Goal: Task Accomplishment & Management: Use online tool/utility

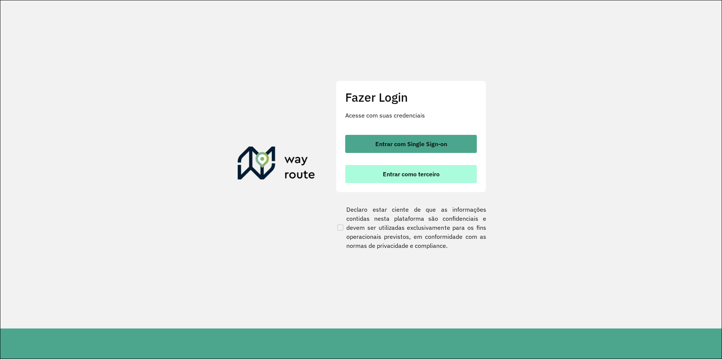
click at [417, 175] on span "Entrar como terceiro" at bounding box center [411, 174] width 57 height 6
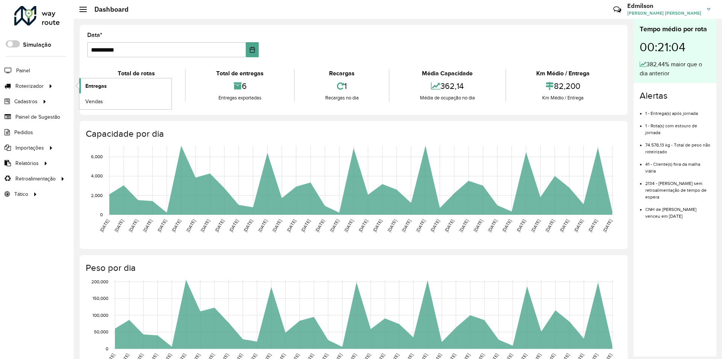
click at [104, 86] on span "Entregas" at bounding box center [95, 86] width 21 height 8
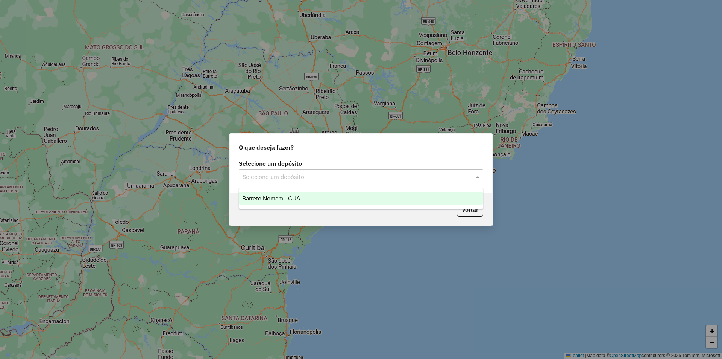
click at [288, 178] on input "text" at bounding box center [354, 176] width 222 height 9
click at [289, 198] on span "Barreto Nomam - GUA" at bounding box center [271, 198] width 58 height 6
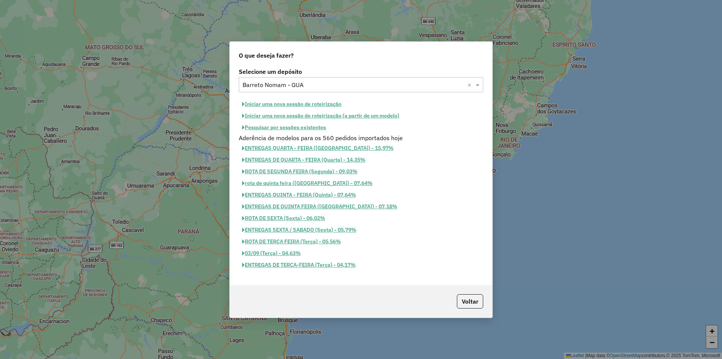
click at [298, 105] on button "Iniciar uma nova sessão de roteirização" at bounding box center [292, 104] width 106 height 12
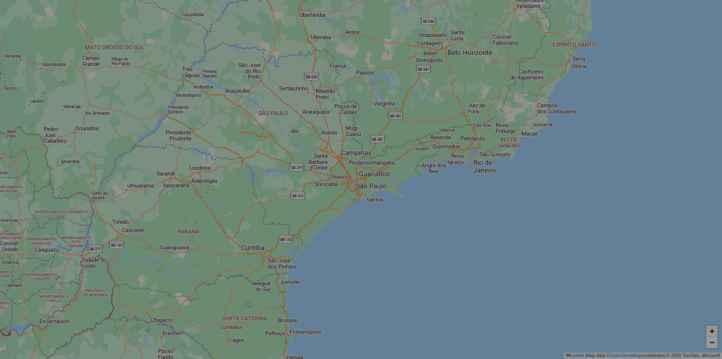
select select "*"
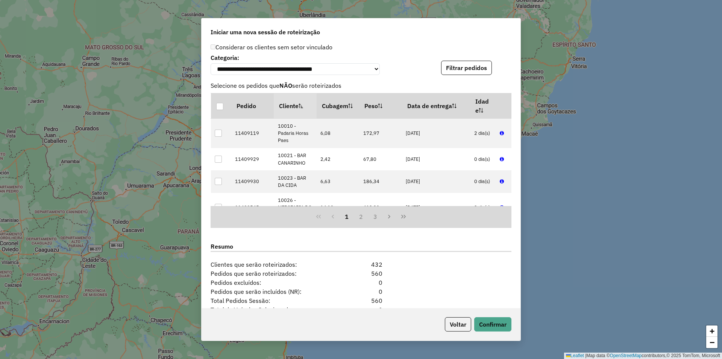
scroll to position [844, 0]
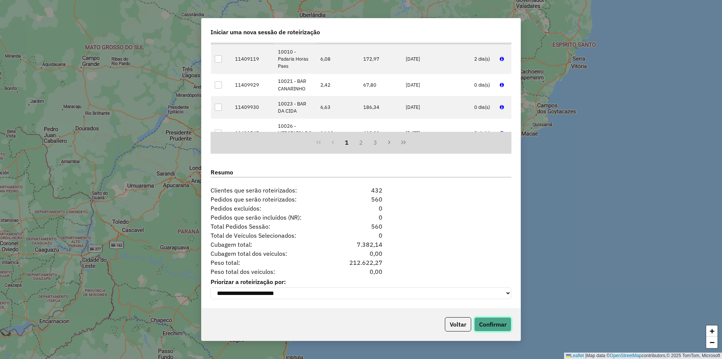
click at [496, 325] on button "Confirmar" at bounding box center [492, 324] width 37 height 14
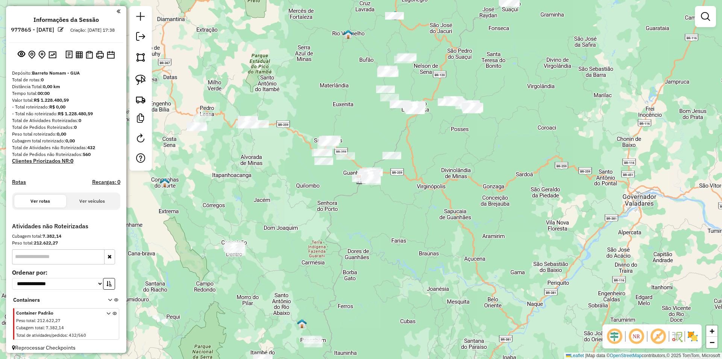
drag, startPoint x: 459, startPoint y: 143, endPoint x: 503, endPoint y: 178, distance: 55.8
click at [465, 154] on div "Janela de atendimento Grade de atendimento Capacidade Transportadoras Veículos …" at bounding box center [361, 179] width 722 height 359
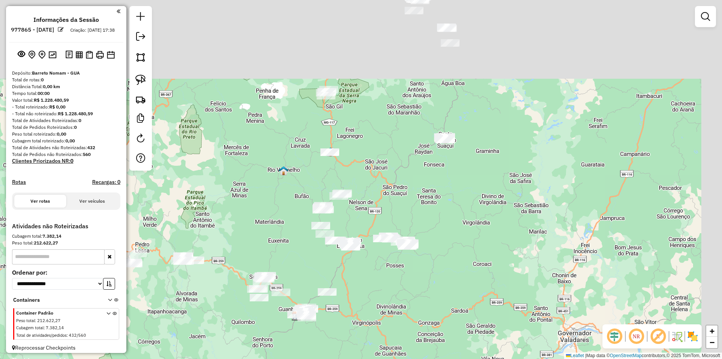
drag, startPoint x: 509, startPoint y: 198, endPoint x: 435, endPoint y: 332, distance: 153.4
click at [425, 340] on div "Janela de atendimento Grade de atendimento Capacidade Transportadoras Veículos …" at bounding box center [361, 179] width 722 height 359
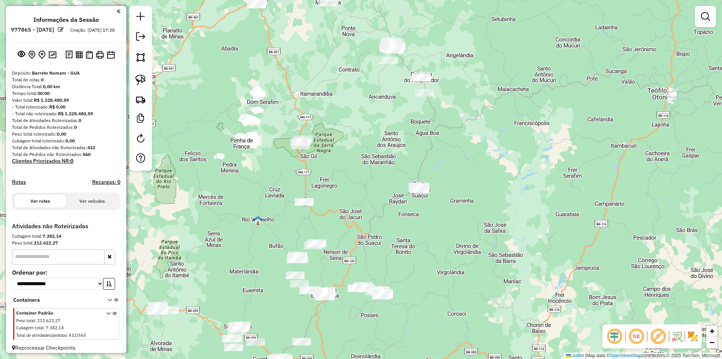
drag, startPoint x: 511, startPoint y: 146, endPoint x: 508, endPoint y: 128, distance: 18.3
click at [506, 152] on div "Janela de atendimento Grade de atendimento Capacidade Transportadoras Veículos …" at bounding box center [361, 179] width 722 height 359
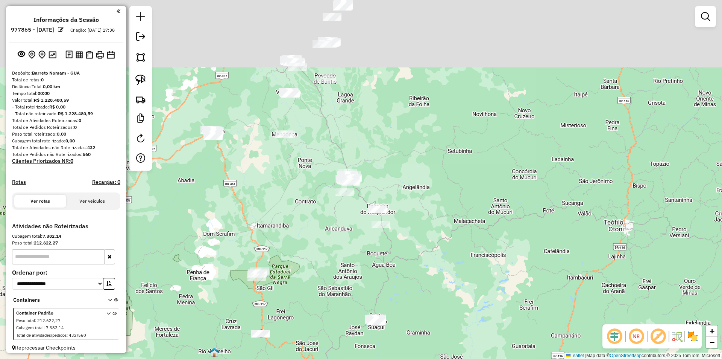
drag, startPoint x: 482, startPoint y: 132, endPoint x: 459, endPoint y: 245, distance: 115.4
click at [459, 245] on div "Janela de atendimento Grade de atendimento Capacidade Transportadoras Veículos …" at bounding box center [361, 179] width 722 height 359
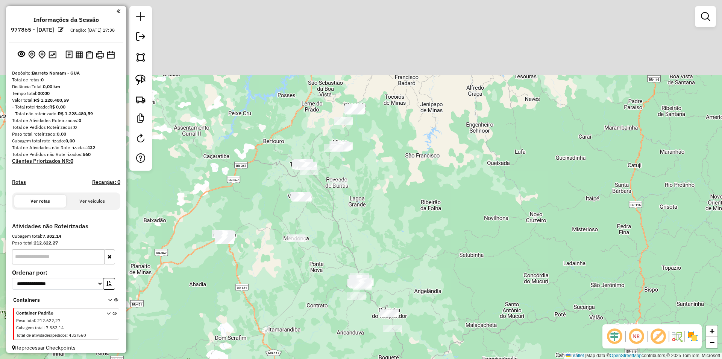
drag, startPoint x: 408, startPoint y: 117, endPoint x: 426, endPoint y: 208, distance: 92.4
click at [426, 214] on div "Janela de atendimento Grade de atendimento Capacidade Transportadoras Veículos …" at bounding box center [361, 179] width 722 height 359
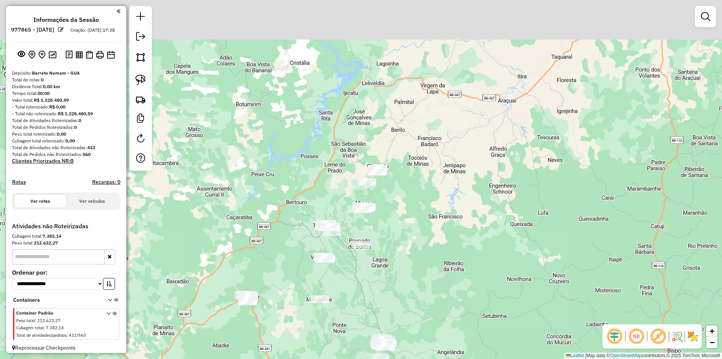
drag, startPoint x: 409, startPoint y: 163, endPoint x: 382, endPoint y: 192, distance: 40.5
click at [423, 201] on div "Janela de atendimento Grade de atendimento Capacidade Transportadoras Veículos …" at bounding box center [361, 179] width 722 height 359
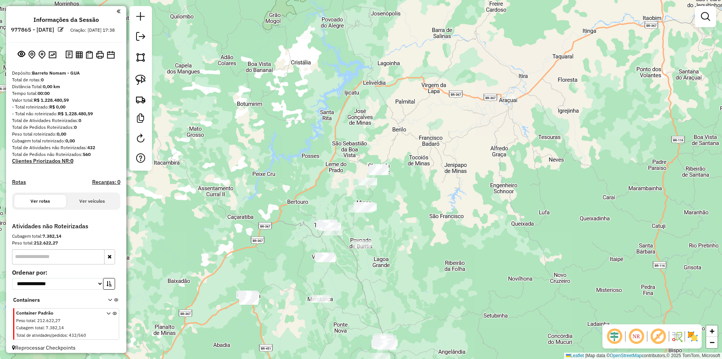
drag, startPoint x: 142, startPoint y: 82, endPoint x: 152, endPoint y: 80, distance: 10.8
click at [143, 82] on img at bounding box center [140, 80] width 11 height 11
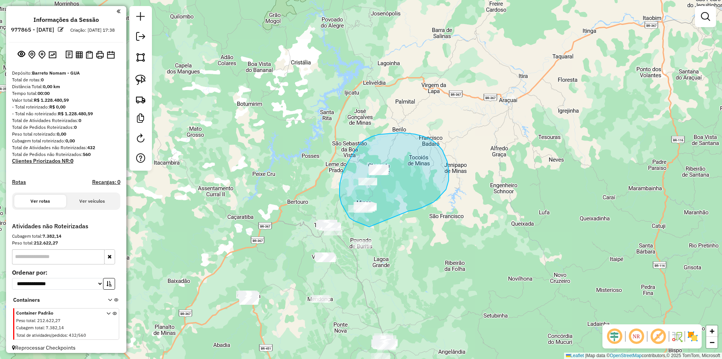
drag, startPoint x: 411, startPoint y: 211, endPoint x: 404, endPoint y: 237, distance: 27.5
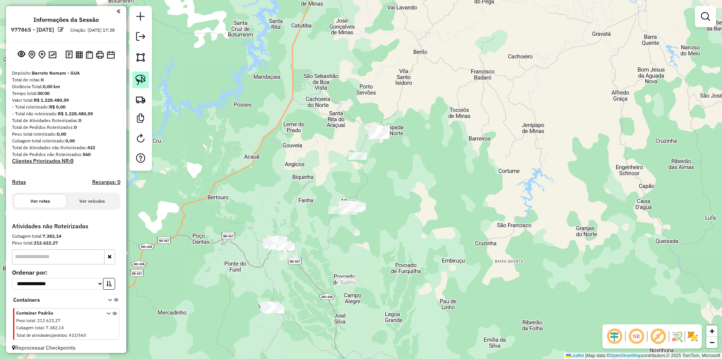
click at [138, 77] on img at bounding box center [140, 80] width 11 height 11
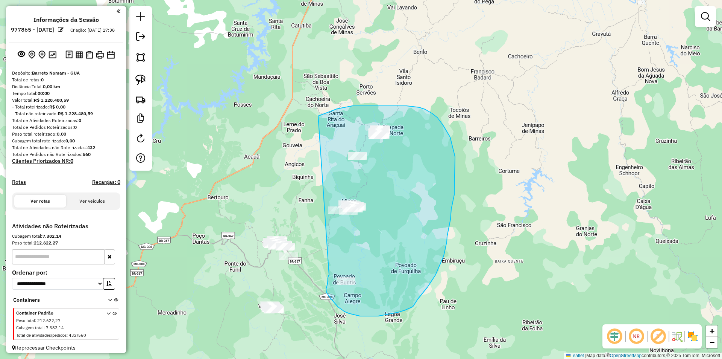
drag, startPoint x: 328, startPoint y: 276, endPoint x: 318, endPoint y: 116, distance: 160.2
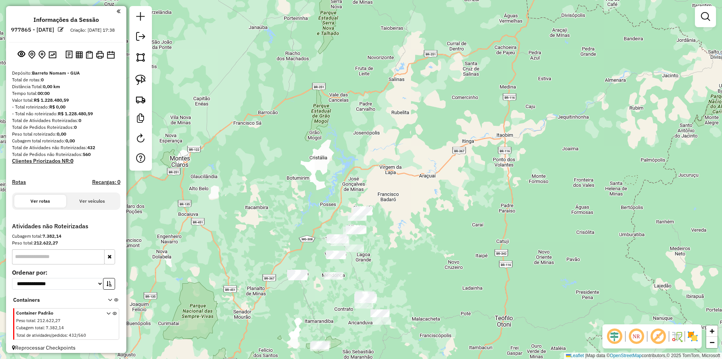
click at [395, 249] on div "Janela de atendimento Grade de atendimento Capacidade Transportadoras Veículos …" at bounding box center [361, 179] width 722 height 359
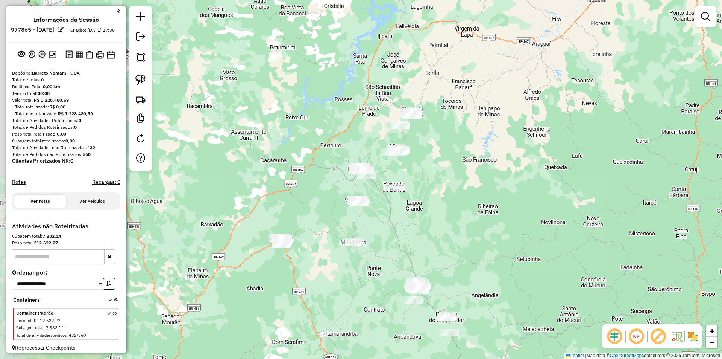
drag, startPoint x: 385, startPoint y: 230, endPoint x: 437, endPoint y: 181, distance: 71.3
click at [437, 181] on div "Janela de atendimento Grade de atendimento Capacidade Transportadoras Veículos …" at bounding box center [361, 179] width 722 height 359
click at [144, 77] on img at bounding box center [140, 80] width 11 height 11
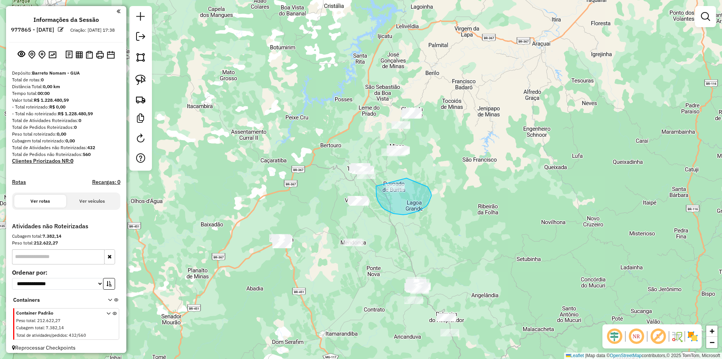
drag, startPoint x: 376, startPoint y: 193, endPoint x: 407, endPoint y: 178, distance: 34.0
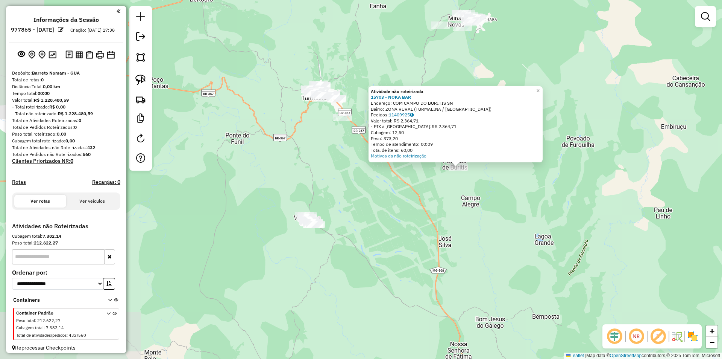
click at [481, 210] on div "Atividade não roteirizada 15703 - NOKA BAR Endereço: COM CAMPO DO BURITIS SN Ba…" at bounding box center [361, 179] width 722 height 359
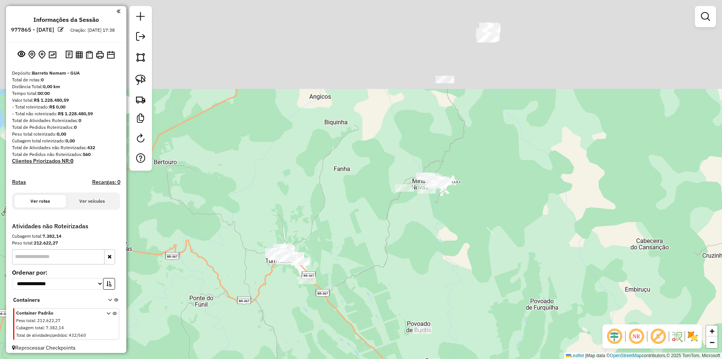
drag, startPoint x: 488, startPoint y: 162, endPoint x: 437, endPoint y: 269, distance: 118.1
click at [473, 275] on div "Janela de atendimento Grade de atendimento Capacidade Transportadoras Veículos …" at bounding box center [361, 179] width 722 height 359
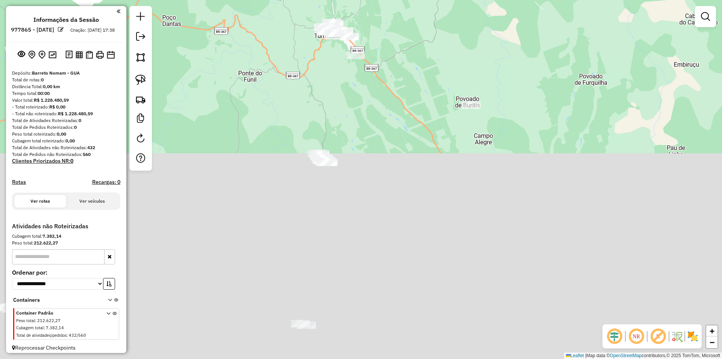
drag, startPoint x: 388, startPoint y: 269, endPoint x: 416, endPoint y: 59, distance: 211.9
click at [418, 47] on div "Janela de atendimento Grade de atendimento Capacidade Transportadoras Veículos …" at bounding box center [361, 179] width 722 height 359
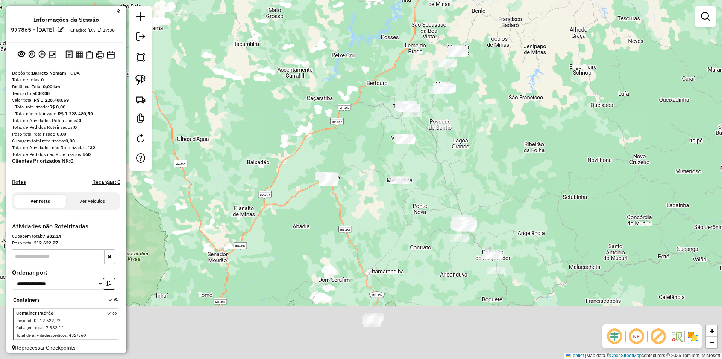
drag, startPoint x: 473, startPoint y: 192, endPoint x: 455, endPoint y: 180, distance: 22.0
click at [456, 175] on div "Janela de atendimento Grade de atendimento Capacidade Transportadoras Veículos …" at bounding box center [361, 179] width 722 height 359
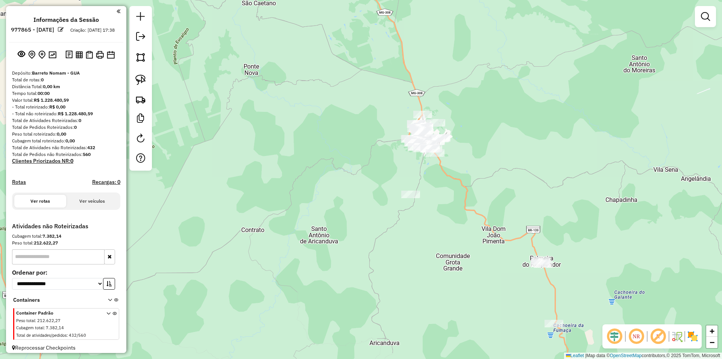
drag, startPoint x: 468, startPoint y: 215, endPoint x: 458, endPoint y: 208, distance: 12.2
click at [467, 214] on div "Janela de atendimento Grade de atendimento Capacidade Transportadoras Veículos …" at bounding box center [361, 179] width 722 height 359
drag, startPoint x: 146, startPoint y: 79, endPoint x: 193, endPoint y: 80, distance: 47.4
click at [145, 79] on img at bounding box center [140, 80] width 11 height 11
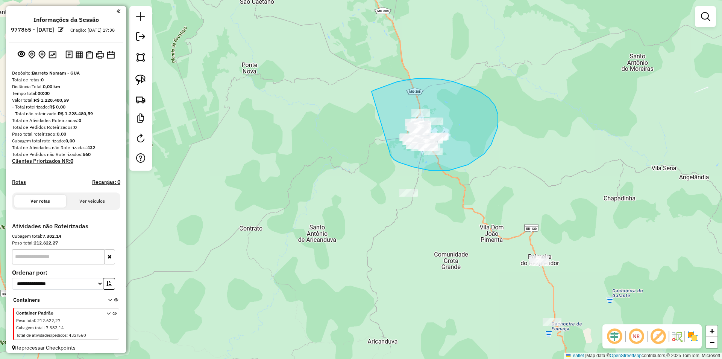
drag, startPoint x: 399, startPoint y: 162, endPoint x: 371, endPoint y: 92, distance: 76.0
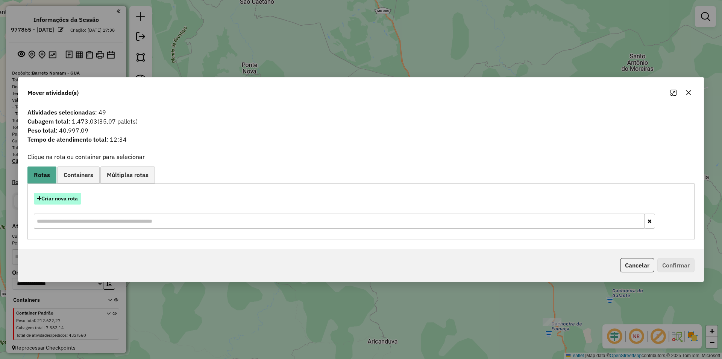
click at [56, 202] on button "Criar nova rota" at bounding box center [57, 199] width 47 height 12
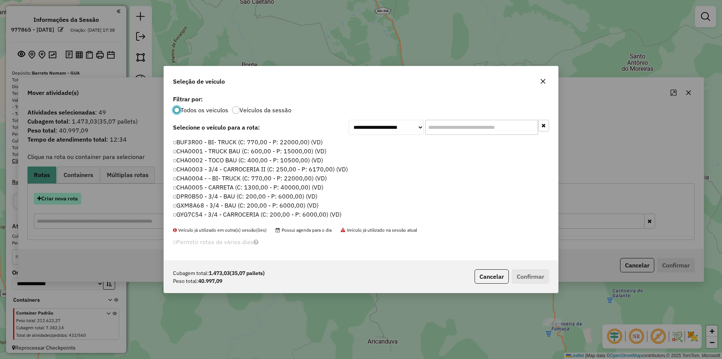
scroll to position [4, 2]
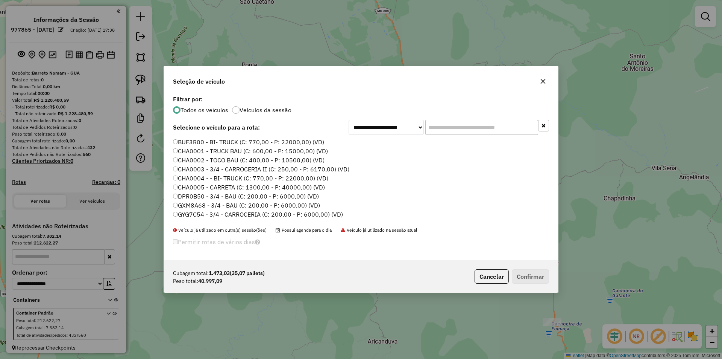
click at [200, 152] on label "CHA0001 - TRUCK BAU (C: 600,00 - P: 15000,00) (VD)" at bounding box center [250, 150] width 155 height 9
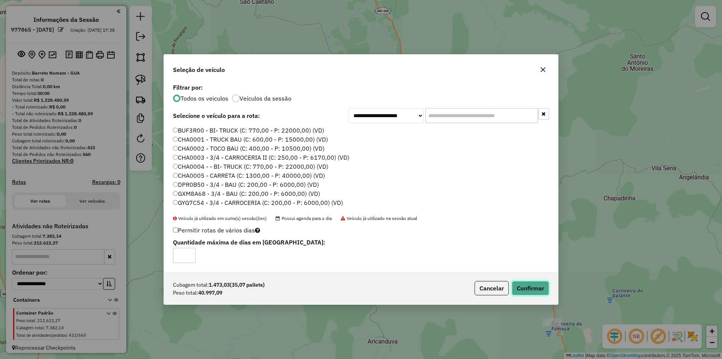
click at [537, 292] on button "Confirmar" at bounding box center [530, 288] width 37 height 14
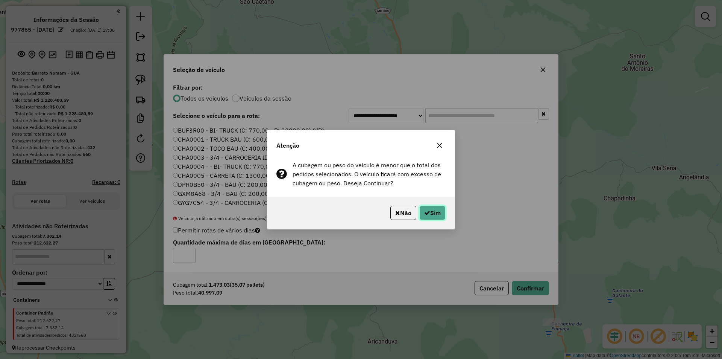
click at [436, 214] on button "Sim" at bounding box center [433, 212] width 26 height 14
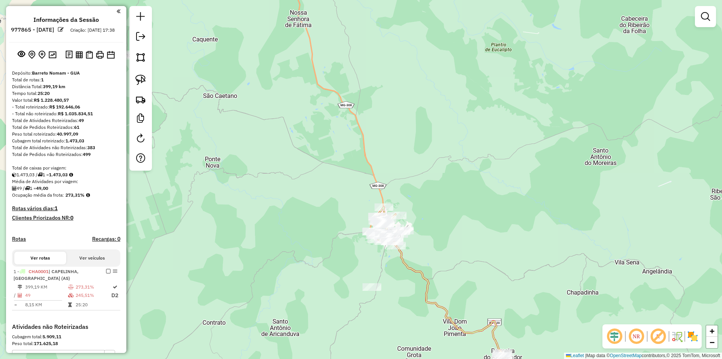
click at [415, 268] on icon at bounding box center [455, 318] width 123 height 154
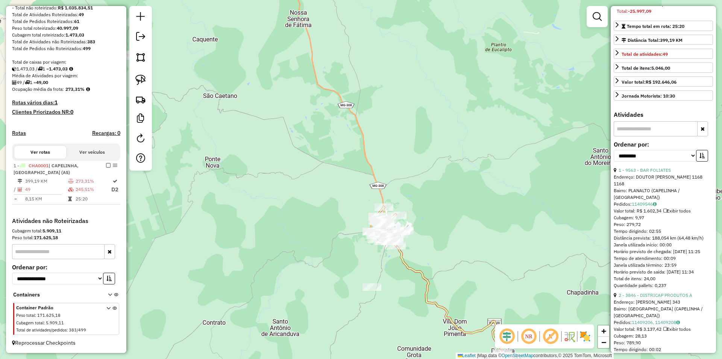
scroll to position [151, 0]
click at [700, 161] on button "button" at bounding box center [702, 155] width 12 height 12
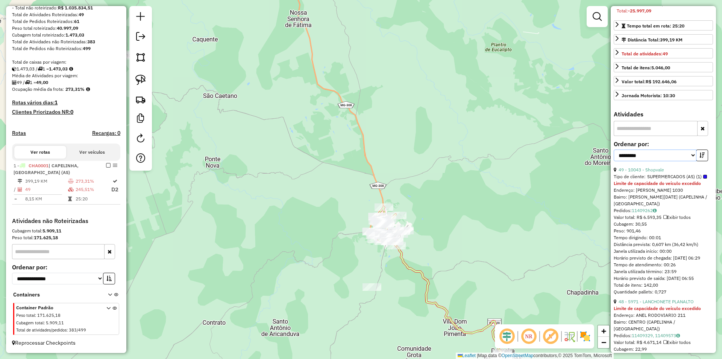
click at [691, 161] on select "**********" at bounding box center [655, 155] width 83 height 12
select select "*********"
click at [614, 161] on select "**********" at bounding box center [655, 155] width 83 height 12
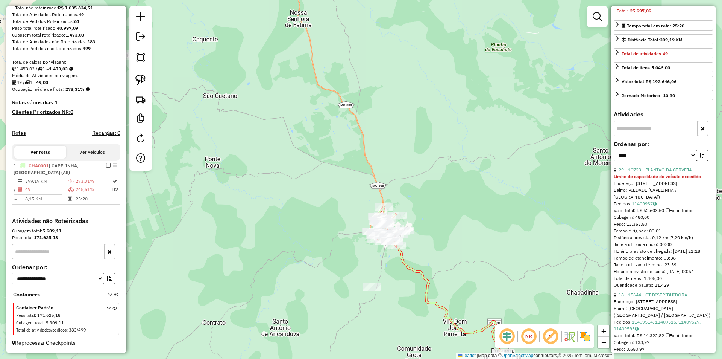
click at [665, 172] on link "29 - 10723 - PLANTAO DA CERVEJA" at bounding box center [655, 170] width 73 height 6
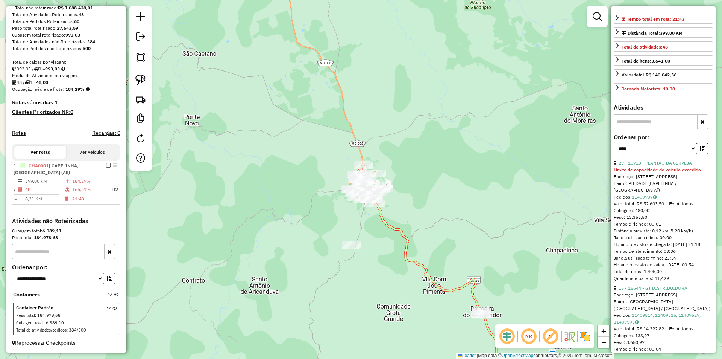
click at [381, 213] on icon at bounding box center [440, 297] width 132 height 196
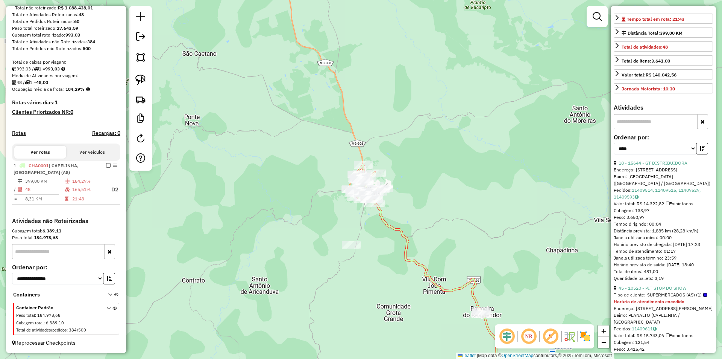
scroll to position [113, 0]
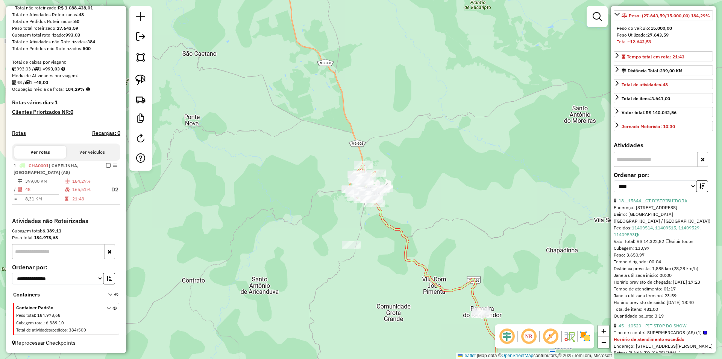
click at [665, 203] on link "18 - 15644 - GT DISTRIBUIDORA" at bounding box center [653, 201] width 69 height 6
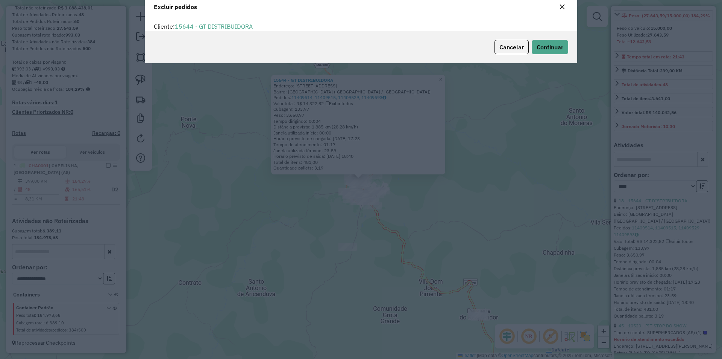
scroll to position [4, 2]
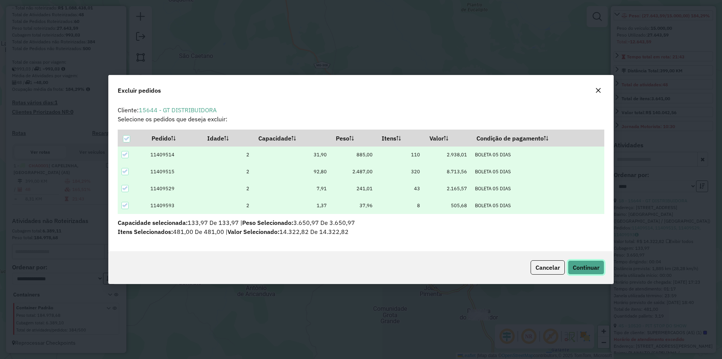
click at [580, 263] on span "Continuar" at bounding box center [586, 267] width 27 height 8
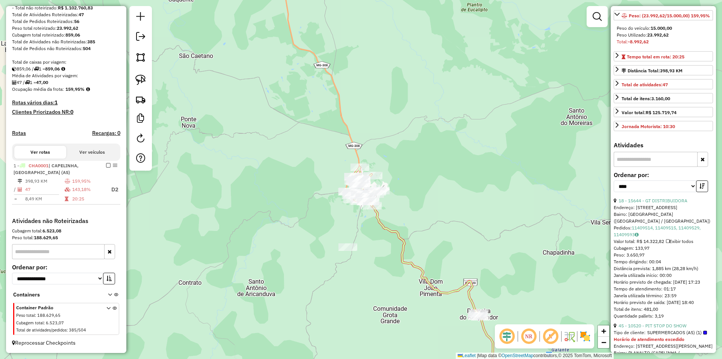
click at [394, 232] on icon at bounding box center [436, 298] width 132 height 194
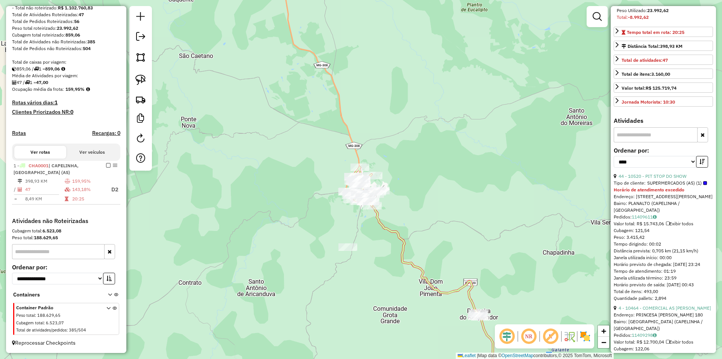
scroll to position [151, 0]
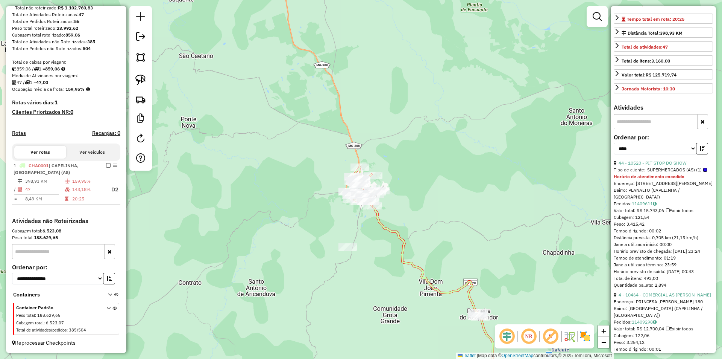
click at [663, 160] on div "**********" at bounding box center [663, 146] width 99 height 25
click at [664, 166] on link "44 - 10520 - PIT STOP DO SHOW" at bounding box center [653, 163] width 68 height 6
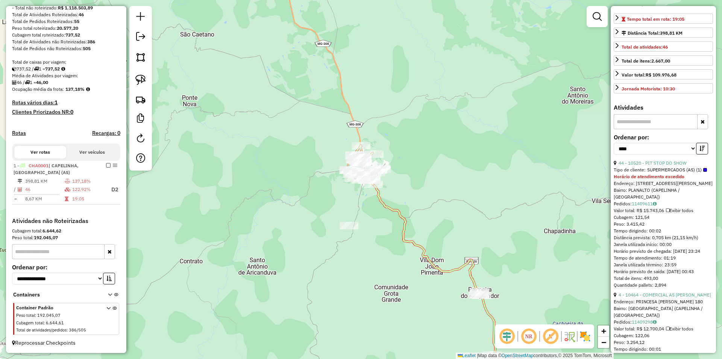
click at [385, 202] on icon at bounding box center [442, 286] width 142 height 215
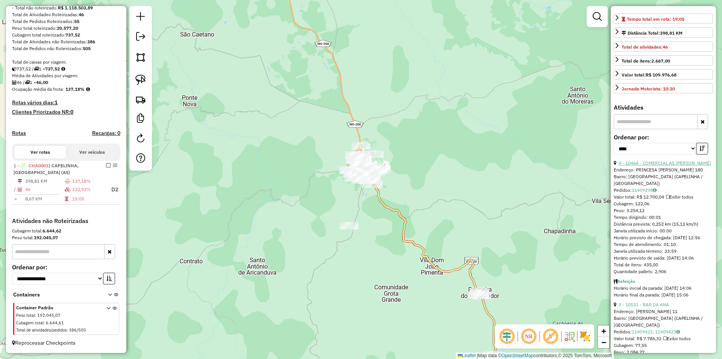
click at [669, 166] on link "4 - 10464 - COMERCIAL AS ANTONIA" at bounding box center [665, 163] width 93 height 6
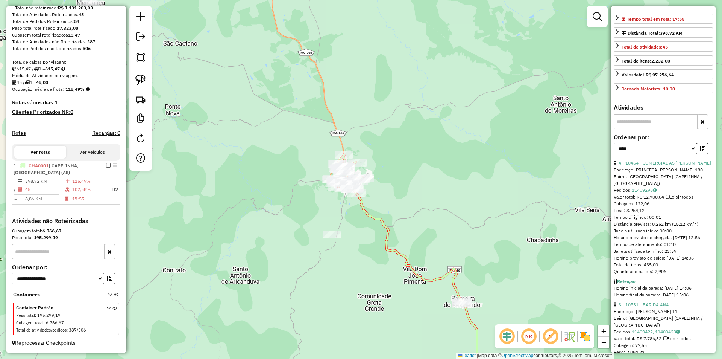
click at [382, 220] on icon at bounding box center [422, 292] width 137 height 206
click at [654, 166] on link "3 - 10531 - BAR DA ANA" at bounding box center [644, 163] width 50 height 6
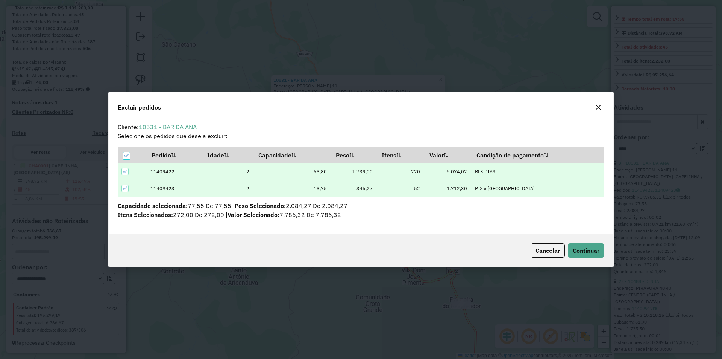
scroll to position [0, 0]
click at [580, 249] on span "Continuar" at bounding box center [586, 250] width 27 height 8
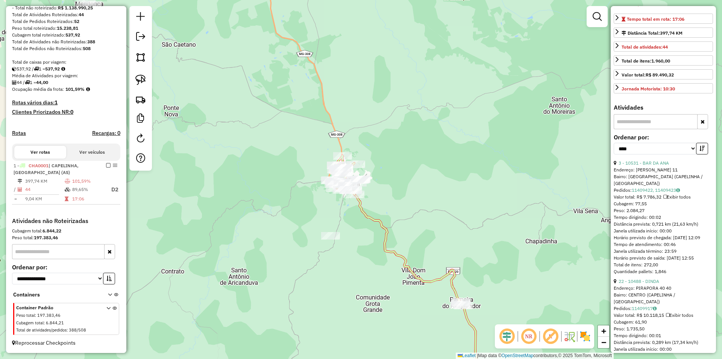
scroll to position [144, 0]
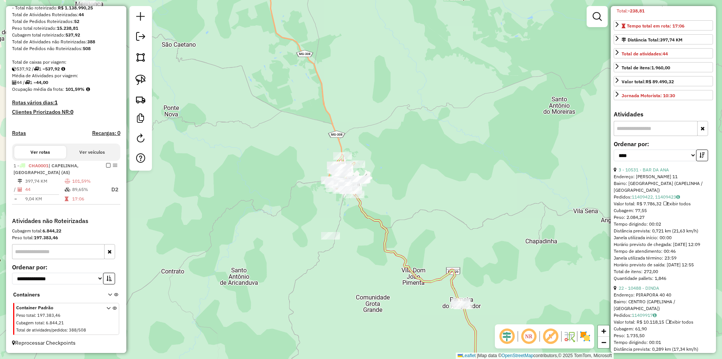
click at [382, 220] on icon at bounding box center [420, 292] width 135 height 205
click at [652, 172] on link "21 - 10488 - DINDA" at bounding box center [639, 170] width 41 height 6
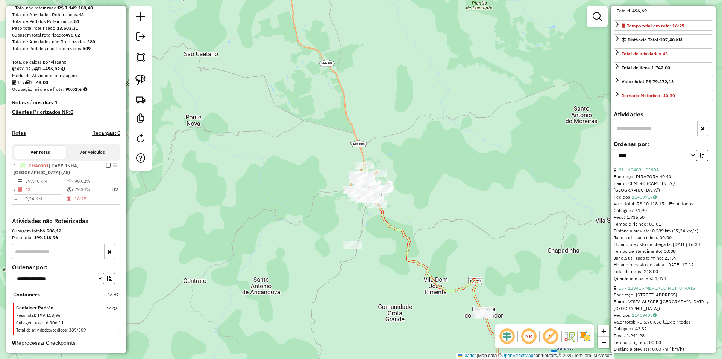
click at [408, 232] on icon at bounding box center [441, 297] width 132 height 196
click at [656, 172] on link "18 - 11341 - MERCADO MUITO MAIS" at bounding box center [657, 170] width 76 height 6
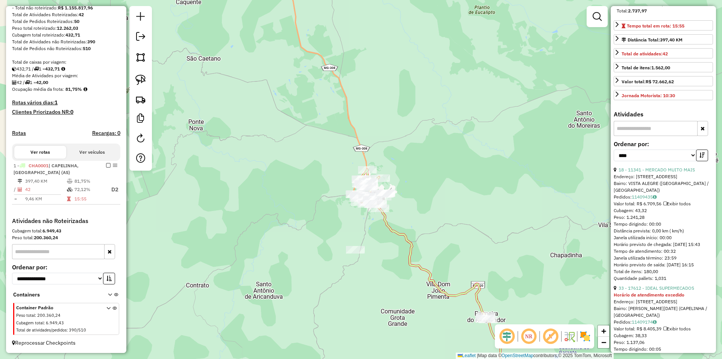
click at [388, 225] on icon at bounding box center [444, 299] width 132 height 191
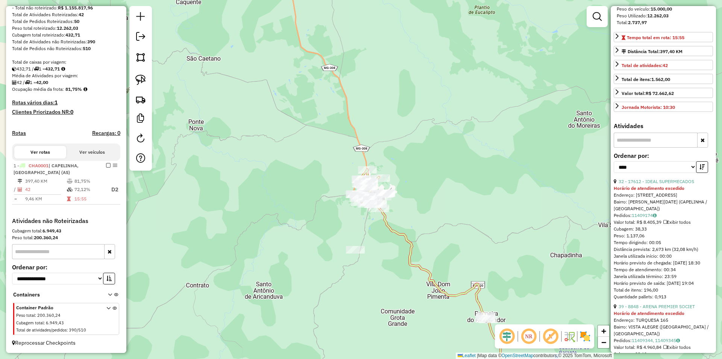
scroll to position [151, 0]
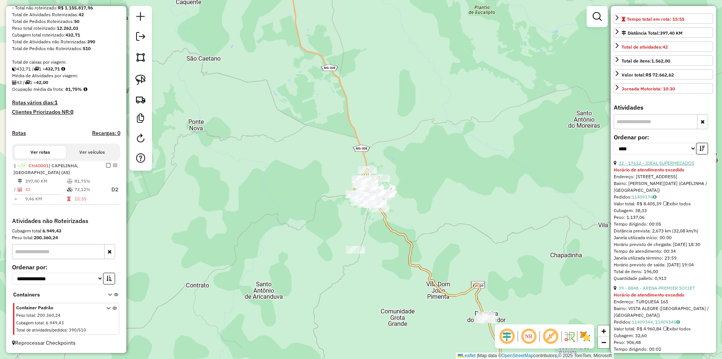
click at [652, 166] on link "32 - 17612 - IDEAL SUPERMECADOS" at bounding box center [657, 163] width 76 height 6
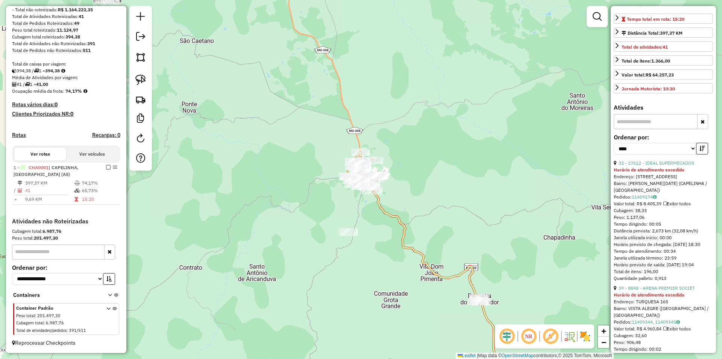
scroll to position [111, 0]
click at [401, 220] on icon at bounding box center [440, 290] width 138 height 209
click at [658, 166] on link "38 - 8848 - ARENA PREMIER SOCIET" at bounding box center [657, 163] width 76 height 6
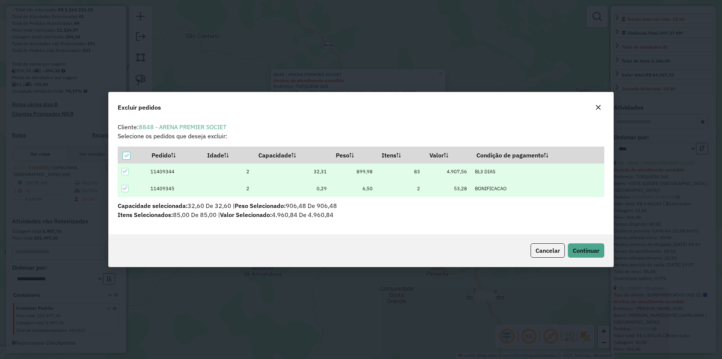
scroll to position [0, 0]
click at [583, 248] on span "Continuar" at bounding box center [586, 250] width 27 height 8
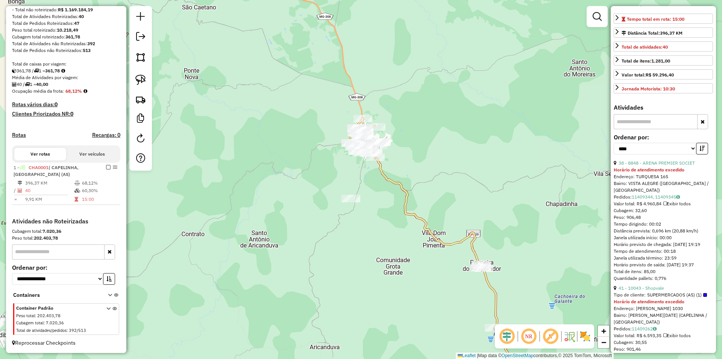
drag, startPoint x: 536, startPoint y: 252, endPoint x: 519, endPoint y: 218, distance: 37.5
click at [524, 217] on div "Janela de atendimento Grade de atendimento Capacidade Transportadoras Veículos …" at bounding box center [361, 179] width 722 height 359
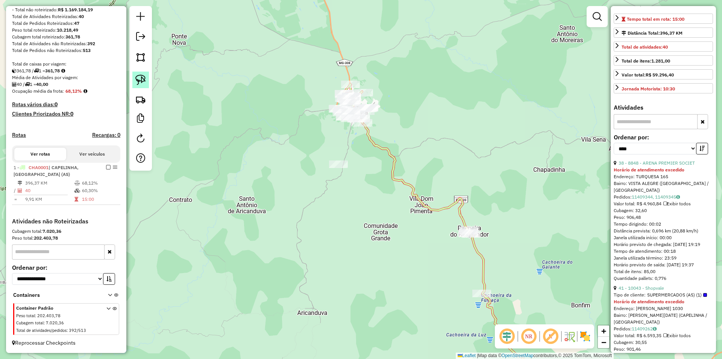
drag, startPoint x: 143, startPoint y: 81, endPoint x: 138, endPoint y: 63, distance: 19.3
click at [143, 81] on img at bounding box center [140, 80] width 11 height 11
drag, startPoint x: 394, startPoint y: 181, endPoint x: 434, endPoint y: 168, distance: 42.2
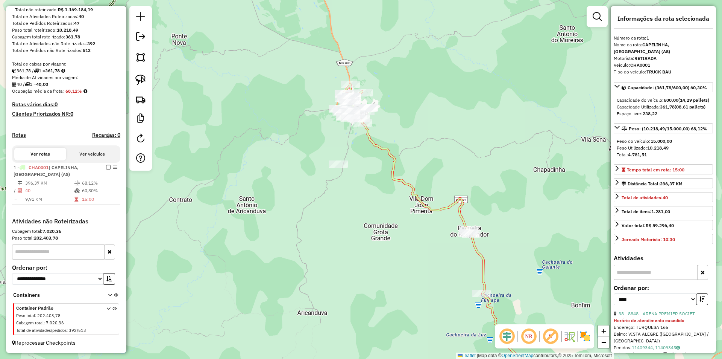
click at [421, 201] on icon at bounding box center [444, 256] width 166 height 277
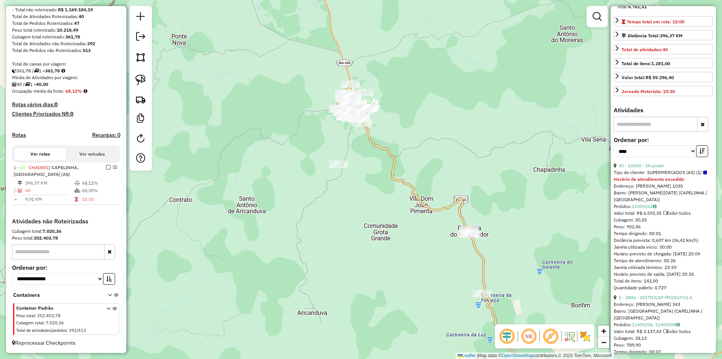
scroll to position [151, 0]
click at [649, 166] on link "40 - 10043 - Shopvale" at bounding box center [642, 163] width 46 height 6
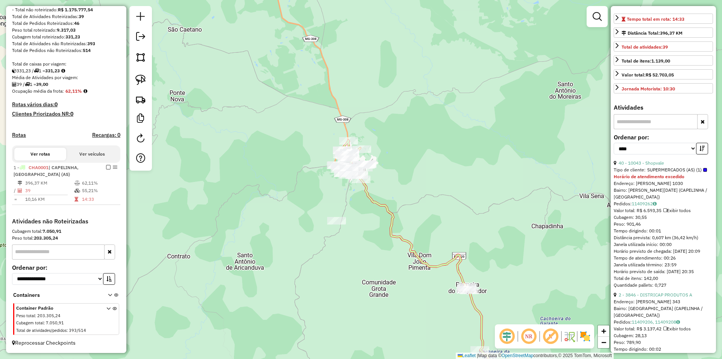
click at [401, 239] on icon at bounding box center [432, 285] width 146 height 220
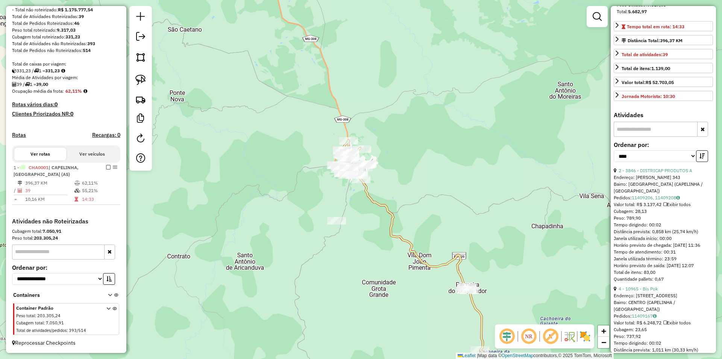
scroll to position [188, 0]
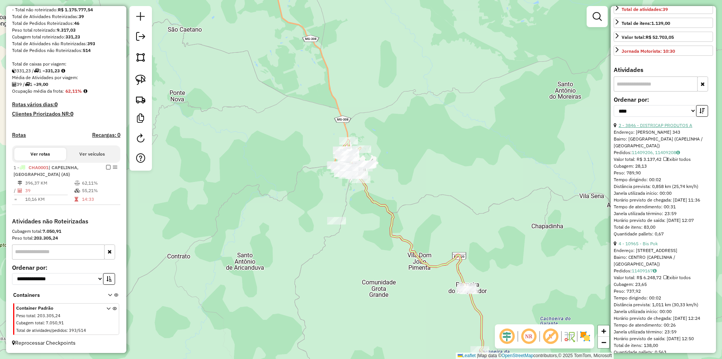
click at [648, 128] on link "2 - 3846 - DISTRICAP PRODUTOS A" at bounding box center [656, 125] width 74 height 6
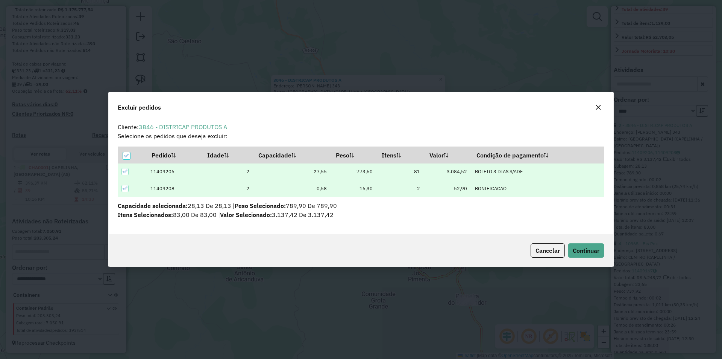
scroll to position [0, 0]
click at [583, 247] on span "Continuar" at bounding box center [586, 250] width 27 height 8
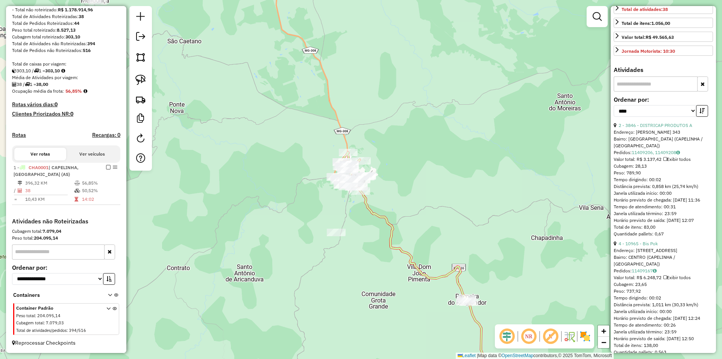
click at [391, 228] on icon at bounding box center [428, 290] width 138 height 208
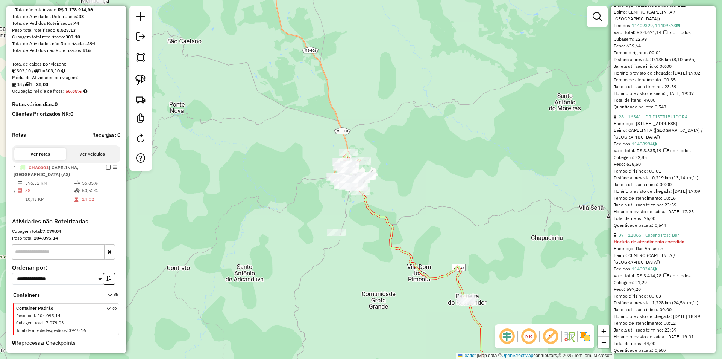
scroll to position [489, 0]
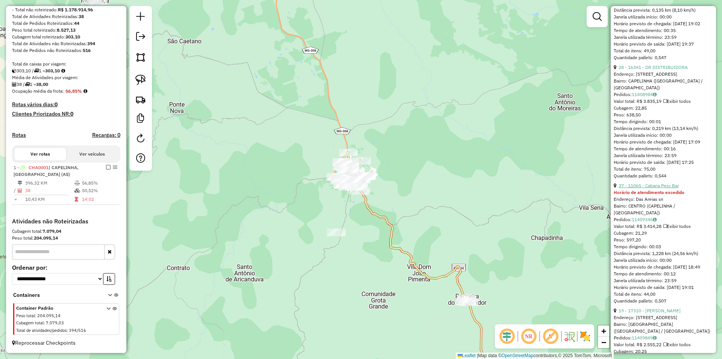
click at [665, 188] on link "37 - 11065 - Cabana Pesc Bar" at bounding box center [649, 185] width 60 height 6
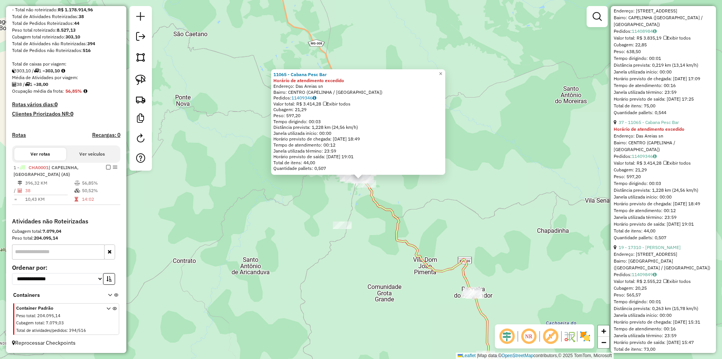
scroll to position [715, 0]
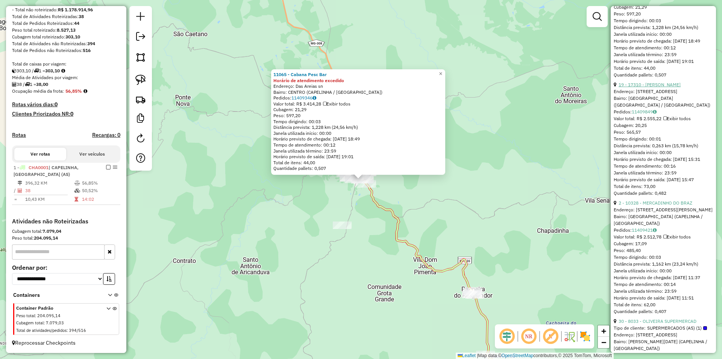
click at [651, 87] on link "19 - 17310 - JOSE FERREIRA DOS SA" at bounding box center [650, 85] width 62 height 6
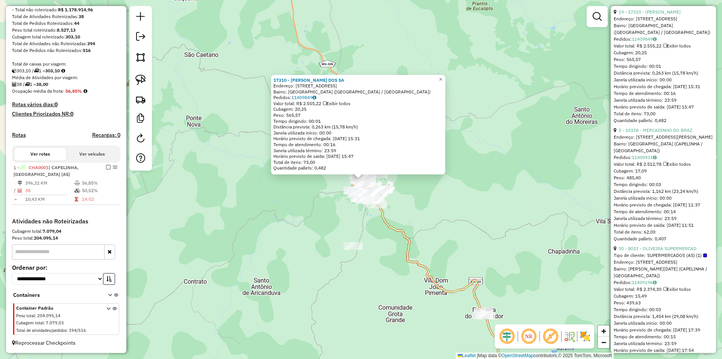
scroll to position [790, 0]
click at [673, 248] on link "30 - 8033 - OLIVEIRA SUPERMERCAD" at bounding box center [658, 246] width 78 height 6
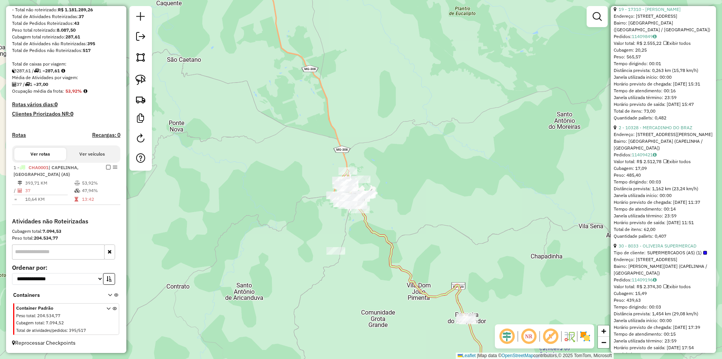
scroll to position [61, 0]
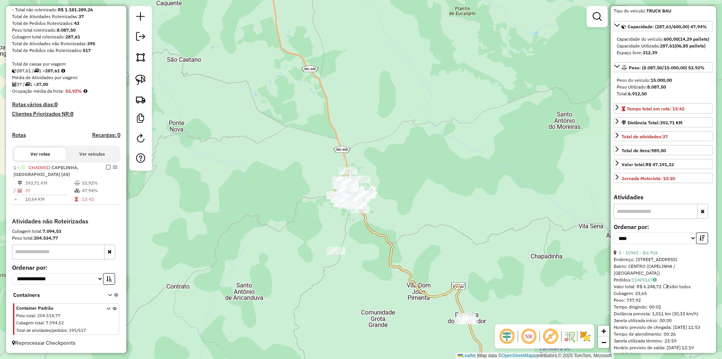
click at [369, 228] on icon at bounding box center [423, 300] width 131 height 190
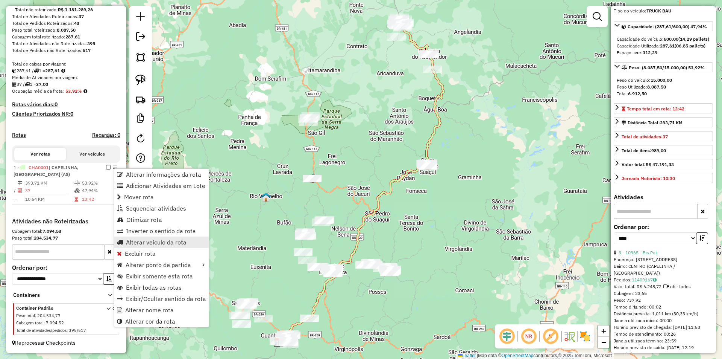
click at [163, 242] on span "Alterar veículo da rota" at bounding box center [156, 242] width 61 height 6
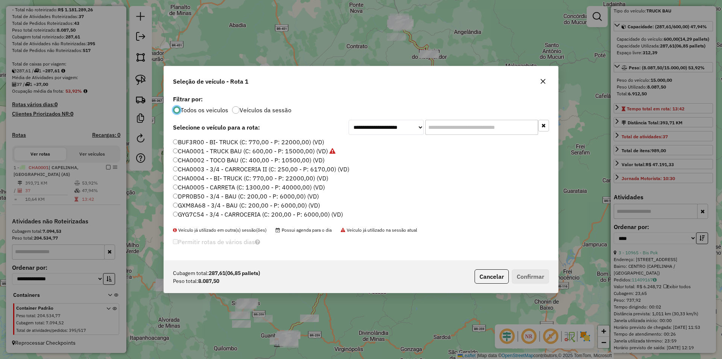
scroll to position [4, 2]
drag, startPoint x: 479, startPoint y: 131, endPoint x: 492, endPoint y: 122, distance: 15.4
click at [480, 130] on input "text" at bounding box center [482, 127] width 113 height 15
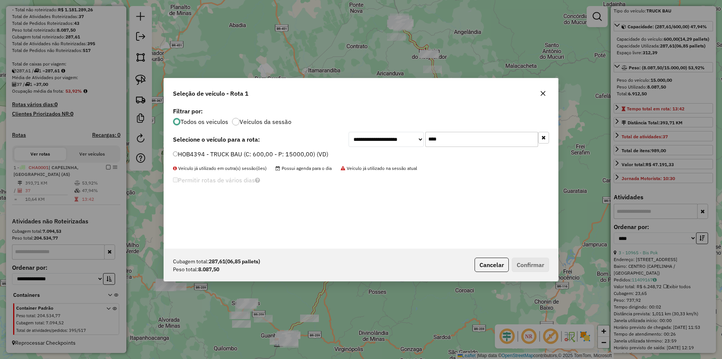
type input "****"
click at [188, 150] on label "HOB4394 - TRUCK BAU (C: 600,00 - P: 15000,00) (VD)" at bounding box center [250, 153] width 155 height 9
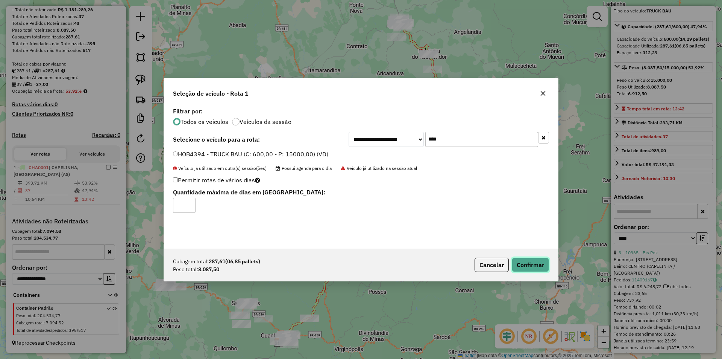
click at [538, 269] on button "Confirmar" at bounding box center [530, 264] width 37 height 14
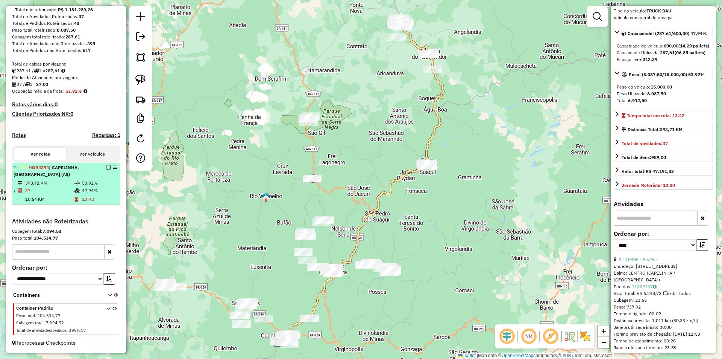
click at [106, 166] on em at bounding box center [108, 167] width 5 height 5
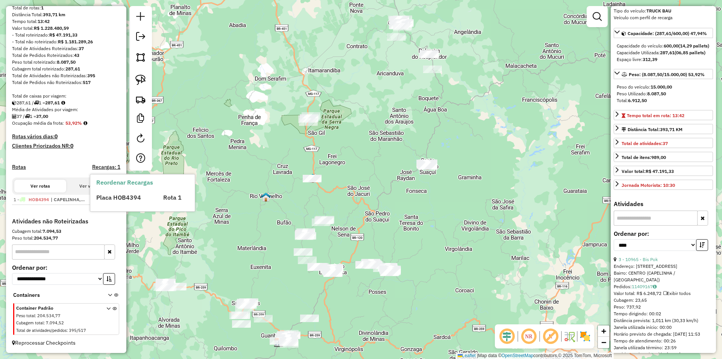
click at [111, 219] on h4 "Atividades não Roteirizadas" at bounding box center [66, 220] width 108 height 7
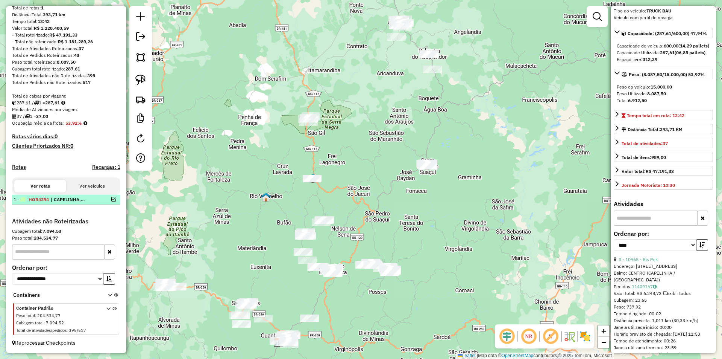
click at [113, 200] on em at bounding box center [113, 199] width 5 height 5
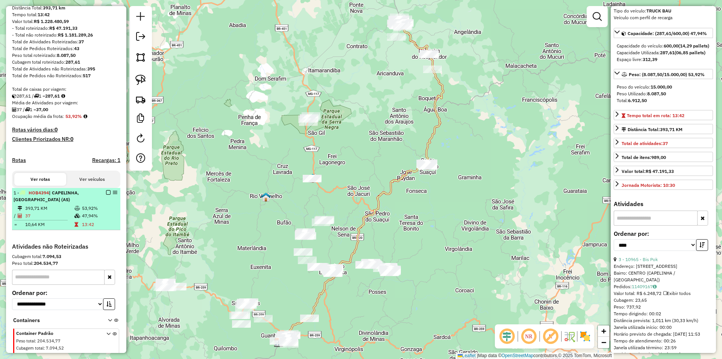
scroll to position [111, 0]
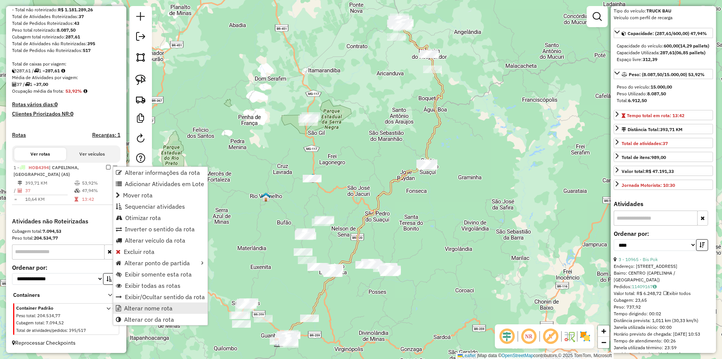
click at [161, 311] on span "Alterar nome rota" at bounding box center [148, 308] width 49 height 6
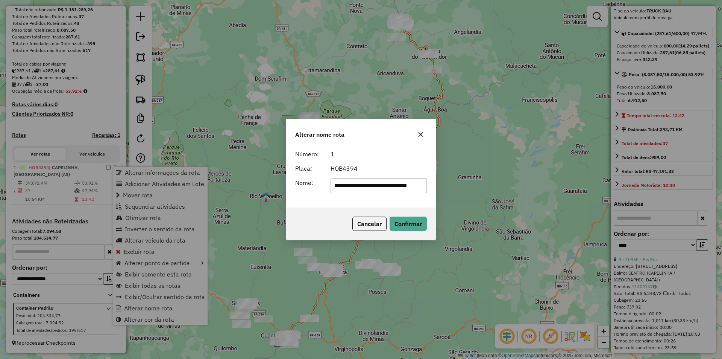
scroll to position [0, 16]
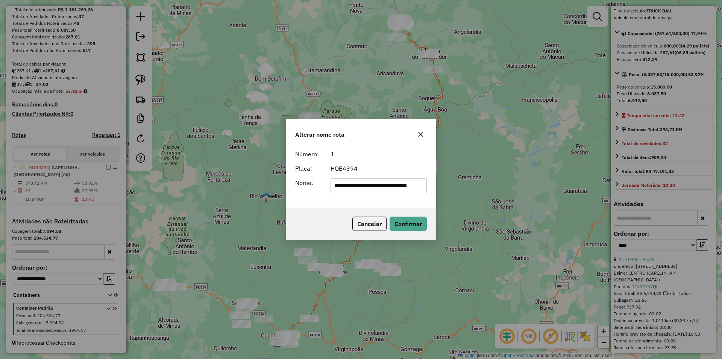
click at [348, 182] on input "**********" at bounding box center [379, 185] width 97 height 15
type input "**********"
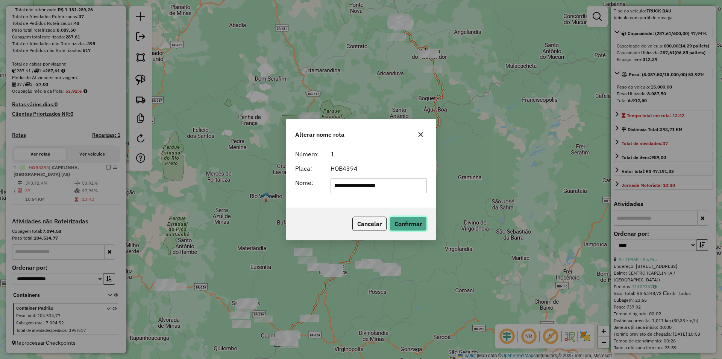
click at [406, 223] on button "Confirmar" at bounding box center [408, 223] width 37 height 14
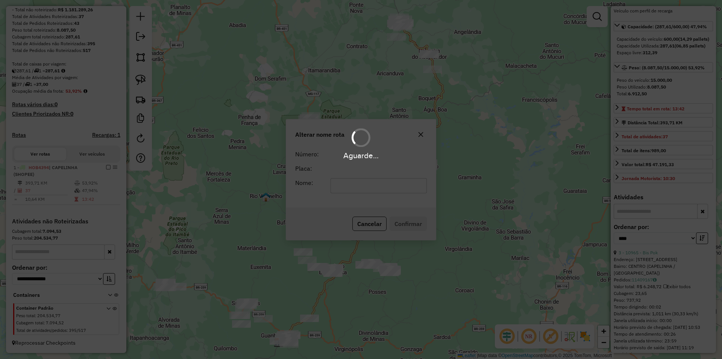
scroll to position [54, 0]
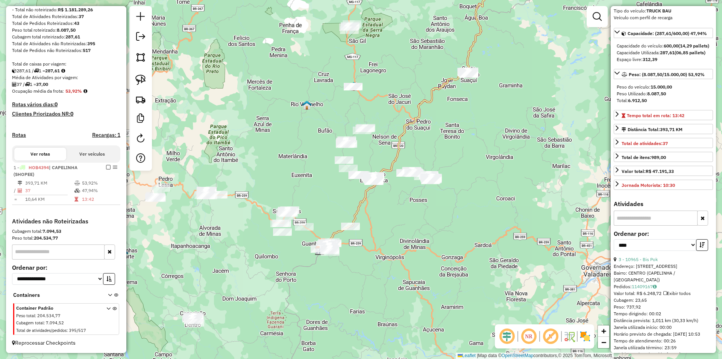
drag, startPoint x: 468, startPoint y: 268, endPoint x: 506, endPoint y: 189, distance: 88.0
click at [508, 180] on div "Janela de atendimento Grade de atendimento Capacidade Transportadoras Veículos …" at bounding box center [361, 179] width 722 height 359
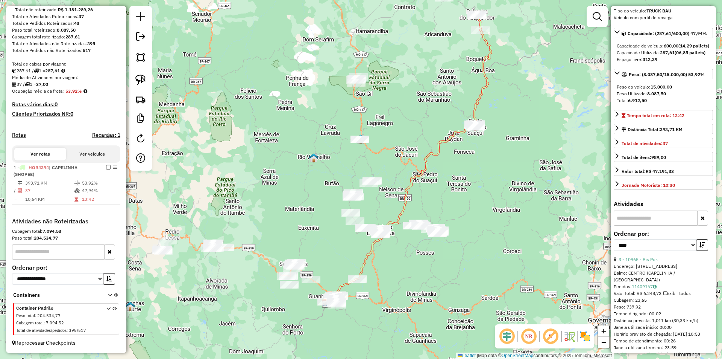
drag, startPoint x: 459, startPoint y: 219, endPoint x: 472, endPoint y: 252, distance: 35.4
click at [473, 267] on div "Janela de atendimento Grade de atendimento Capacidade Transportadoras Veículos …" at bounding box center [361, 179] width 722 height 359
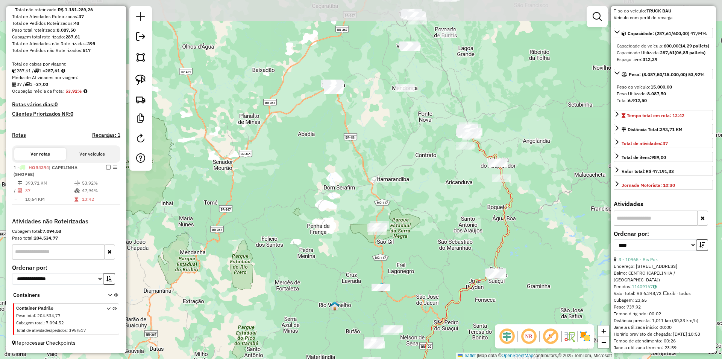
drag, startPoint x: 420, startPoint y: 129, endPoint x: 400, endPoint y: 166, distance: 42.0
click at [438, 256] on div "Janela de atendimento Grade de atendimento Capacidade Transportadoras Veículos …" at bounding box center [361, 179] width 722 height 359
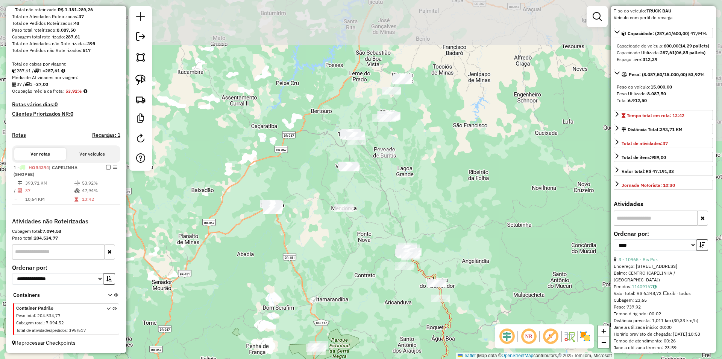
drag, startPoint x: 446, startPoint y: 171, endPoint x: 391, endPoint y: 280, distance: 121.7
click at [382, 295] on div "Janela de atendimento Grade de atendimento Capacidade Transportadoras Veículos …" at bounding box center [361, 179] width 722 height 359
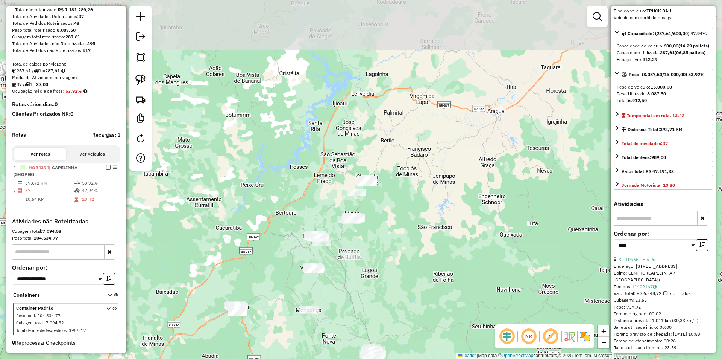
drag, startPoint x: 435, startPoint y: 194, endPoint x: 417, endPoint y: 270, distance: 77.7
click at [413, 274] on div "Janela de atendimento Grade de atendimento Capacidade Transportadoras Veículos …" at bounding box center [361, 179] width 722 height 359
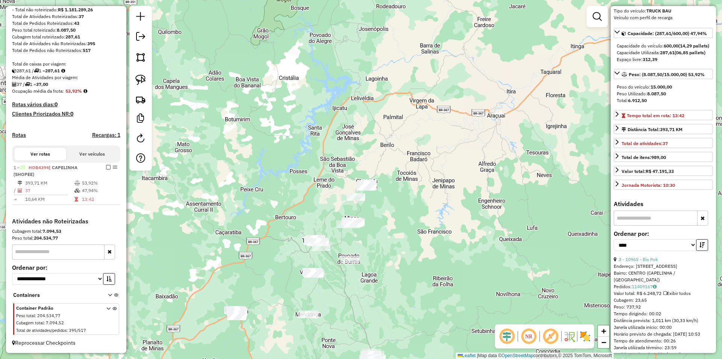
drag, startPoint x: 432, startPoint y: 239, endPoint x: 352, endPoint y: 174, distance: 102.7
click at [430, 237] on div "Janela de atendimento Grade de atendimento Capacidade Transportadoras Veículos …" at bounding box center [361, 179] width 722 height 359
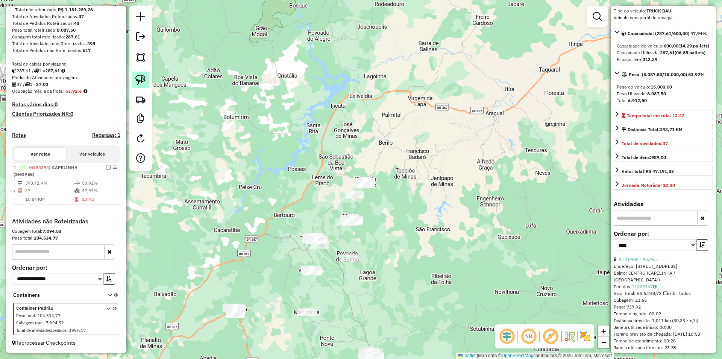
drag, startPoint x: 145, startPoint y: 76, endPoint x: 136, endPoint y: 58, distance: 19.7
click at [144, 75] on img at bounding box center [140, 80] width 11 height 11
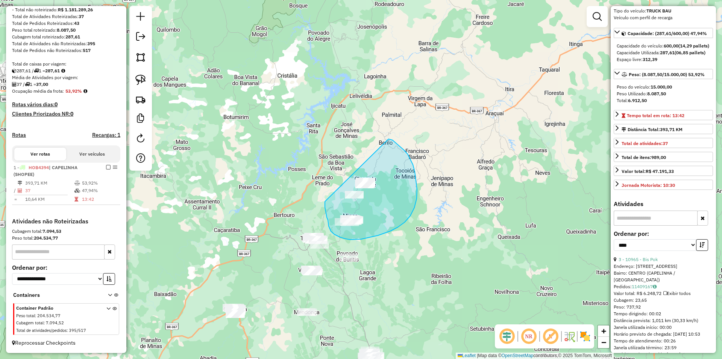
drag, startPoint x: 325, startPoint y: 201, endPoint x: 389, endPoint y: 139, distance: 89.1
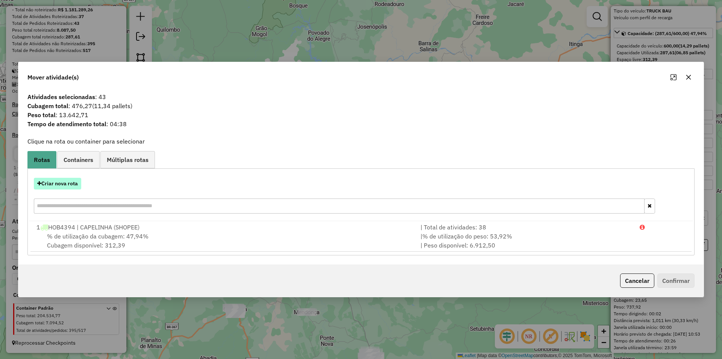
click at [61, 186] on button "Criar nova rota" at bounding box center [57, 184] width 47 height 12
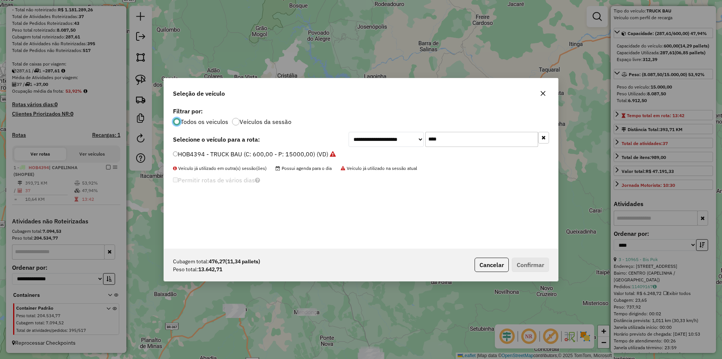
scroll to position [4, 2]
drag, startPoint x: 450, startPoint y: 137, endPoint x: 414, endPoint y: 146, distance: 37.1
click at [416, 149] on div "**********" at bounding box center [361, 176] width 394 height 143
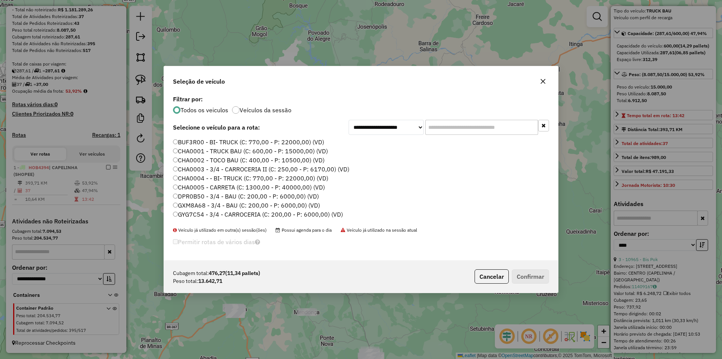
click at [228, 159] on label "CHA0002 - TOCO BAU (C: 400,00 - P: 10500,00) (VD)" at bounding box center [249, 159] width 152 height 9
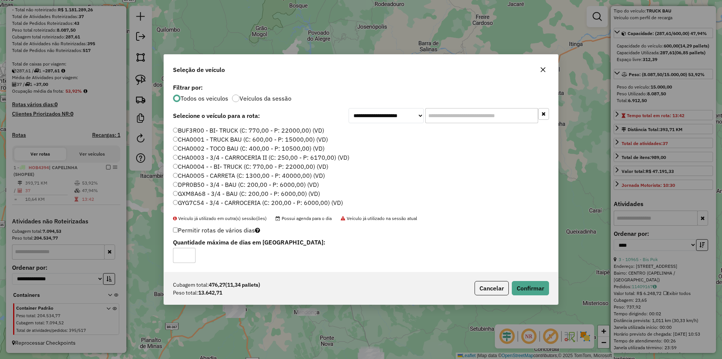
click at [256, 141] on label "CHA0001 - TRUCK BAU (C: 600,00 - P: 15000,00) (VD)" at bounding box center [250, 139] width 155 height 9
click at [528, 292] on button "Confirmar" at bounding box center [530, 288] width 37 height 14
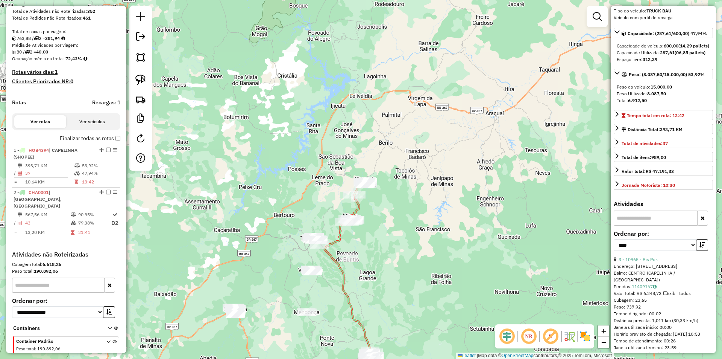
scroll to position [170, 0]
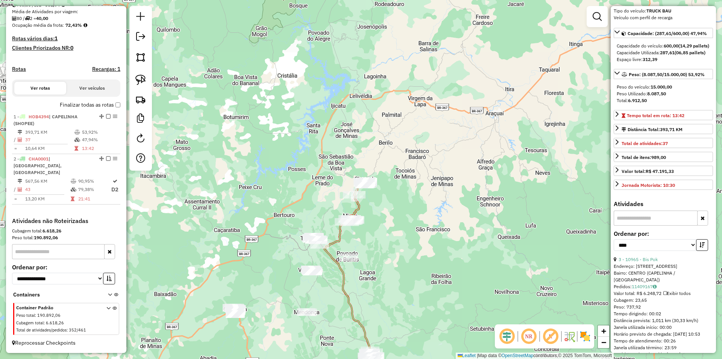
drag, startPoint x: 356, startPoint y: 208, endPoint x: 359, endPoint y: 204, distance: 4.4
click at [357, 207] on icon at bounding box center [355, 201] width 22 height 41
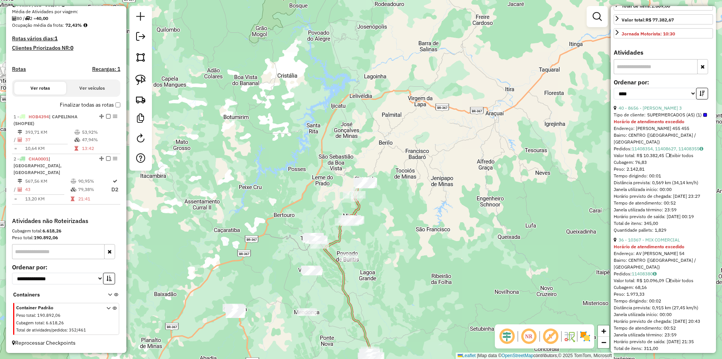
scroll to position [211, 0]
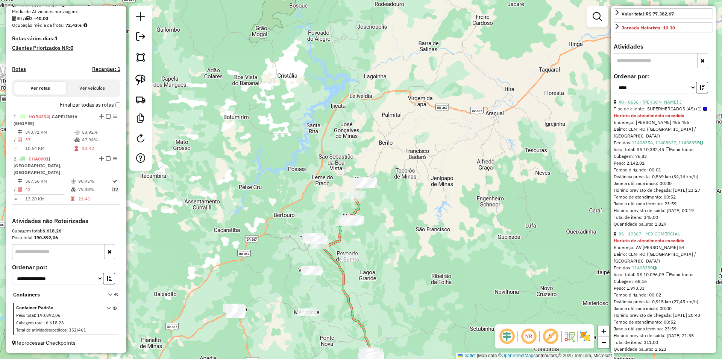
click at [658, 105] on link "40 - 8656 - JOSE SILVA 3" at bounding box center [650, 102] width 63 height 6
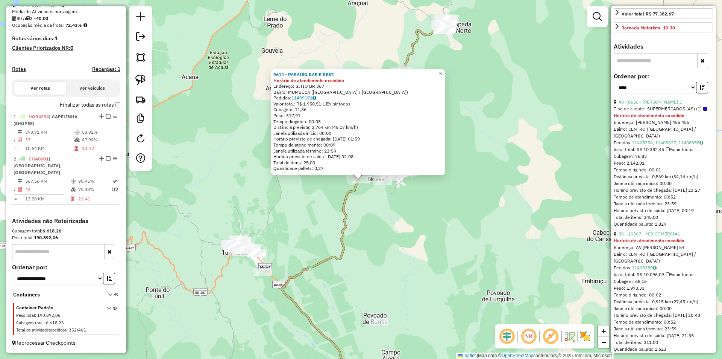
scroll to position [249, 0]
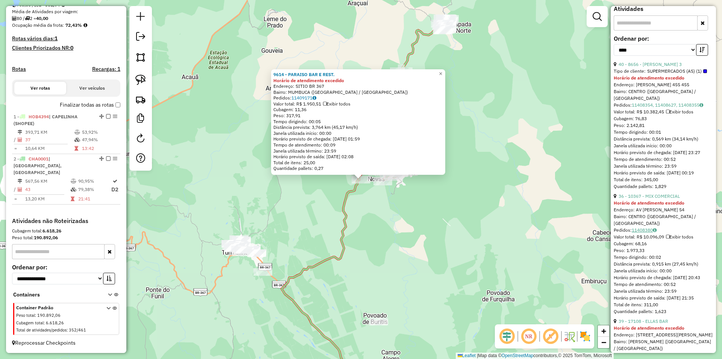
click at [647, 233] on link "11408380" at bounding box center [644, 230] width 25 height 6
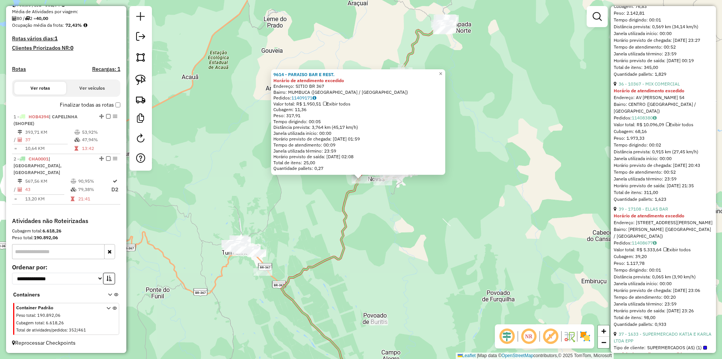
scroll to position [362, 0]
click at [646, 245] on link "11408677" at bounding box center [644, 242] width 25 height 6
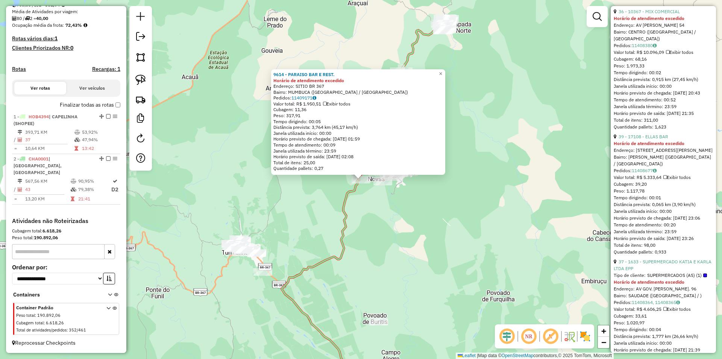
scroll to position [437, 0]
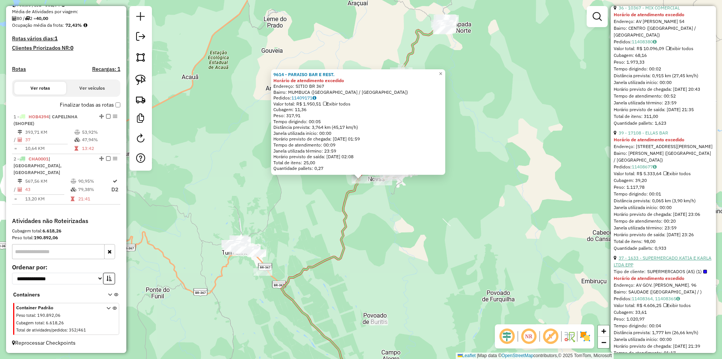
click at [688, 267] on link "37 - 1633 - SUPERMERCADO KATIA E KARLA LTDA EPP" at bounding box center [663, 261] width 98 height 12
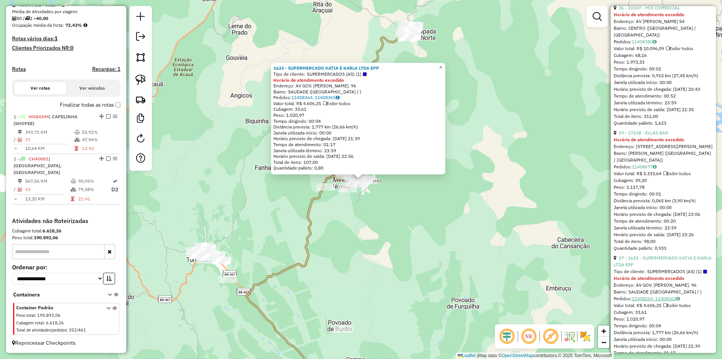
click at [668, 301] on link "11408364, 11408365" at bounding box center [656, 298] width 48 height 6
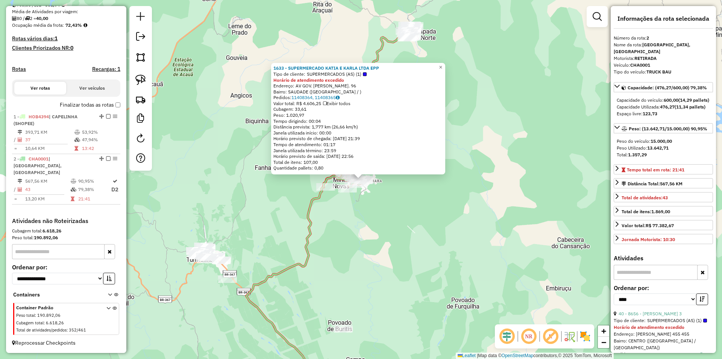
scroll to position [75, 0]
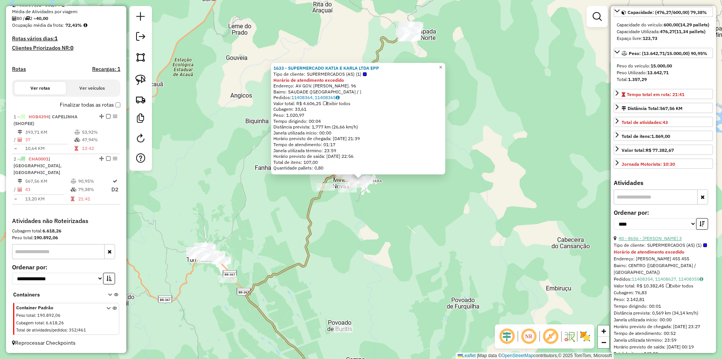
click at [655, 241] on link "40 - 8656 - JOSE SILVA 3" at bounding box center [650, 238] width 63 height 6
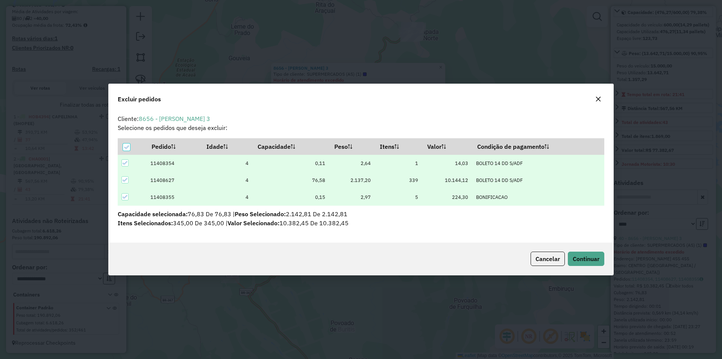
scroll to position [4, 2]
click at [590, 260] on span "Continuar" at bounding box center [586, 259] width 27 height 8
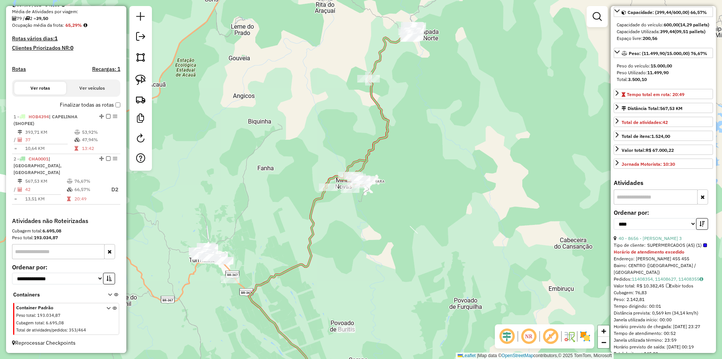
click at [388, 135] on icon at bounding box center [370, 107] width 89 height 162
click at [386, 133] on icon at bounding box center [370, 107] width 89 height 162
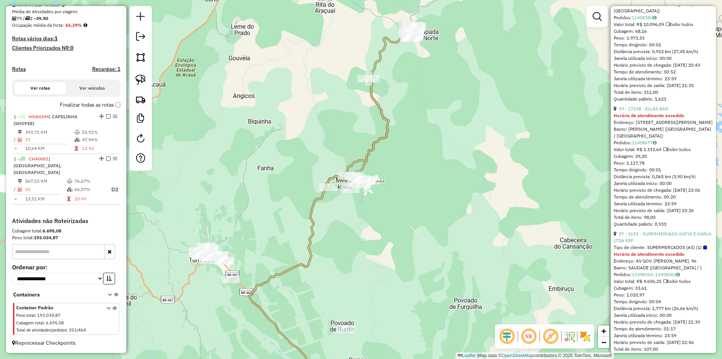
scroll to position [376, 0]
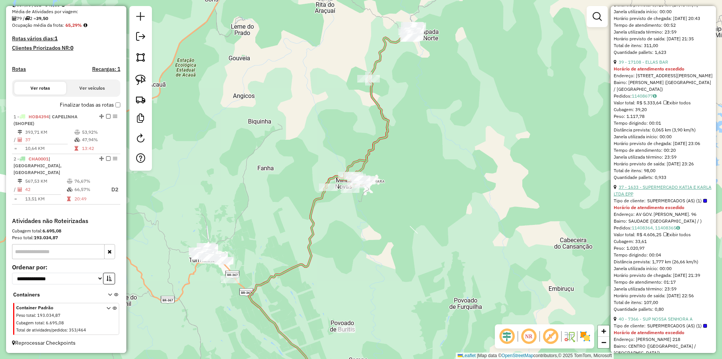
click at [679, 196] on link "37 - 1633 - SUPERMERCADO KATIA E KARLA LTDA EPP" at bounding box center [663, 190] width 98 height 12
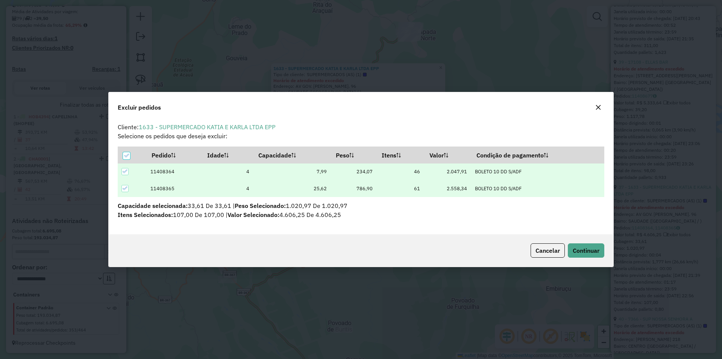
scroll to position [0, 0]
click at [588, 251] on span "Continuar" at bounding box center [586, 250] width 27 height 8
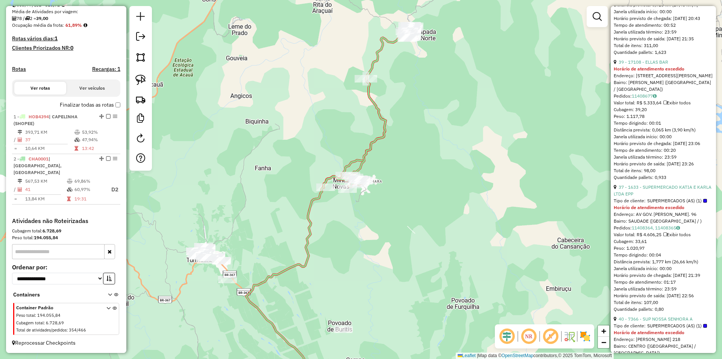
scroll to position [126, 0]
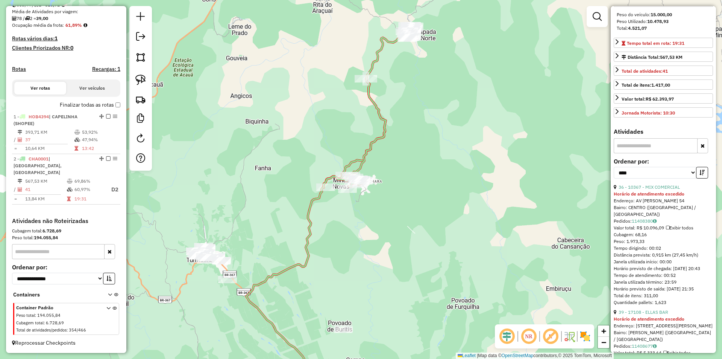
click at [364, 160] on icon at bounding box center [368, 107] width 89 height 162
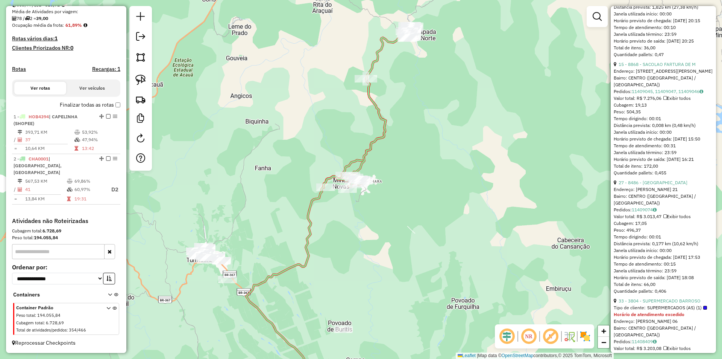
scroll to position [766, 0]
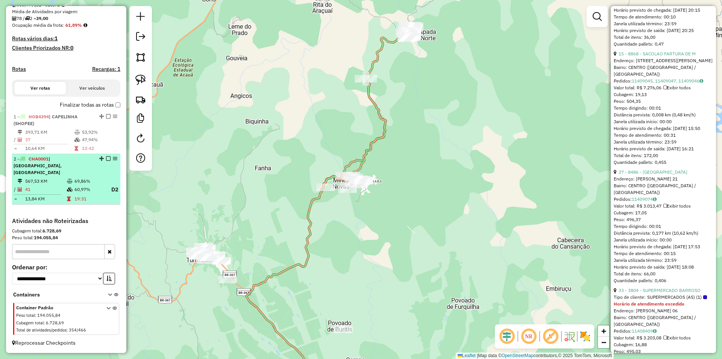
click at [85, 180] on td "69,86%" at bounding box center [89, 181] width 30 height 8
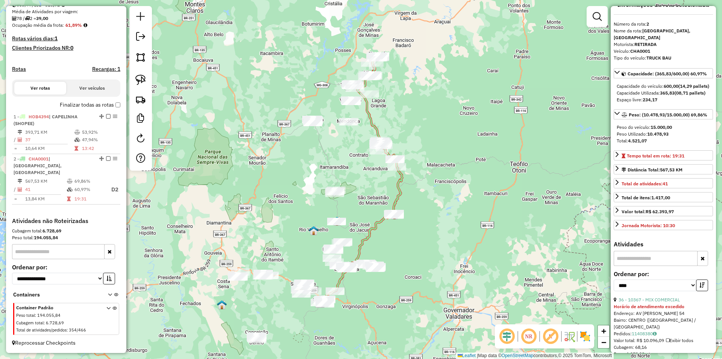
scroll to position [14, 0]
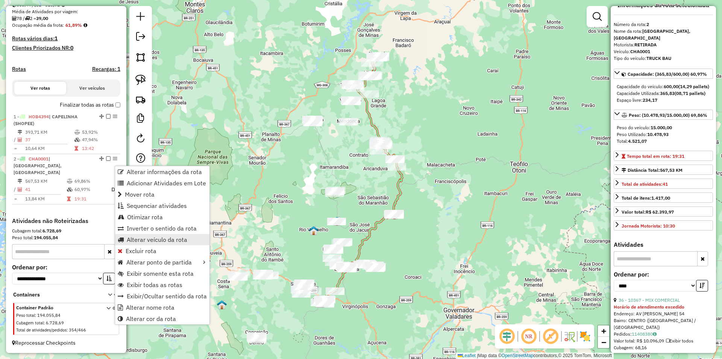
click at [153, 240] on span "Alterar veículo da rota" at bounding box center [157, 239] width 61 height 6
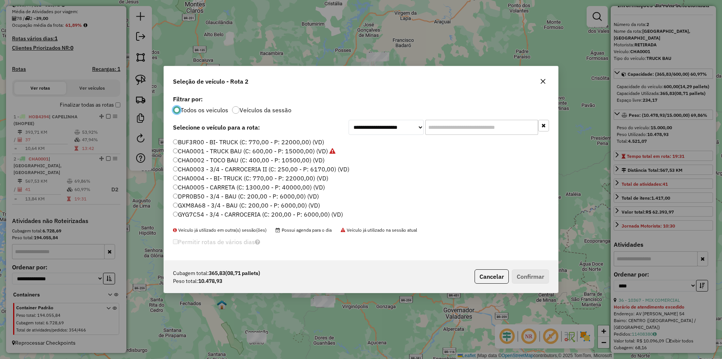
scroll to position [4, 2]
click at [468, 131] on input "text" at bounding box center [482, 127] width 113 height 15
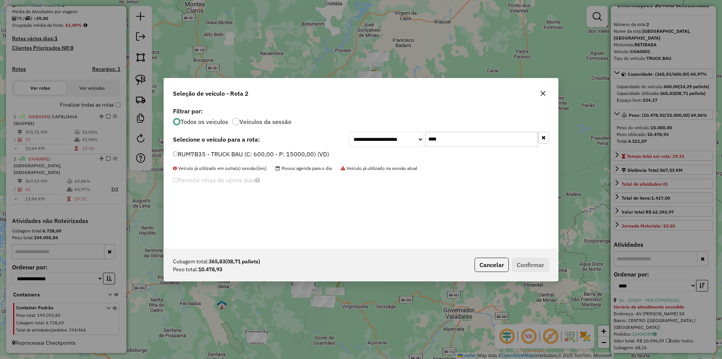
type input "****"
drag, startPoint x: 214, startPoint y: 154, endPoint x: 268, endPoint y: 164, distance: 55.5
click at [214, 154] on label "RUM7B35 - TRUCK BAU (C: 600,00 - P: 15000,00) (VD)" at bounding box center [251, 153] width 156 height 9
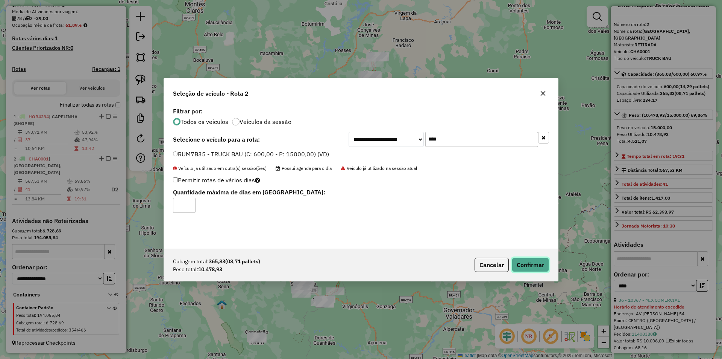
click at [531, 263] on button "Confirmar" at bounding box center [530, 264] width 37 height 14
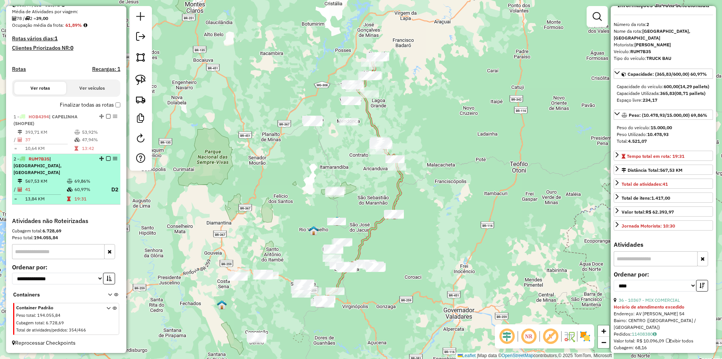
click at [106, 161] on em at bounding box center [108, 158] width 5 height 5
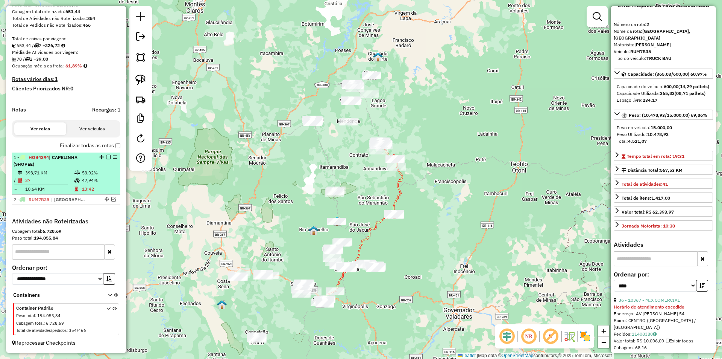
scroll to position [136, 0]
click at [106, 159] on em at bounding box center [108, 157] width 5 height 5
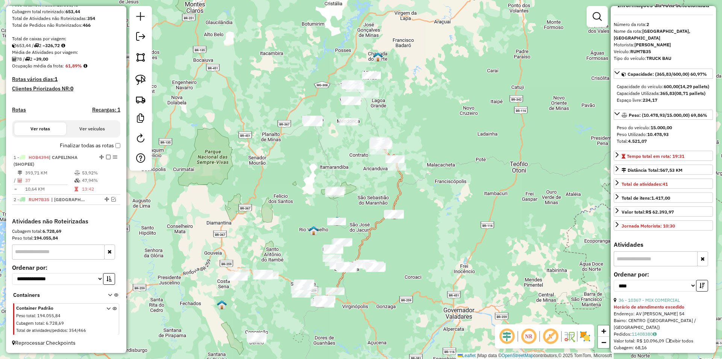
scroll to position [104, 0]
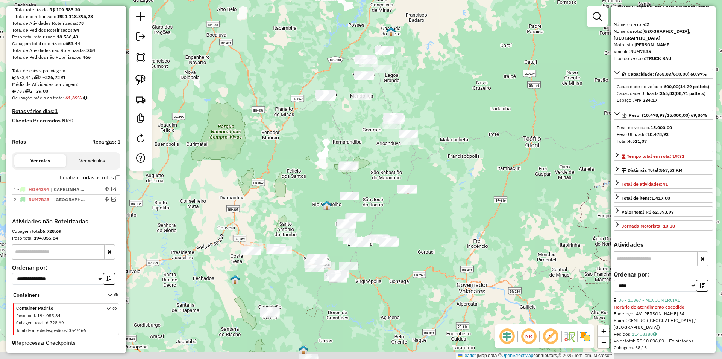
drag, startPoint x: 358, startPoint y: 229, endPoint x: 379, endPoint y: 161, distance: 71.1
click at [380, 156] on div "Janela de atendimento Grade de atendimento Capacidade Transportadoras Veículos …" at bounding box center [361, 179] width 722 height 359
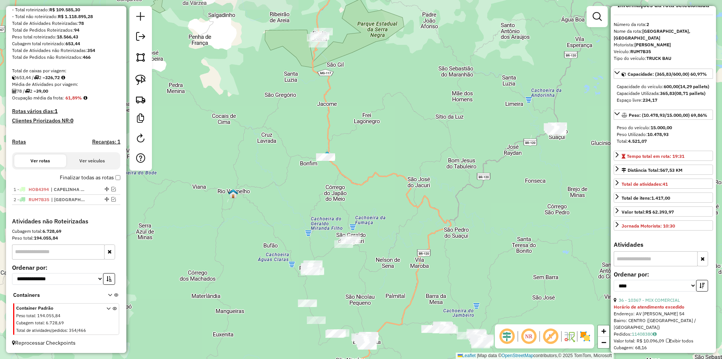
drag, startPoint x: 410, startPoint y: 175, endPoint x: 401, endPoint y: 223, distance: 49.3
click at [400, 243] on div "Janela de atendimento Grade de atendimento Capacidade Transportadoras Veículos …" at bounding box center [361, 179] width 722 height 359
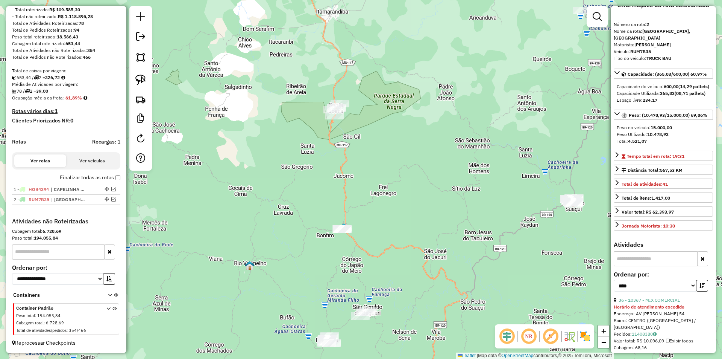
drag, startPoint x: 402, startPoint y: 209, endPoint x: 403, endPoint y: 261, distance: 52.3
click at [417, 263] on div "Janela de atendimento Grade de atendimento Capacidade Transportadoras Veículos …" at bounding box center [361, 179] width 722 height 359
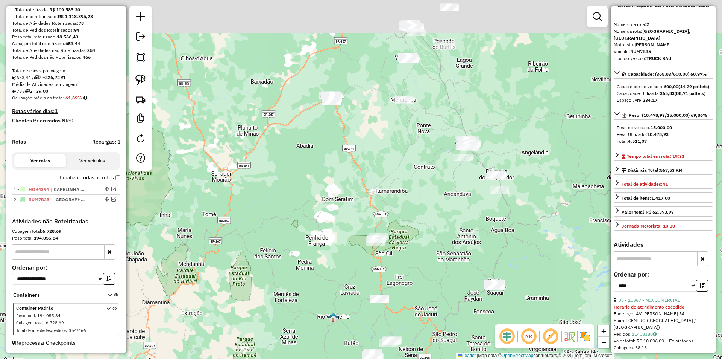
drag, startPoint x: 402, startPoint y: 122, endPoint x: 415, endPoint y: 193, distance: 73.1
click at [415, 193] on div "Janela de atendimento Grade de atendimento Capacidade Transportadoras Veículos …" at bounding box center [361, 179] width 722 height 359
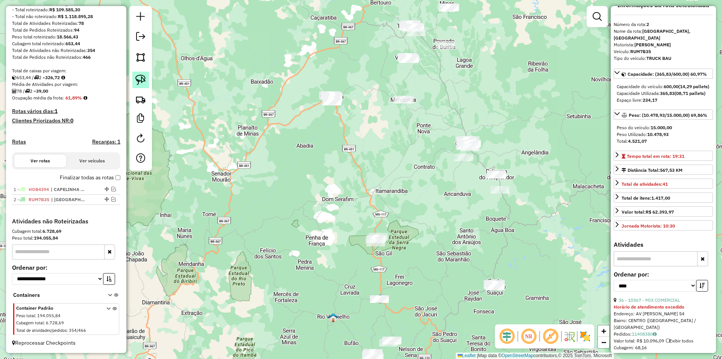
click at [140, 83] on img at bounding box center [140, 80] width 11 height 11
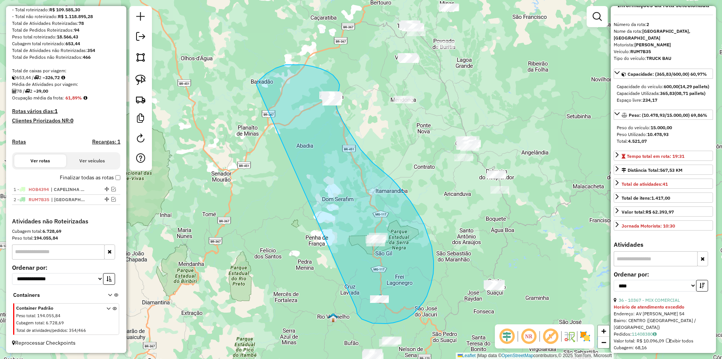
drag, startPoint x: 370, startPoint y: 322, endPoint x: 257, endPoint y: 85, distance: 263.1
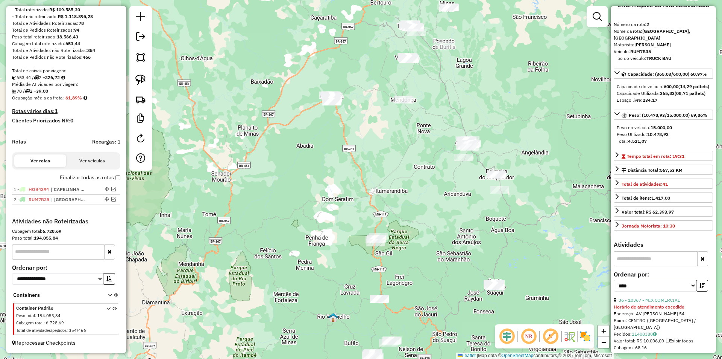
drag, startPoint x: 138, startPoint y: 81, endPoint x: 310, endPoint y: 106, distance: 174.7
click at [138, 80] on img at bounding box center [140, 80] width 11 height 11
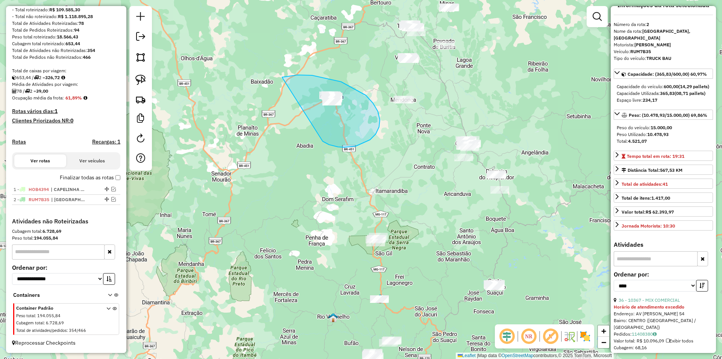
drag, startPoint x: 359, startPoint y: 145, endPoint x: 260, endPoint y: 80, distance: 118.2
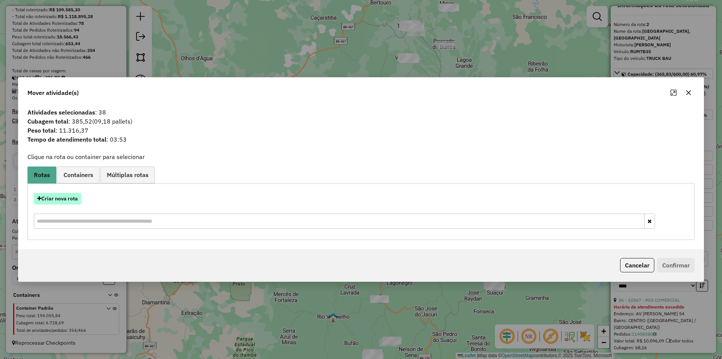
click at [62, 204] on button "Criar nova rota" at bounding box center [57, 199] width 47 height 12
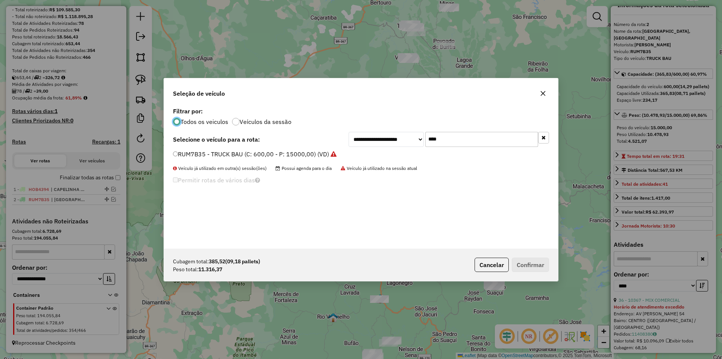
scroll to position [4, 2]
click at [195, 155] on label "RUM7B35 - TRUCK BAU (C: 600,00 - P: 15000,00) (VD)" at bounding box center [255, 153] width 164 height 9
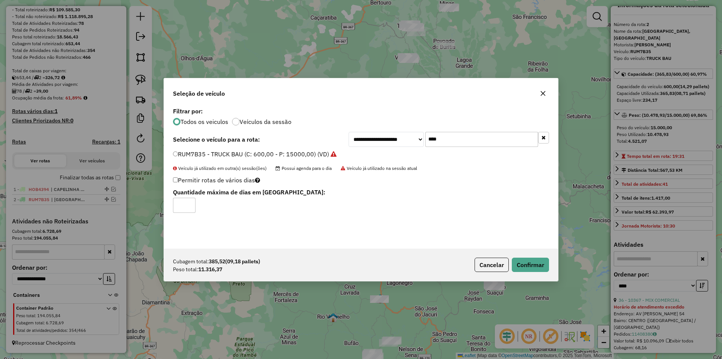
drag, startPoint x: 428, startPoint y: 140, endPoint x: 372, endPoint y: 113, distance: 62.4
click at [351, 122] on div "**********" at bounding box center [361, 176] width 394 height 143
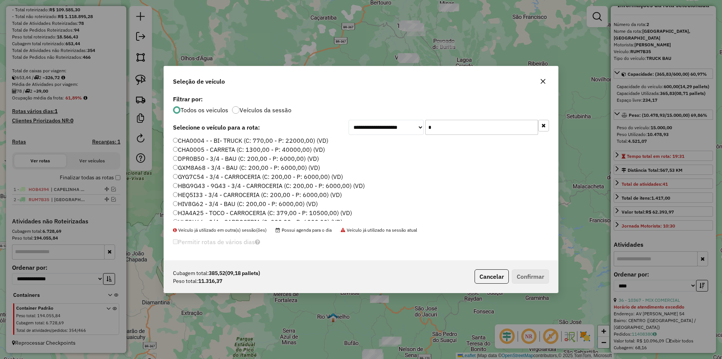
scroll to position [0, 0]
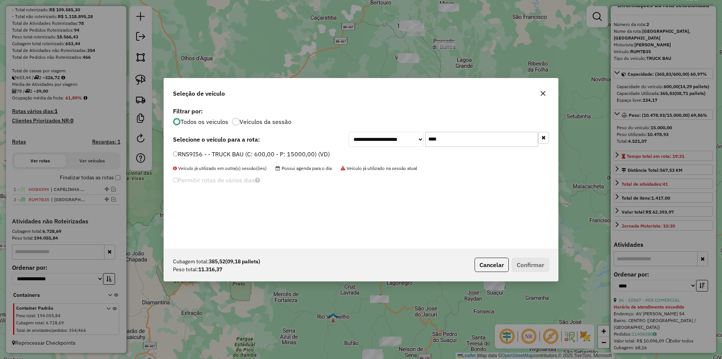
type input "****"
click at [211, 155] on label "RNS9I56 - - TRUCK BAU (C: 600,00 - P: 15000,00) (VD)" at bounding box center [251, 153] width 157 height 9
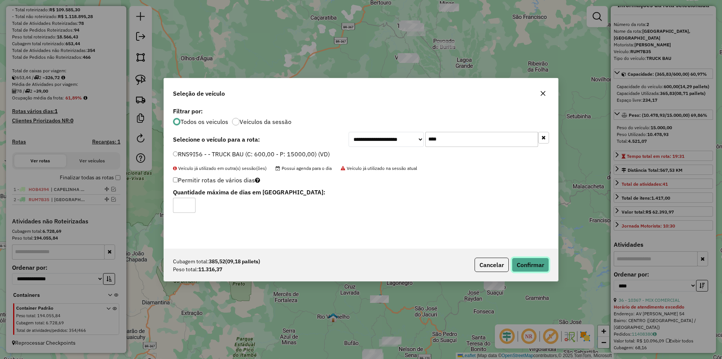
click at [519, 264] on button "Confirmar" at bounding box center [530, 264] width 37 height 14
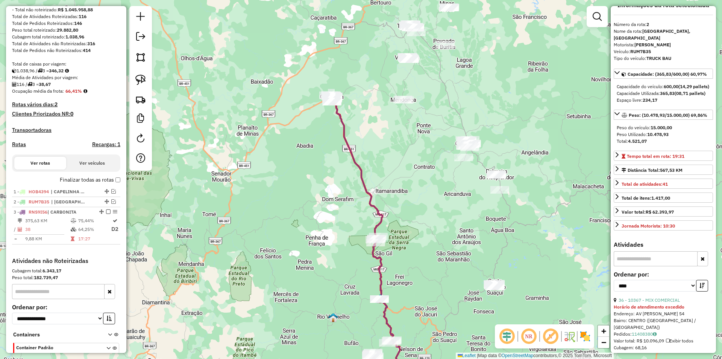
scroll to position [151, 0]
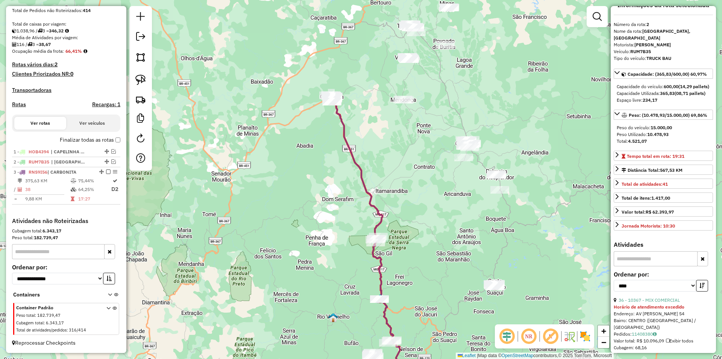
click at [378, 224] on icon at bounding box center [367, 246] width 68 height 297
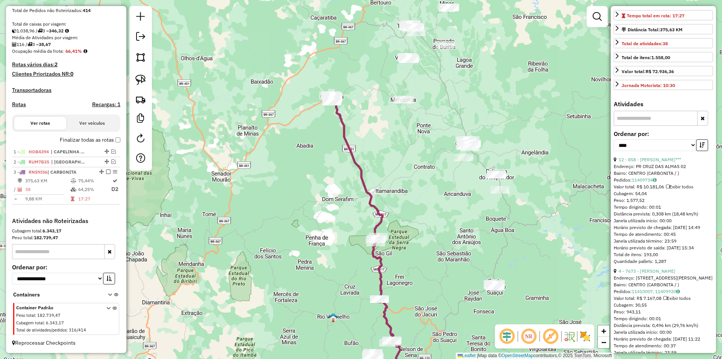
scroll to position [164, 0]
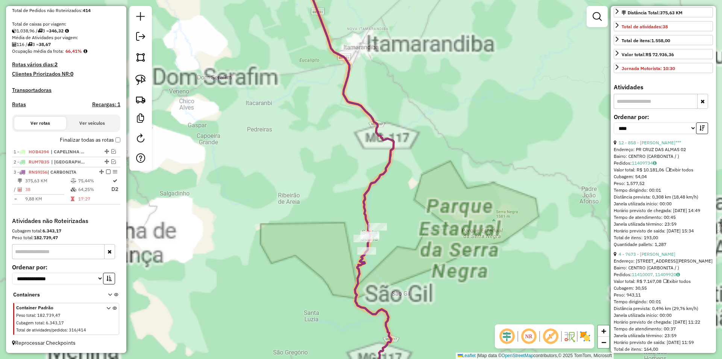
click at [432, 256] on div "Janela de atendimento Grade de atendimento Capacidade Transportadoras Veículos …" at bounding box center [361, 179] width 722 height 359
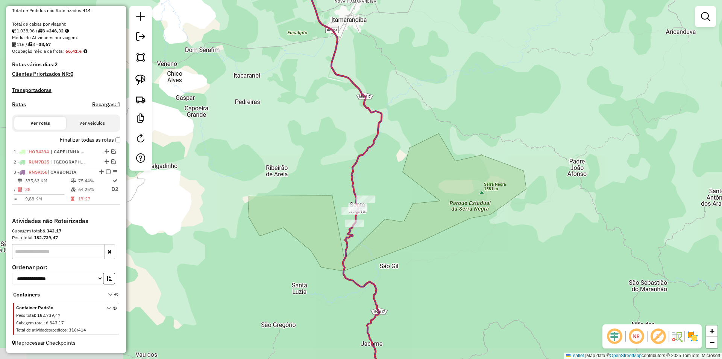
drag, startPoint x: 416, startPoint y: 225, endPoint x: 325, endPoint y: 172, distance: 105.0
click at [404, 206] on div "Janela de atendimento Grade de atendimento Capacidade Transportadoras Veículos …" at bounding box center [361, 179] width 722 height 359
click at [146, 78] on link at bounding box center [140, 79] width 17 height 17
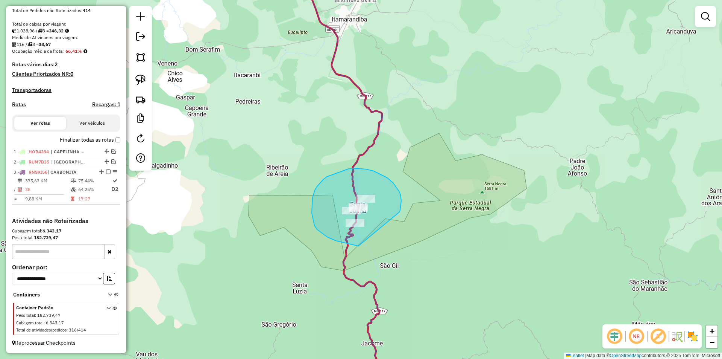
drag, startPoint x: 396, startPoint y: 186, endPoint x: 398, endPoint y: 242, distance: 56.5
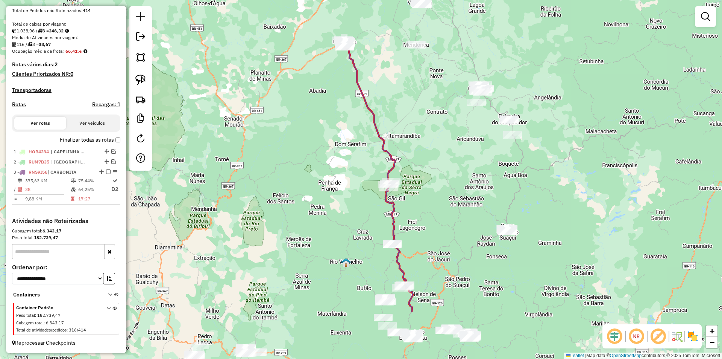
drag, startPoint x: 429, startPoint y: 225, endPoint x: 418, endPoint y: 208, distance: 19.6
click at [423, 200] on div "Janela de atendimento Grade de atendimento Capacidade Transportadoras Veículos …" at bounding box center [361, 179] width 722 height 359
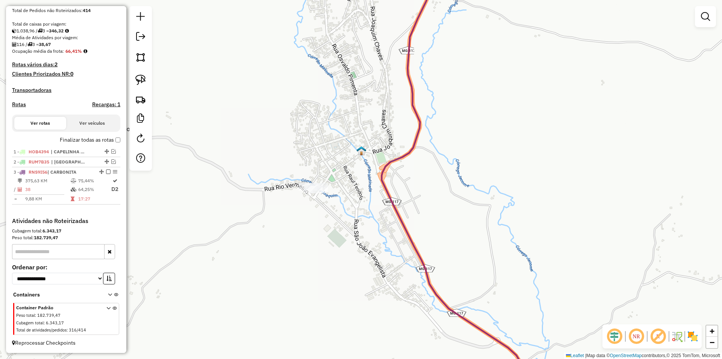
drag, startPoint x: 140, startPoint y: 79, endPoint x: 259, endPoint y: 120, distance: 126.5
click at [140, 79] on img at bounding box center [140, 80] width 11 height 11
click at [142, 79] on img at bounding box center [140, 80] width 11 height 11
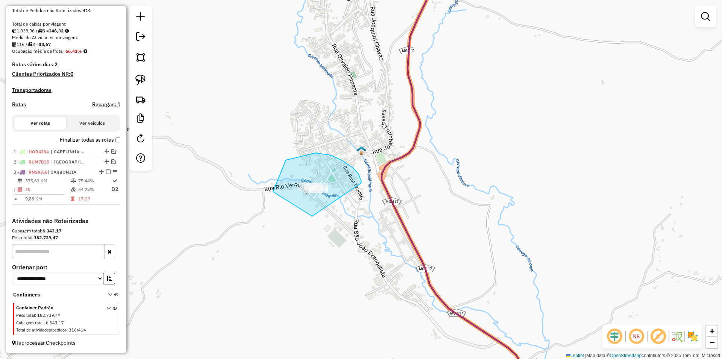
drag, startPoint x: 342, startPoint y: 160, endPoint x: 370, endPoint y: 199, distance: 47.8
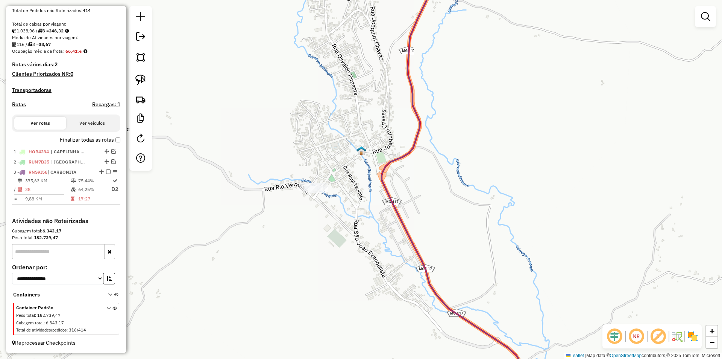
drag, startPoint x: 143, startPoint y: 84, endPoint x: 190, endPoint y: 90, distance: 46.7
click at [144, 83] on img at bounding box center [140, 80] width 11 height 11
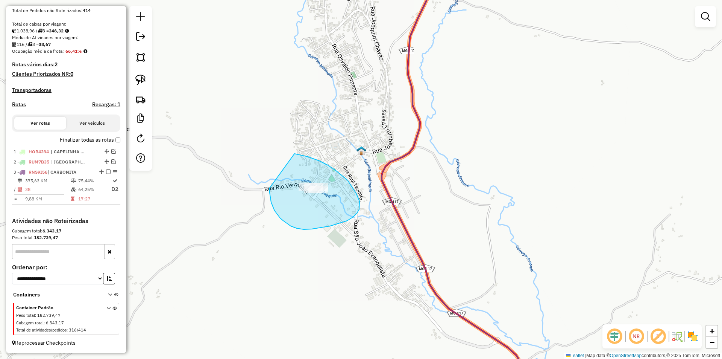
drag, startPoint x: 275, startPoint y: 210, endPoint x: 277, endPoint y: 151, distance: 59.5
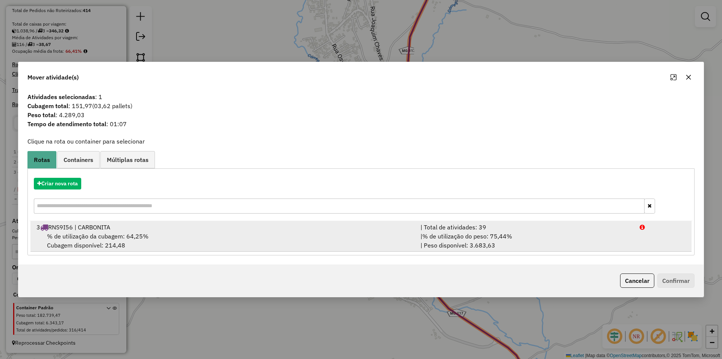
click at [113, 247] on div "% de utilização da cubagem: 64,25% Cubagem disponível: 214,48" at bounding box center [224, 240] width 384 height 18
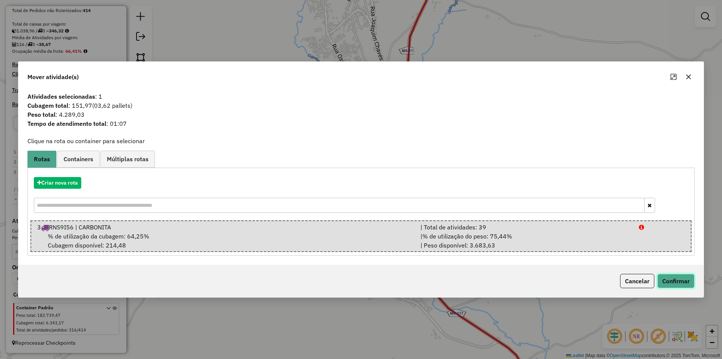
click at [684, 280] on button "Confirmar" at bounding box center [676, 281] width 37 height 14
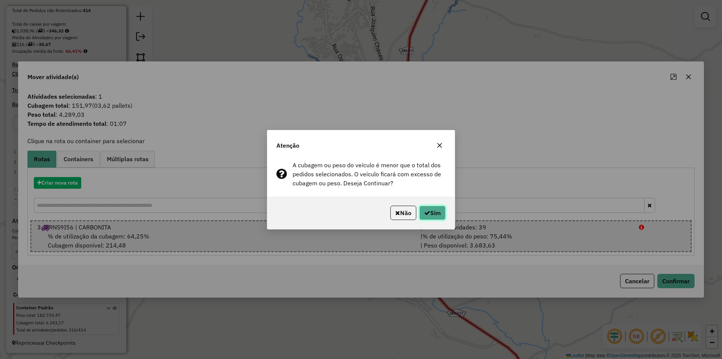
drag, startPoint x: 429, startPoint y: 212, endPoint x: 548, endPoint y: 189, distance: 121.9
click at [544, 191] on div "Atenção A cubagem ou peso do veículo é menor que o total dos pedidos selecionad…" at bounding box center [361, 179] width 722 height 359
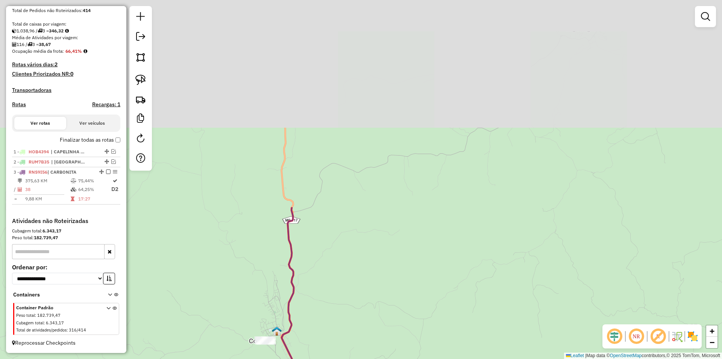
drag, startPoint x: 354, startPoint y: 124, endPoint x: 360, endPoint y: 202, distance: 78.1
click at [336, 310] on div "Janela de atendimento Grade de atendimento Capacidade Transportadoras Veículos …" at bounding box center [361, 179] width 722 height 359
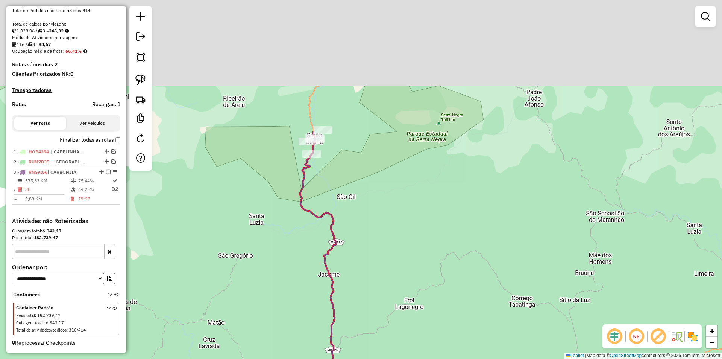
drag, startPoint x: 394, startPoint y: 147, endPoint x: 384, endPoint y: 310, distance: 162.9
click at [379, 336] on div "Janela de atendimento Grade de atendimento Capacidade Transportadoras Veículos …" at bounding box center [361, 179] width 722 height 359
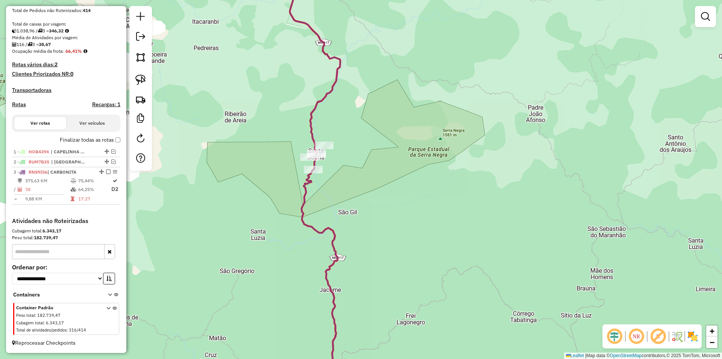
drag, startPoint x: 331, startPoint y: 240, endPoint x: 344, endPoint y: 239, distance: 12.8
click at [331, 240] on icon at bounding box center [309, 179] width 64 height 430
select select "*********"
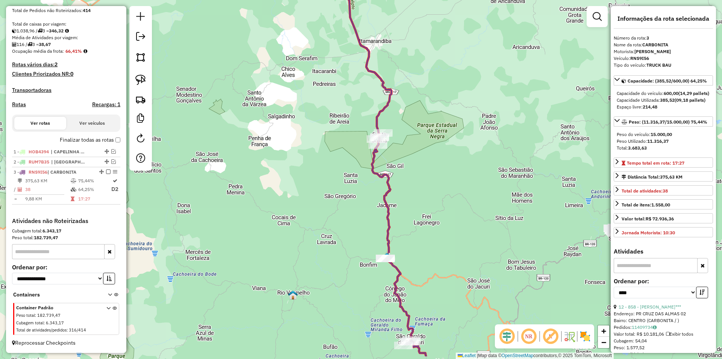
drag, startPoint x: 458, startPoint y: 280, endPoint x: 456, endPoint y: 238, distance: 41.5
click at [456, 240] on div "Janela de atendimento Grade de atendimento Capacidade Transportadoras Veículos …" at bounding box center [361, 179] width 722 height 359
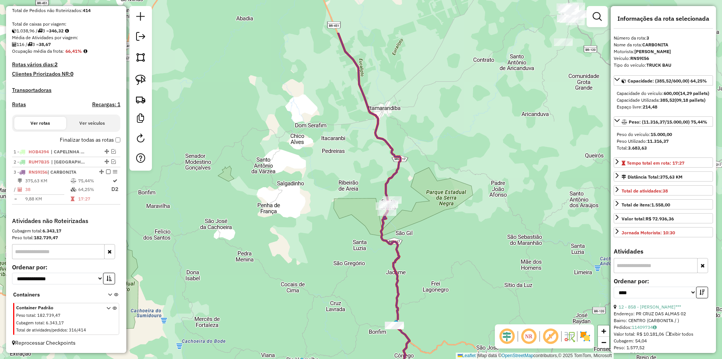
drag, startPoint x: 417, startPoint y: 197, endPoint x: 427, endPoint y: 263, distance: 66.9
click at [427, 263] on div "Janela de atendimento Grade de atendimento Capacidade Transportadoras Veículos …" at bounding box center [361, 179] width 722 height 359
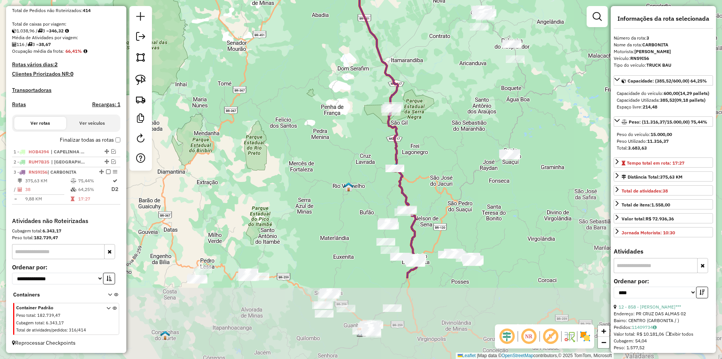
drag, startPoint x: 476, startPoint y: 263, endPoint x: 448, endPoint y: 148, distance: 118.9
click at [449, 148] on div "Janela de atendimento Grade de atendimento Capacidade Transportadoras Veículos …" at bounding box center [361, 179] width 722 height 359
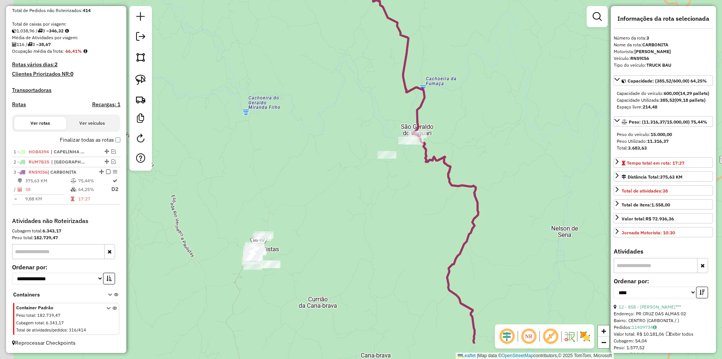
drag, startPoint x: 244, startPoint y: 120, endPoint x: 196, endPoint y: 68, distance: 71.1
click at [262, 82] on div "Janela de atendimento Grade de atendimento Capacidade Transportadoras Veículos …" at bounding box center [361, 179] width 722 height 359
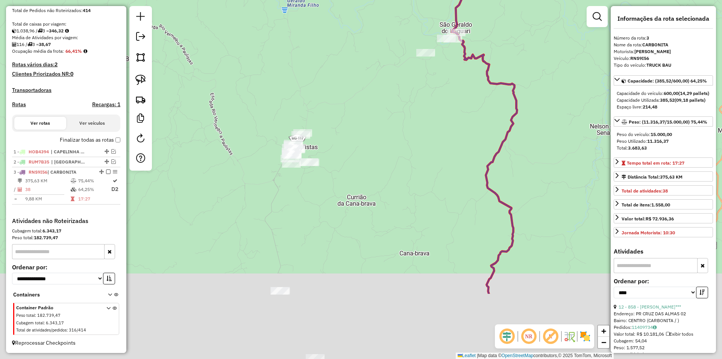
drag, startPoint x: 437, startPoint y: 205, endPoint x: 444, endPoint y: 133, distance: 72.2
click at [469, 111] on div "Janela de atendimento Grade de atendimento Capacidade Transportadoras Veículos …" at bounding box center [361, 179] width 722 height 359
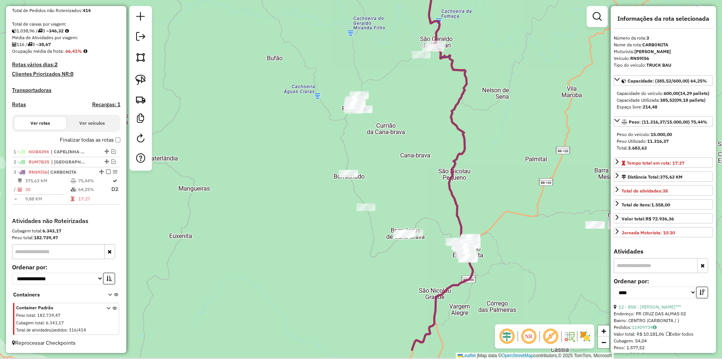
drag, startPoint x: 403, startPoint y: 227, endPoint x: 406, endPoint y: 185, distance: 42.6
click at [408, 183] on div "Janela de atendimento Grade de atendimento Capacidade Transportadoras Veículos …" at bounding box center [361, 179] width 722 height 359
click at [142, 80] on img at bounding box center [140, 80] width 11 height 11
drag, startPoint x: 421, startPoint y: 105, endPoint x: 427, endPoint y: 102, distance: 6.7
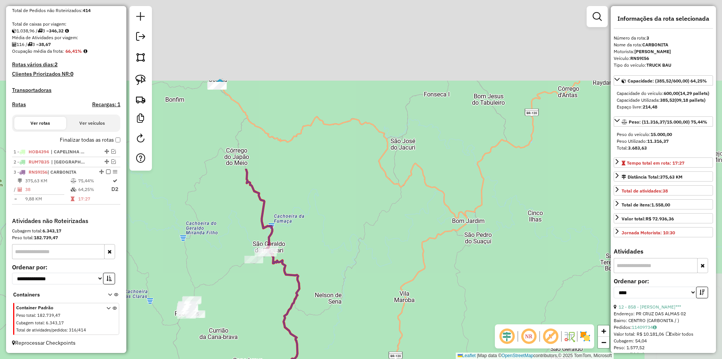
drag, startPoint x: 445, startPoint y: 166, endPoint x: 358, endPoint y: 273, distance: 138.1
click at [344, 304] on div "Janela de atendimento Grade de atendimento Capacidade Transportadoras Veículos …" at bounding box center [361, 179] width 722 height 359
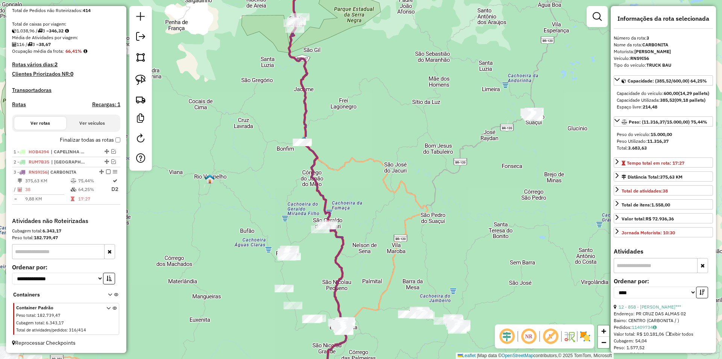
drag, startPoint x: 391, startPoint y: 142, endPoint x: 351, endPoint y: 131, distance: 41.6
click at [386, 142] on div "Janela de atendimento Grade de atendimento Capacidade Transportadoras Veículos …" at bounding box center [361, 179] width 722 height 359
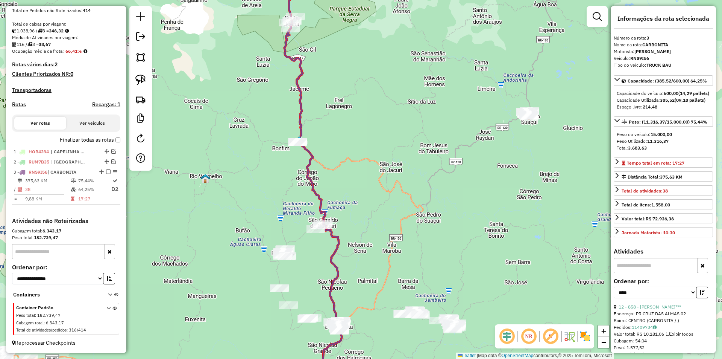
drag, startPoint x: 140, startPoint y: 83, endPoint x: 167, endPoint y: 82, distance: 27.1
click at [141, 82] on img at bounding box center [140, 80] width 11 height 11
drag, startPoint x: 313, startPoint y: 213, endPoint x: 291, endPoint y: 197, distance: 27.3
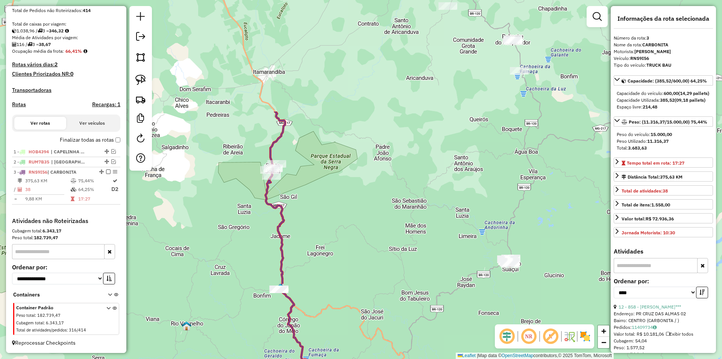
drag, startPoint x: 458, startPoint y: 157, endPoint x: 365, endPoint y: 275, distance: 150.1
click at [439, 298] on div "Janela de atendimento Grade de atendimento Capacidade Transportadoras Veículos …" at bounding box center [361, 179] width 722 height 359
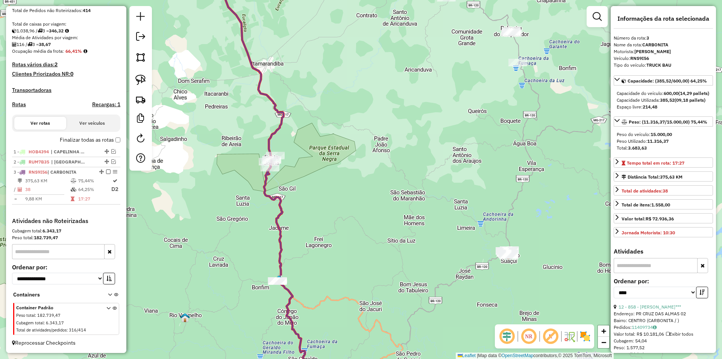
drag, startPoint x: 339, startPoint y: 271, endPoint x: 296, endPoint y: 230, distance: 59.6
click at [337, 265] on div "Janela de atendimento Grade de atendimento Capacidade Transportadoras Veículos …" at bounding box center [361, 179] width 722 height 359
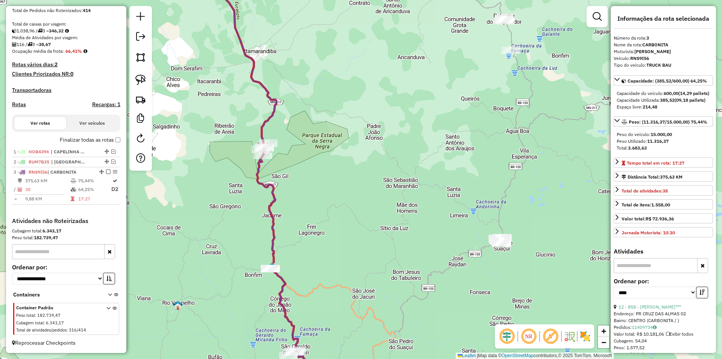
drag, startPoint x: 341, startPoint y: 263, endPoint x: 228, endPoint y: 169, distance: 147.0
click at [336, 255] on div "Janela de atendimento Grade de atendimento Capacidade Transportadoras Veículos …" at bounding box center [361, 179] width 722 height 359
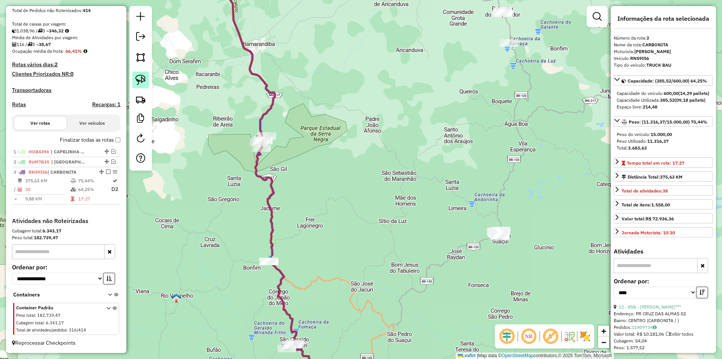
click at [145, 84] on img at bounding box center [140, 80] width 11 height 11
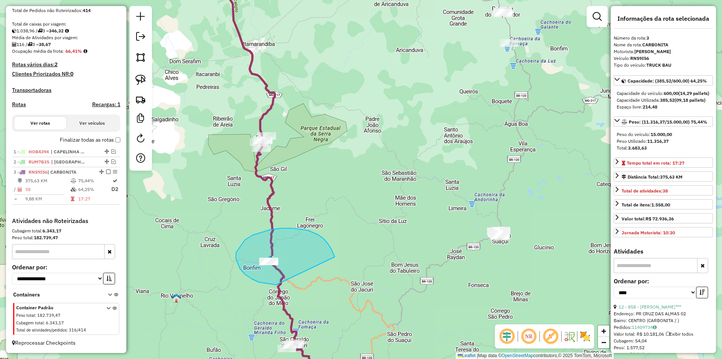
drag, startPoint x: 335, startPoint y: 257, endPoint x: 315, endPoint y: 265, distance: 21.5
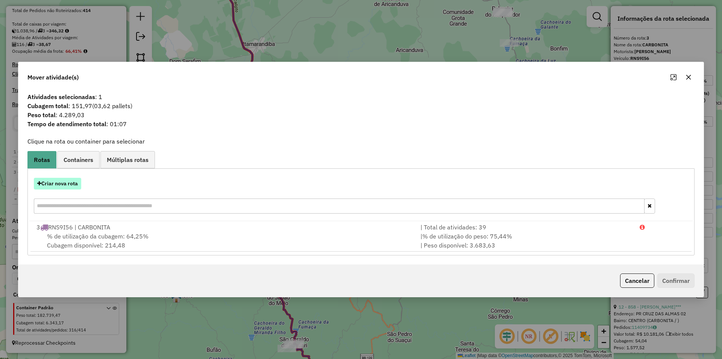
click at [68, 179] on button "Criar nova rota" at bounding box center [57, 184] width 47 height 12
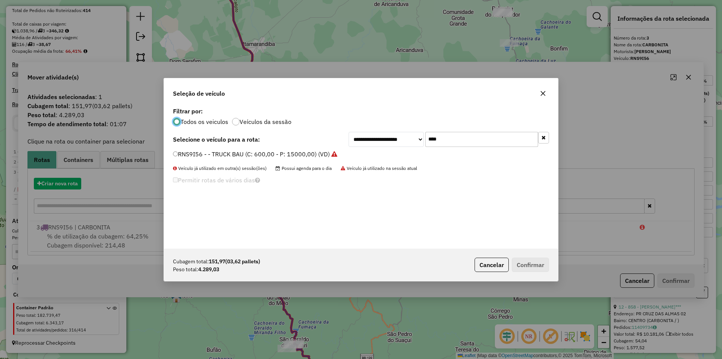
scroll to position [4, 2]
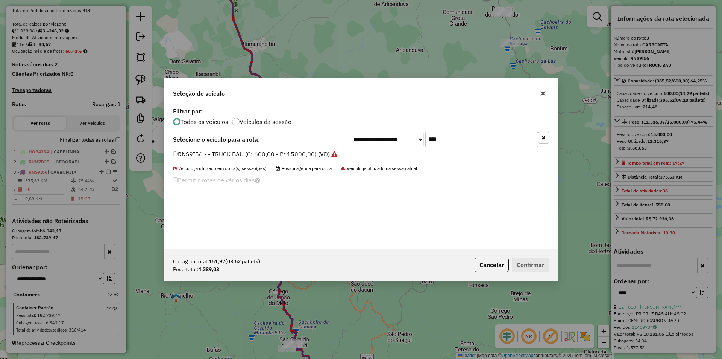
drag, startPoint x: 411, startPoint y: 143, endPoint x: 368, endPoint y: 144, distance: 42.9
click at [368, 145] on div "**********" at bounding box center [449, 139] width 201 height 15
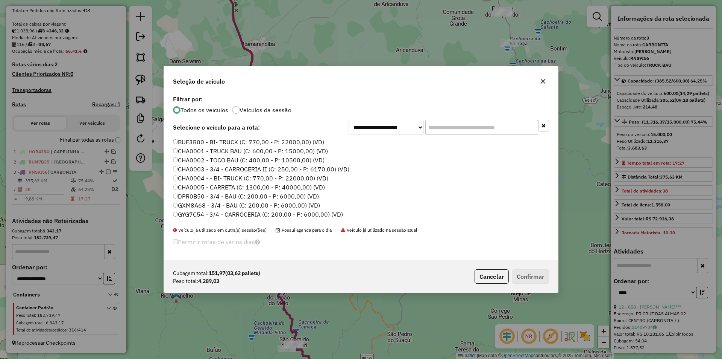
click at [207, 149] on label "CHA0001 - TRUCK BAU (C: 600,00 - P: 15000,00) (VD)" at bounding box center [250, 150] width 155 height 9
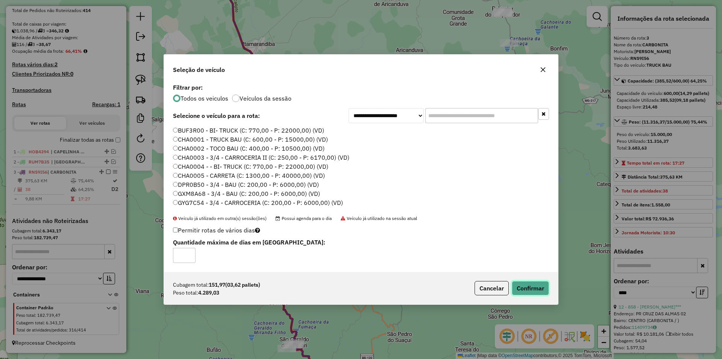
click at [531, 287] on button "Confirmar" at bounding box center [530, 288] width 37 height 14
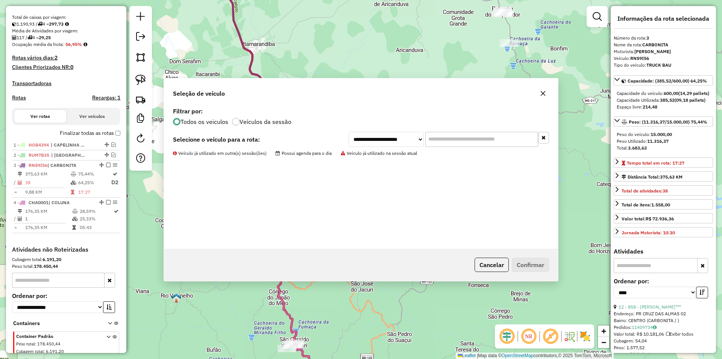
scroll to position [186, 0]
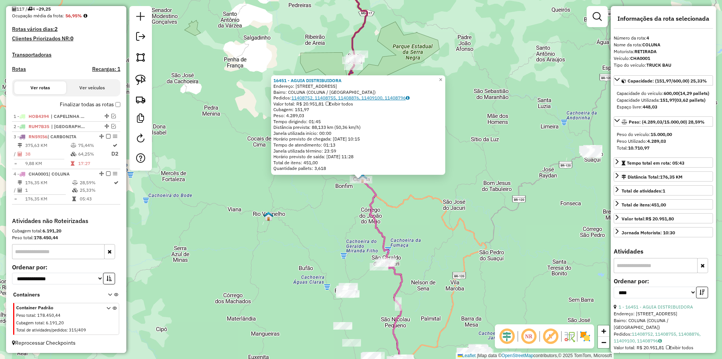
click at [348, 97] on link "11408752, 11408755, 11408876, 11409100, 11408796" at bounding box center [351, 98] width 118 height 6
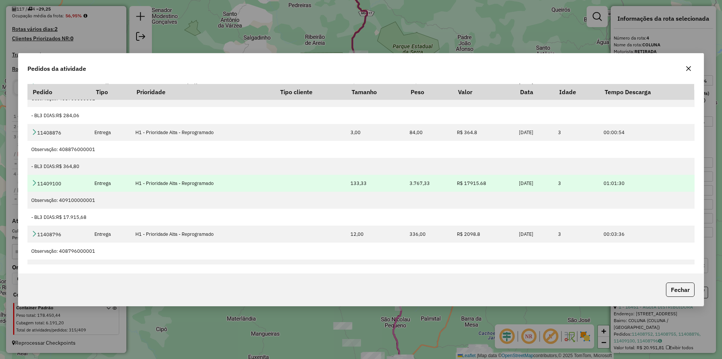
scroll to position [90, 0]
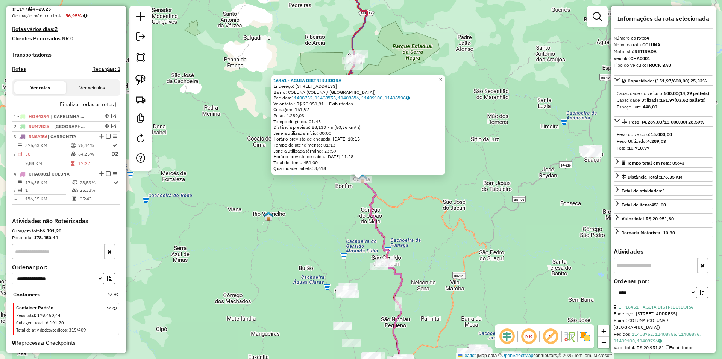
click at [370, 206] on icon at bounding box center [383, 286] width 44 height 217
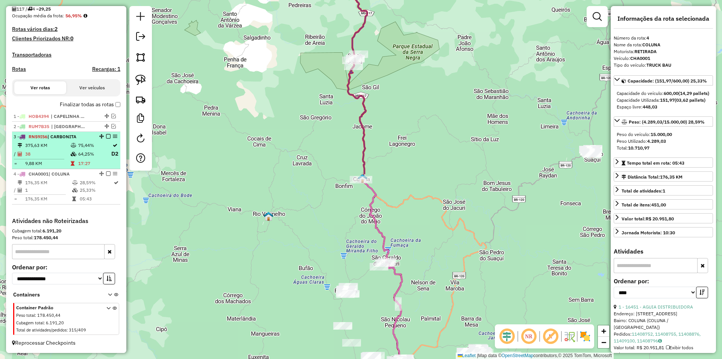
click at [72, 148] on icon at bounding box center [74, 145] width 6 height 5
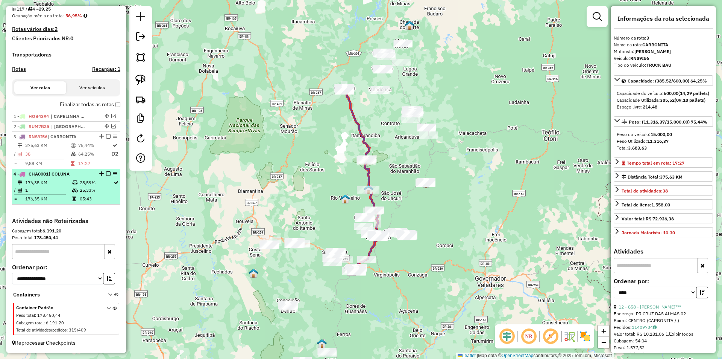
click at [61, 190] on td "1" at bounding box center [48, 190] width 47 height 8
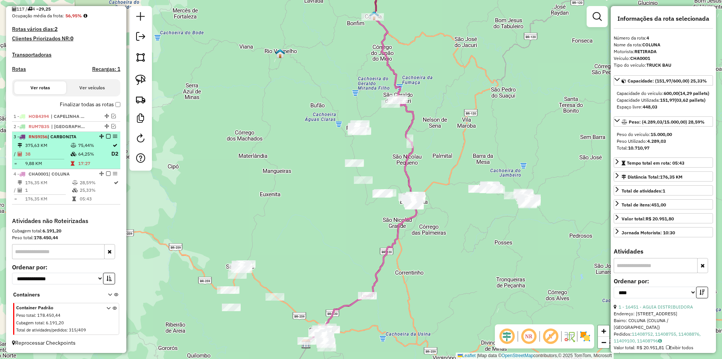
click at [57, 154] on td "38" at bounding box center [48, 153] width 46 height 9
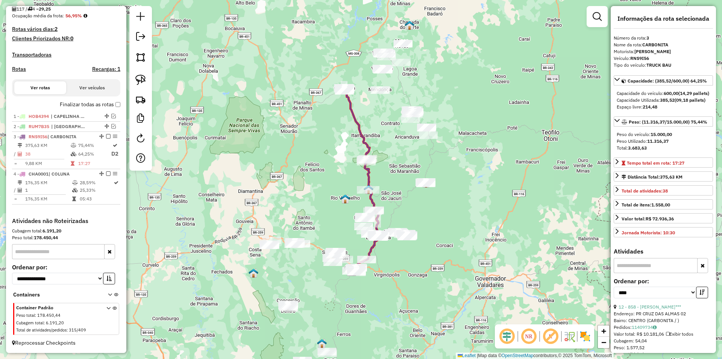
click at [106, 137] on em at bounding box center [108, 136] width 5 height 5
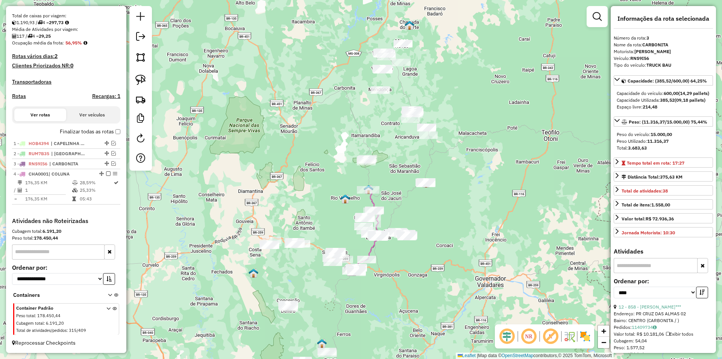
scroll to position [159, 0]
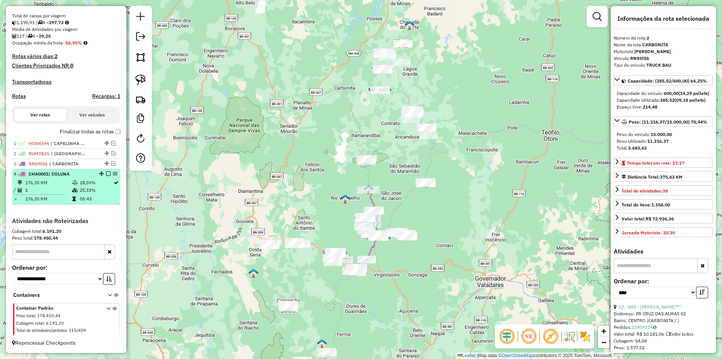
click at [43, 179] on td "176,35 KM" at bounding box center [48, 183] width 47 height 8
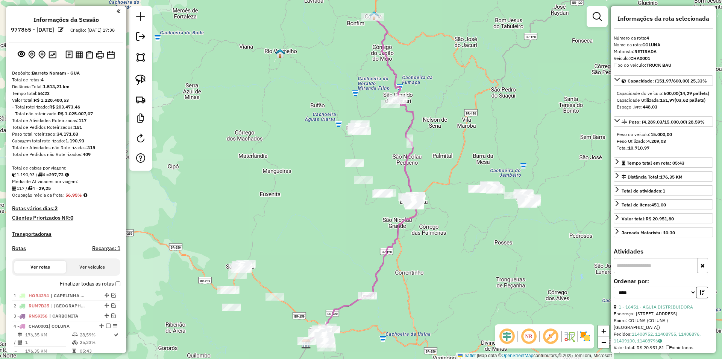
select select "*********"
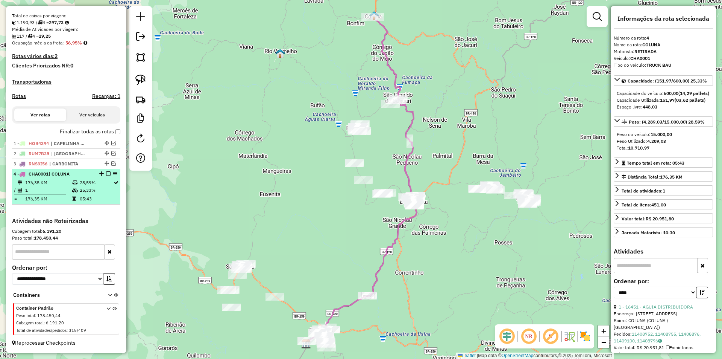
click at [90, 184] on td "28,59%" at bounding box center [96, 183] width 34 height 8
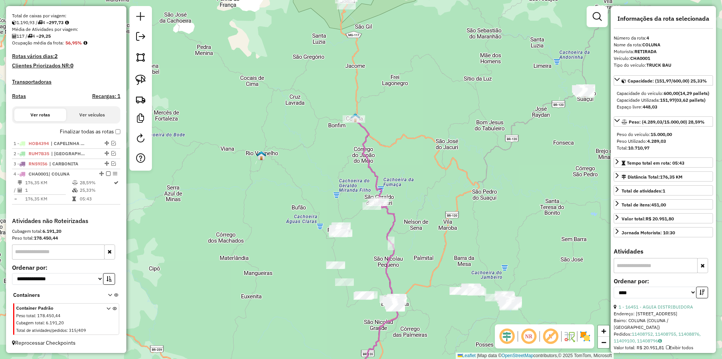
drag, startPoint x: 444, startPoint y: 91, endPoint x: 406, endPoint y: 190, distance: 106.6
click at [424, 193] on div "Janela de atendimento Grade de atendimento Capacidade Transportadoras Veículos …" at bounding box center [361, 179] width 722 height 359
drag, startPoint x: 139, startPoint y: 83, endPoint x: 263, endPoint y: 138, distance: 135.1
click at [140, 82] on img at bounding box center [140, 80] width 11 height 11
drag, startPoint x: 352, startPoint y: 212, endPoint x: 440, endPoint y: 230, distance: 89.8
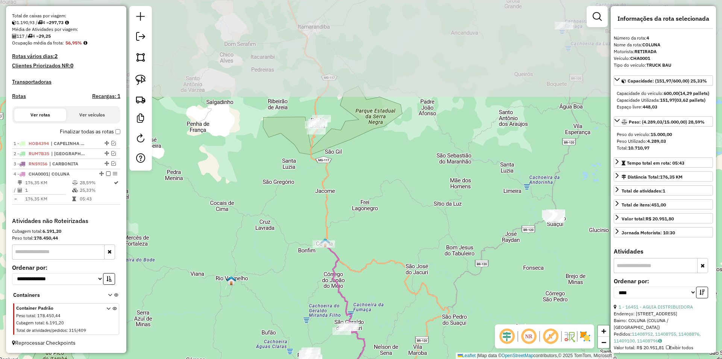
drag, startPoint x: 427, startPoint y: 163, endPoint x: 286, endPoint y: 180, distance: 142.5
click at [400, 280] on div "Janela de atendimento Grade de atendimento Capacidade Transportadoras Veículos …" at bounding box center [361, 179] width 722 height 359
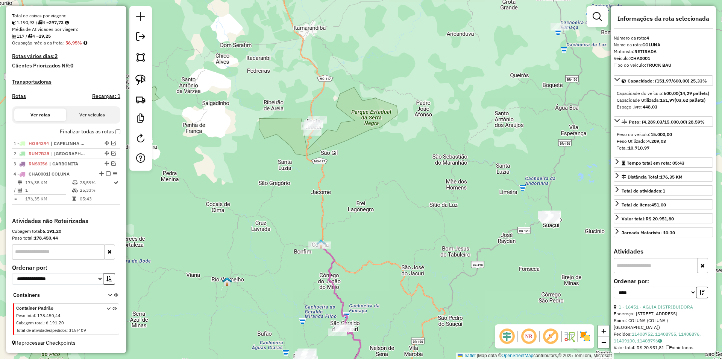
drag, startPoint x: 145, startPoint y: 79, endPoint x: 243, endPoint y: 95, distance: 99.5
click at [146, 78] on link at bounding box center [140, 79] width 17 height 17
drag, startPoint x: 291, startPoint y: 108, endPoint x: 370, endPoint y: 95, distance: 80.1
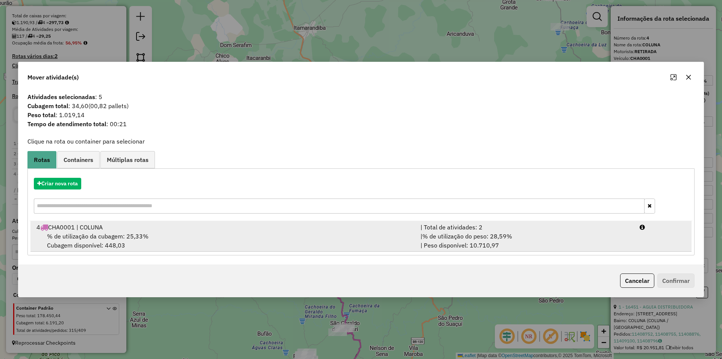
click at [163, 230] on div "4 CHA0001 | COLUNA" at bounding box center [224, 226] width 384 height 9
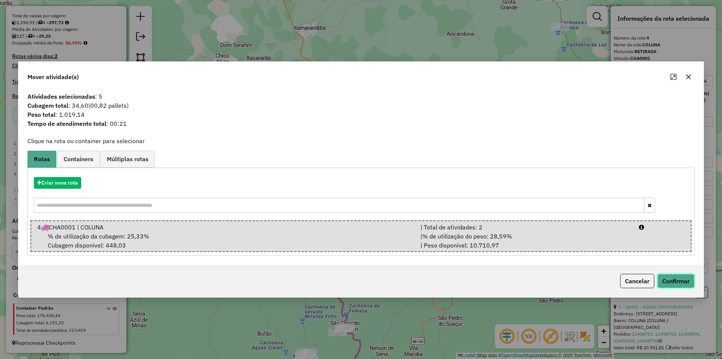
click at [677, 278] on button "Confirmar" at bounding box center [676, 281] width 37 height 14
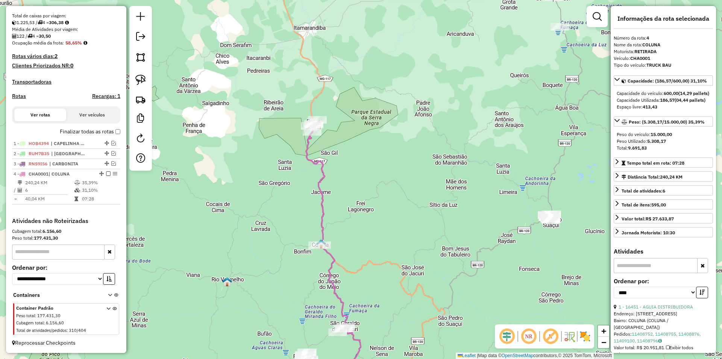
click at [322, 202] on icon at bounding box center [315, 182] width 18 height 125
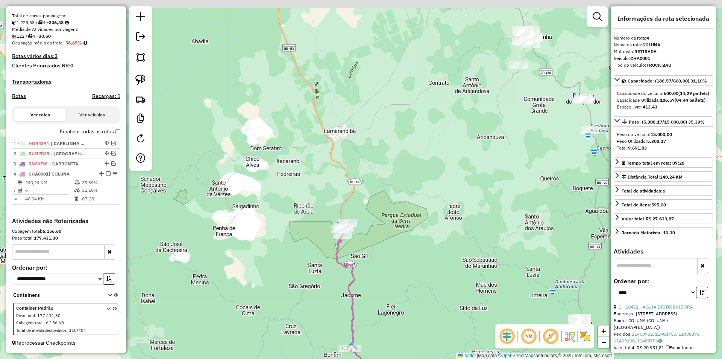
drag, startPoint x: 371, startPoint y: 160, endPoint x: 396, endPoint y: 243, distance: 86.2
click at [398, 250] on div "Janela de atendimento Grade de atendimento Capacidade Transportadoras Veículos …" at bounding box center [361, 179] width 722 height 359
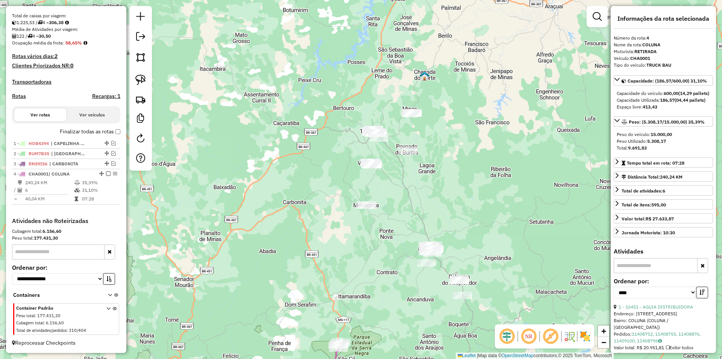
drag, startPoint x: 323, startPoint y: 155, endPoint x: 346, endPoint y: 279, distance: 126.3
click at [354, 288] on div "Janela de atendimento Grade de atendimento Capacidade Transportadoras Veículos …" at bounding box center [361, 179] width 722 height 359
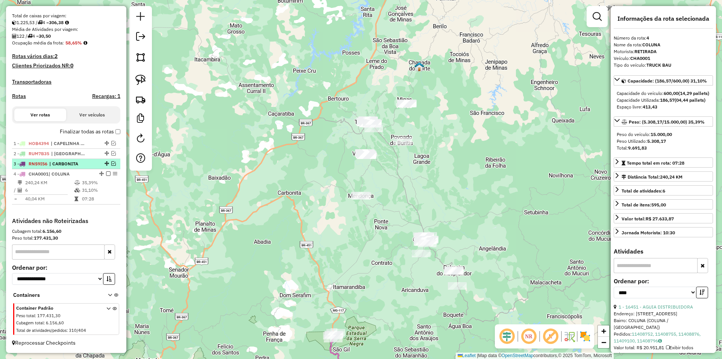
click at [111, 165] on em at bounding box center [113, 163] width 5 height 5
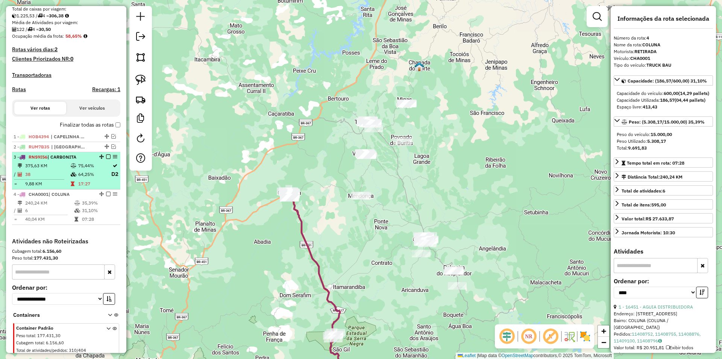
scroll to position [186, 0]
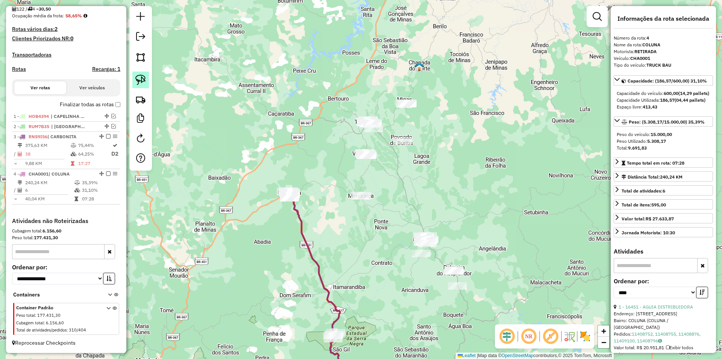
drag, startPoint x: 144, startPoint y: 79, endPoint x: 243, endPoint y: 125, distance: 109.4
click at [144, 78] on img at bounding box center [140, 80] width 11 height 11
drag, startPoint x: 347, startPoint y: 310, endPoint x: 310, endPoint y: 311, distance: 37.6
drag, startPoint x: 143, startPoint y: 79, endPoint x: 202, endPoint y: 122, distance: 73.1
click at [142, 78] on img at bounding box center [140, 80] width 11 height 11
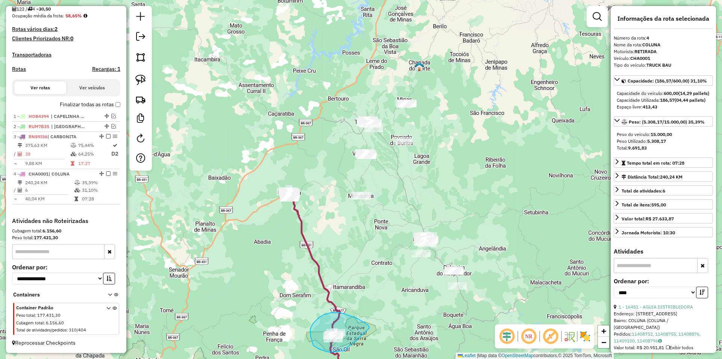
drag, startPoint x: 368, startPoint y: 324, endPoint x: 358, endPoint y: 332, distance: 12.3
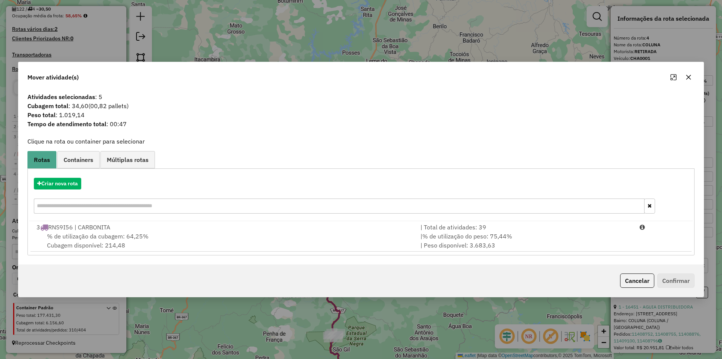
drag, startPoint x: 108, startPoint y: 231, endPoint x: 99, endPoint y: 214, distance: 19.2
click at [109, 231] on li "3 RNS9I56 | CARBONITA | Total de atividades: 39 % de utilização da cubagem: 64,…" at bounding box center [360, 236] width 661 height 30
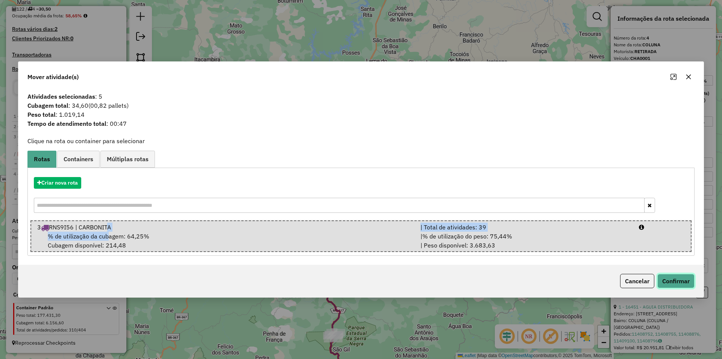
click at [674, 278] on button "Confirmar" at bounding box center [676, 281] width 37 height 14
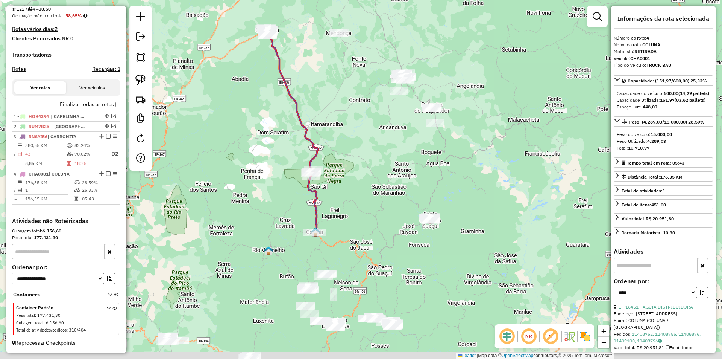
drag, startPoint x: 343, startPoint y: 231, endPoint x: 339, endPoint y: 158, distance: 73.5
click at [339, 149] on div "Janela de atendimento Grade de atendimento Capacidade Transportadoras Veículos …" at bounding box center [361, 179] width 722 height 359
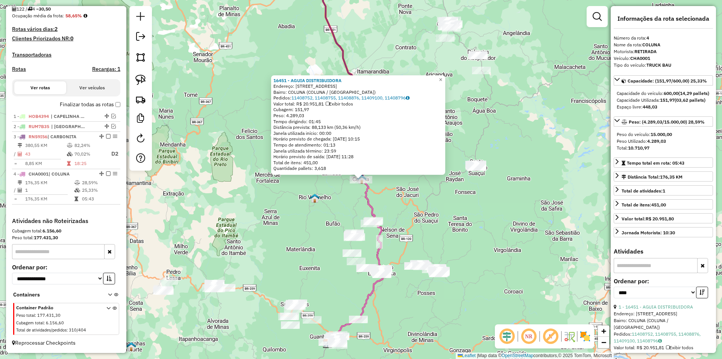
click at [371, 210] on icon at bounding box center [356, 261] width 56 height 164
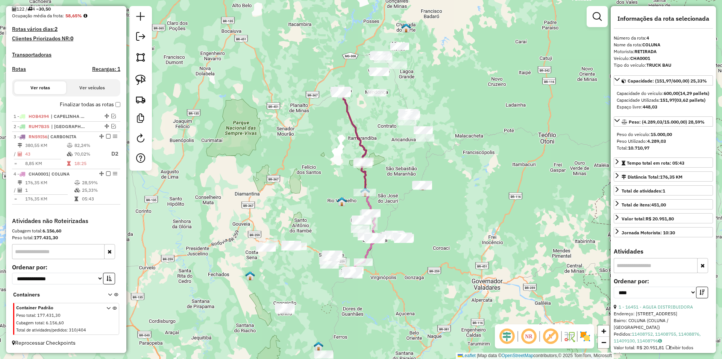
click at [369, 205] on icon at bounding box center [362, 233] width 28 height 82
click at [363, 152] on icon at bounding box center [353, 127] width 27 height 74
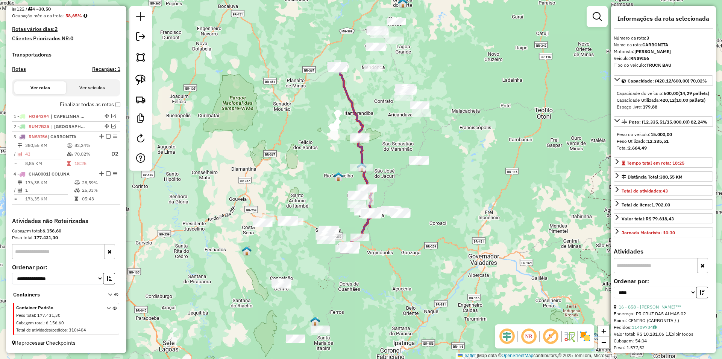
drag, startPoint x: 381, startPoint y: 191, endPoint x: 374, endPoint y: 169, distance: 23.0
click at [376, 167] on div "Janela de atendimento Grade de atendimento Capacidade Transportadoras Veículos …" at bounding box center [361, 179] width 722 height 359
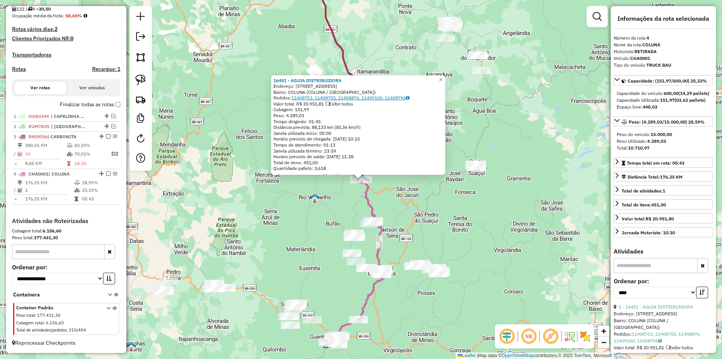
click at [360, 97] on link "11408752, 11408755, 11408876, 11409100, 11408796" at bounding box center [351, 98] width 118 height 6
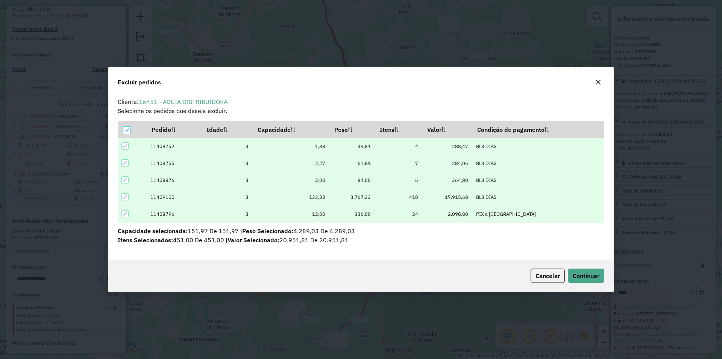
scroll to position [0, 0]
click at [126, 129] on icon at bounding box center [126, 130] width 5 height 5
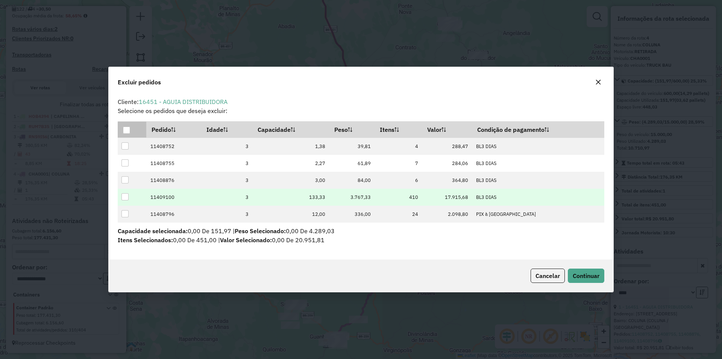
click at [125, 197] on div at bounding box center [125, 196] width 7 height 7
click at [585, 275] on span "Continuar" at bounding box center [586, 276] width 27 height 8
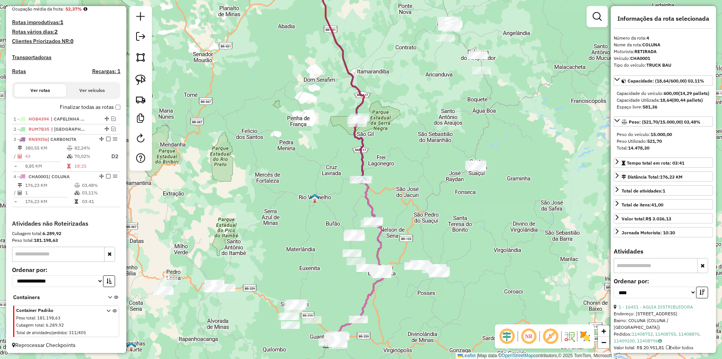
scroll to position [195, 0]
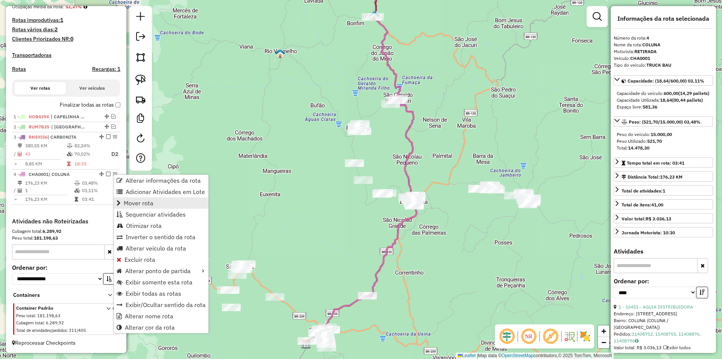
click at [143, 205] on span "Mover rota" at bounding box center [139, 203] width 30 height 6
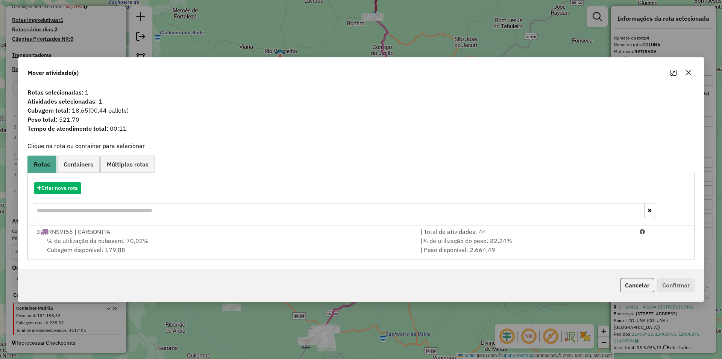
click at [139, 237] on span "% de utilização da cubagem: 70,02%" at bounding box center [98, 241] width 102 height 8
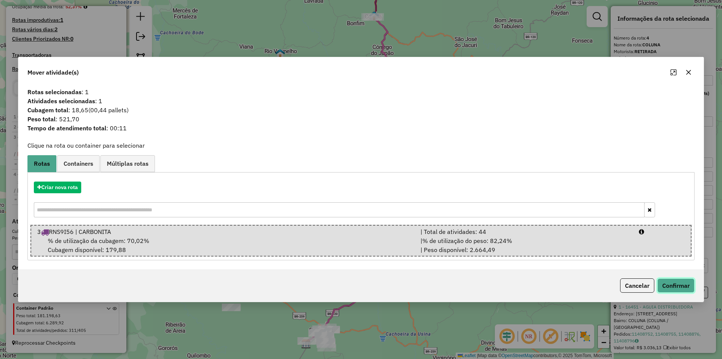
click at [680, 287] on button "Confirmar" at bounding box center [676, 285] width 37 height 14
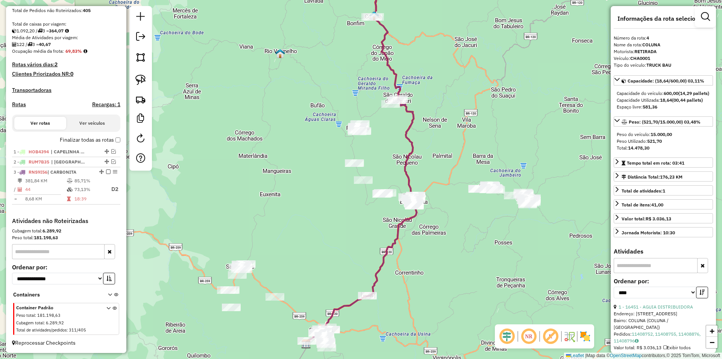
scroll to position [151, 0]
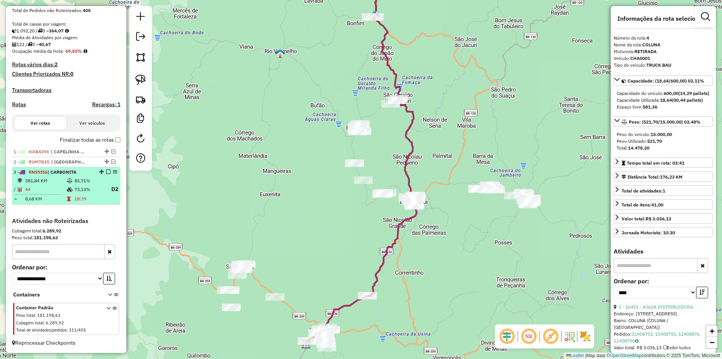
click at [84, 179] on td "85,71%" at bounding box center [89, 181] width 30 height 8
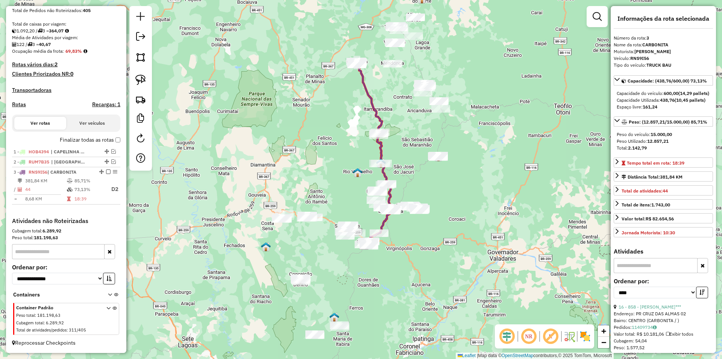
drag, startPoint x: 404, startPoint y: 182, endPoint x: 393, endPoint y: 165, distance: 20.3
click at [413, 157] on div "Janela de atendimento Grade de atendimento Capacidade Transportadoras Veículos …" at bounding box center [361, 179] width 722 height 359
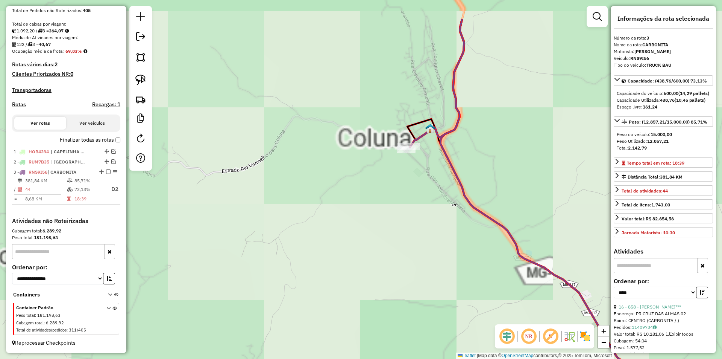
drag, startPoint x: 353, startPoint y: 191, endPoint x: 343, endPoint y: 196, distance: 10.8
click at [387, 205] on div "Janela de atendimento Grade de atendimento Capacidade Transportadoras Veículos …" at bounding box center [361, 179] width 722 height 359
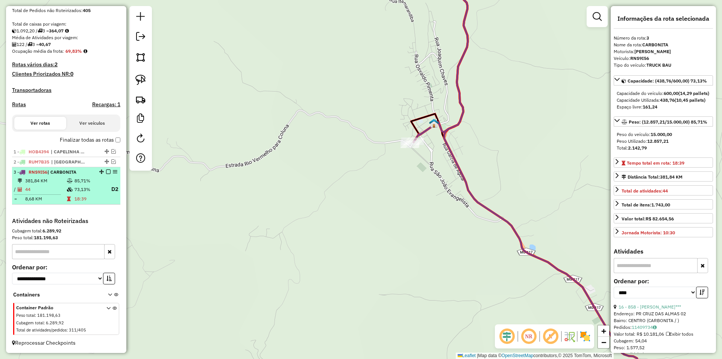
click at [82, 183] on td "85,71%" at bounding box center [89, 181] width 30 height 8
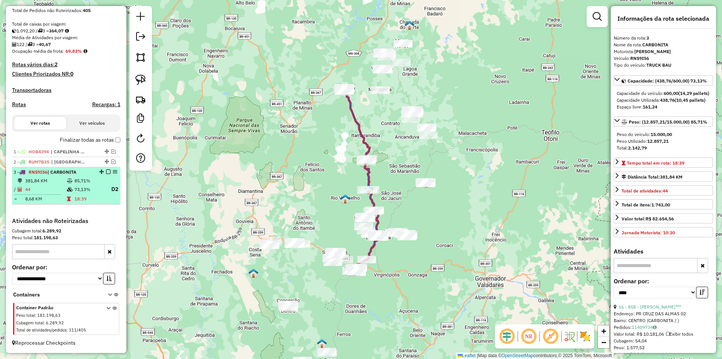
click at [82, 182] on td "85,71%" at bounding box center [89, 181] width 30 height 8
click at [106, 172] on em at bounding box center [108, 171] width 5 height 5
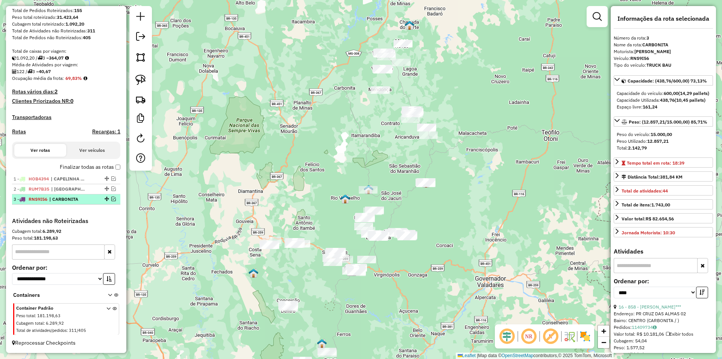
scroll to position [123, 0]
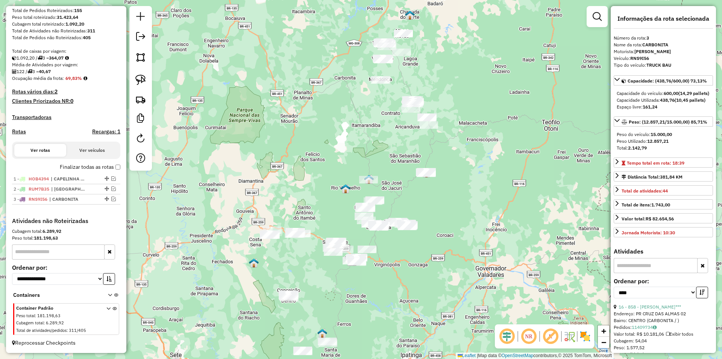
drag, startPoint x: 490, startPoint y: 216, endPoint x: 490, endPoint y: 205, distance: 10.2
click at [490, 205] on div "Janela de atendimento Grade de atendimento Capacidade Transportadoras Veículos …" at bounding box center [361, 179] width 722 height 359
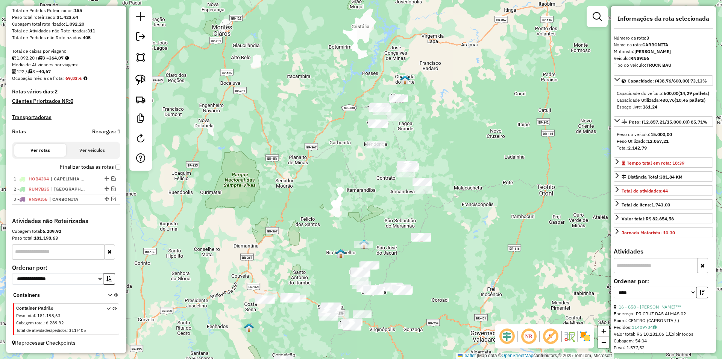
drag, startPoint x: 313, startPoint y: 116, endPoint x: 315, endPoint y: 141, distance: 25.0
click at [315, 141] on div "Janela de atendimento Grade de atendimento Capacidade Transportadoras Veículos …" at bounding box center [361, 179] width 722 height 359
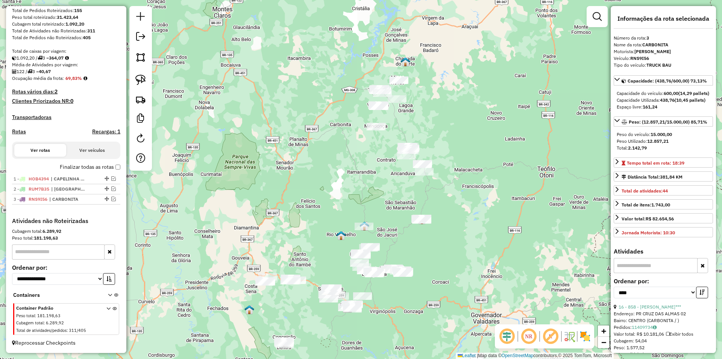
drag, startPoint x: 491, startPoint y: 216, endPoint x: 492, endPoint y: 197, distance: 19.2
click at [492, 197] on div "Janela de atendimento Grade de atendimento Capacidade Transportadoras Veículos …" at bounding box center [361, 179] width 722 height 359
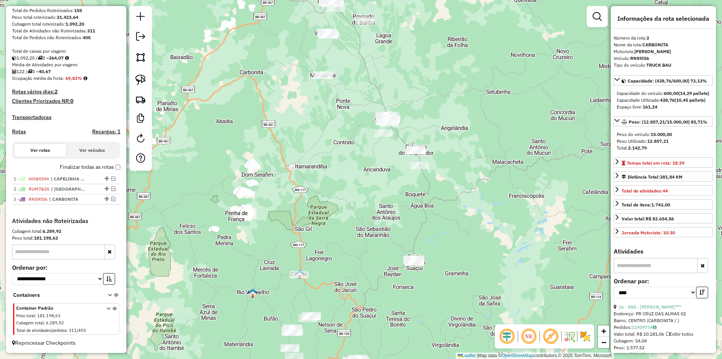
click at [463, 161] on div "Janela de atendimento Grade de atendimento Capacidade Transportadoras Veículos …" at bounding box center [361, 179] width 722 height 359
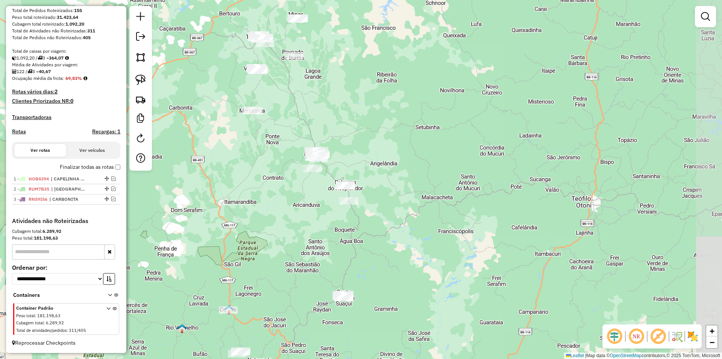
drag, startPoint x: 465, startPoint y: 158, endPoint x: 395, endPoint y: 193, distance: 79.1
click at [395, 193] on div "Janela de atendimento Grade de atendimento Capacidade Transportadoras Veículos …" at bounding box center [361, 179] width 722 height 359
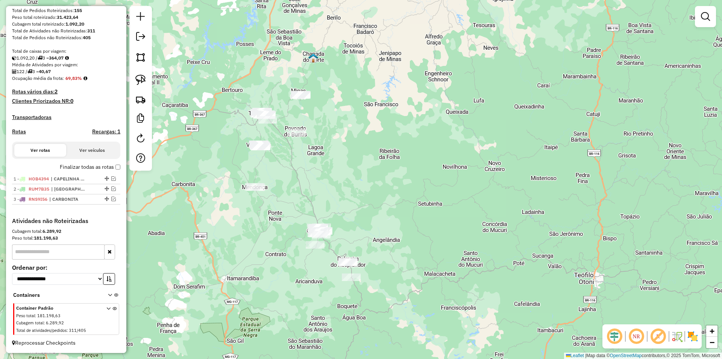
drag, startPoint x: 437, startPoint y: 139, endPoint x: 395, endPoint y: 184, distance: 61.2
click at [438, 214] on div "Janela de atendimento Grade de atendimento Capacidade Transportadoras Veículos …" at bounding box center [361, 179] width 722 height 359
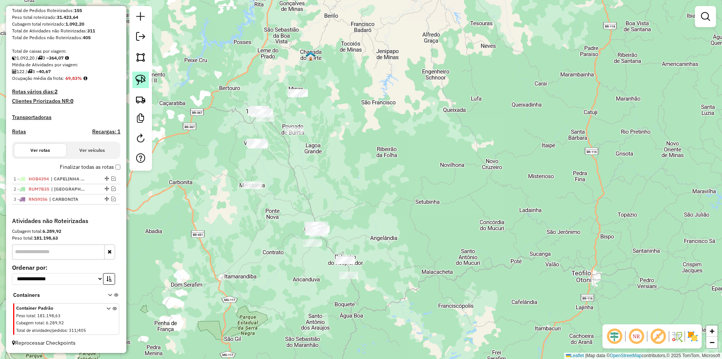
click at [143, 79] on img at bounding box center [140, 80] width 11 height 11
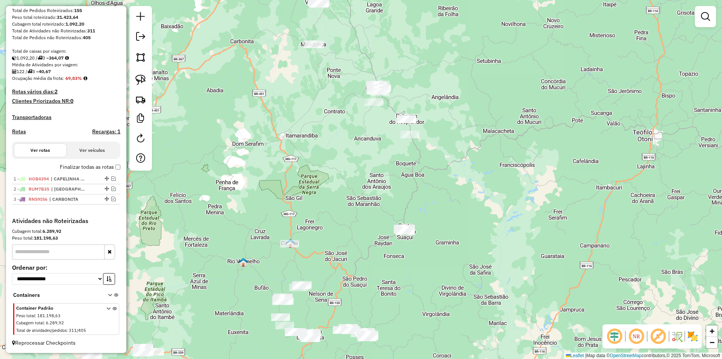
drag, startPoint x: 483, startPoint y: 251, endPoint x: 567, endPoint y: 76, distance: 194.6
click at [569, 67] on div "Janela de atendimento Grade de atendimento Capacidade Transportadoras Veículos …" at bounding box center [361, 179] width 722 height 359
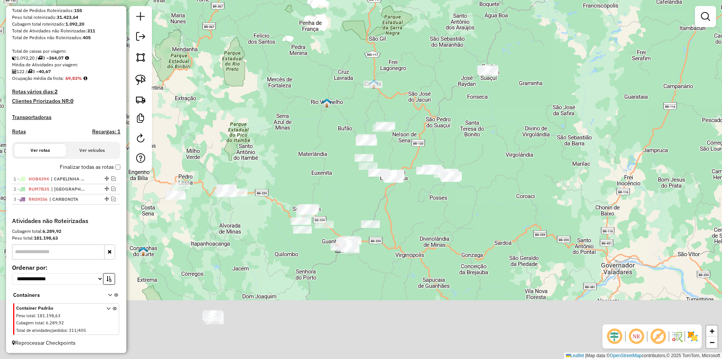
drag, startPoint x: 532, startPoint y: 186, endPoint x: 526, endPoint y: 171, distance: 16.0
click at [590, 69] on div "Janela de atendimento Grade de atendimento Capacidade Transportadoras Veículos …" at bounding box center [361, 179] width 722 height 359
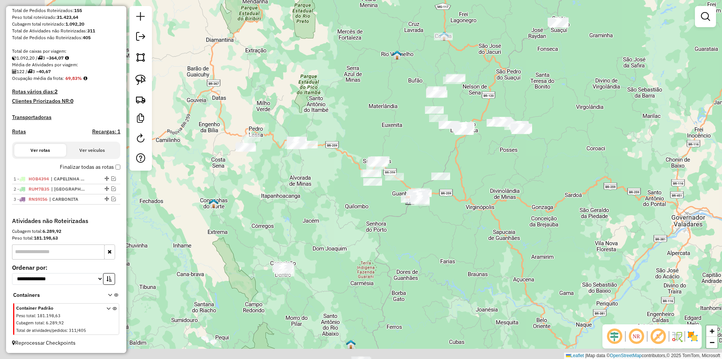
drag, startPoint x: 412, startPoint y: 234, endPoint x: 456, endPoint y: 177, distance: 71.3
click at [479, 174] on div "Janela de atendimento Grade de atendimento Capacidade Transportadoras Veículos …" at bounding box center [361, 179] width 722 height 359
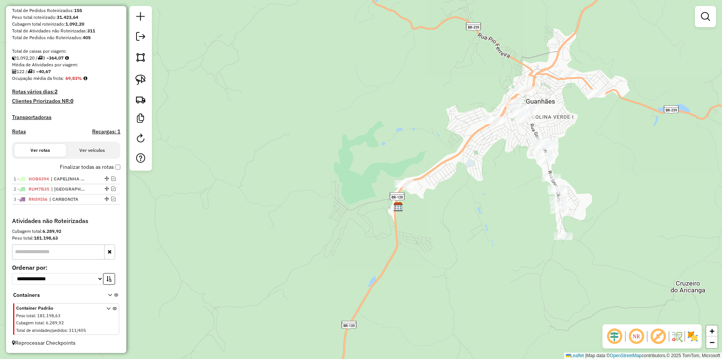
drag, startPoint x: 597, startPoint y: 140, endPoint x: 425, endPoint y: 278, distance: 220.5
click at [597, 140] on div "Janela de atendimento Grade de atendimento Capacidade Transportadoras Veículos …" at bounding box center [361, 179] width 722 height 359
drag, startPoint x: 534, startPoint y: 184, endPoint x: 503, endPoint y: 180, distance: 31.1
click at [528, 184] on div "Janela de atendimento Grade de atendimento Capacidade Transportadoras Veículos …" at bounding box center [361, 179] width 722 height 359
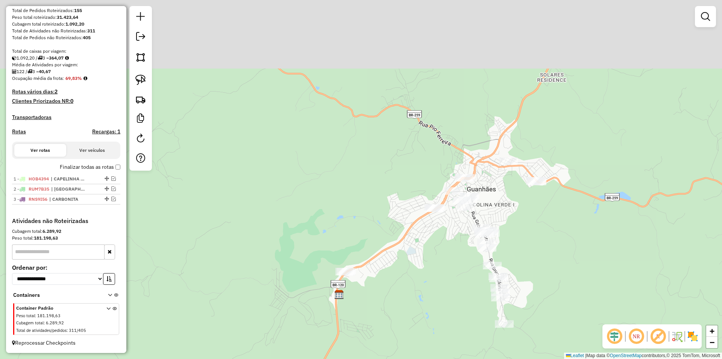
drag, startPoint x: 478, startPoint y: 193, endPoint x: 428, endPoint y: 296, distance: 113.9
click at [427, 307] on div "Janela de atendimento Grade de atendimento Capacidade Transportadoras Veículos …" at bounding box center [361, 179] width 722 height 359
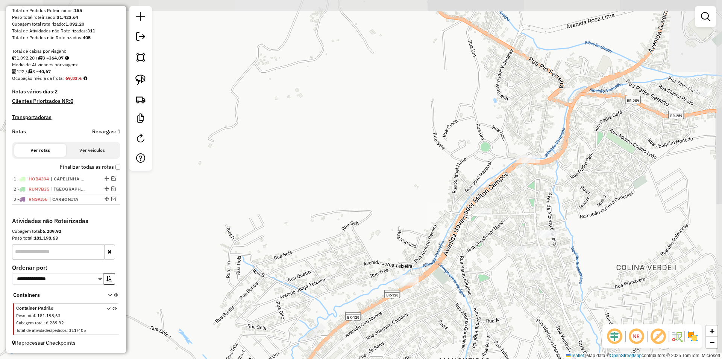
drag, startPoint x: 376, startPoint y: 252, endPoint x: 216, endPoint y: 147, distance: 191.3
click at [356, 238] on div "Janela de atendimento Grade de atendimento Capacidade Transportadoras Veículos …" at bounding box center [361, 179] width 722 height 359
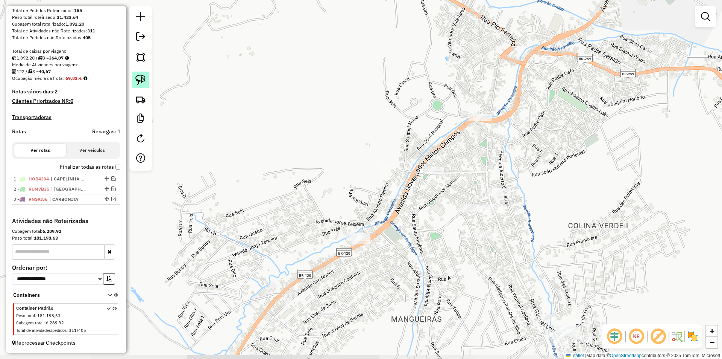
click at [139, 82] on img at bounding box center [140, 80] width 11 height 11
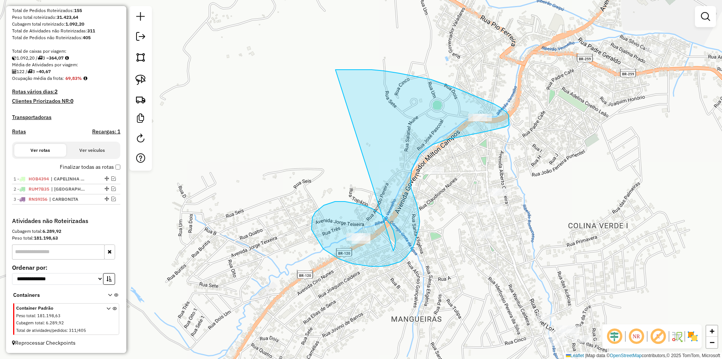
drag, startPoint x: 394, startPoint y: 251, endPoint x: 315, endPoint y: 70, distance: 197.5
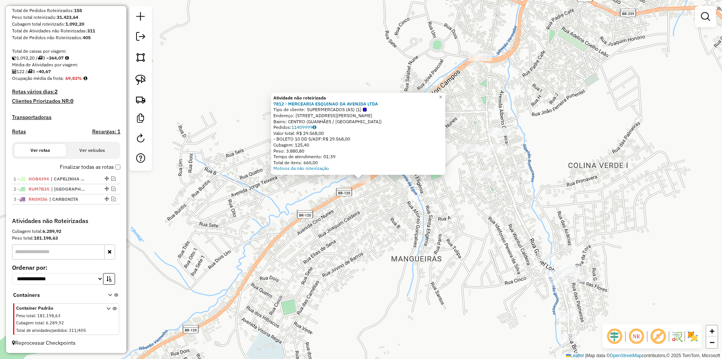
click at [387, 217] on div "Atividade não roteirizada 7812 - MERCEARIA ESQUINAO DA AVENIDA LTDA Tipo de cli…" at bounding box center [361, 179] width 722 height 359
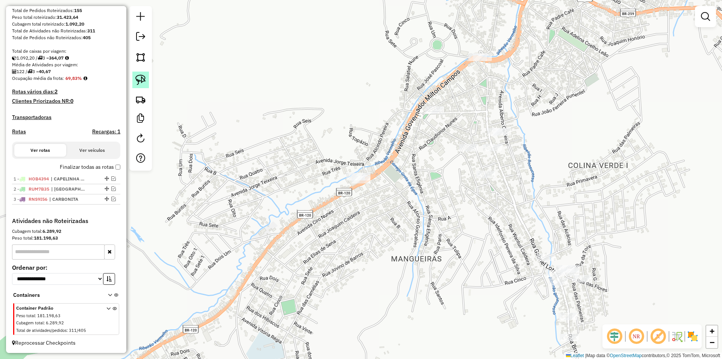
click at [143, 79] on img at bounding box center [140, 80] width 11 height 11
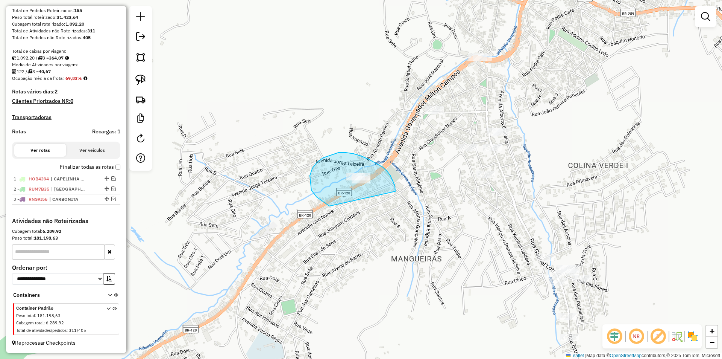
drag, startPoint x: 380, startPoint y: 165, endPoint x: 392, endPoint y: 179, distance: 19.2
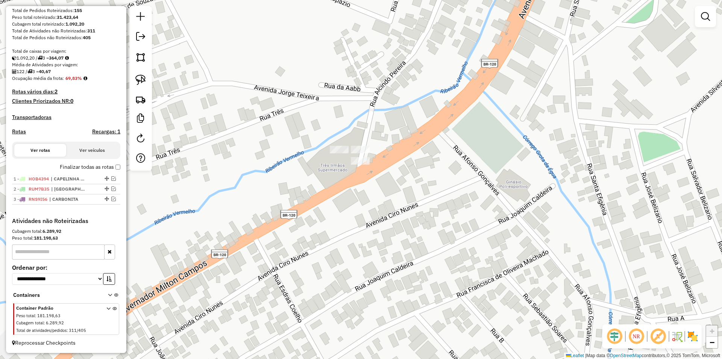
drag, startPoint x: 420, startPoint y: 146, endPoint x: 362, endPoint y: 132, distance: 60.2
click at [416, 143] on div "Janela de atendimento Grade de atendimento Capacidade Transportadoras Veículos …" at bounding box center [361, 179] width 722 height 359
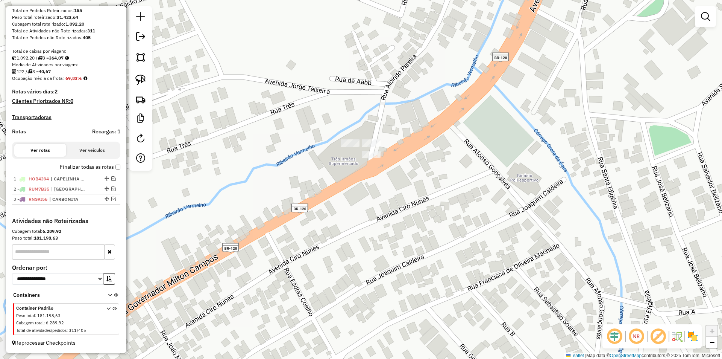
drag, startPoint x: 411, startPoint y: 124, endPoint x: 449, endPoint y: 111, distance: 40.2
click at [465, 112] on div "Janela de atendimento Grade de atendimento Capacidade Transportadoras Veículos …" at bounding box center [361, 179] width 722 height 359
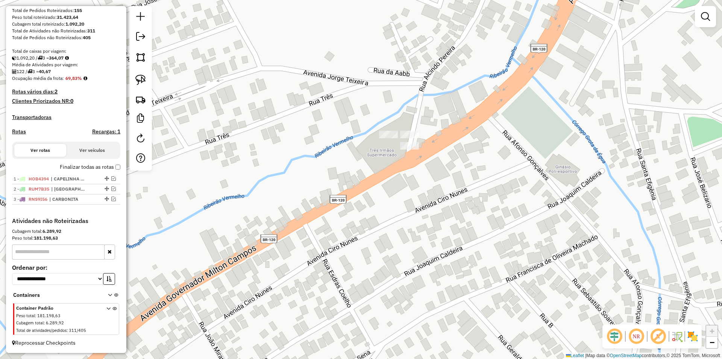
drag, startPoint x: 144, startPoint y: 75, endPoint x: 252, endPoint y: 97, distance: 110.4
click at [143, 75] on img at bounding box center [140, 80] width 11 height 11
drag, startPoint x: 387, startPoint y: 160, endPoint x: 329, endPoint y: 117, distance: 71.8
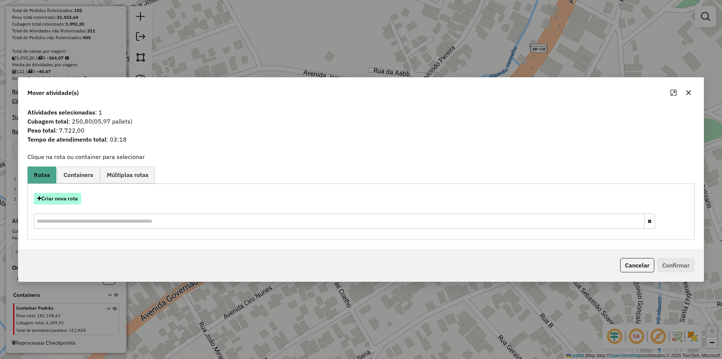
click at [59, 199] on button "Criar nova rota" at bounding box center [57, 199] width 47 height 12
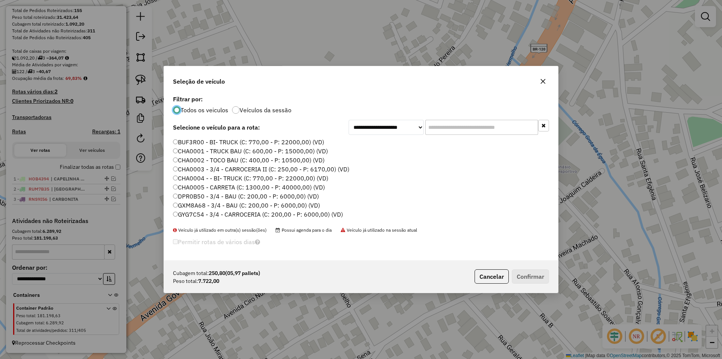
scroll to position [4, 2]
drag, startPoint x: 181, startPoint y: 139, endPoint x: 204, endPoint y: 147, distance: 23.8
click at [227, 117] on div "**********" at bounding box center [361, 176] width 394 height 167
click at [202, 149] on label "CHA0001 - TRUCK BAU (C: 600,00 - P: 15000,00) (VD)" at bounding box center [250, 150] width 155 height 9
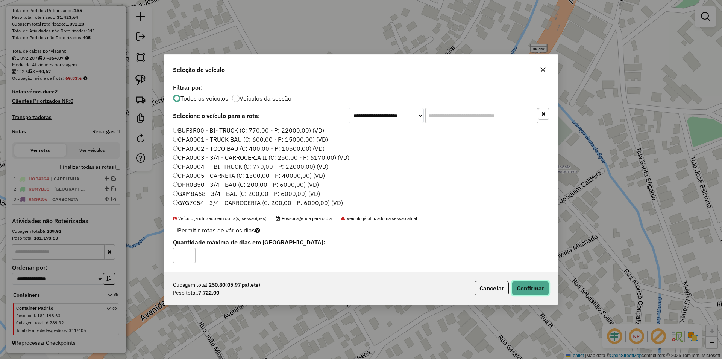
click at [533, 287] on button "Confirmar" at bounding box center [530, 288] width 37 height 14
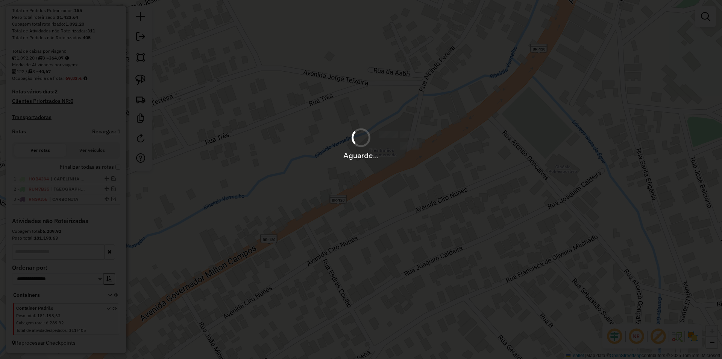
scroll to position [159, 0]
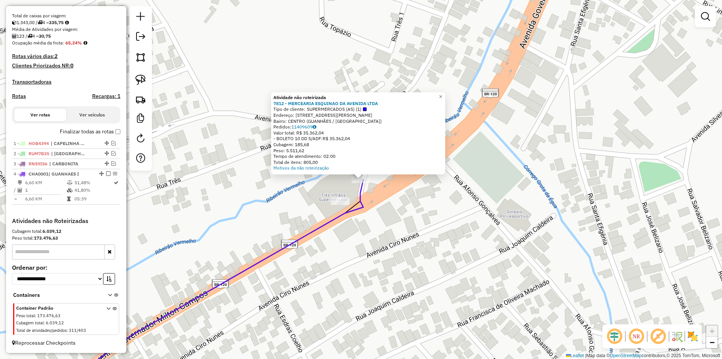
drag, startPoint x: 416, startPoint y: 228, endPoint x: 375, endPoint y: 196, distance: 52.0
click at [414, 227] on div "Atividade não roteirizada 7812 - MERCEARIA ESQUINAO DA AVENIDA LTDA Tipo de cli…" at bounding box center [361, 179] width 722 height 359
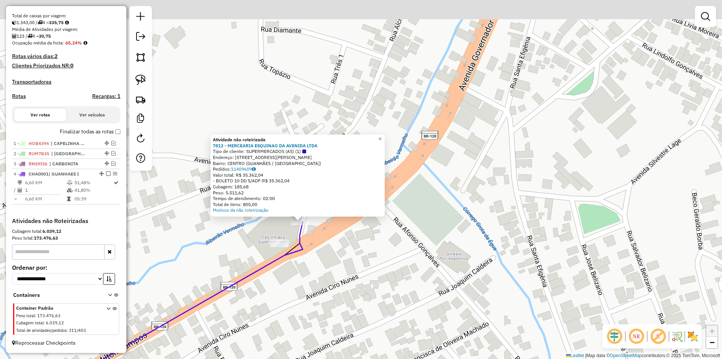
drag, startPoint x: 455, startPoint y: 210, endPoint x: 418, endPoint y: 241, distance: 48.4
click at [394, 257] on div "Atividade não roteirizada 7812 - MERCEARIA ESQUINAO DA AVENIDA LTDA Tipo de cli…" at bounding box center [361, 179] width 722 height 359
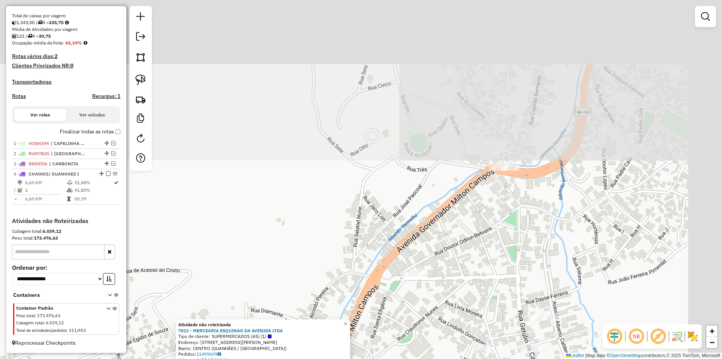
drag, startPoint x: 535, startPoint y: 170, endPoint x: 456, endPoint y: 303, distance: 154.2
click at [434, 348] on div "Atividade não roteirizada 7812 - MERCEARIA ESQUINAO DA AVENIDA LTDA Tipo de cli…" at bounding box center [361, 179] width 722 height 359
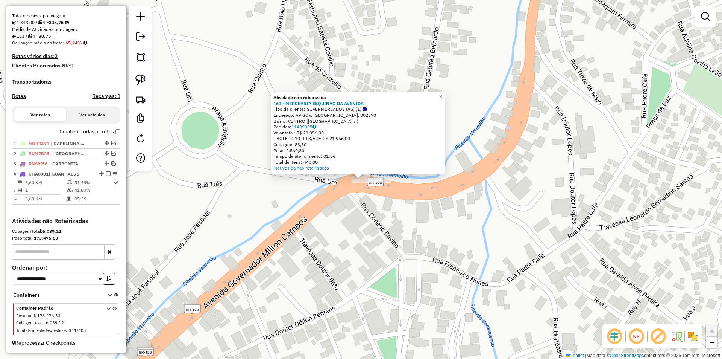
drag, startPoint x: 464, startPoint y: 201, endPoint x: 457, endPoint y: 199, distance: 7.5
click at [463, 200] on div "Atividade não roteirizada 163 - MERCEARIA ESQUINAO DA AVENIDA Tipo de cliente: …" at bounding box center [361, 179] width 722 height 359
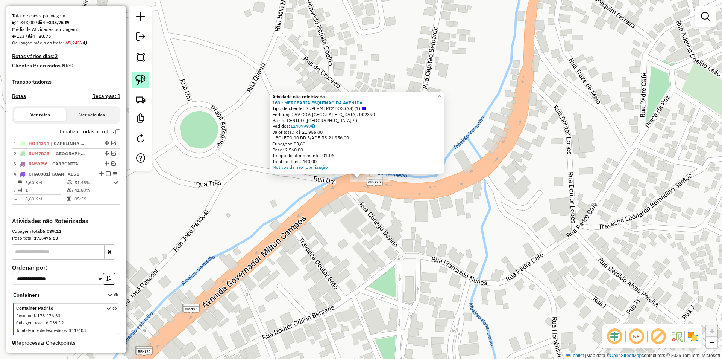
click at [140, 79] on img at bounding box center [140, 80] width 11 height 11
drag, startPoint x: 350, startPoint y: 196, endPoint x: 308, endPoint y: 157, distance: 57.8
click at [308, 157] on div "Atividade não roteirizada 163 - MERCEARIA ESQUINAO DA AVENIDA Tipo de cliente: …" at bounding box center [361, 179] width 722 height 359
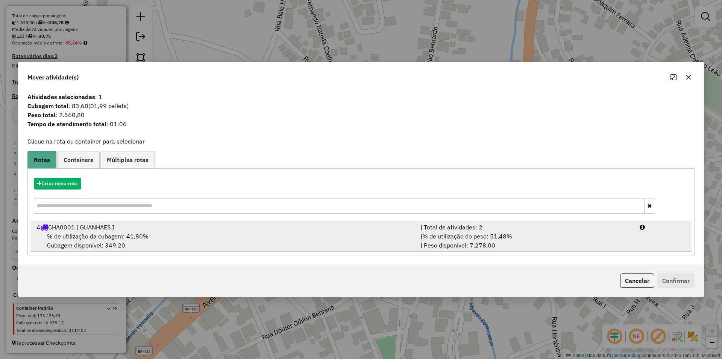
click at [194, 236] on div "% de utilização da cubagem: 41,80% Cubagem disponível: 349,20" at bounding box center [224, 240] width 384 height 18
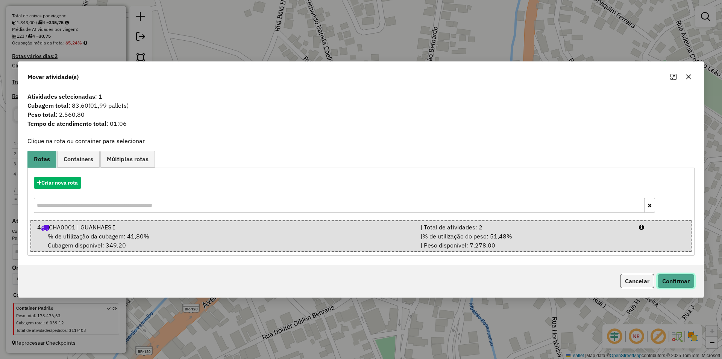
click at [671, 278] on button "Confirmar" at bounding box center [676, 281] width 37 height 14
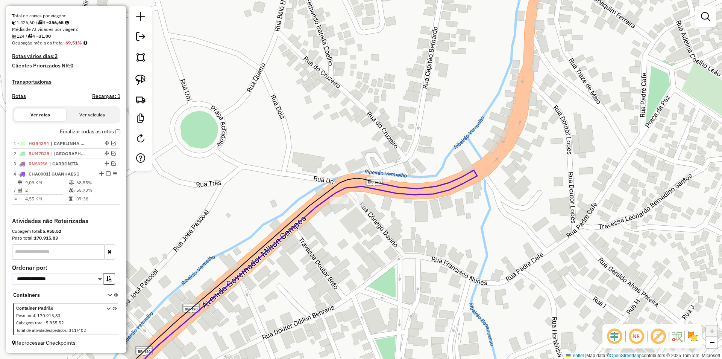
click at [345, 187] on icon at bounding box center [298, 282] width 359 height 225
select select "*********"
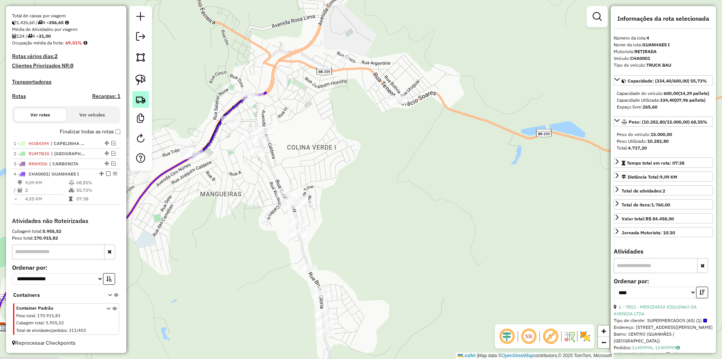
click at [139, 101] on img at bounding box center [140, 99] width 11 height 11
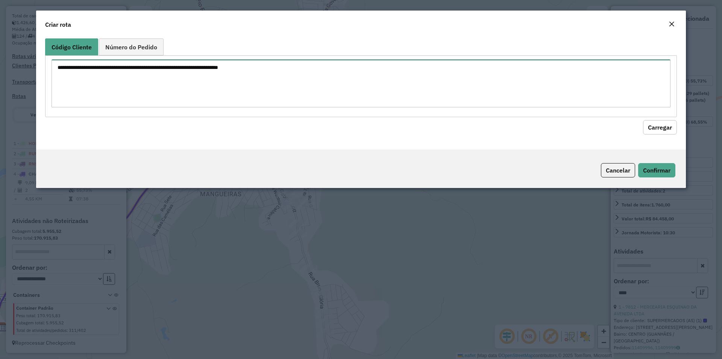
drag, startPoint x: 240, startPoint y: 73, endPoint x: 272, endPoint y: 56, distance: 35.9
click at [242, 72] on textarea at bounding box center [361, 83] width 619 height 48
type textarea "*****"
click at [659, 124] on button "Carregar" at bounding box center [660, 127] width 34 height 14
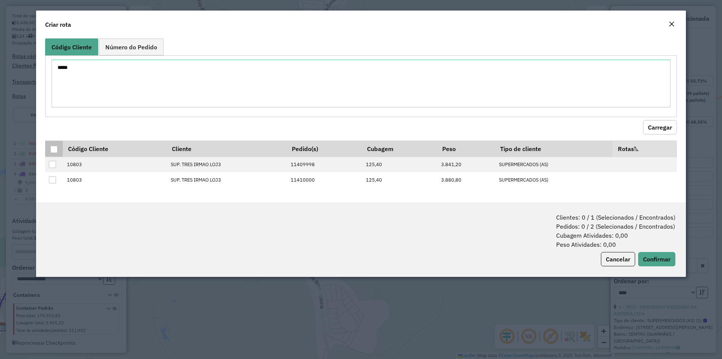
click at [55, 147] on div at bounding box center [53, 149] width 7 height 7
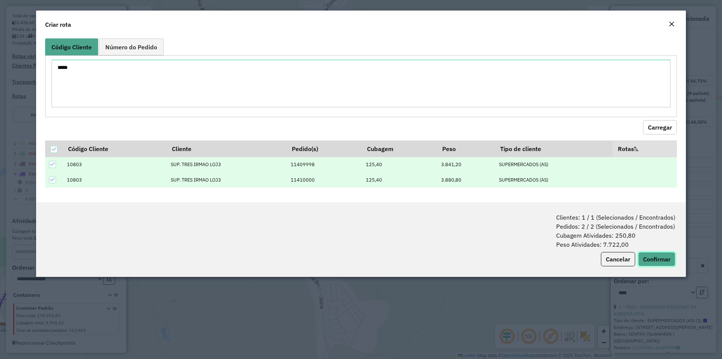
click at [656, 259] on button "Confirmar" at bounding box center [657, 259] width 37 height 14
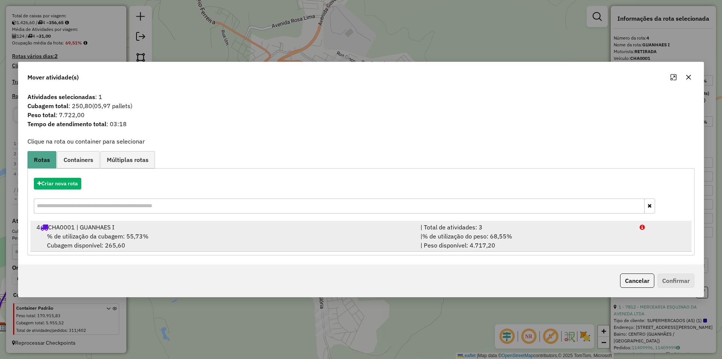
click at [131, 242] on div "% de utilização da cubagem: 55,73% Cubagem disponível: 265,60" at bounding box center [224, 240] width 384 height 18
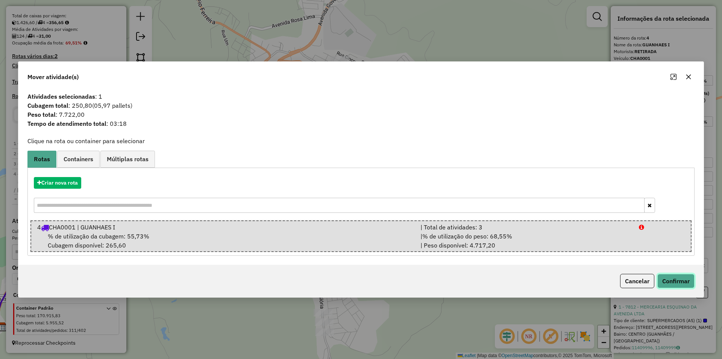
click at [672, 280] on button "Confirmar" at bounding box center [676, 281] width 37 height 14
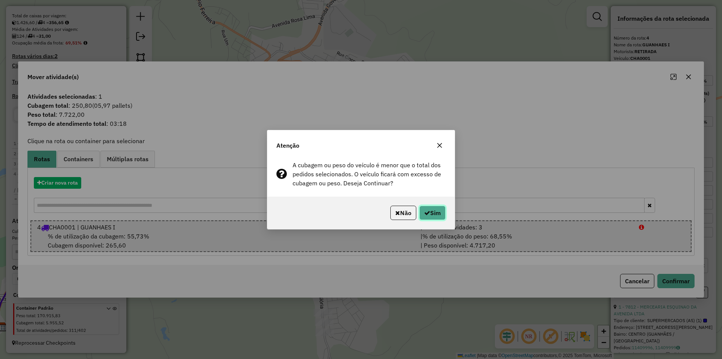
click at [438, 214] on button "Sim" at bounding box center [433, 212] width 26 height 14
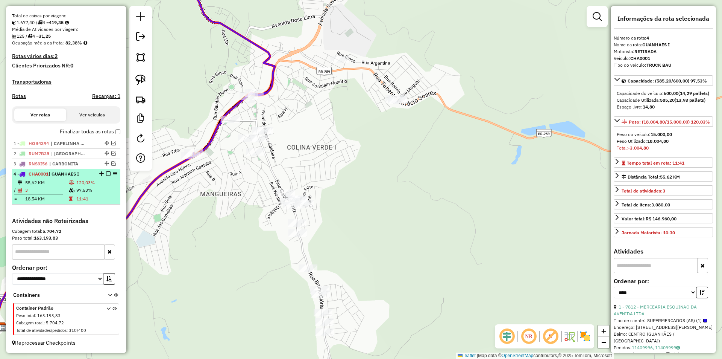
click at [76, 187] on td "97,53%" at bounding box center [96, 190] width 41 height 8
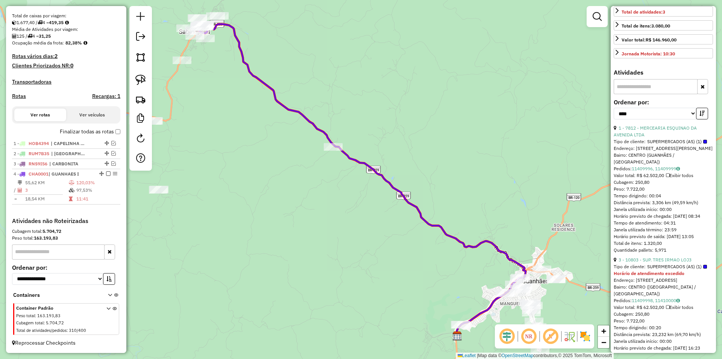
scroll to position [188, 0]
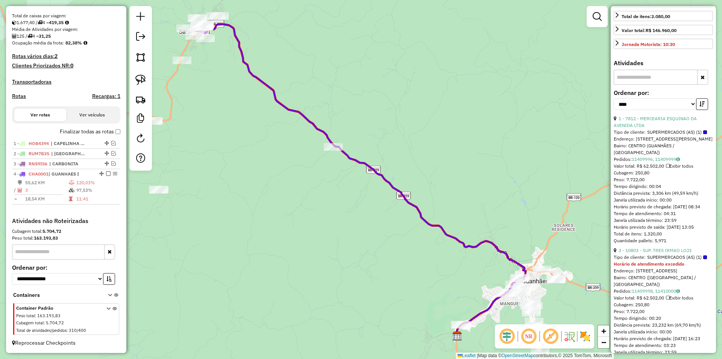
click at [661, 85] on input "text" at bounding box center [656, 77] width 84 height 15
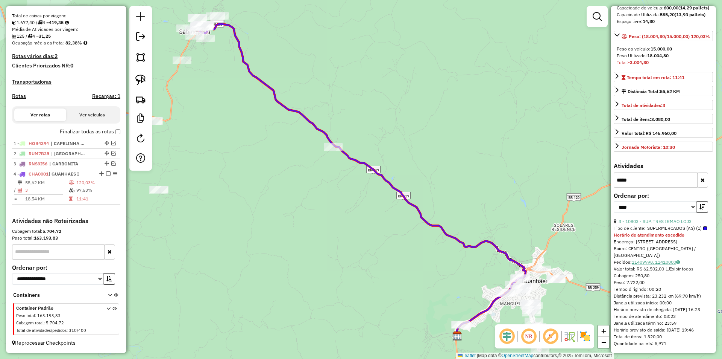
type input "*****"
click at [659, 259] on link "11409998, 11410000" at bounding box center [656, 262] width 48 height 6
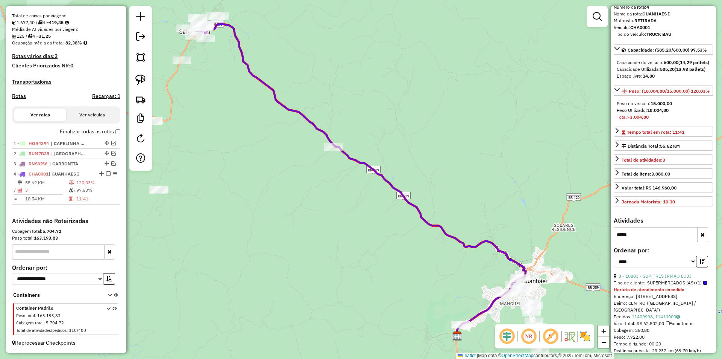
scroll to position [75, 0]
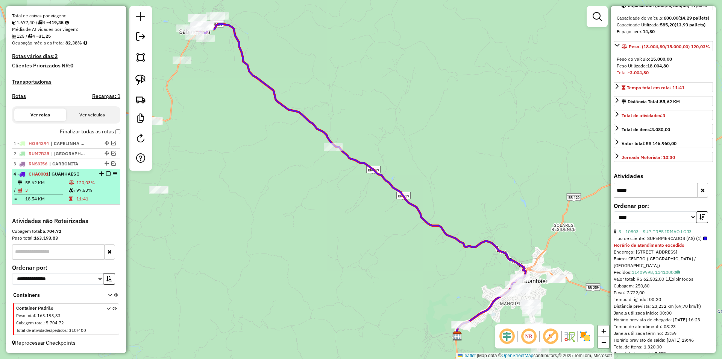
click at [49, 188] on td "3" at bounding box center [47, 190] width 44 height 8
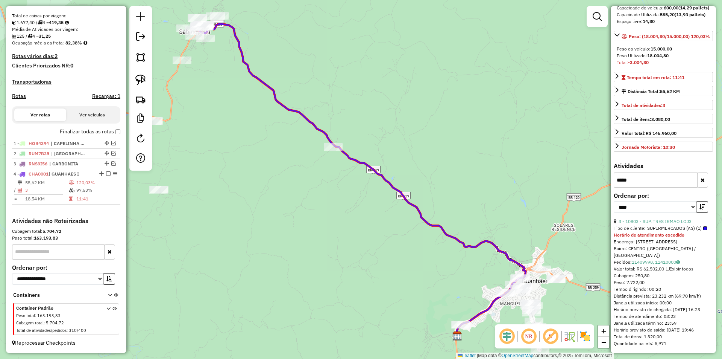
scroll to position [106, 0]
drag, startPoint x: 553, startPoint y: 181, endPoint x: 487, endPoint y: 181, distance: 66.2
click at [487, 182] on hb-router-mapa "Informações da Sessão 977865 - 12/08/2025 Criação: 11/08/2025 17:38 Depósito: B…" at bounding box center [361, 179] width 722 height 359
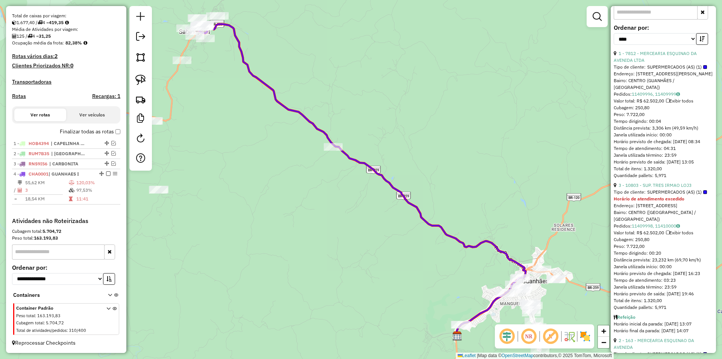
scroll to position [256, 0]
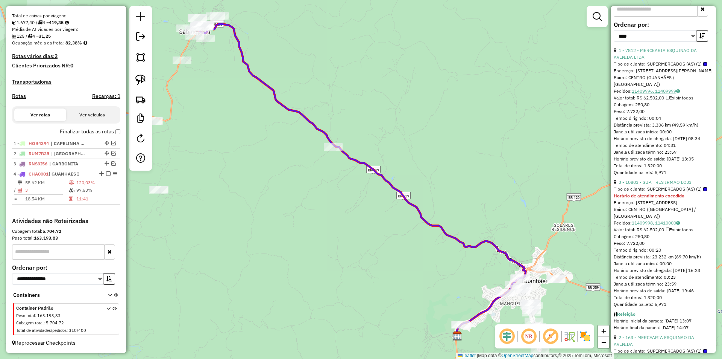
click at [658, 94] on link "11409996, 11409999" at bounding box center [656, 91] width 48 height 6
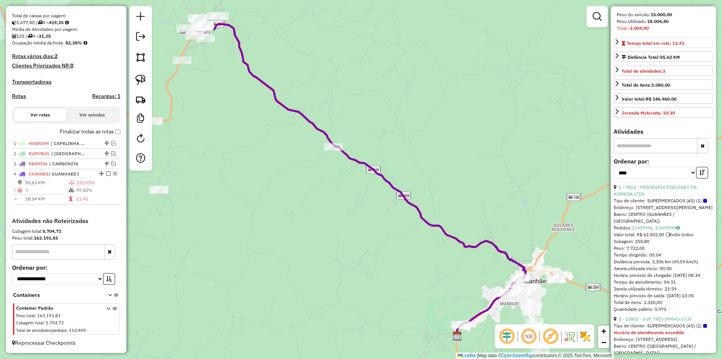
scroll to position [129, 0]
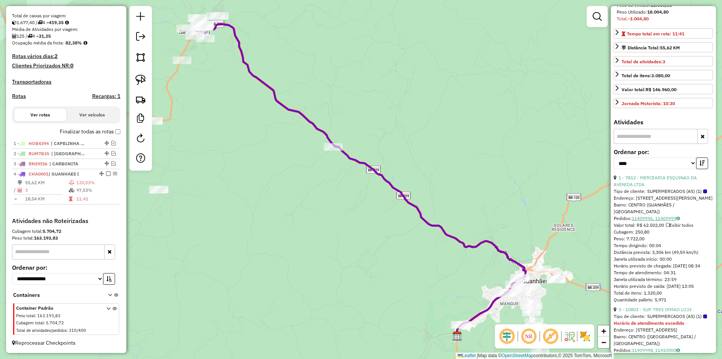
click at [655, 221] on link "11409996, 11409999" at bounding box center [656, 218] width 48 height 6
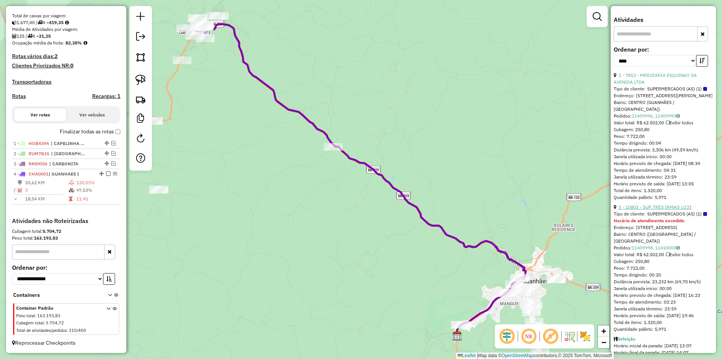
scroll to position [242, 0]
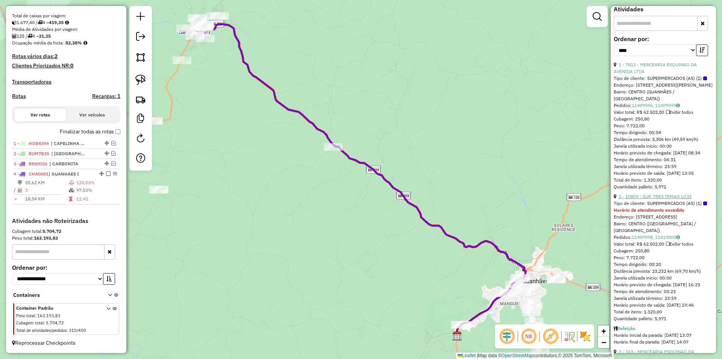
click at [652, 199] on link "3 - 10803 - SUP. TRES IRMAO LOJ3" at bounding box center [655, 196] width 73 height 6
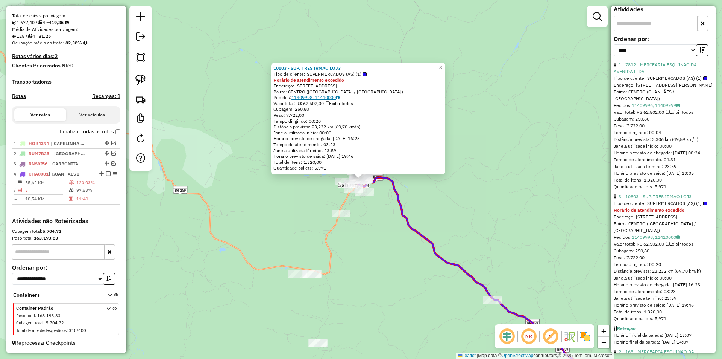
click at [324, 95] on div "10803 - SUP. TRES IRMAO LOJ3 Tipo de cliente: SUPERMERCADOS (AS) (1) Horário de…" at bounding box center [359, 118] width 170 height 106
click at [325, 96] on link "11409998, 11410000" at bounding box center [316, 97] width 48 height 6
click at [655, 74] on link "1 - 7812 - MERCEARIA ESQUINAO DA AVENIDA LTDA" at bounding box center [655, 68] width 83 height 12
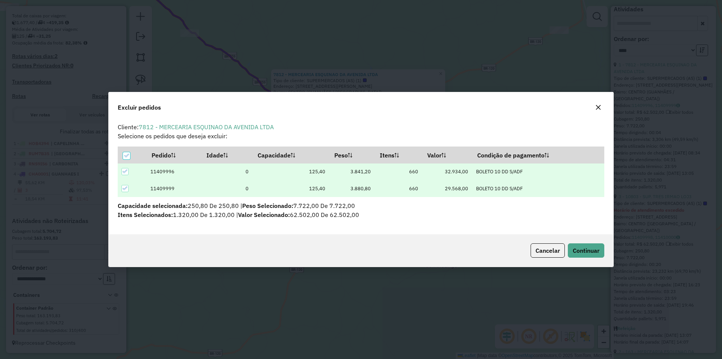
scroll to position [0, 0]
click at [123, 170] on icon at bounding box center [125, 171] width 5 height 5
drag, startPoint x: 578, startPoint y: 245, endPoint x: 576, endPoint y: 241, distance: 4.4
click at [578, 246] on button "Continuar" at bounding box center [586, 250] width 36 height 14
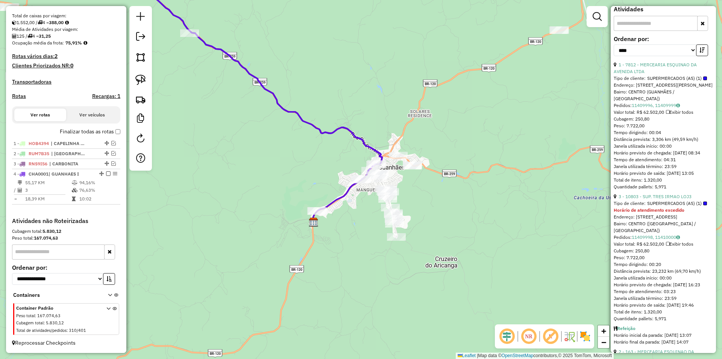
scroll to position [235, 0]
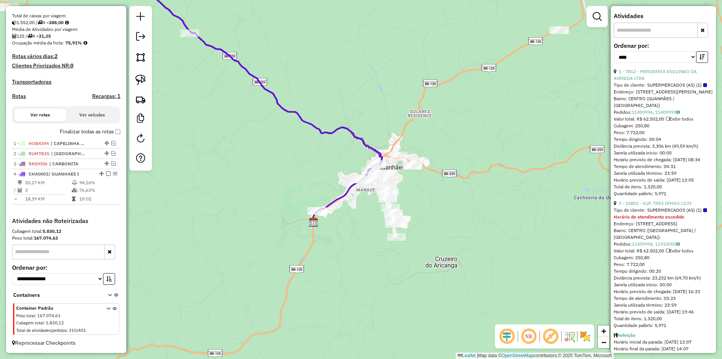
click at [349, 188] on icon at bounding box center [248, 93] width 269 height 258
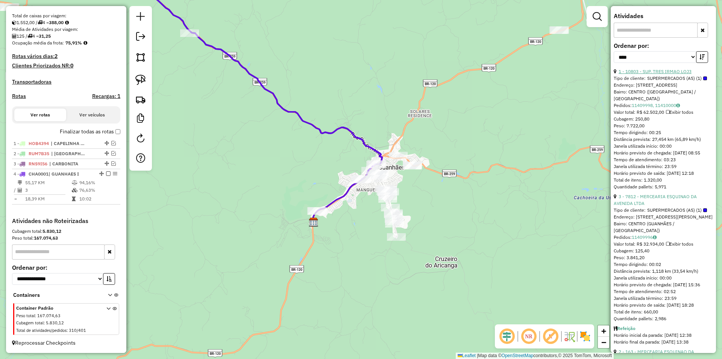
click at [659, 74] on link "1 - 10803 - SUP. TRES IRMAO LOJ3" at bounding box center [655, 71] width 73 height 6
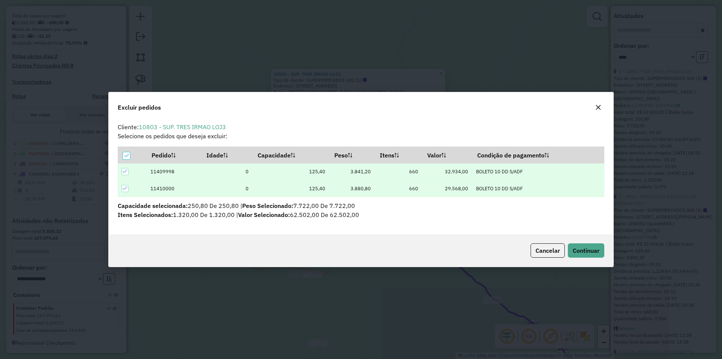
scroll to position [0, 0]
click at [126, 170] on icon at bounding box center [125, 171] width 5 height 5
click at [588, 252] on span "Continuar" at bounding box center [586, 250] width 27 height 8
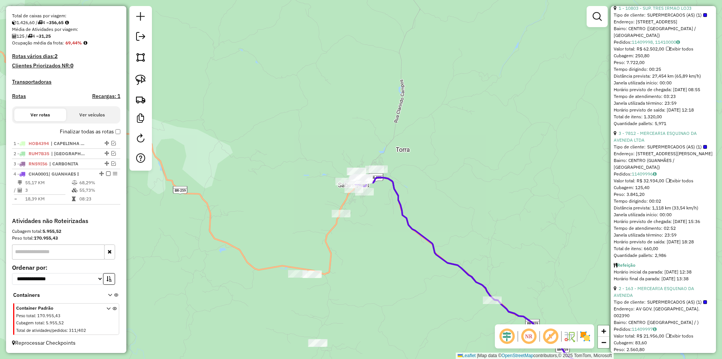
scroll to position [379, 0]
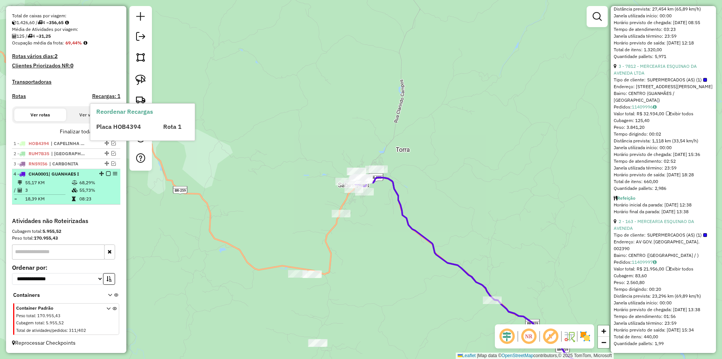
click at [65, 174] on span "| GUANHAES I" at bounding box center [64, 174] width 30 height 6
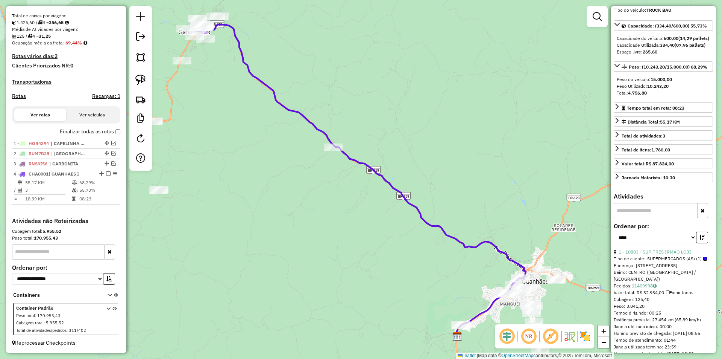
scroll to position [0, 0]
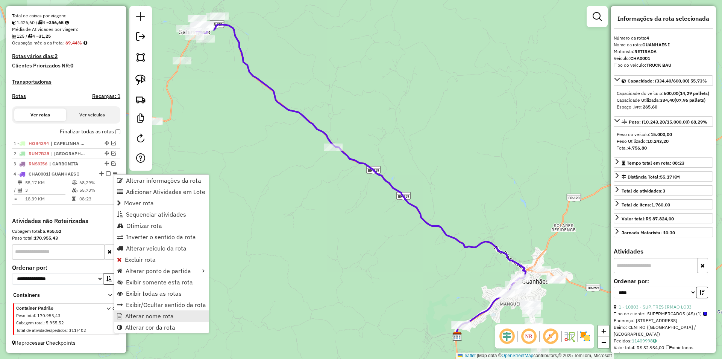
click at [171, 319] on span "Alterar nome rota" at bounding box center [149, 316] width 49 height 6
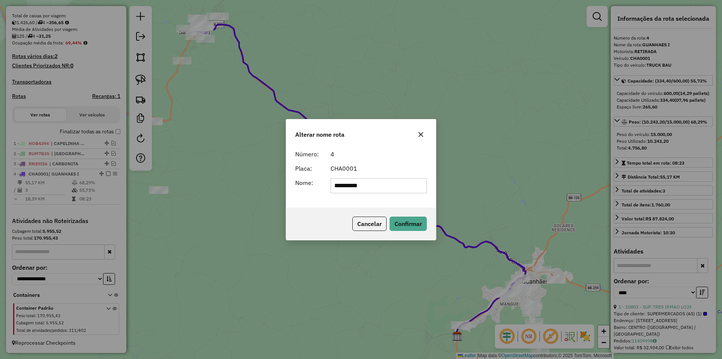
drag, startPoint x: 282, startPoint y: 187, endPoint x: 237, endPoint y: 181, distance: 44.8
click at [238, 182] on div "**********" at bounding box center [361, 179] width 722 height 359
drag, startPoint x: 378, startPoint y: 187, endPoint x: 474, endPoint y: 184, distance: 96.0
click at [473, 184] on div "**********" at bounding box center [361, 179] width 722 height 359
type input "**********"
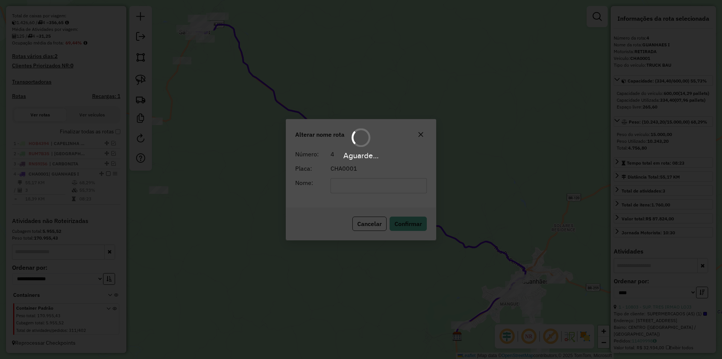
scroll to position [166, 0]
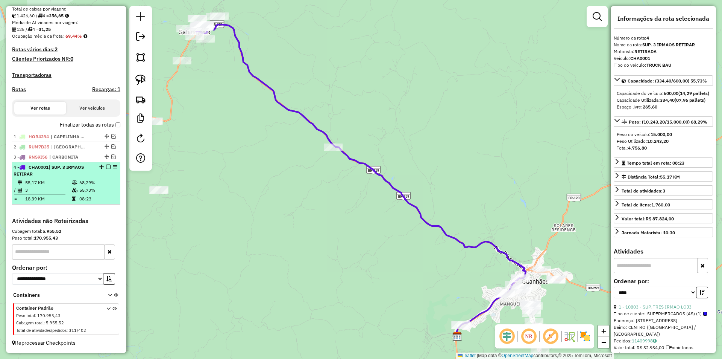
click at [106, 167] on em at bounding box center [108, 166] width 5 height 5
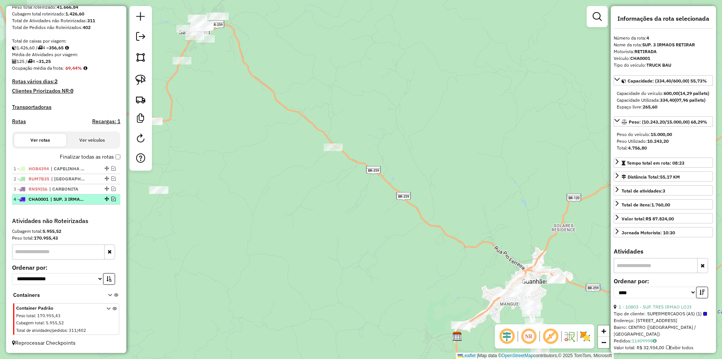
scroll to position [134, 0]
drag, startPoint x: 400, startPoint y: 219, endPoint x: 404, endPoint y: 212, distance: 8.5
click at [401, 217] on div "Janela de atendimento Grade de atendimento Capacidade Transportadoras Veículos …" at bounding box center [361, 179] width 722 height 359
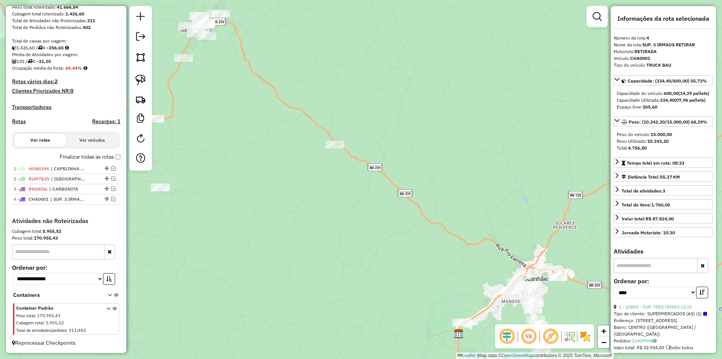
drag, startPoint x: 541, startPoint y: 179, endPoint x: 537, endPoint y: 202, distance: 23.0
click at [539, 183] on div "Janela de atendimento Grade de atendimento Capacidade Transportadoras Veículos …" at bounding box center [361, 179] width 722 height 359
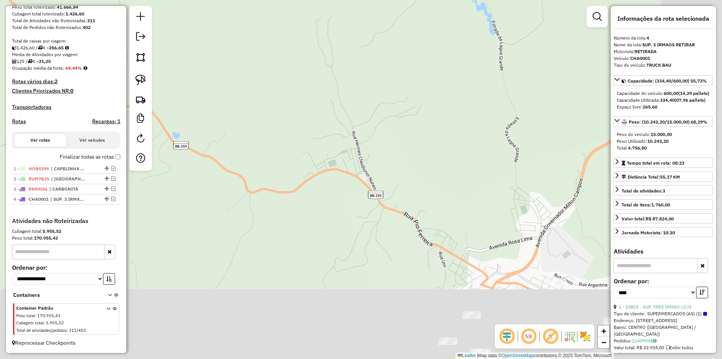
drag, startPoint x: 443, startPoint y: 65, endPoint x: 409, endPoint y: 13, distance: 62.3
click at [409, 13] on div "Janela de atendimento Grade de atendimento Capacidade Transportadoras Veículos …" at bounding box center [361, 179] width 722 height 359
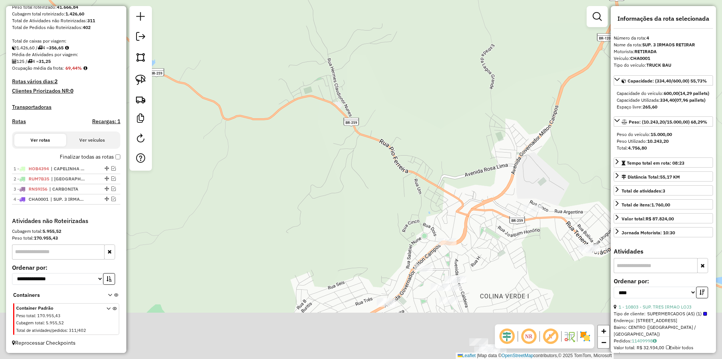
drag, startPoint x: 467, startPoint y: 109, endPoint x: 446, endPoint y: 47, distance: 65.6
click at [444, 48] on div "Janela de atendimento Grade de atendimento Capacidade Transportadoras Veículos …" at bounding box center [361, 179] width 722 height 359
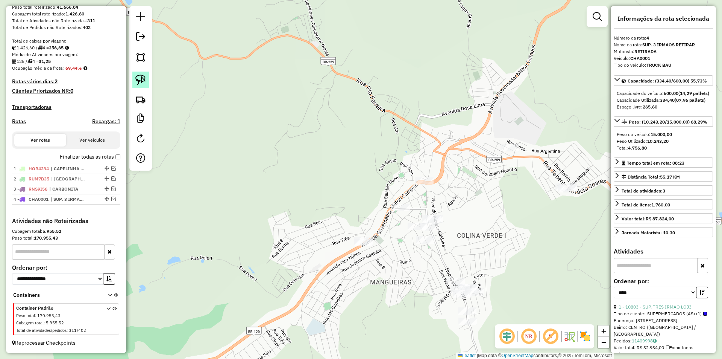
click at [139, 79] on img at bounding box center [140, 80] width 11 height 11
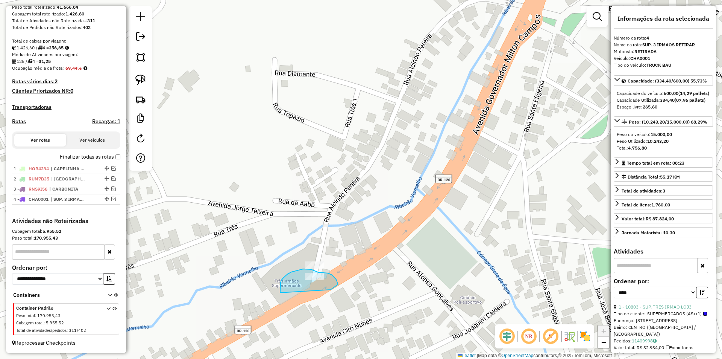
drag, startPoint x: 332, startPoint y: 289, endPoint x: 292, endPoint y: 300, distance: 41.7
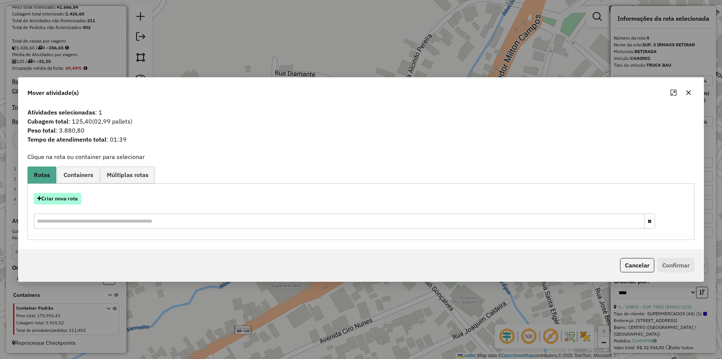
click at [58, 196] on button "Criar nova rota" at bounding box center [57, 199] width 47 height 12
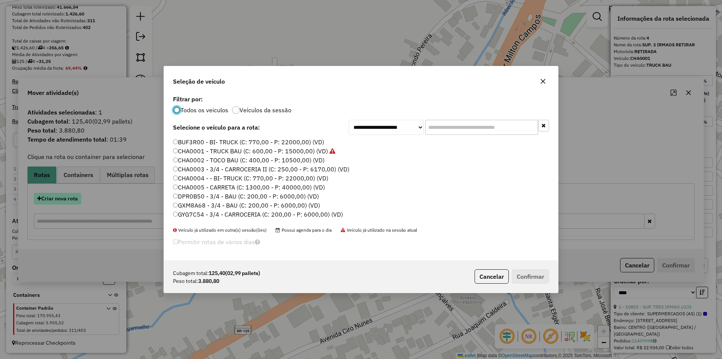
scroll to position [4, 2]
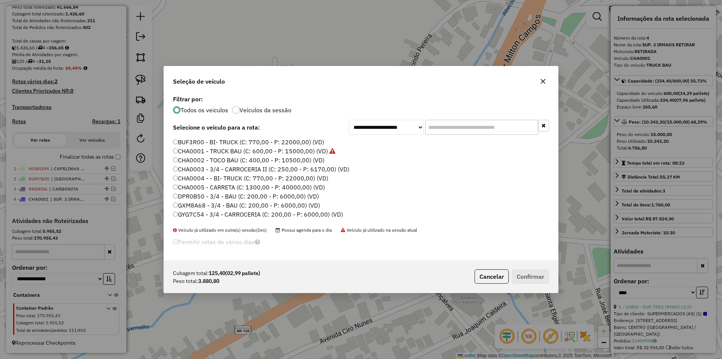
click at [210, 140] on label "BUF3R00 - BI- TRUCK (C: 770,00 - P: 22000,00) (VD)" at bounding box center [248, 141] width 151 height 9
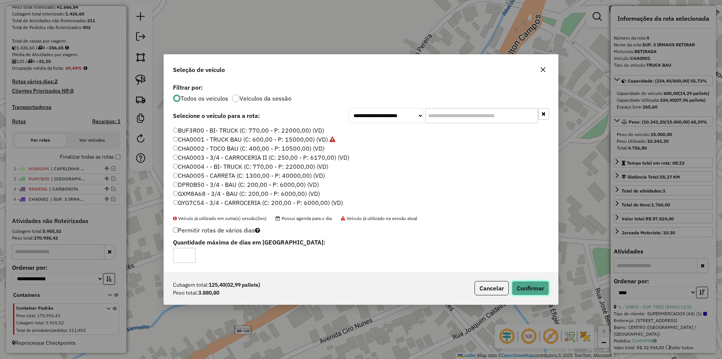
click at [537, 286] on button "Confirmar" at bounding box center [530, 288] width 37 height 14
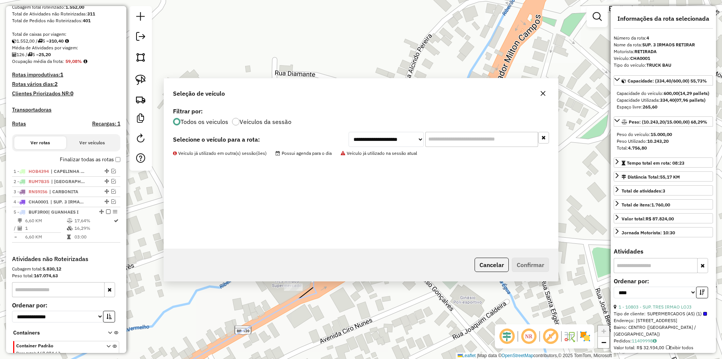
scroll to position [178, 0]
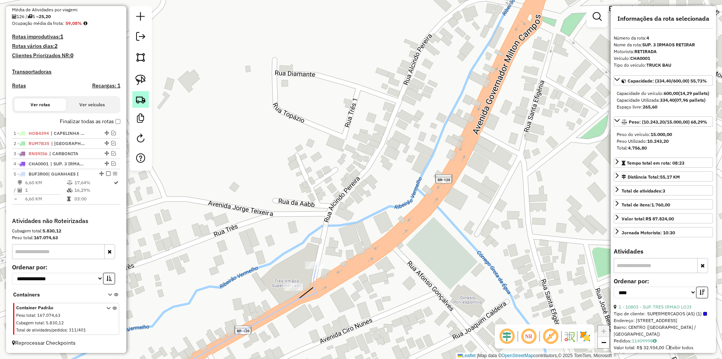
click at [143, 98] on img at bounding box center [140, 99] width 11 height 11
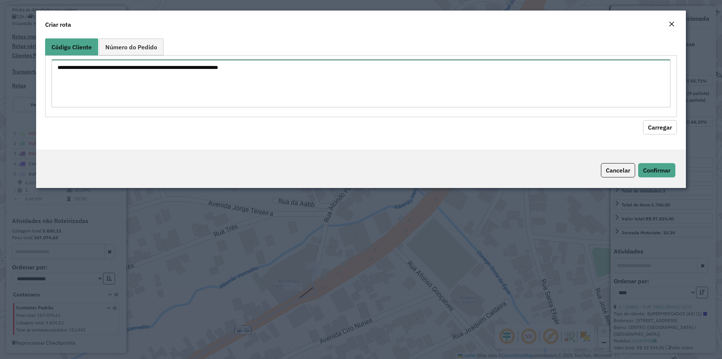
drag, startPoint x: 372, startPoint y: 67, endPoint x: 396, endPoint y: 59, distance: 25.8
click at [377, 67] on textarea at bounding box center [361, 83] width 619 height 48
type textarea "*****"
click at [669, 129] on button "Carregar" at bounding box center [660, 127] width 34 height 14
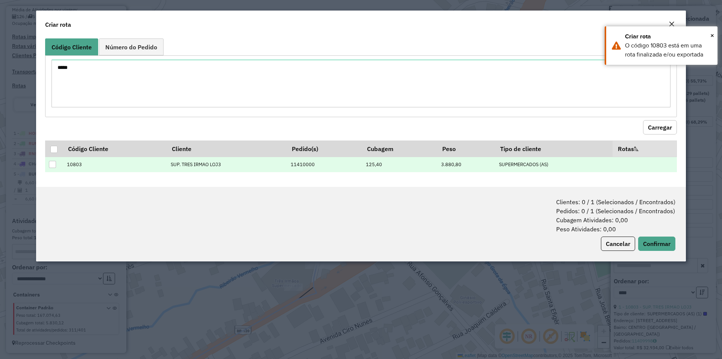
click at [51, 165] on div at bounding box center [52, 164] width 7 height 7
click at [656, 240] on button "Confirmar" at bounding box center [657, 243] width 37 height 14
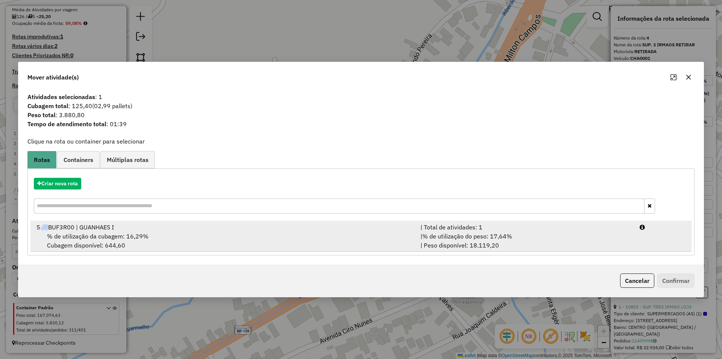
click at [106, 242] on div "% de utilização da cubagem: 16,29% Cubagem disponível: 644,60" at bounding box center [224, 240] width 384 height 18
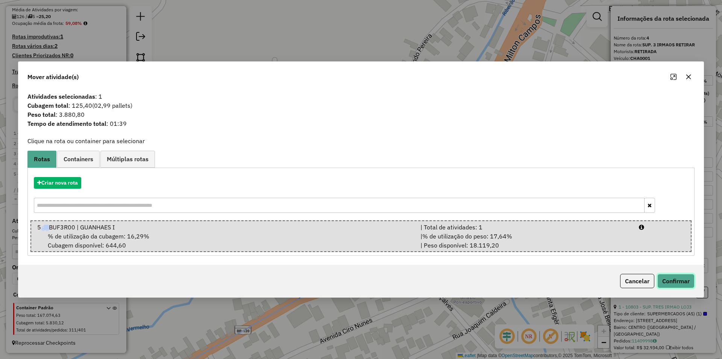
click at [670, 281] on button "Confirmar" at bounding box center [676, 281] width 37 height 14
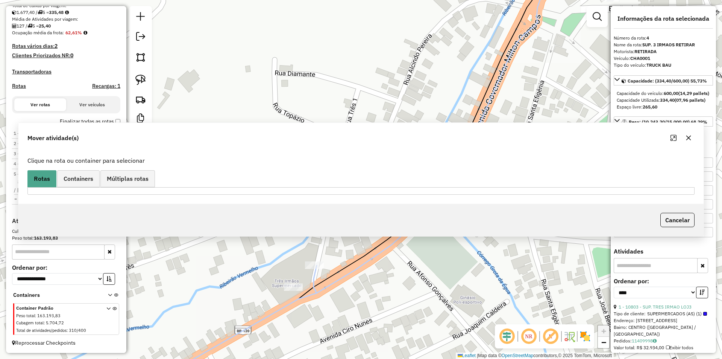
scroll to position [169, 0]
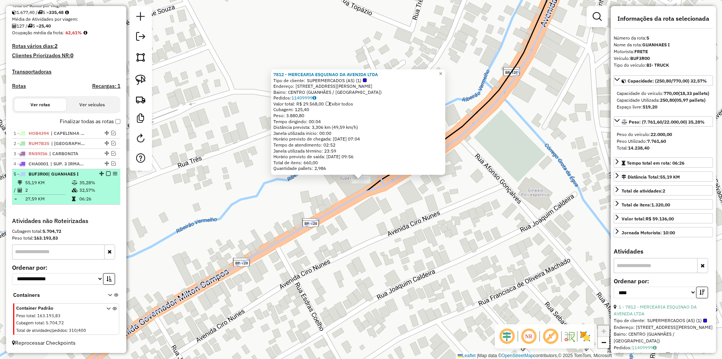
click at [106, 173] on em at bounding box center [108, 173] width 5 height 5
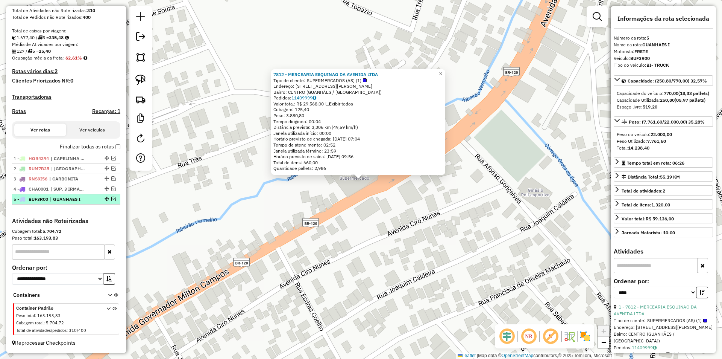
scroll to position [144, 0]
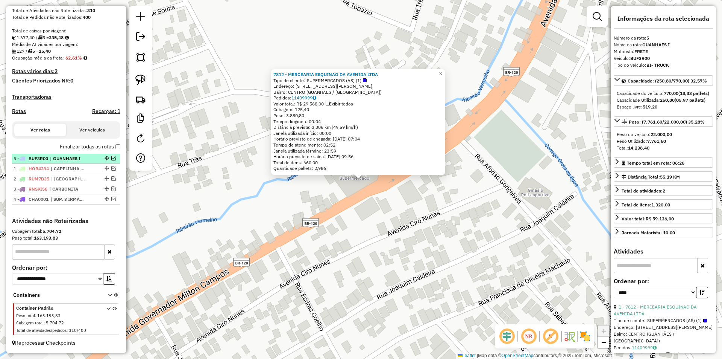
drag, startPoint x: 104, startPoint y: 198, endPoint x: 106, endPoint y: 154, distance: 44.1
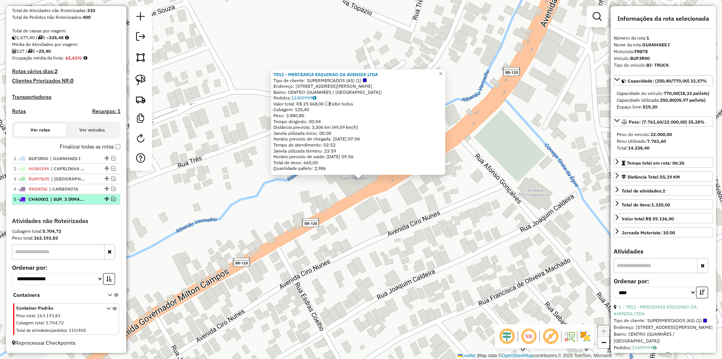
click at [67, 198] on span "| SUP. 3 IRMAOS RETIRAR" at bounding box center [67, 199] width 35 height 7
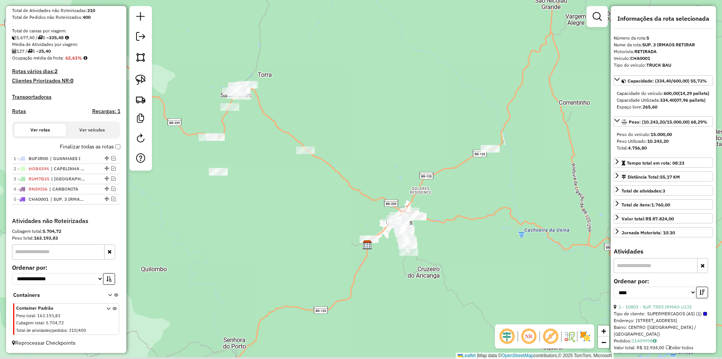
drag, startPoint x: 542, startPoint y: 265, endPoint x: 438, endPoint y: 232, distance: 109.0
click at [499, 223] on div "Janela de atendimento Grade de atendimento Capacidade Transportadoras Veículos …" at bounding box center [361, 179] width 722 height 359
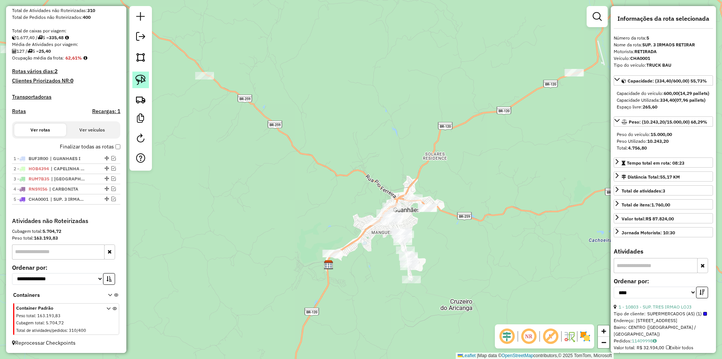
click at [142, 78] on img at bounding box center [140, 80] width 11 height 11
click at [146, 100] on link at bounding box center [140, 99] width 17 height 17
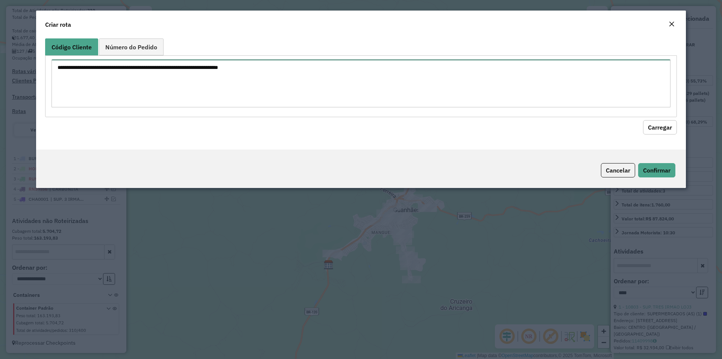
click at [141, 87] on textarea at bounding box center [361, 83] width 619 height 48
paste textarea "** *** *** **** ** **** **** ***** **** ****"
type textarea "** *** *** **** ** **** **** ***** **** ****"
click at [666, 130] on button "Carregar" at bounding box center [660, 127] width 34 height 14
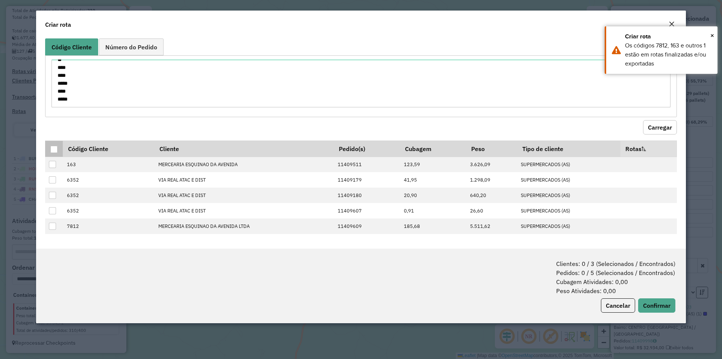
click at [55, 148] on div at bounding box center [53, 149] width 7 height 7
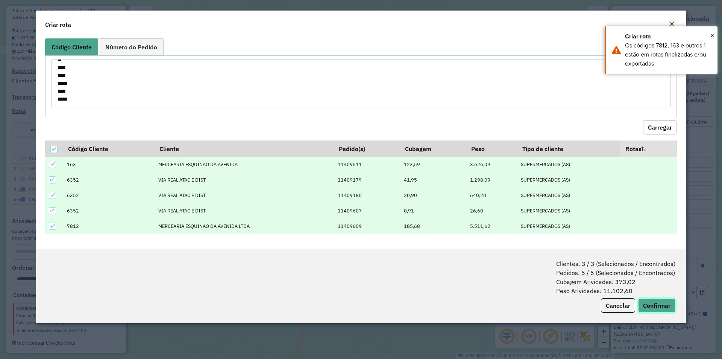
click at [665, 311] on button "Confirmar" at bounding box center [657, 305] width 37 height 14
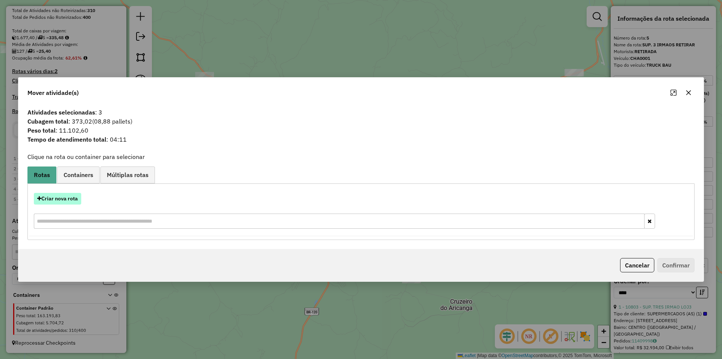
click at [67, 195] on button "Criar nova rota" at bounding box center [57, 199] width 47 height 12
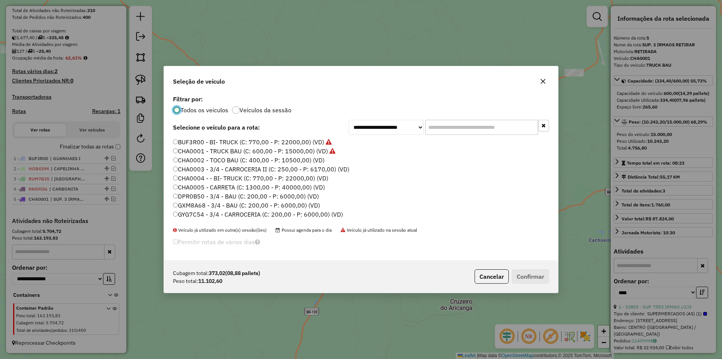
scroll to position [4, 2]
click at [216, 160] on label "CHA0002 - TOCO BAU (C: 400,00 - P: 10500,00) (VD)" at bounding box center [249, 159] width 152 height 9
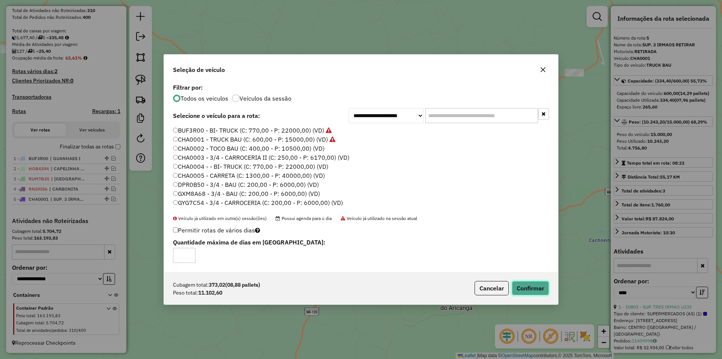
click at [526, 285] on button "Confirmar" at bounding box center [530, 288] width 37 height 14
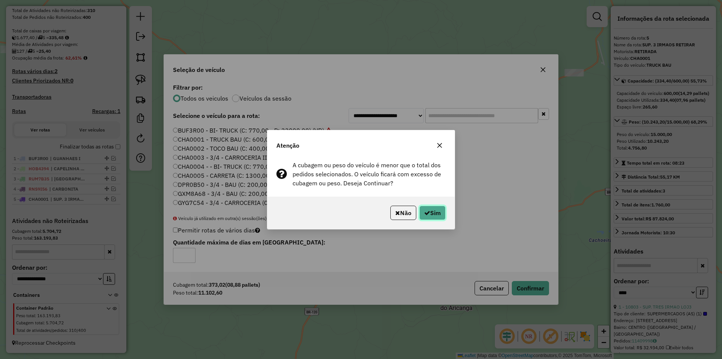
click at [428, 216] on button "Sim" at bounding box center [433, 212] width 26 height 14
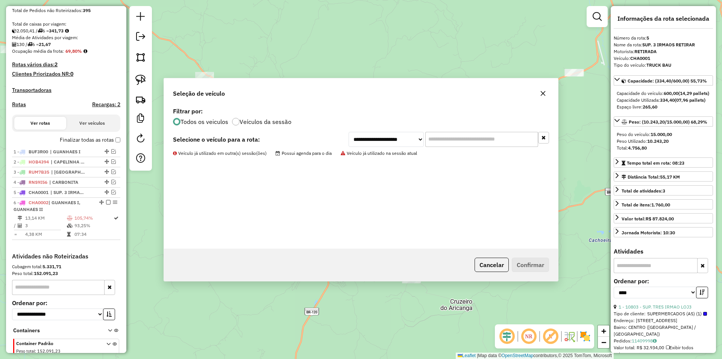
scroll to position [186, 0]
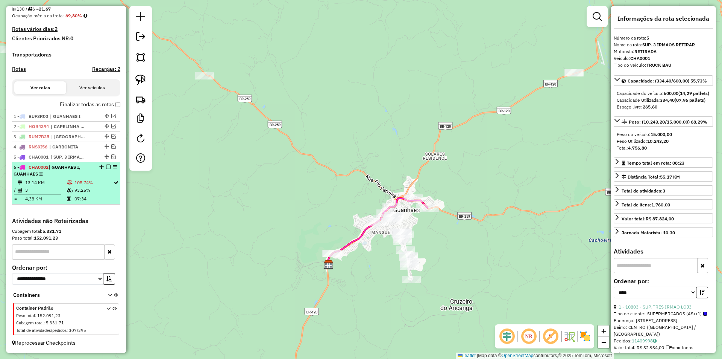
click at [55, 196] on td "4,38 KM" at bounding box center [46, 199] width 42 height 8
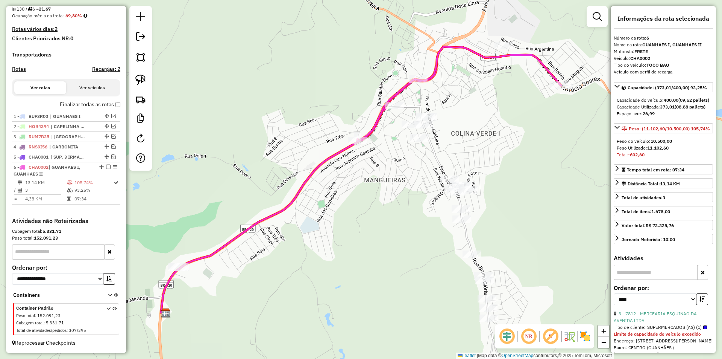
click at [337, 155] on icon at bounding box center [361, 180] width 400 height 266
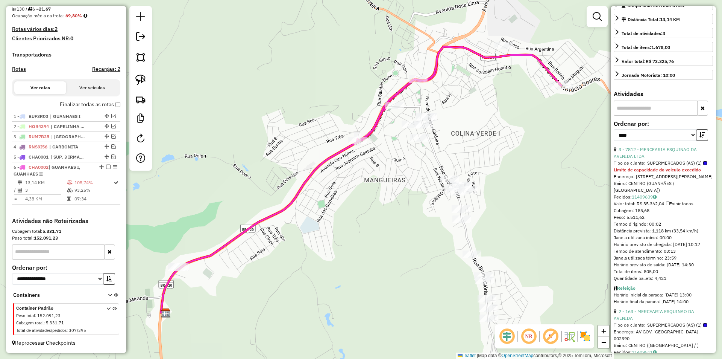
scroll to position [188, 0]
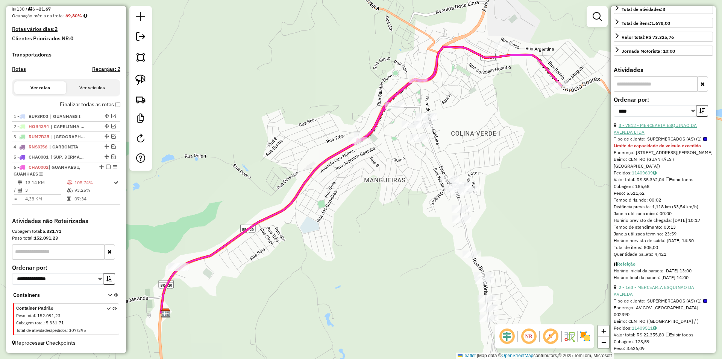
click at [662, 135] on link "3 - 7812 - MERCEARIA ESQUINAO DA AVENIDA LTDA" at bounding box center [655, 128] width 83 height 12
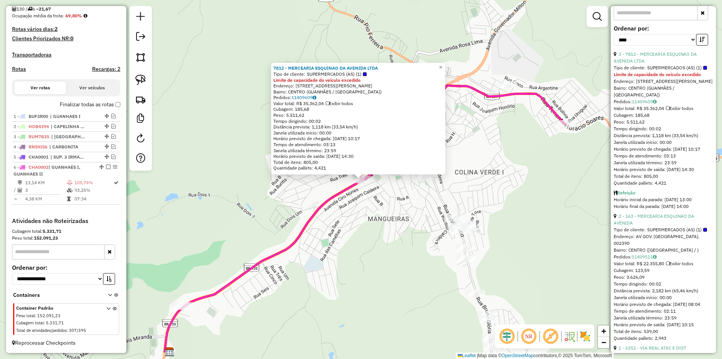
scroll to position [263, 0]
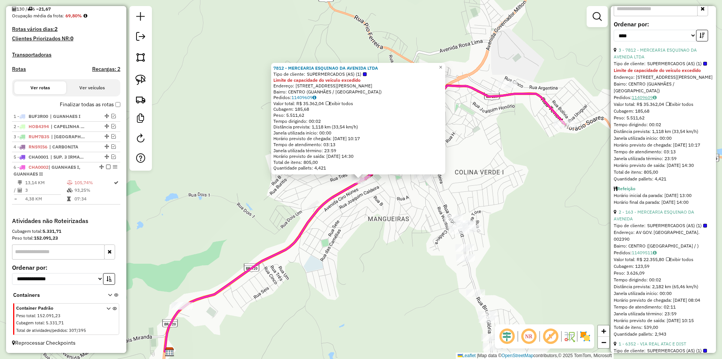
click at [645, 100] on link "11409609" at bounding box center [644, 97] width 25 height 6
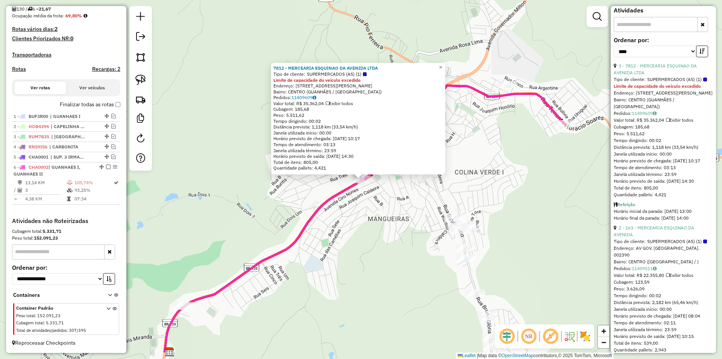
scroll to position [188, 0]
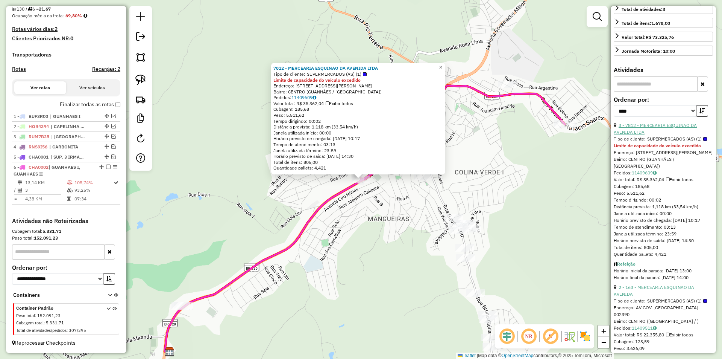
click at [668, 135] on link "3 - 7812 - MERCEARIA ESQUINAO DA AVENIDA LTDA" at bounding box center [655, 128] width 83 height 12
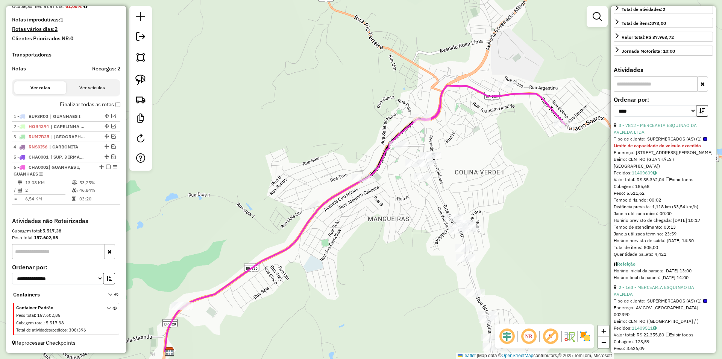
scroll to position [181, 0]
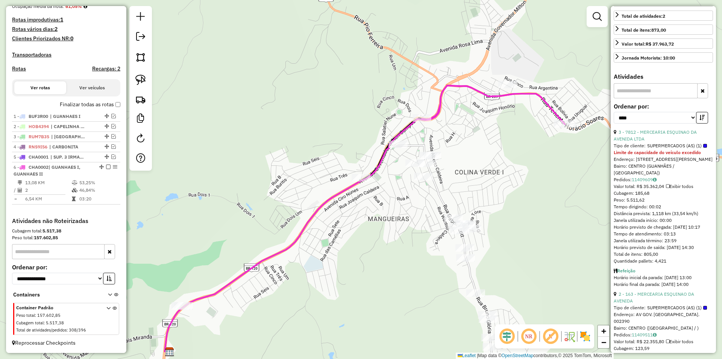
drag, startPoint x: 355, startPoint y: 238, endPoint x: 233, endPoint y: 217, distance: 123.8
click at [343, 235] on div "Janela de atendimento Grade de atendimento Capacidade Transportadoras Veículos …" at bounding box center [361, 179] width 722 height 359
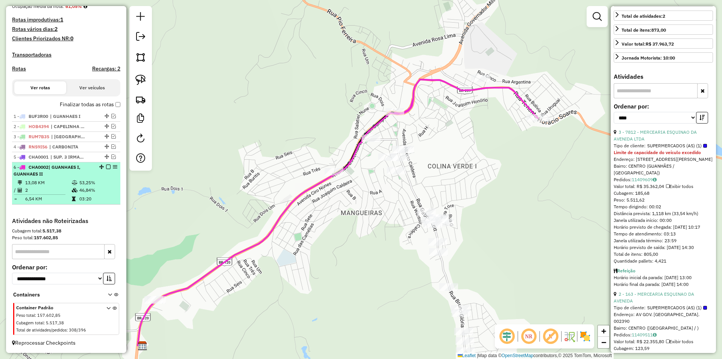
click at [59, 192] on td "2" at bounding box center [48, 190] width 47 height 8
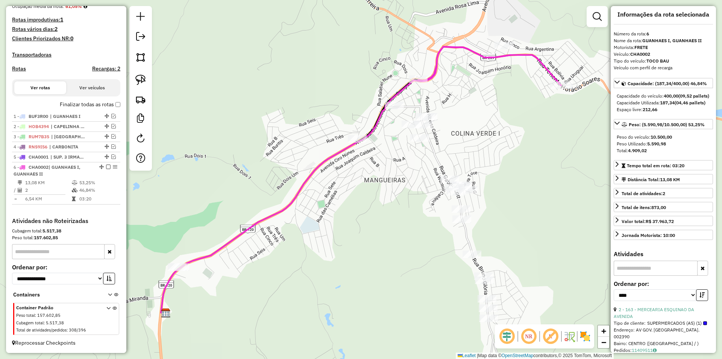
scroll to position [0, 0]
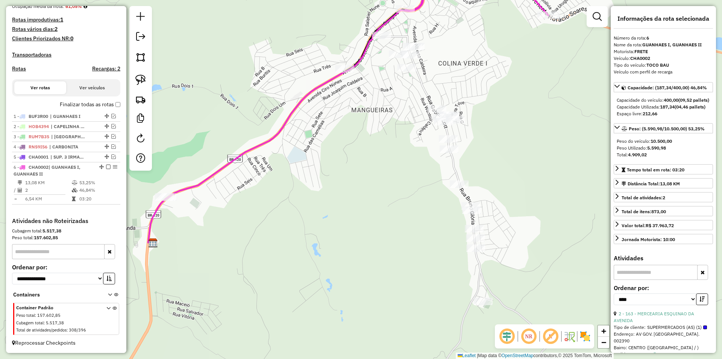
drag, startPoint x: 578, startPoint y: 198, endPoint x: 564, endPoint y: 121, distance: 78.1
click at [564, 121] on div "Janela de atendimento Grade de atendimento Capacidade Transportadoras Veículos …" at bounding box center [361, 179] width 722 height 359
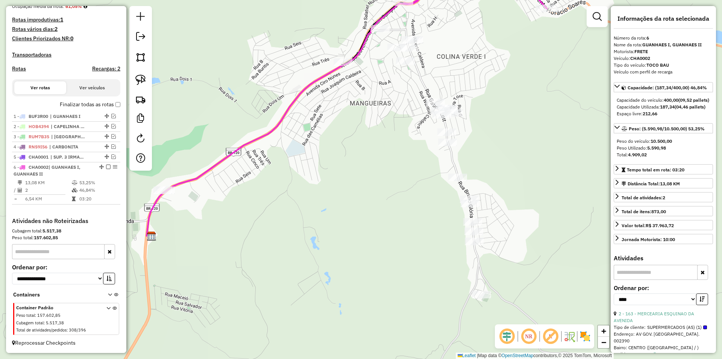
drag, startPoint x: 566, startPoint y: 117, endPoint x: 563, endPoint y: 135, distance: 18.2
click at [565, 117] on div "Janela de atendimento Grade de atendimento Capacidade Transportadoras Veículos …" at bounding box center [361, 179] width 722 height 359
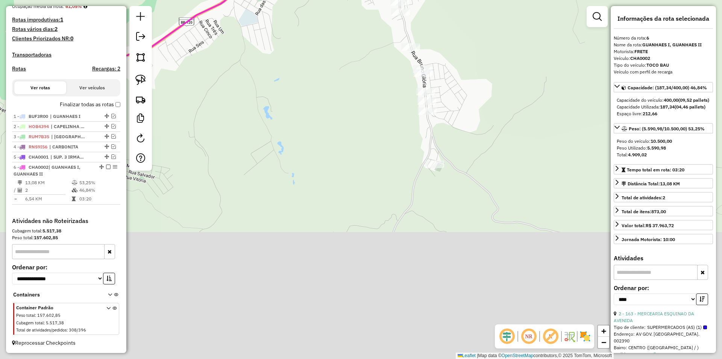
drag, startPoint x: 549, startPoint y: 184, endPoint x: 499, endPoint y: 99, distance: 98.3
click at [508, 65] on div "Janela de atendimento Grade de atendimento Capacidade Transportadoras Veículos …" at bounding box center [361, 179] width 722 height 359
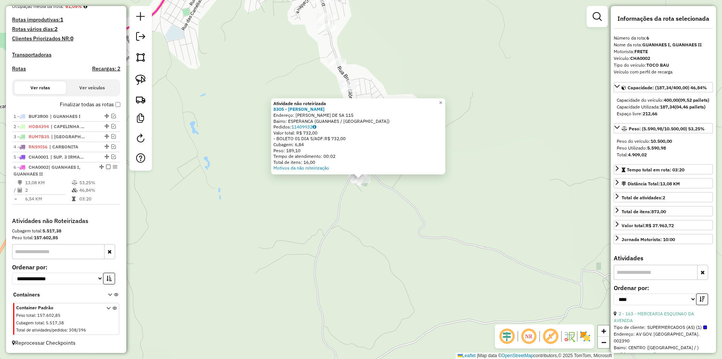
drag, startPoint x: 423, startPoint y: 191, endPoint x: 406, endPoint y: 158, distance: 36.5
click at [421, 186] on div "Atividade não roteirizada 8305 - ANTONIO ISOLINO FERR Endereço: R FABRICIO GOME…" at bounding box center [361, 179] width 722 height 359
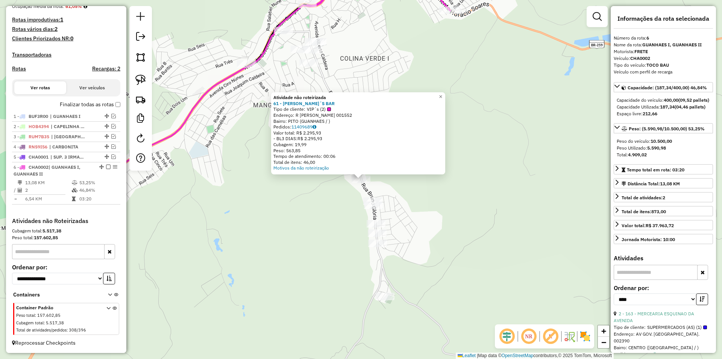
click at [512, 138] on div "Atividade não roteirizada 61 - CECILIA´S BAR Tipo de cliente: VIP´s (2) Endereç…" at bounding box center [361, 179] width 722 height 359
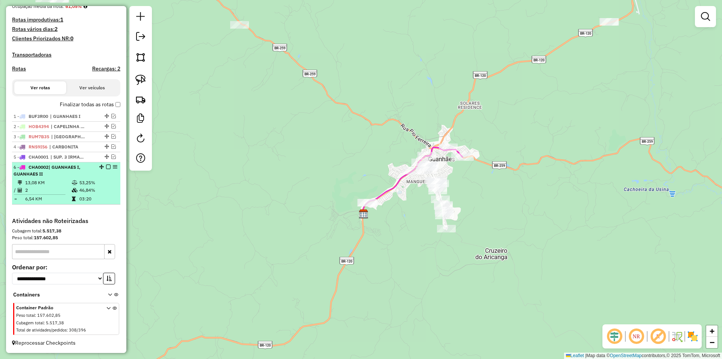
click at [79, 199] on td "03:20" at bounding box center [98, 199] width 38 height 8
select select "*********"
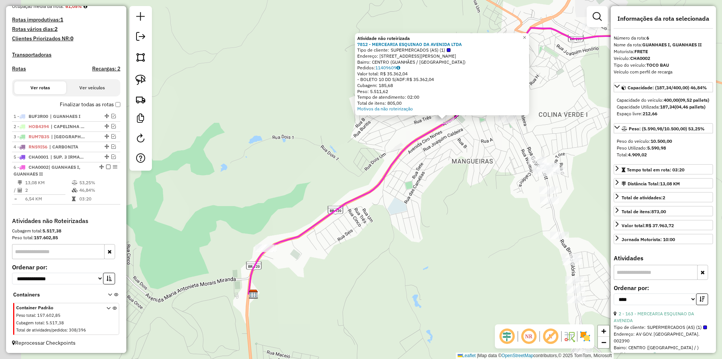
drag, startPoint x: 265, startPoint y: 289, endPoint x: 358, endPoint y: 224, distance: 114.1
click at [358, 224] on div "Atividade não roteirizada 7812 - MERCEARIA ESQUINAO DA AVENIDA LTDA Tipo de cli…" at bounding box center [361, 179] width 722 height 359
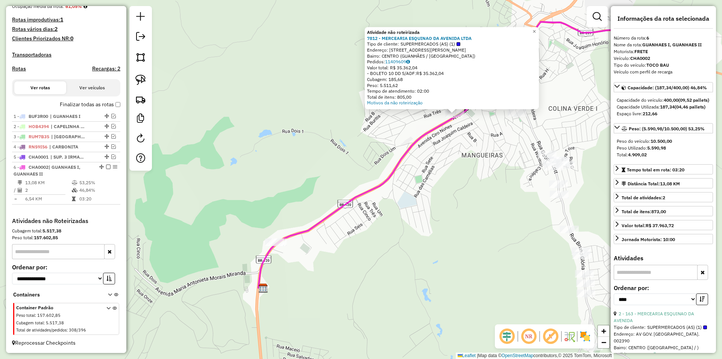
click at [385, 183] on icon at bounding box center [459, 155] width 400 height 266
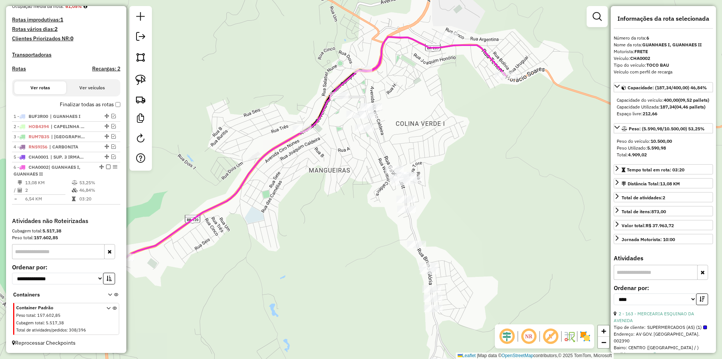
drag, startPoint x: 583, startPoint y: 184, endPoint x: 429, endPoint y: 199, distance: 154.6
click at [429, 199] on div "Janela de atendimento Grade de atendimento Capacidade Transportadoras Veículos …" at bounding box center [361, 179] width 722 height 359
drag, startPoint x: 561, startPoint y: 78, endPoint x: 533, endPoint y: 73, distance: 28.0
click at [552, 78] on div "Janela de atendimento Grade de atendimento Capacidade Transportadoras Veículos …" at bounding box center [361, 179] width 722 height 359
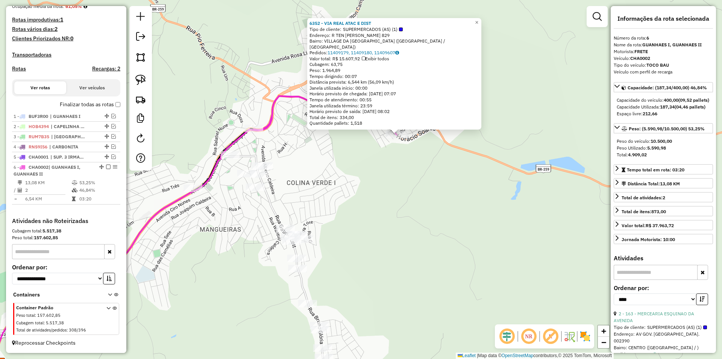
drag, startPoint x: 500, startPoint y: 254, endPoint x: 528, endPoint y: 219, distance: 45.0
click at [528, 219] on div "6352 - VIA REAL ATAC E DIST Tipo de cliente: SUPERMERCADOS (AS) (1) Endereço: R…" at bounding box center [361, 179] width 722 height 359
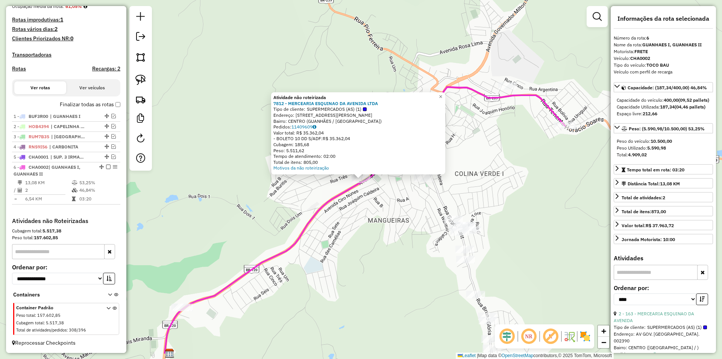
drag, startPoint x: 358, startPoint y: 237, endPoint x: 363, endPoint y: 202, distance: 35.4
click at [359, 231] on div "Atividade não roteirizada 7812 - MERCEARIA ESQUINAO DA AVENIDA LTDA Tipo de cli…" at bounding box center [361, 179] width 722 height 359
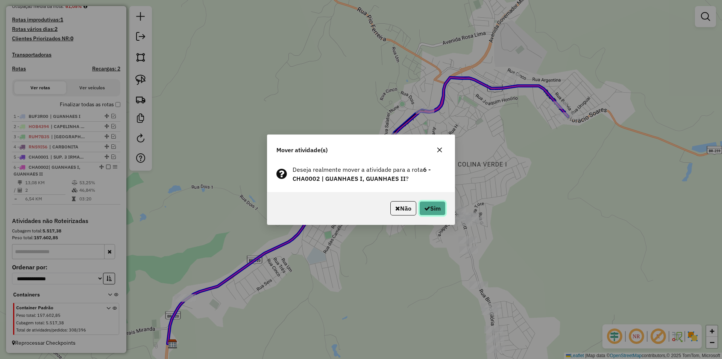
click at [441, 209] on button "Sim" at bounding box center [433, 208] width 26 height 14
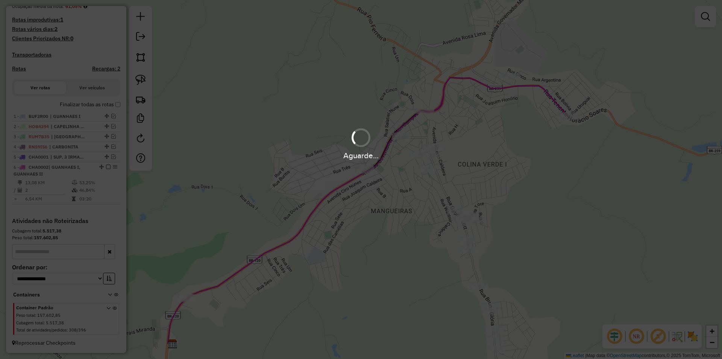
scroll to position [186, 0]
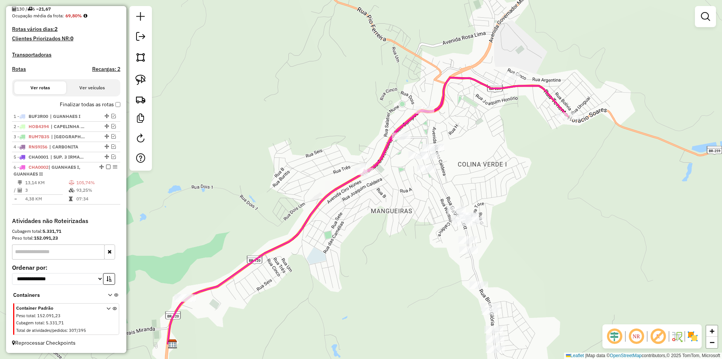
click at [384, 155] on icon at bounding box center [466, 125] width 204 height 95
select select "*********"
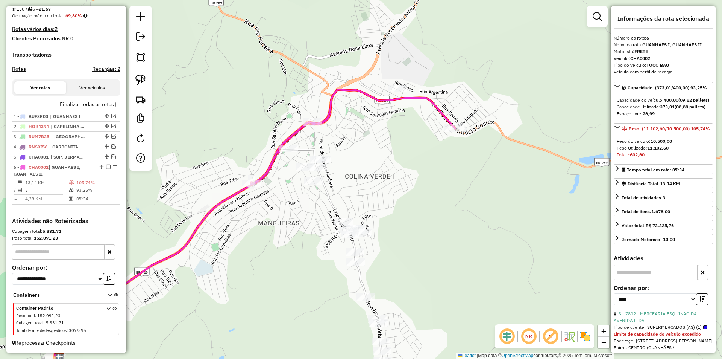
drag, startPoint x: 557, startPoint y: 174, endPoint x: 444, endPoint y: 186, distance: 113.5
click at [444, 186] on div "Janela de atendimento Grade de atendimento Capacidade Transportadoras Veículos …" at bounding box center [361, 179] width 722 height 359
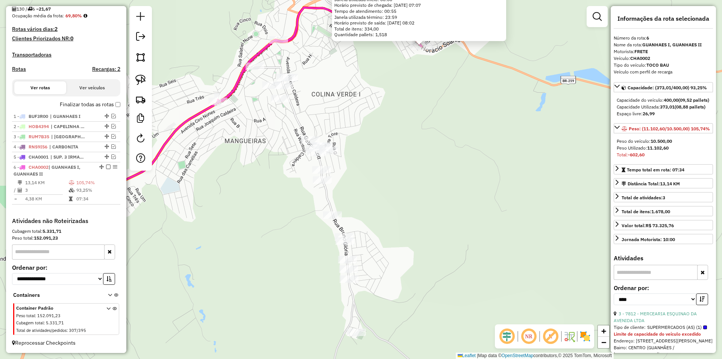
drag, startPoint x: 372, startPoint y: 295, endPoint x: 438, endPoint y: 165, distance: 146.1
click at [436, 164] on div "6352 - VIA REAL ATAC E DIST Tipo de cliente: SUPERMERCADOS (AS) (1) Endereço: R…" at bounding box center [361, 179] width 722 height 359
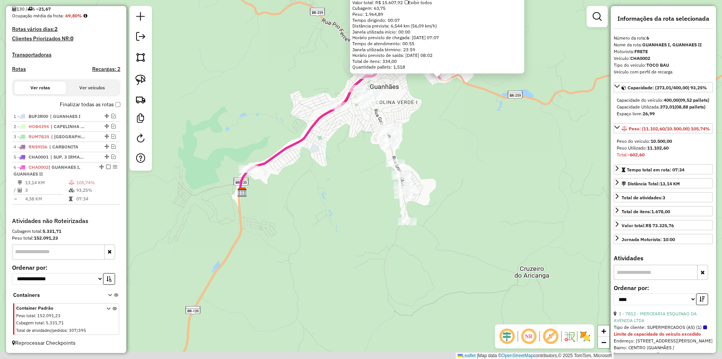
drag, startPoint x: 509, startPoint y: 286, endPoint x: 473, endPoint y: 248, distance: 52.7
click at [509, 249] on div "6352 - VIA REAL ATAC E DIST Tipo de cliente: SUPERMERCADOS (AS) (1) Endereço: R…" at bounding box center [361, 179] width 722 height 359
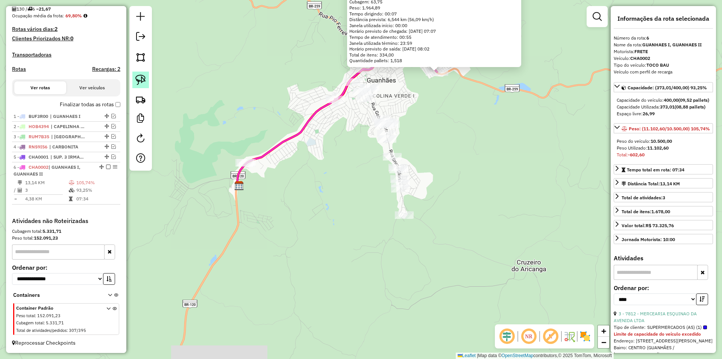
click at [148, 79] on link at bounding box center [140, 79] width 17 height 17
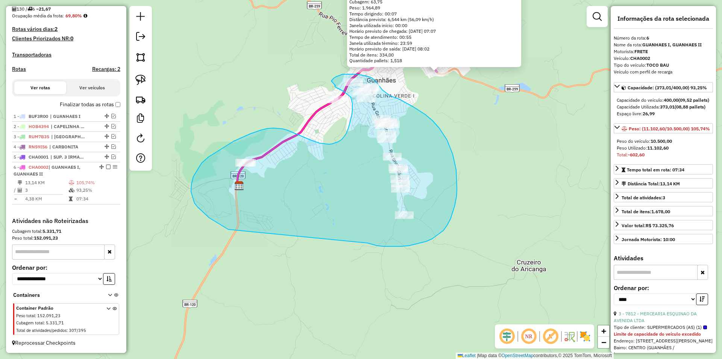
drag, startPoint x: 409, startPoint y: 245, endPoint x: 265, endPoint y: 224, distance: 146.0
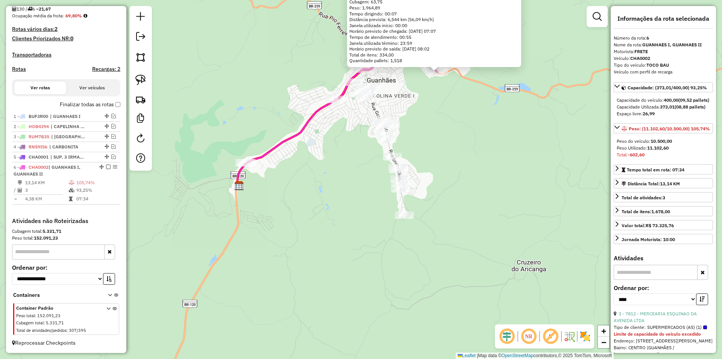
click at [430, 227] on div "6352 - VIA REAL ATAC E DIST Tipo de cliente: SUPERMERCADOS (AS) (1) Endereço: R…" at bounding box center [361, 179] width 722 height 359
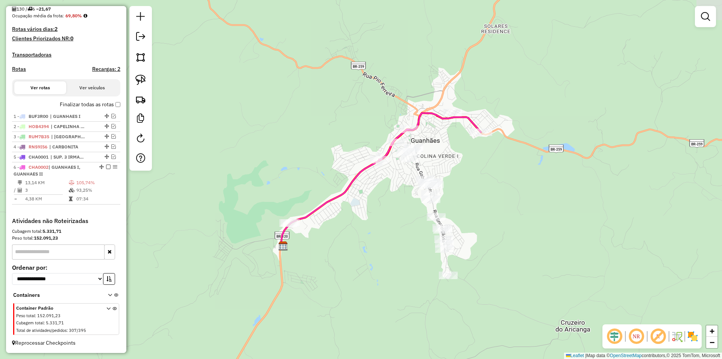
drag, startPoint x: 484, startPoint y: 214, endPoint x: 496, endPoint y: 222, distance: 14.4
click at [496, 222] on div "Janela de atendimento Grade de atendimento Capacidade Transportadoras Veículos …" at bounding box center [361, 179] width 722 height 359
drag, startPoint x: 574, startPoint y: 199, endPoint x: 559, endPoint y: 192, distance: 16.4
click at [569, 197] on div "Janela de atendimento Grade de atendimento Capacidade Transportadoras Veículos …" at bounding box center [361, 179] width 722 height 359
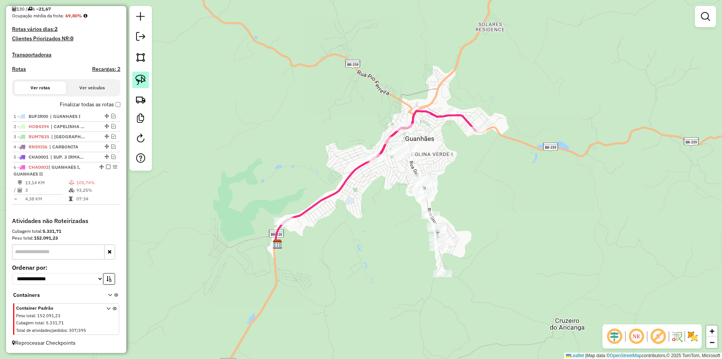
click at [146, 82] on link at bounding box center [140, 79] width 17 height 17
click at [140, 78] on img at bounding box center [140, 80] width 11 height 11
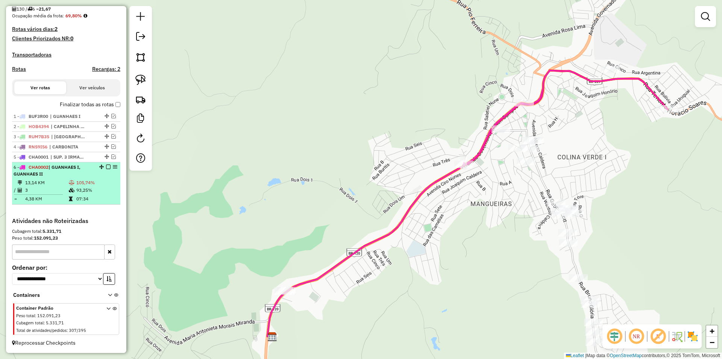
click at [106, 165] on em at bounding box center [108, 166] width 5 height 5
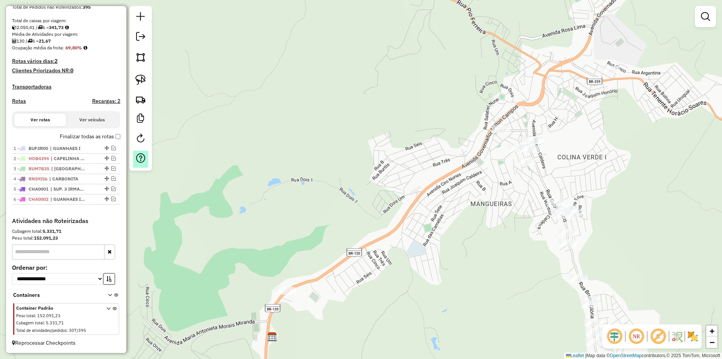
scroll to position [154, 0]
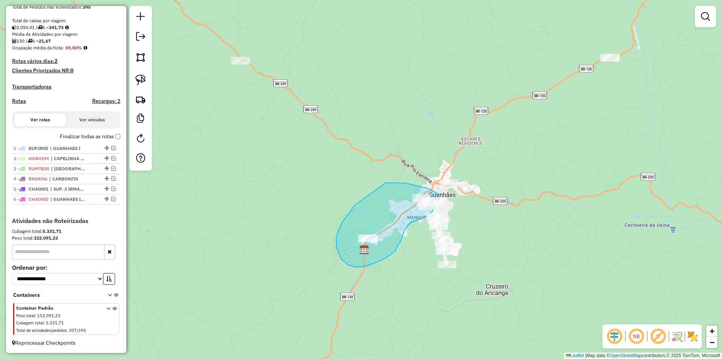
drag, startPoint x: 353, startPoint y: 208, endPoint x: 378, endPoint y: 181, distance: 36.2
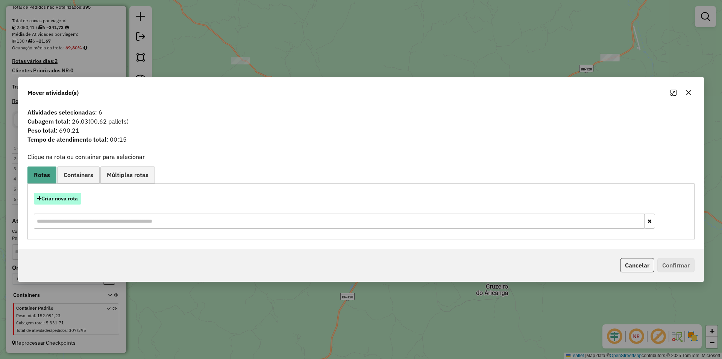
click at [71, 199] on button "Criar nova rota" at bounding box center [57, 199] width 47 height 12
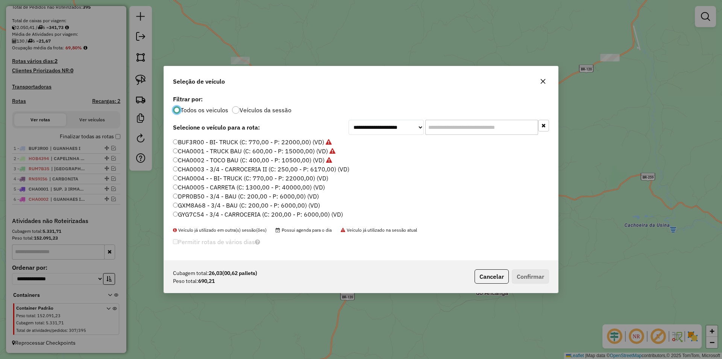
scroll to position [4, 2]
click at [471, 123] on input "text" at bounding box center [482, 127] width 113 height 15
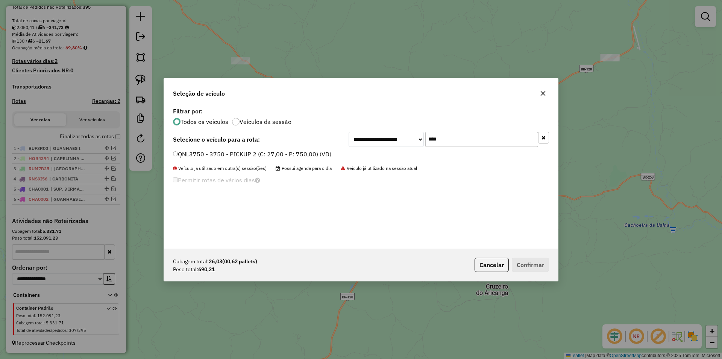
type input "****"
click at [201, 153] on label "QNL3750 - 3750 - PICKUP 2 (C: 27,00 - P: 750,00) (VD)" at bounding box center [252, 153] width 158 height 9
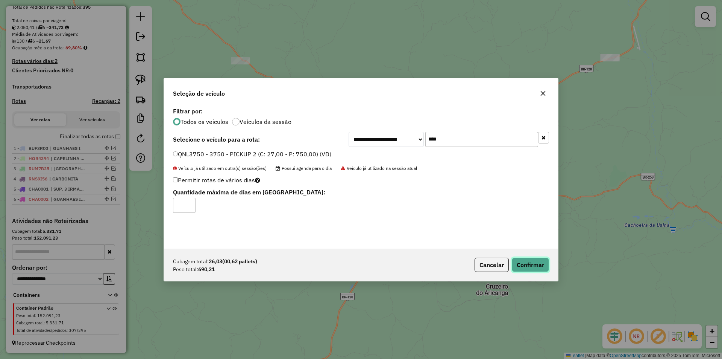
click at [537, 265] on button "Confirmar" at bounding box center [530, 264] width 37 height 14
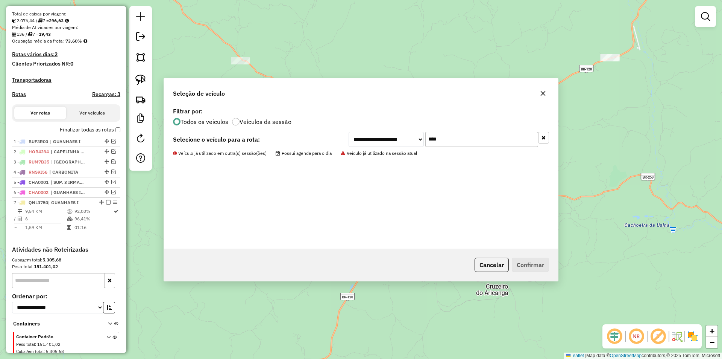
scroll to position [189, 0]
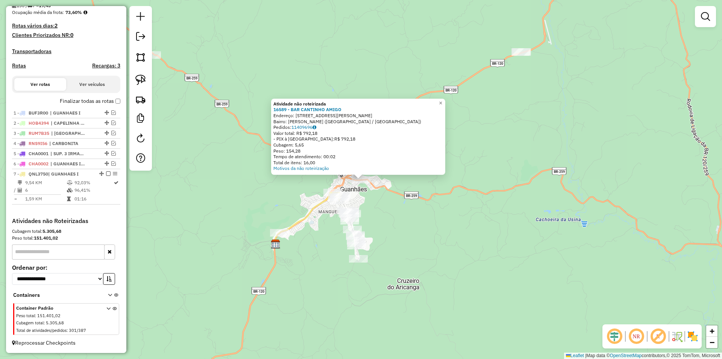
click at [304, 220] on icon at bounding box center [311, 212] width 62 height 40
select select "*********"
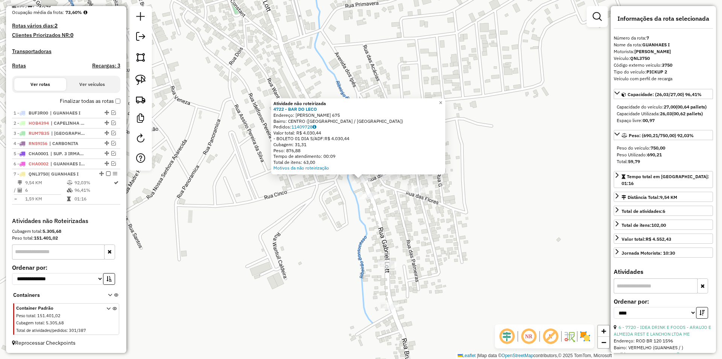
click at [493, 173] on div "Atividade não roteirizada 4722 - BAR DO LECO Endereço: GABRIEL LOTT 675 Bairro:…" at bounding box center [361, 179] width 722 height 359
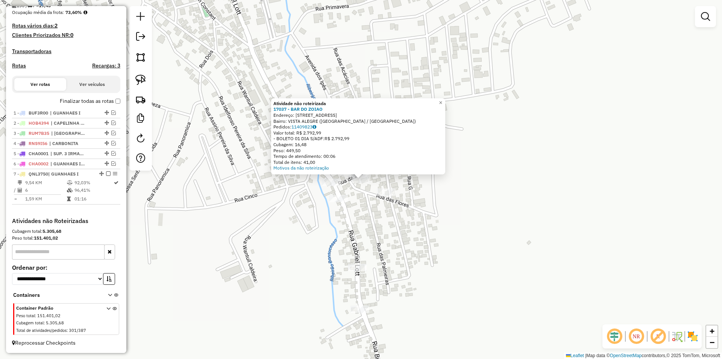
drag, startPoint x: 494, startPoint y: 178, endPoint x: 465, endPoint y: 178, distance: 29.0
click at [494, 177] on div "Atividade não roteirizada 17037 - BAR DO ZOIAO Endereço: Rua da Torre 104 Bairr…" at bounding box center [361, 179] width 722 height 359
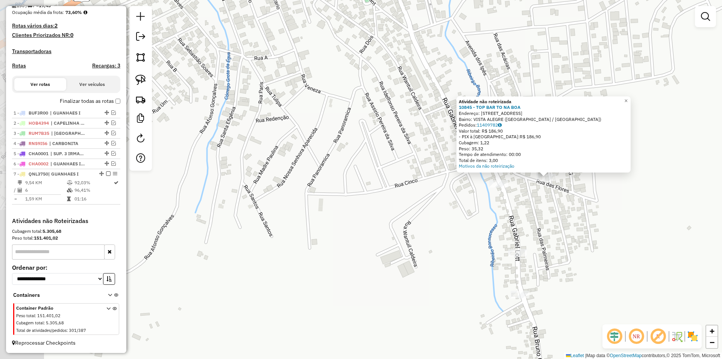
drag, startPoint x: 473, startPoint y: 207, endPoint x: 595, endPoint y: 190, distance: 123.1
click at [613, 199] on div "Atividade não roteirizada 10845 - TOP BAR TO NA BOA Endereço: RUA DOS GIRASSOIS…" at bounding box center [361, 179] width 722 height 359
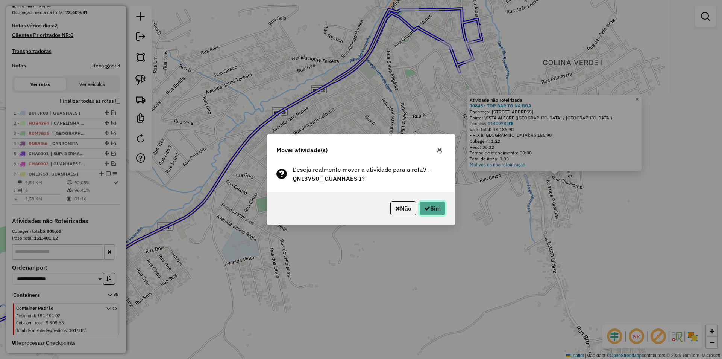
click at [427, 205] on icon "button" at bounding box center [427, 208] width 6 height 6
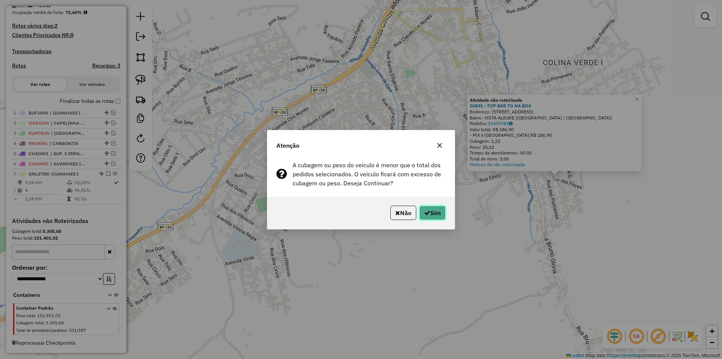
drag, startPoint x: 430, startPoint y: 216, endPoint x: 428, endPoint y: 210, distance: 6.1
click at [429, 213] on button "Sim" at bounding box center [433, 212] width 26 height 14
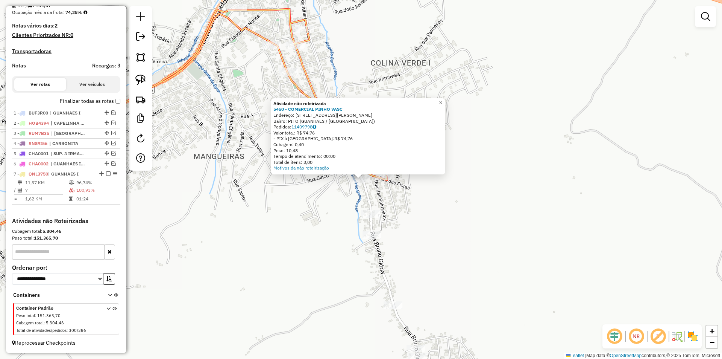
drag, startPoint x: 395, startPoint y: 193, endPoint x: 367, endPoint y: 195, distance: 28.3
click at [395, 194] on div "Atividade não roteirizada 5450 - COMERCIAL PINHO VASC Endereço: R GABRIEL LOTT …" at bounding box center [361, 179] width 722 height 359
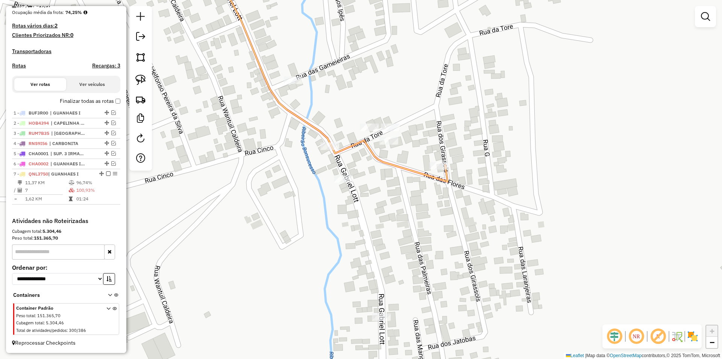
click at [394, 163] on icon at bounding box center [329, 72] width 237 height 217
select select "*********"
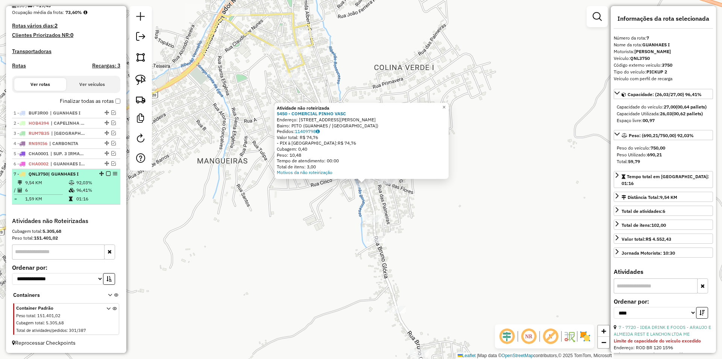
click at [107, 173] on em at bounding box center [108, 173] width 5 height 5
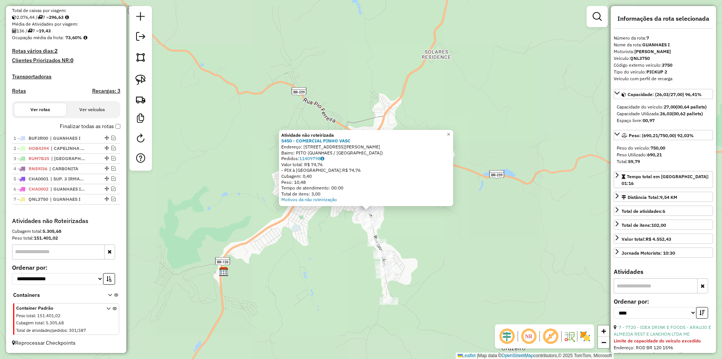
click at [445, 216] on div "Atividade não roteirizada 5450 - COMERCIAL PINHO VASC Endereço: R GABRIEL LOTT …" at bounding box center [361, 179] width 722 height 359
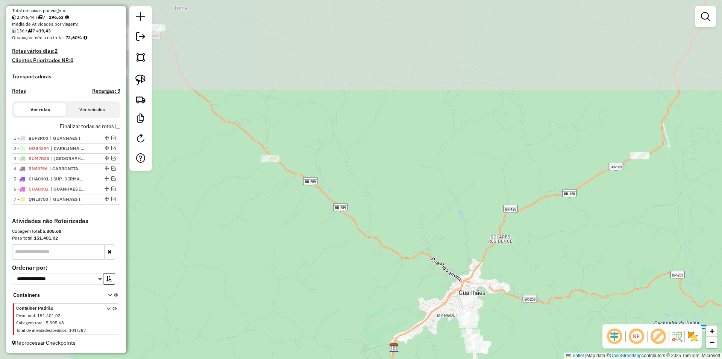
drag, startPoint x: 310, startPoint y: 164, endPoint x: 383, endPoint y: 179, distance: 74.6
click at [378, 214] on div "Janela de atendimento Grade de atendimento Capacidade Transportadoras Veículos …" at bounding box center [361, 179] width 722 height 359
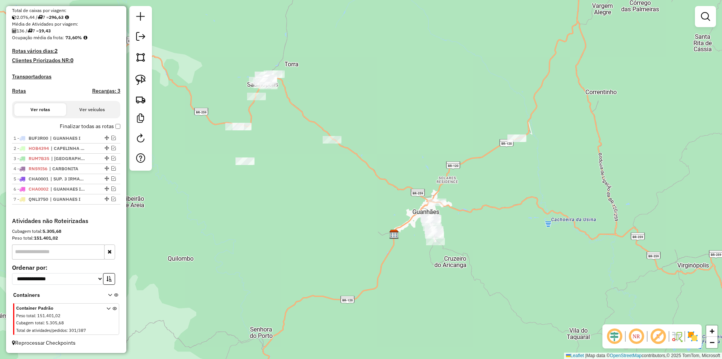
drag, startPoint x: 486, startPoint y: 212, endPoint x: 377, endPoint y: 170, distance: 116.7
click at [479, 209] on div "Janela de atendimento Grade de atendimento Capacidade Transportadoras Veículos …" at bounding box center [361, 179] width 722 height 359
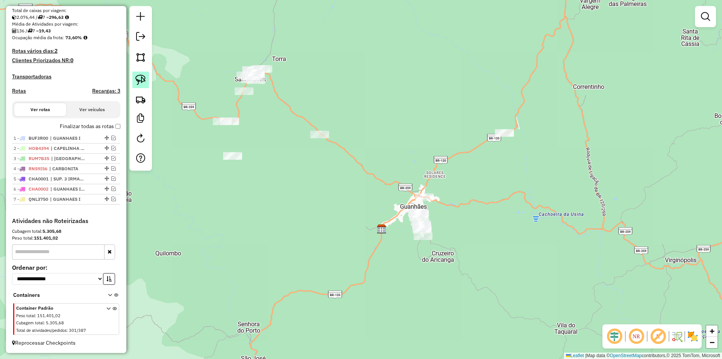
drag, startPoint x: 137, startPoint y: 76, endPoint x: 147, endPoint y: 76, distance: 9.4
click at [138, 76] on img at bounding box center [140, 80] width 11 height 11
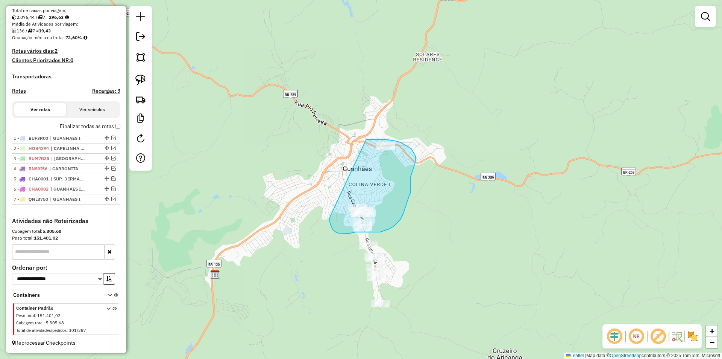
drag, startPoint x: 333, startPoint y: 230, endPoint x: 350, endPoint y: 141, distance: 90.3
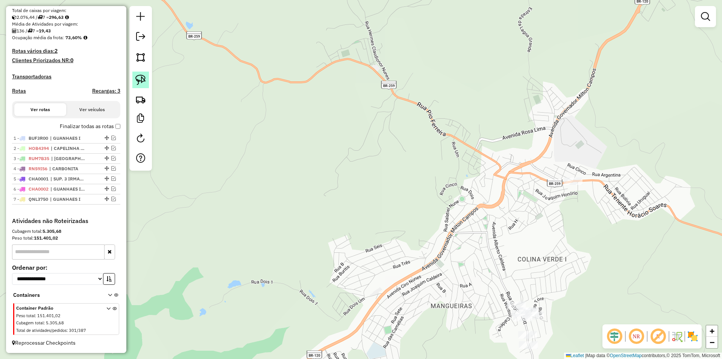
drag, startPoint x: 143, startPoint y: 77, endPoint x: 149, endPoint y: 74, distance: 6.7
click at [143, 76] on img at bounding box center [140, 80] width 11 height 11
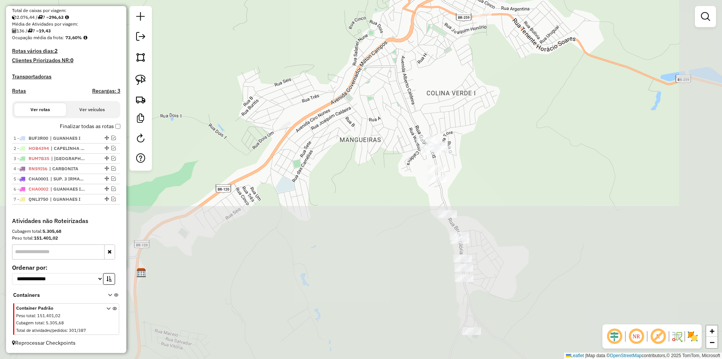
drag, startPoint x: 605, startPoint y: 289, endPoint x: 480, endPoint y: 127, distance: 204.9
click at [512, 123] on div "Janela de atendimento Grade de atendimento Capacidade Transportadoras Veículos …" at bounding box center [361, 179] width 722 height 359
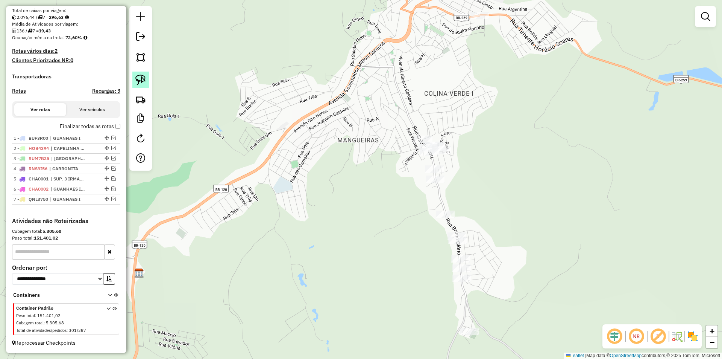
click at [141, 80] on img at bounding box center [140, 80] width 11 height 11
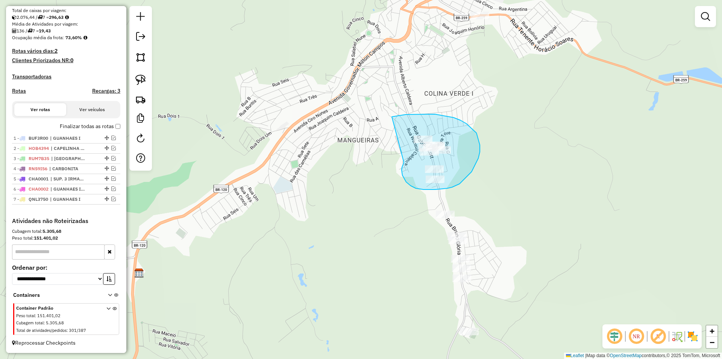
drag, startPoint x: 403, startPoint y: 165, endPoint x: 404, endPoint y: 93, distance: 71.9
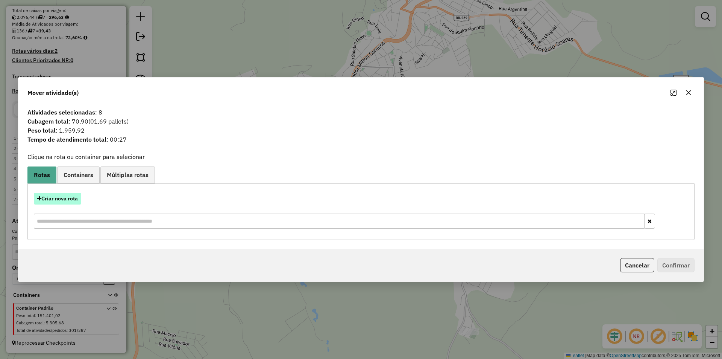
click at [68, 196] on button "Criar nova rota" at bounding box center [57, 199] width 47 height 12
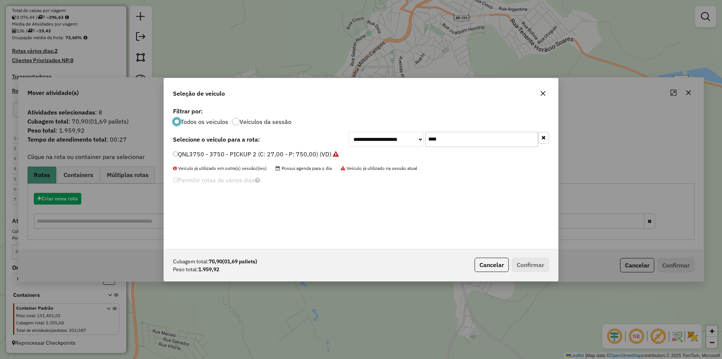
scroll to position [4, 2]
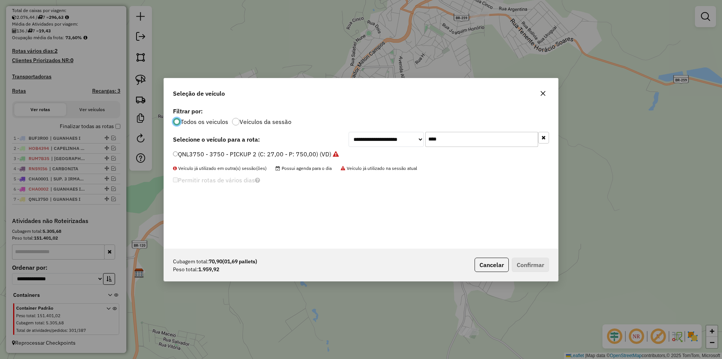
click at [200, 152] on label "QNL3750 - 3750 - PICKUP 2 (C: 27,00 - P: 750,00) (VD)" at bounding box center [256, 153] width 166 height 9
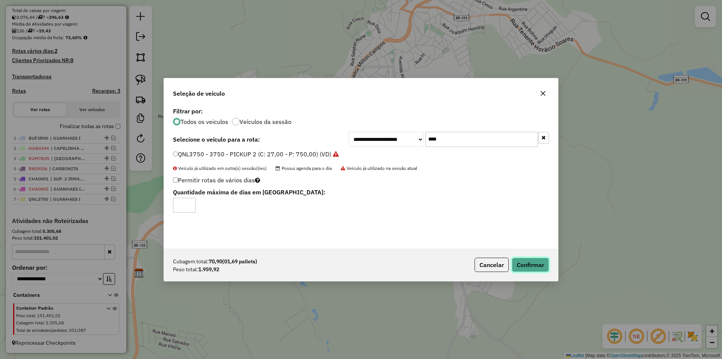
click at [536, 269] on button "Confirmar" at bounding box center [530, 264] width 37 height 14
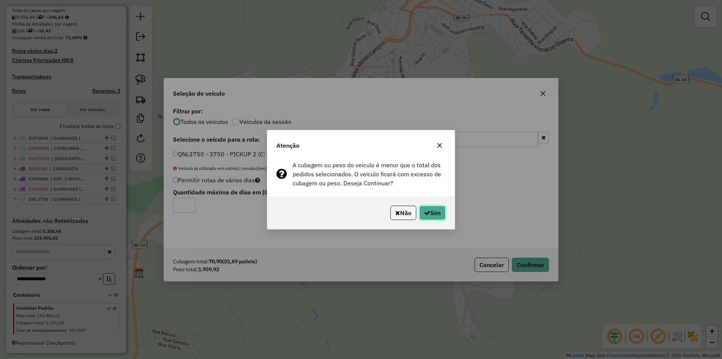
click at [430, 210] on button "Sim" at bounding box center [433, 212] width 26 height 14
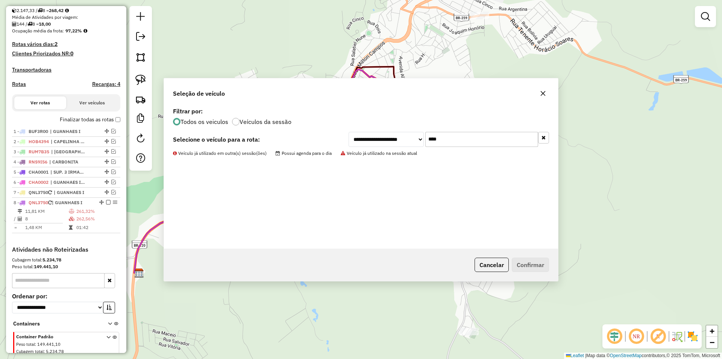
scroll to position [195, 0]
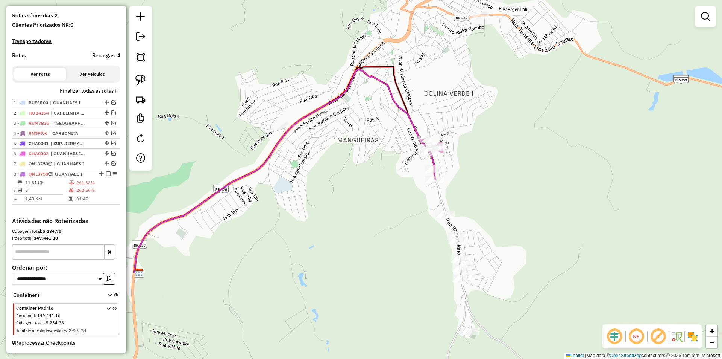
click at [433, 160] on icon at bounding box center [432, 159] width 22 height 40
select select "*********"
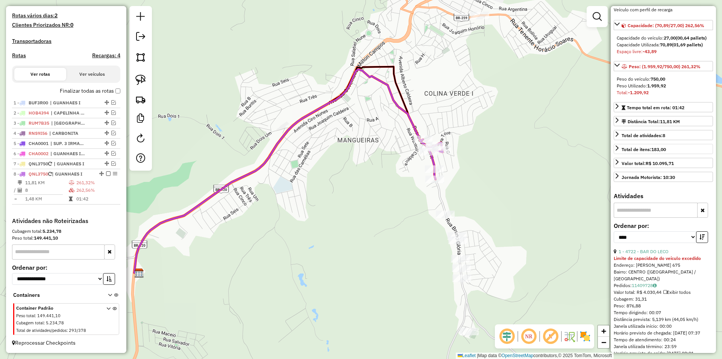
scroll to position [151, 0]
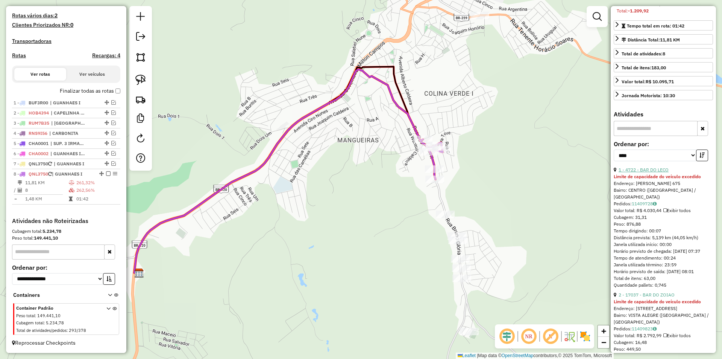
click at [660, 172] on link "1 - 4722 - BAR DO LECO" at bounding box center [644, 170] width 50 height 6
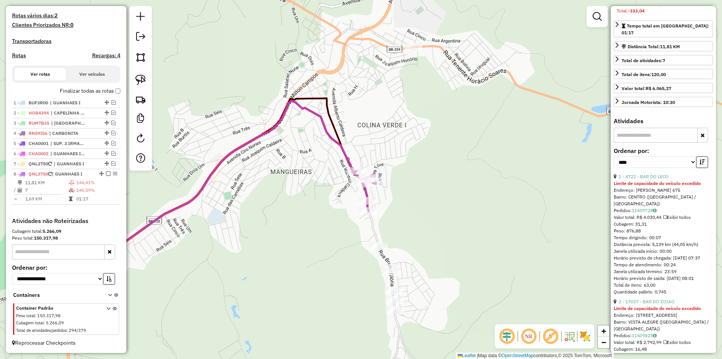
click at [367, 195] on icon at bounding box center [365, 191] width 22 height 40
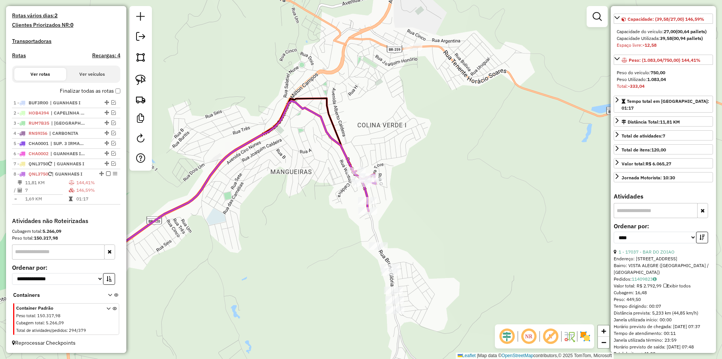
scroll to position [113, 0]
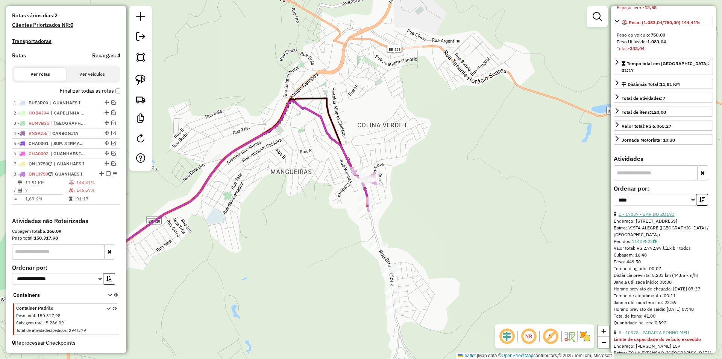
click at [649, 214] on link "1 - 17037 - BAR DO ZOIAO" at bounding box center [647, 214] width 56 height 6
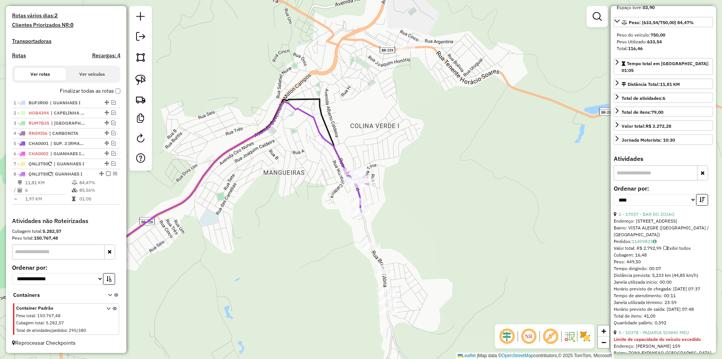
click at [356, 192] on icon at bounding box center [358, 192] width 22 height 40
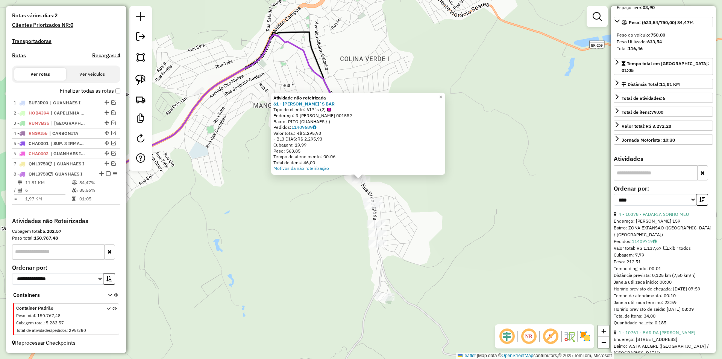
drag, startPoint x: 494, startPoint y: 214, endPoint x: 509, endPoint y: 211, distance: 15.3
click at [495, 214] on div "Atividade não roteirizada 61 - CECILIA´S BAR Tipo de cliente: VIP´s (2) Endereç…" at bounding box center [361, 179] width 722 height 359
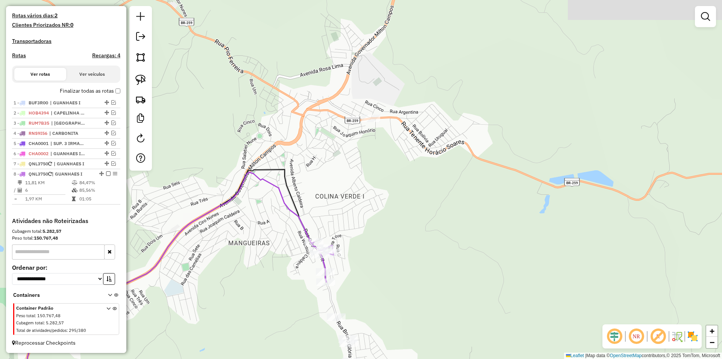
drag, startPoint x: 583, startPoint y: 190, endPoint x: 560, endPoint y: 267, distance: 79.9
click at [572, 293] on div "Janela de atendimento Grade de atendimento Capacidade Transportadoras Veículos …" at bounding box center [361, 179] width 722 height 359
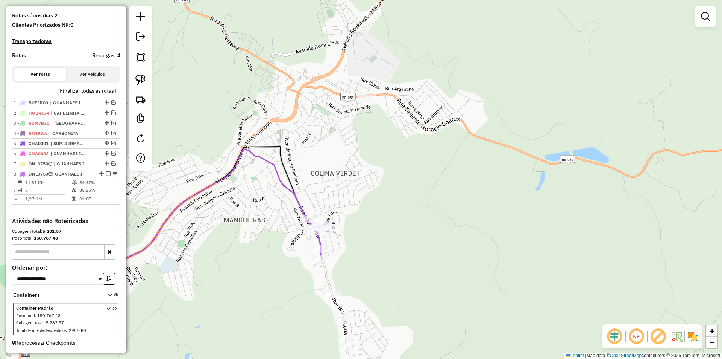
click at [298, 199] on icon at bounding box center [171, 250] width 301 height 203
select select "*********"
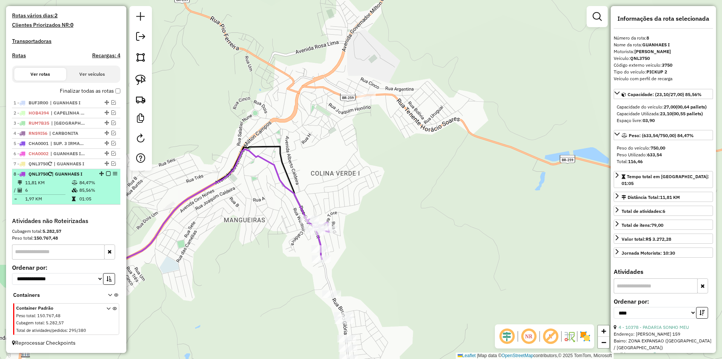
click at [106, 172] on em at bounding box center [108, 173] width 5 height 5
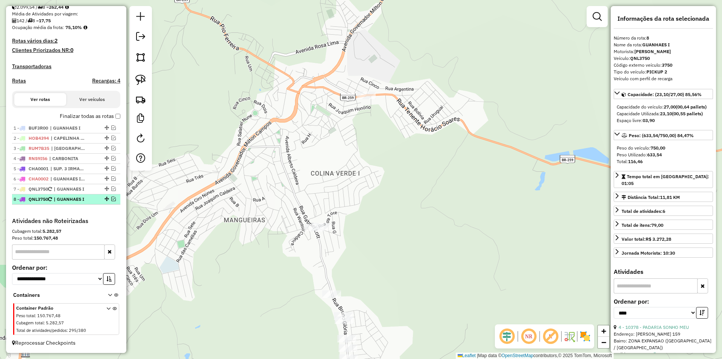
scroll to position [174, 0]
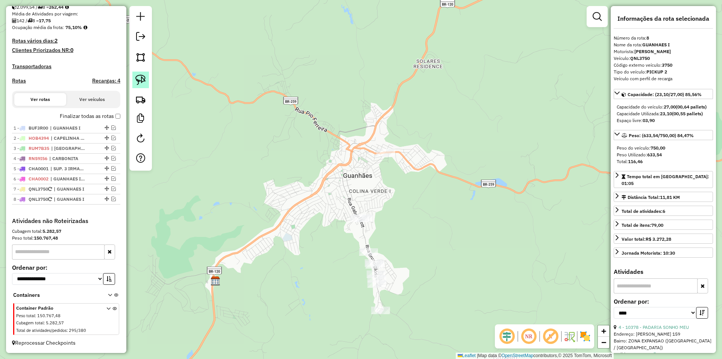
click at [140, 78] on img at bounding box center [140, 80] width 11 height 11
click at [112, 177] on em at bounding box center [113, 178] width 5 height 5
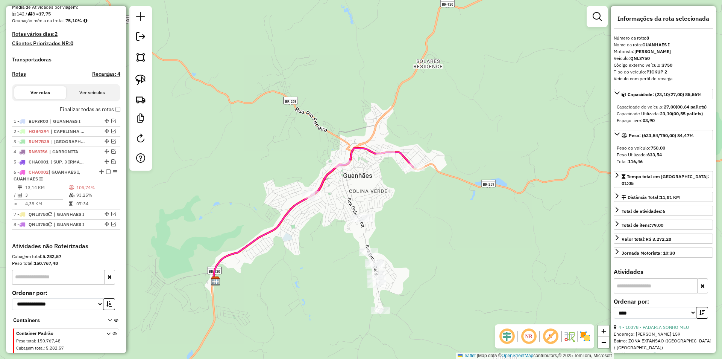
scroll to position [199, 0]
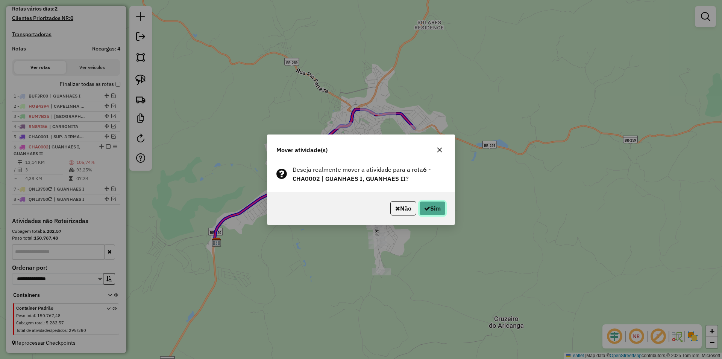
click at [431, 207] on button "Sim" at bounding box center [433, 208] width 26 height 14
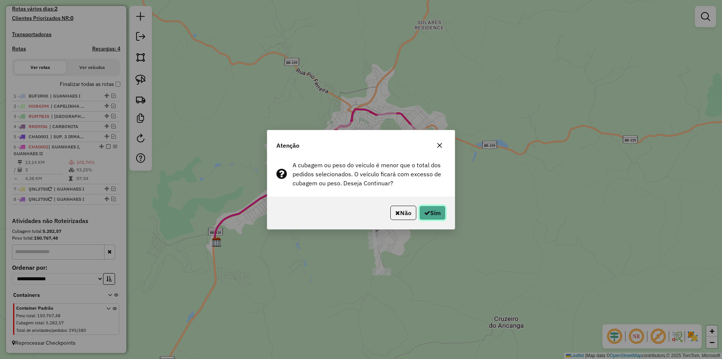
click at [433, 215] on button "Sim" at bounding box center [433, 212] width 26 height 14
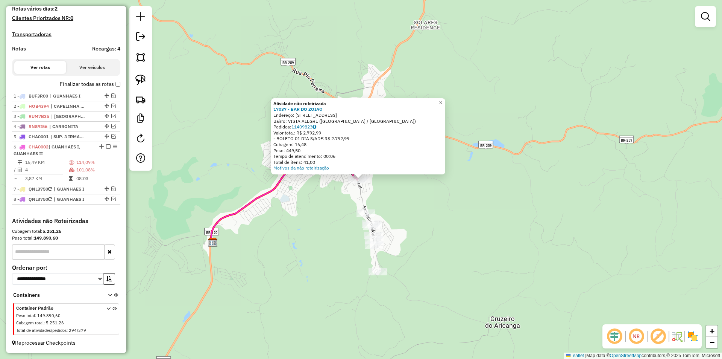
drag, startPoint x: 426, startPoint y: 215, endPoint x: 391, endPoint y: 201, distance: 37.9
click at [420, 209] on div "Atividade não roteirizada 17037 - BAR DO ZOIAO Endereço: Rua da Torre 104 Bairr…" at bounding box center [361, 179] width 722 height 359
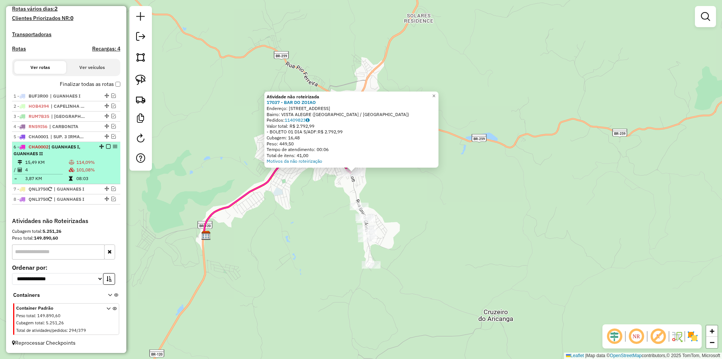
click at [106, 149] on em at bounding box center [108, 146] width 5 height 5
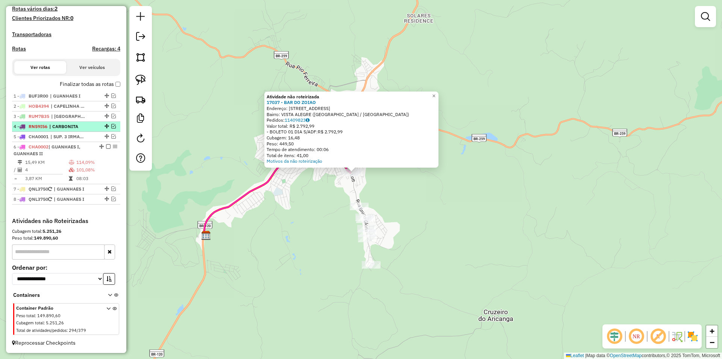
scroll to position [174, 0]
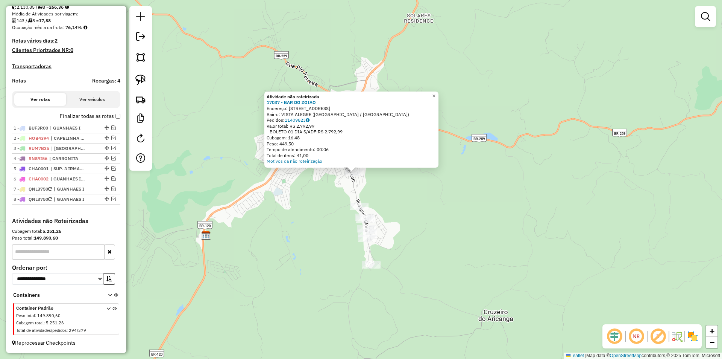
drag, startPoint x: 371, startPoint y: 198, endPoint x: 380, endPoint y: 194, distance: 10.1
click at [373, 197] on div "Atividade não roteirizada 17037 - BAR DO ZOIAO Endereço: Rua da Torre 104 Bairr…" at bounding box center [361, 179] width 722 height 359
click at [409, 194] on div "Atividade não roteirizada 17037 - BAR DO ZOIAO Endereço: Rua da Torre 104 Bairr…" at bounding box center [361, 179] width 722 height 359
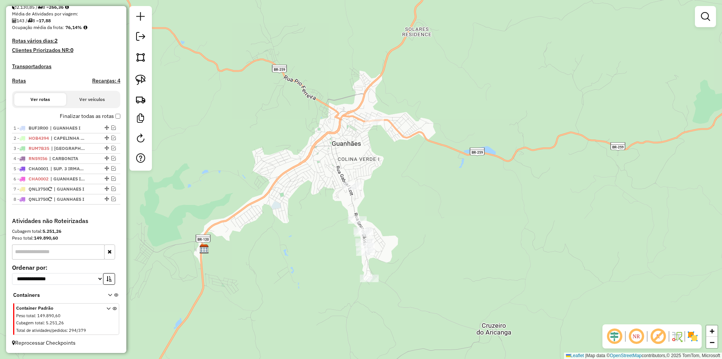
drag, startPoint x: 330, startPoint y: 161, endPoint x: 272, endPoint y: 129, distance: 65.7
click at [328, 157] on div "Janela de atendimento Grade de atendimento Capacidade Transportadoras Veículos …" at bounding box center [361, 179] width 722 height 359
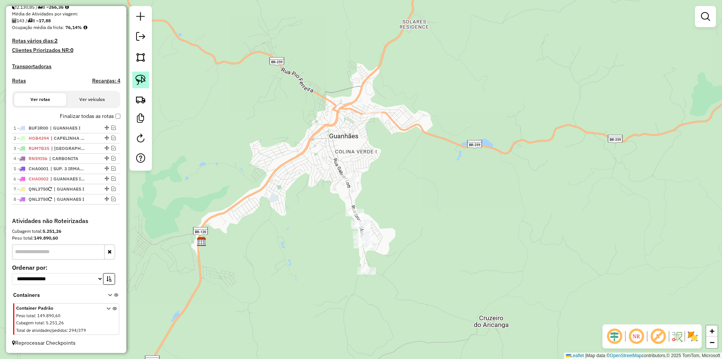
click at [143, 80] on img at bounding box center [140, 80] width 11 height 11
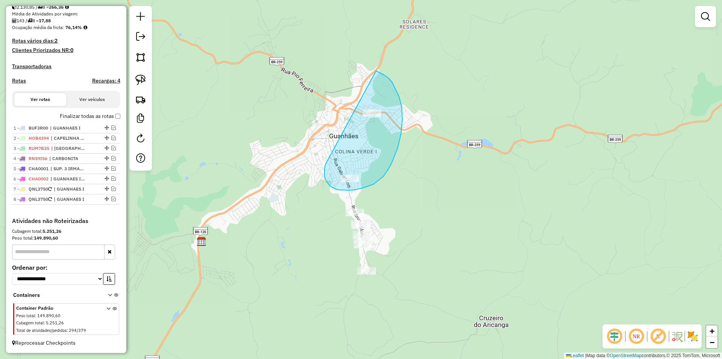
drag, startPoint x: 325, startPoint y: 174, endPoint x: 362, endPoint y: 68, distance: 112.5
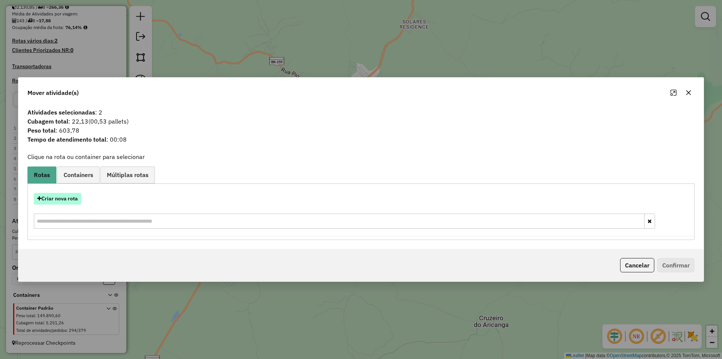
click at [72, 199] on button "Criar nova rota" at bounding box center [57, 199] width 47 height 12
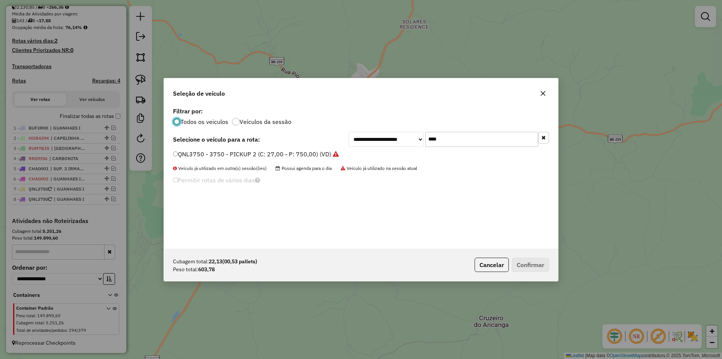
scroll to position [4, 2]
drag, startPoint x: 204, startPoint y: 155, endPoint x: 284, endPoint y: 178, distance: 83.6
click at [204, 155] on label "QNL3750 - 3750 - PICKUP 2 (C: 27,00 - P: 750,00) (VD)" at bounding box center [256, 153] width 166 height 9
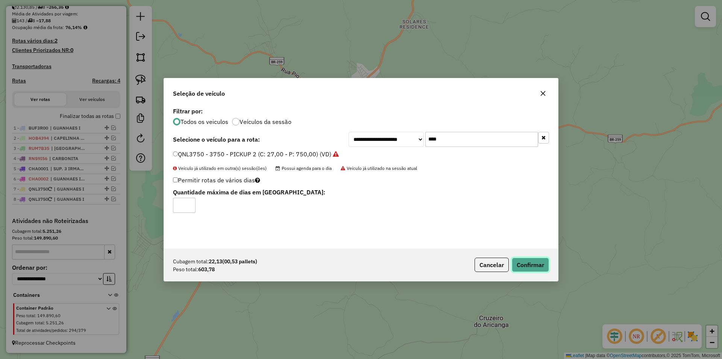
click at [535, 263] on button "Confirmar" at bounding box center [530, 264] width 37 height 14
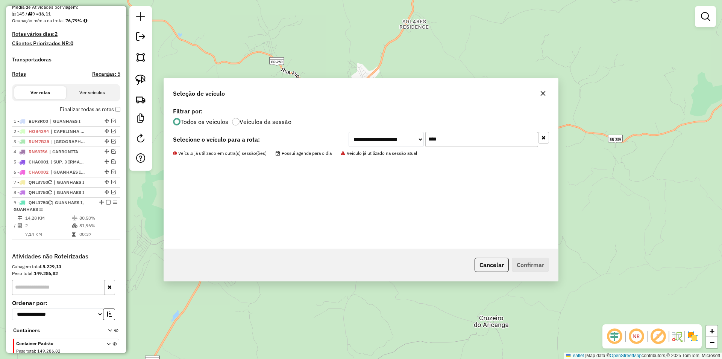
scroll to position [199, 0]
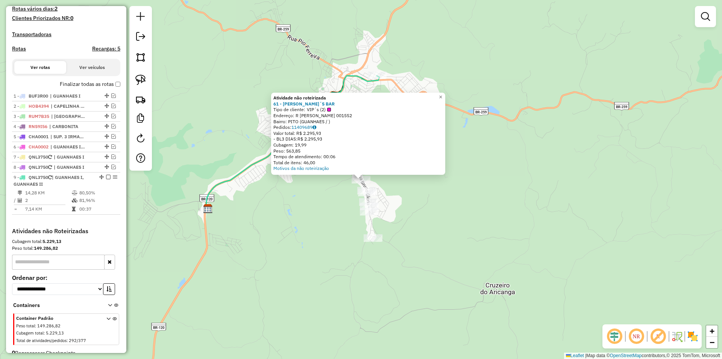
click at [466, 184] on div "Atividade não roteirizada 61 - CECILIA´S BAR Tipo de cliente: VIP´s (2) Endereç…" at bounding box center [361, 179] width 722 height 359
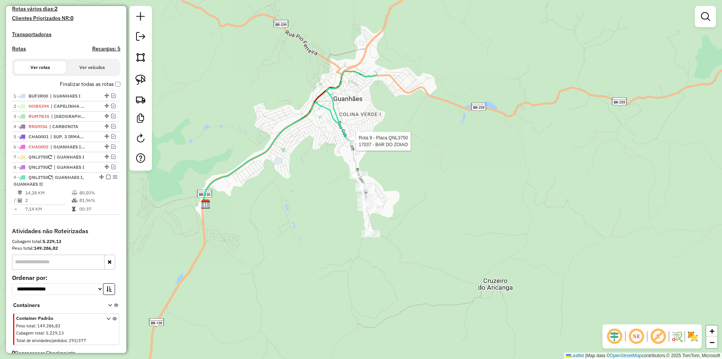
select select "*********"
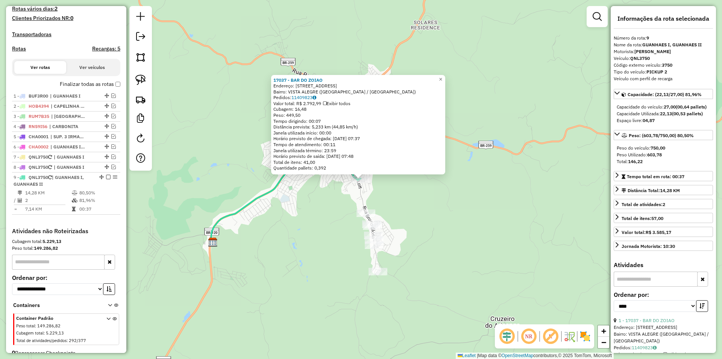
scroll to position [216, 0]
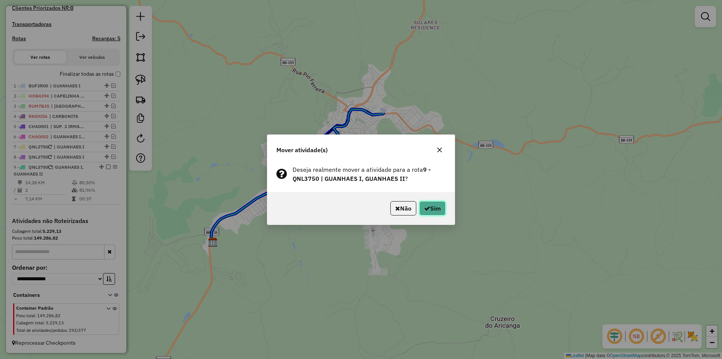
click at [432, 211] on button "Sim" at bounding box center [433, 208] width 26 height 14
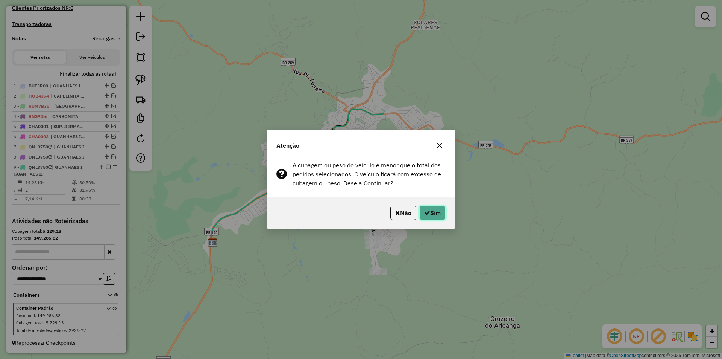
click at [431, 213] on button "Sim" at bounding box center [433, 212] width 26 height 14
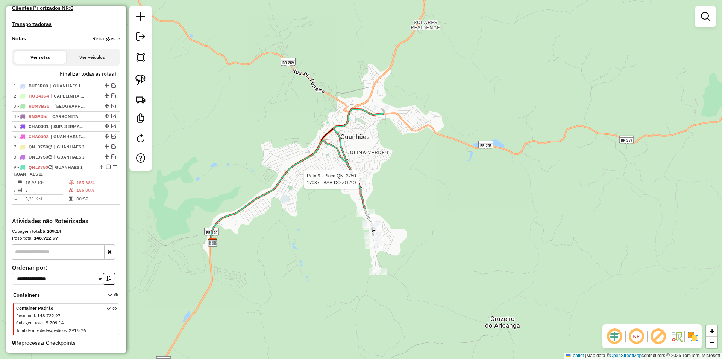
select select "*********"
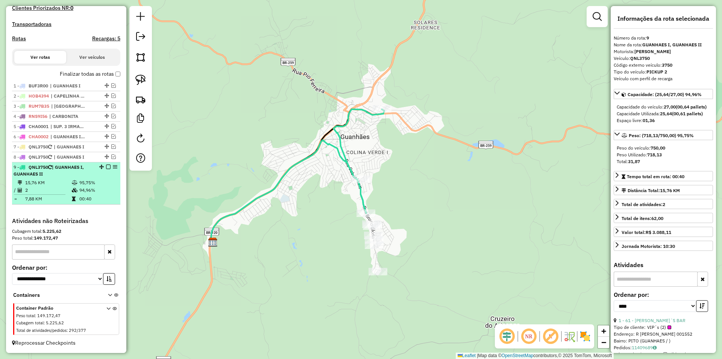
click at [107, 167] on em at bounding box center [108, 166] width 5 height 5
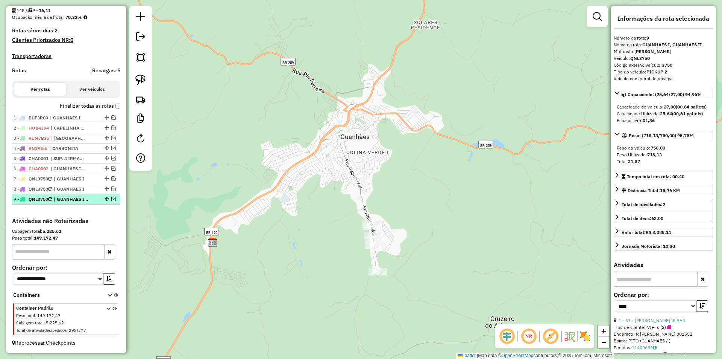
scroll to position [184, 0]
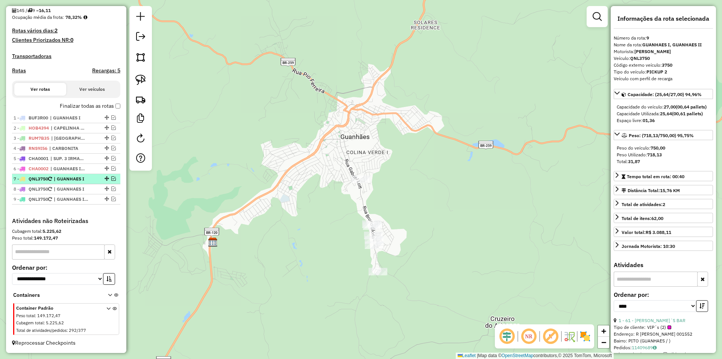
click at [78, 181] on span "| GUANHAES I" at bounding box center [71, 178] width 35 height 7
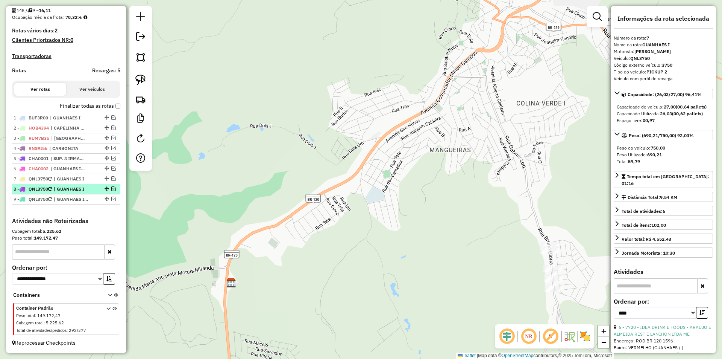
click at [78, 187] on span "| GUANHAES I" at bounding box center [71, 189] width 35 height 7
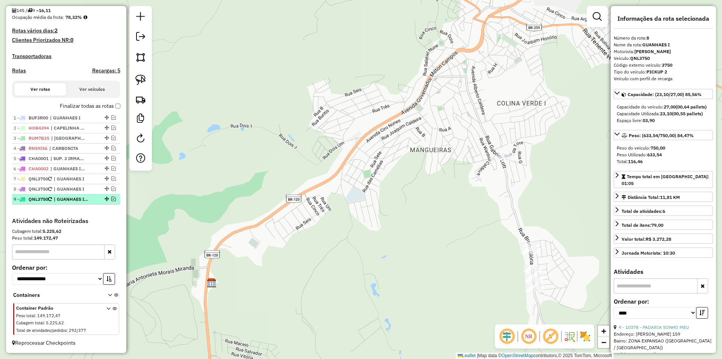
click at [75, 198] on span "| GUANHAES I, GUANHAES II" at bounding box center [71, 199] width 35 height 7
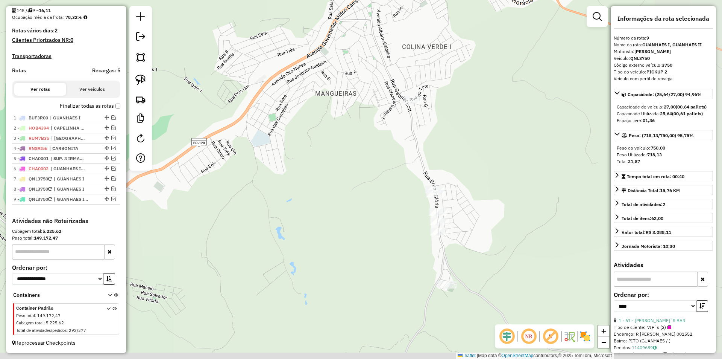
drag, startPoint x: 519, startPoint y: 207, endPoint x: 401, endPoint y: 118, distance: 147.7
click at [465, 141] on div "Janela de atendimento Grade de atendimento Capacidade Transportadoras Veículos …" at bounding box center [361, 179] width 722 height 359
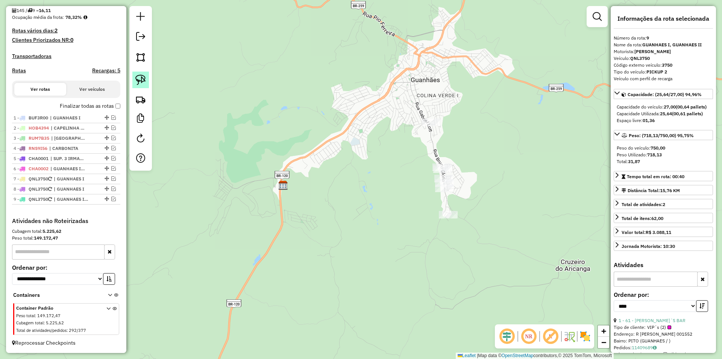
click at [140, 75] on img at bounding box center [140, 80] width 11 height 11
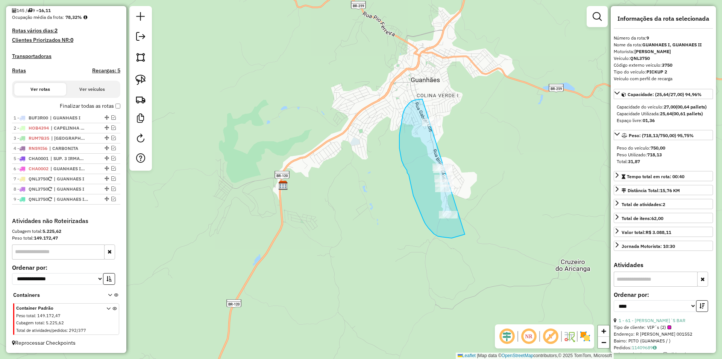
drag, startPoint x: 412, startPoint y: 101, endPoint x: 468, endPoint y: 116, distance: 57.4
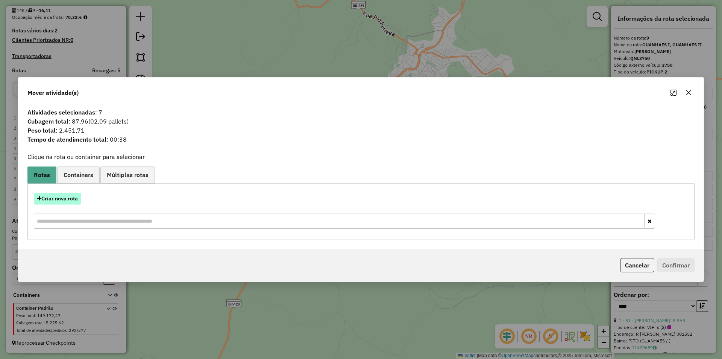
click at [70, 198] on button "Criar nova rota" at bounding box center [57, 199] width 47 height 12
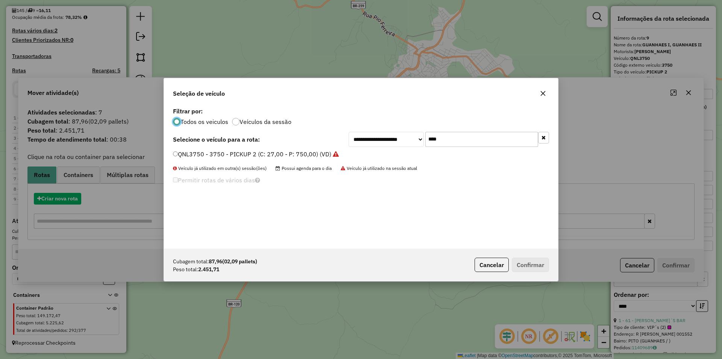
scroll to position [4, 2]
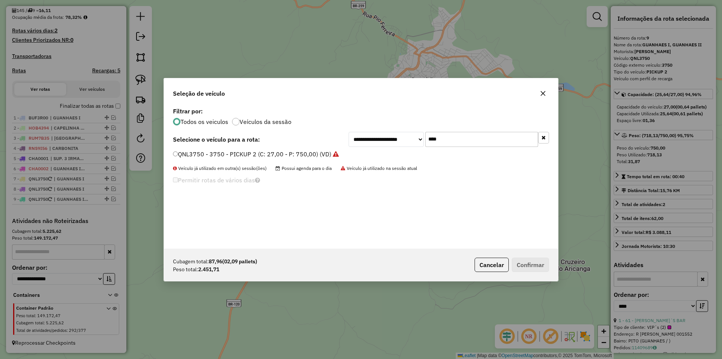
click at [224, 155] on label "QNL3750 - 3750 - PICKUP 2 (C: 27,00 - P: 750,00) (VD)" at bounding box center [256, 153] width 166 height 9
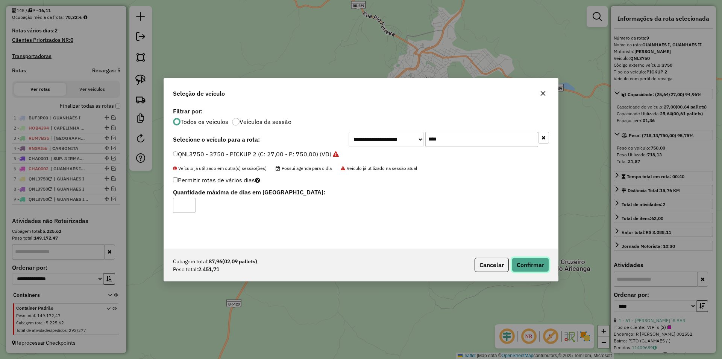
click at [533, 268] on button "Confirmar" at bounding box center [530, 264] width 37 height 14
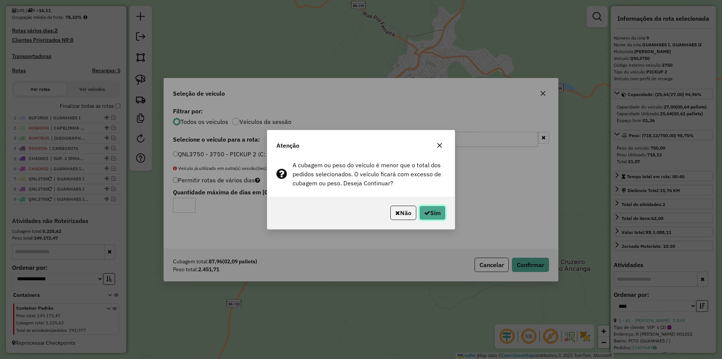
click at [433, 213] on button "Sim" at bounding box center [433, 212] width 26 height 14
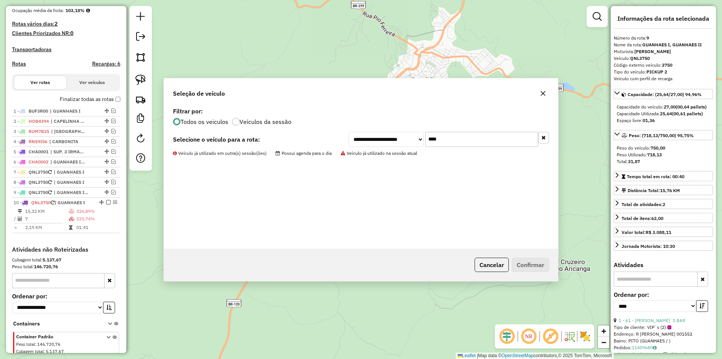
scroll to position [220, 0]
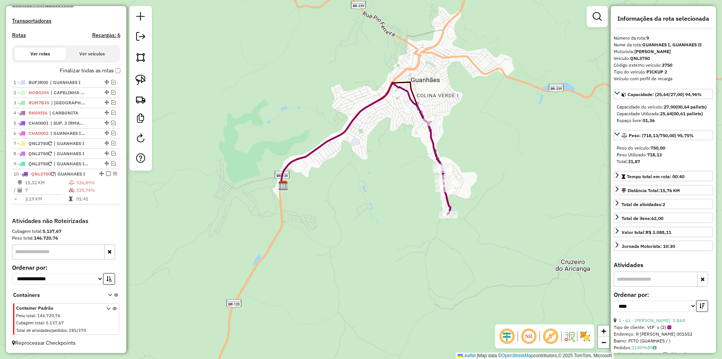
click at [434, 149] on icon at bounding box center [439, 168] width 23 height 93
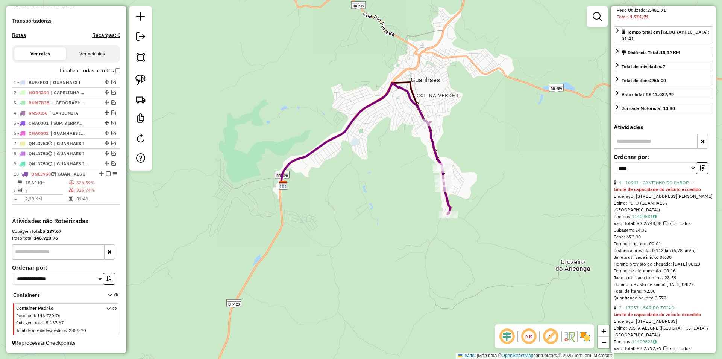
scroll to position [151, 0]
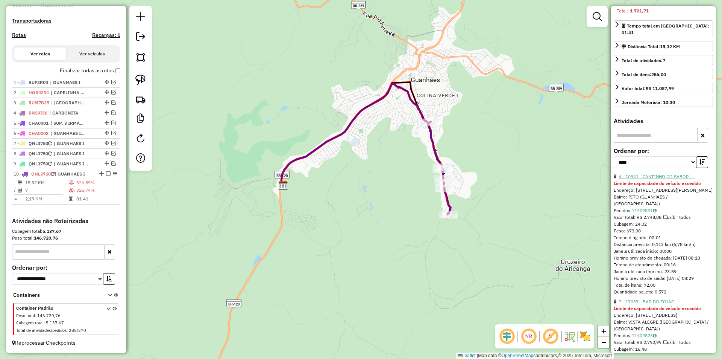
click at [675, 178] on link "4 - 10941 - CANTINHO DO SABOR---" at bounding box center [657, 176] width 76 height 6
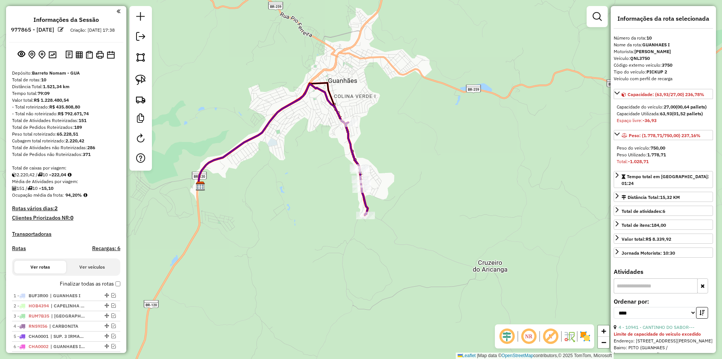
select select "*********"
click at [365, 201] on icon at bounding box center [356, 168] width 23 height 93
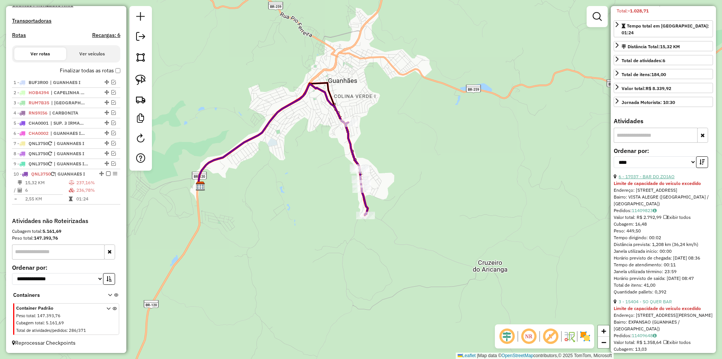
click at [661, 176] on link "6 - 17037 - BAR DO ZOIAO" at bounding box center [647, 176] width 56 height 6
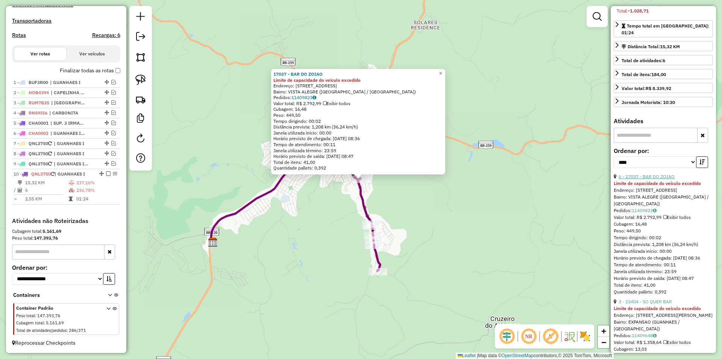
scroll to position [75, 0]
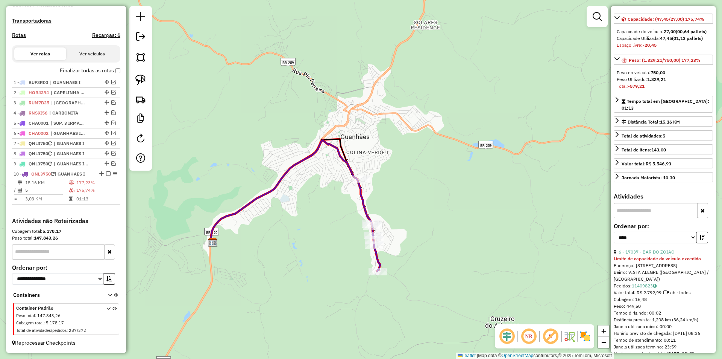
click at [377, 260] on icon at bounding box center [376, 247] width 9 height 47
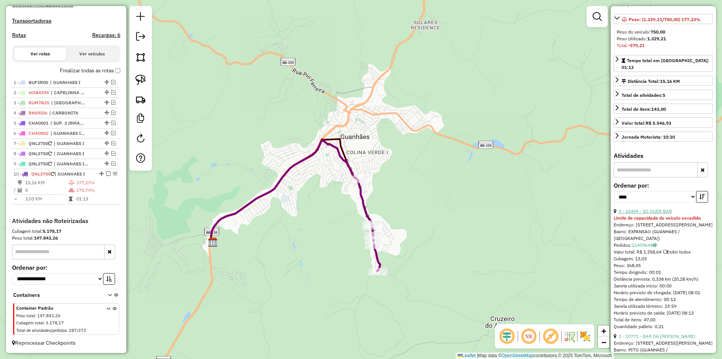
scroll to position [113, 0]
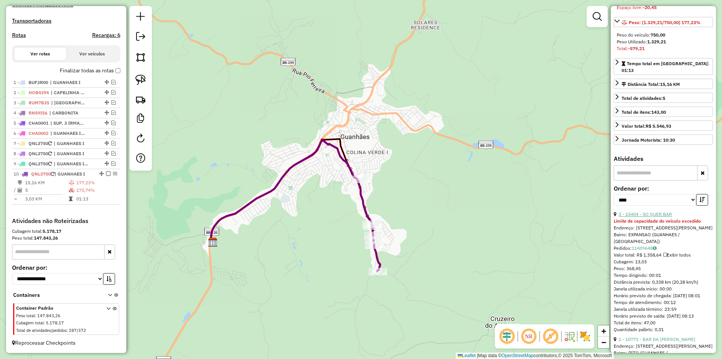
click at [659, 212] on link "3 - 15404 - SO QUER BAR" at bounding box center [645, 214] width 53 height 6
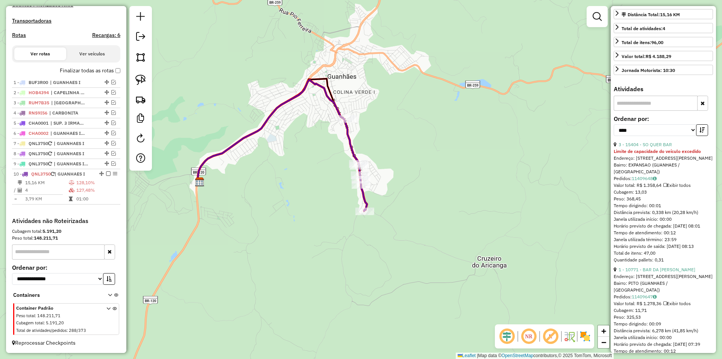
scroll to position [188, 0]
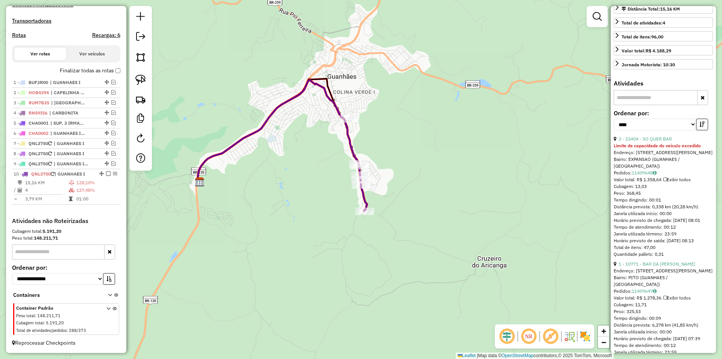
click at [363, 199] on icon at bounding box center [363, 186] width 9 height 47
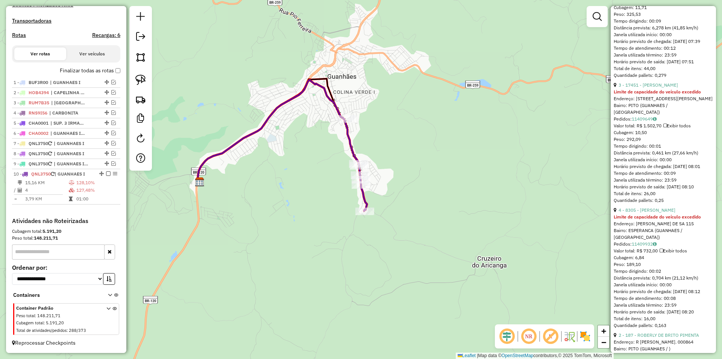
scroll to position [414, 0]
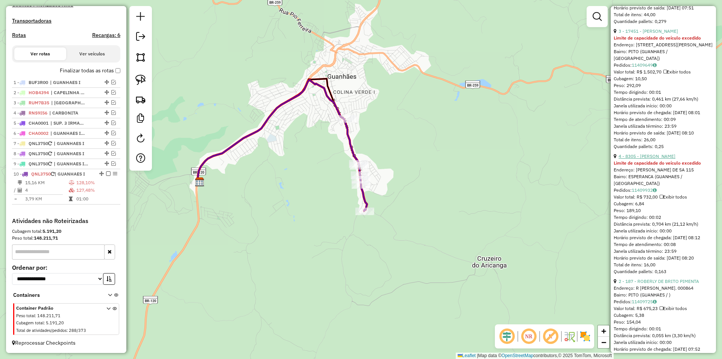
click at [670, 158] on link "4 - 8305 - ANTONIO ISOLINO FERR" at bounding box center [647, 156] width 57 height 6
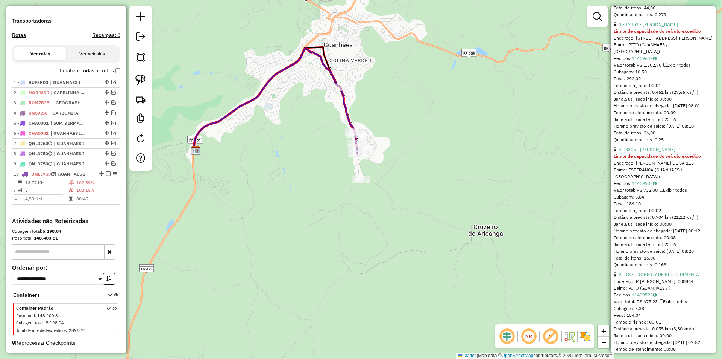
scroll to position [171, 0]
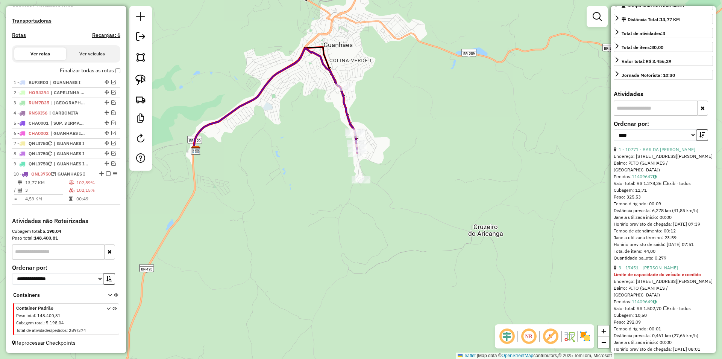
click at [347, 109] on icon at bounding box center [274, 99] width 161 height 102
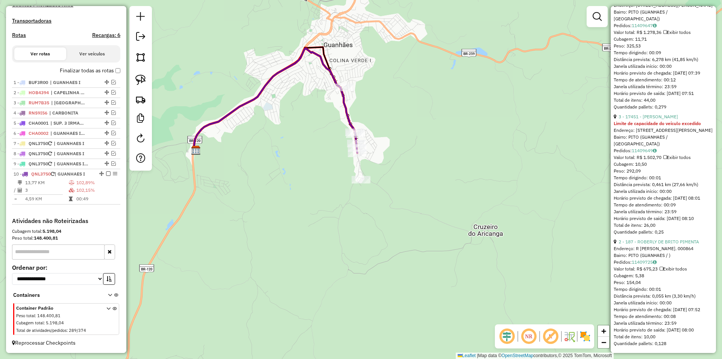
scroll to position [335, 0]
click at [656, 114] on link "3 - 17451 - ENI MARIA PIMENTA" at bounding box center [648, 117] width 59 height 6
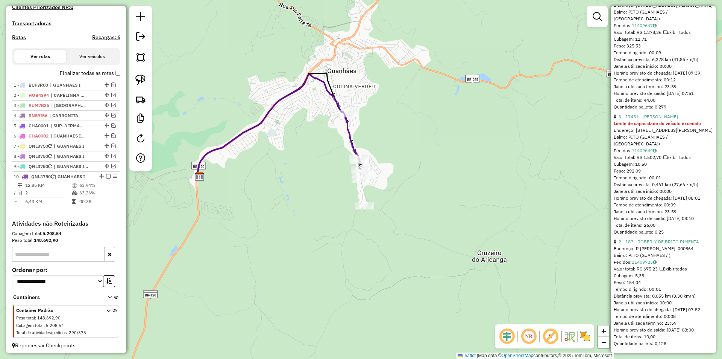
scroll to position [217, 0]
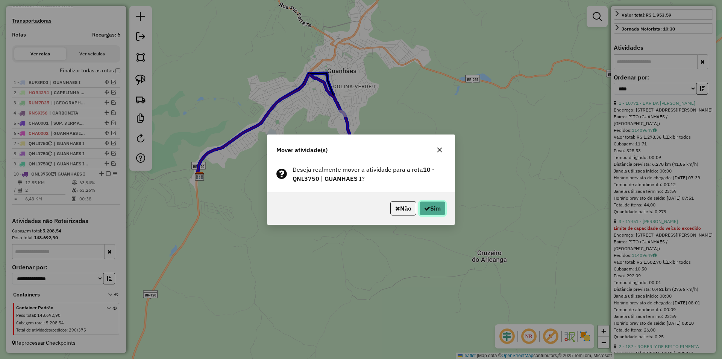
click at [433, 210] on button "Sim" at bounding box center [433, 208] width 26 height 14
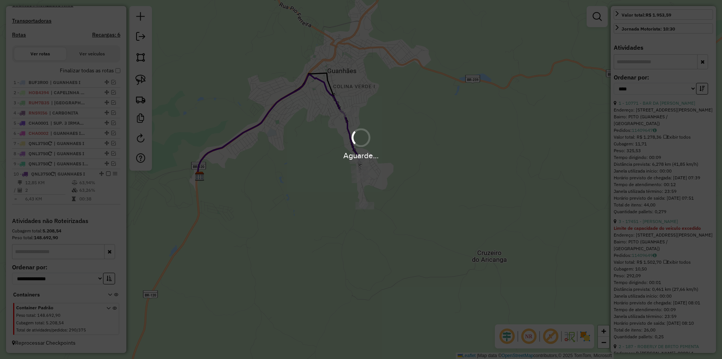
scroll to position [210, 0]
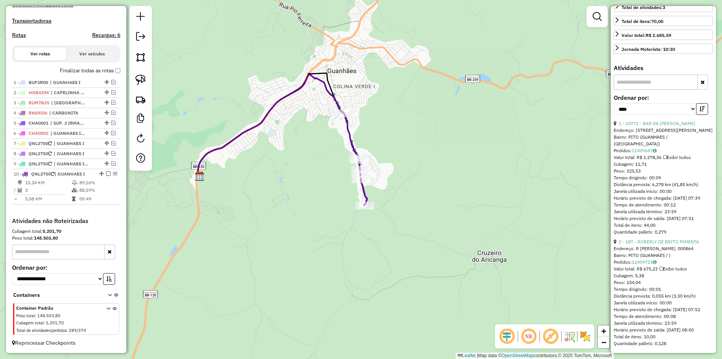
click at [350, 109] on div "Janela de atendimento Grade de atendimento Capacidade Transportadoras Veículos …" at bounding box center [361, 179] width 722 height 359
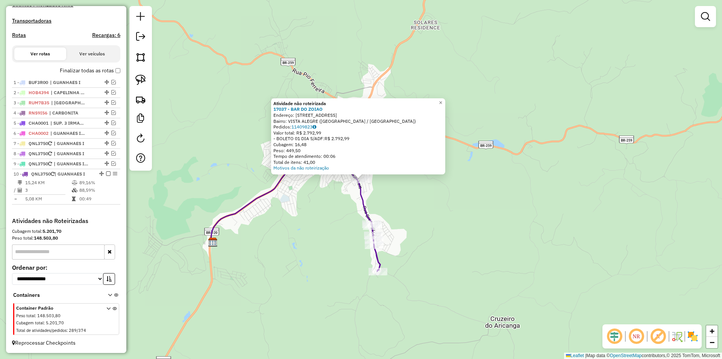
click at [364, 205] on icon at bounding box center [296, 205] width 170 height 131
select select "*********"
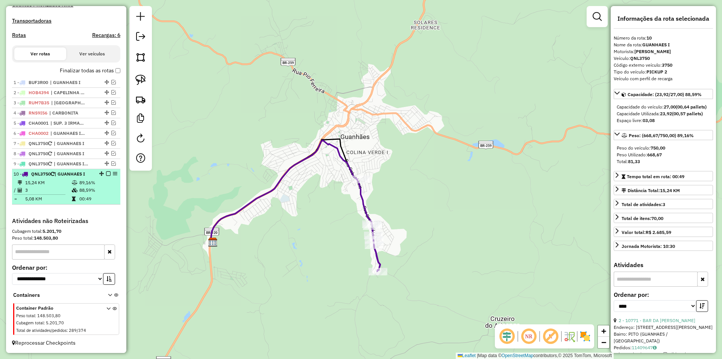
click at [106, 174] on em at bounding box center [108, 173] width 5 height 5
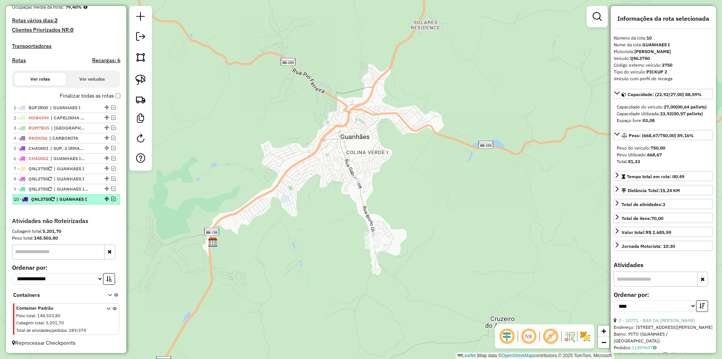
scroll to position [195, 0]
drag, startPoint x: 446, startPoint y: 210, endPoint x: 426, endPoint y: 198, distance: 24.1
click at [444, 208] on div "Janela de atendimento Grade de atendimento Capacidade Transportadoras Veículos …" at bounding box center [361, 179] width 722 height 359
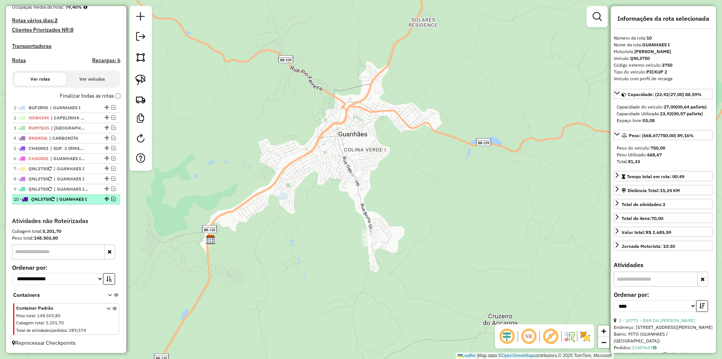
click at [54, 201] on icon at bounding box center [53, 199] width 4 height 5
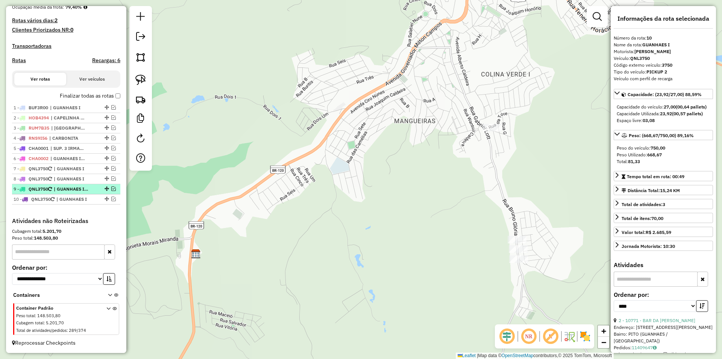
click at [57, 187] on span "| GUANHAES I, GUANHAES II" at bounding box center [71, 189] width 35 height 7
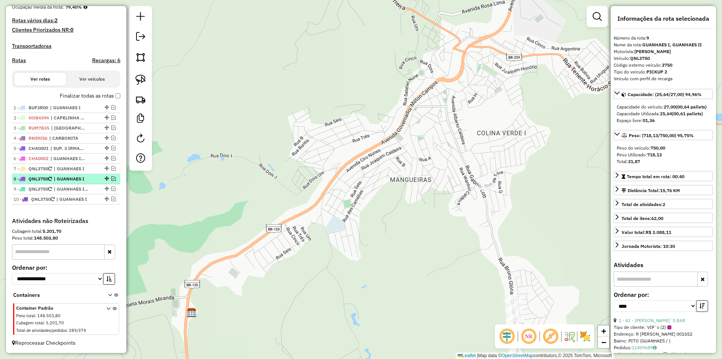
click at [58, 176] on span "| GUANHAES I" at bounding box center [71, 178] width 35 height 7
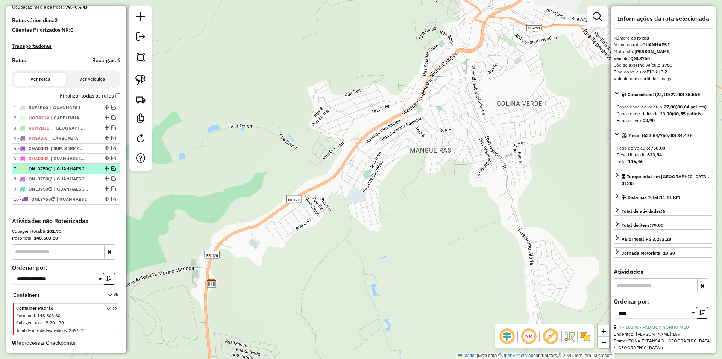
click at [61, 168] on span "| GUANHAES I" at bounding box center [71, 168] width 35 height 7
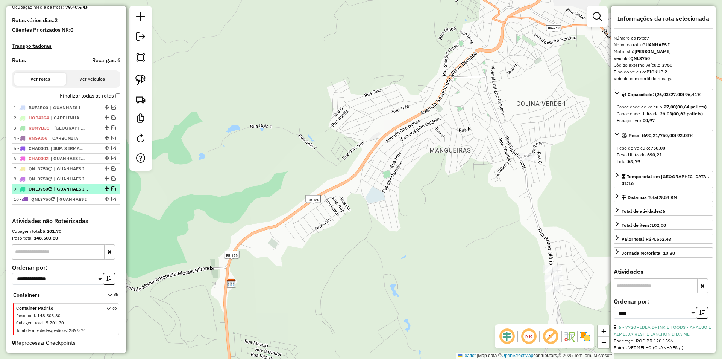
click at [77, 187] on span "| GUANHAES I, GUANHAES II" at bounding box center [71, 189] width 35 height 7
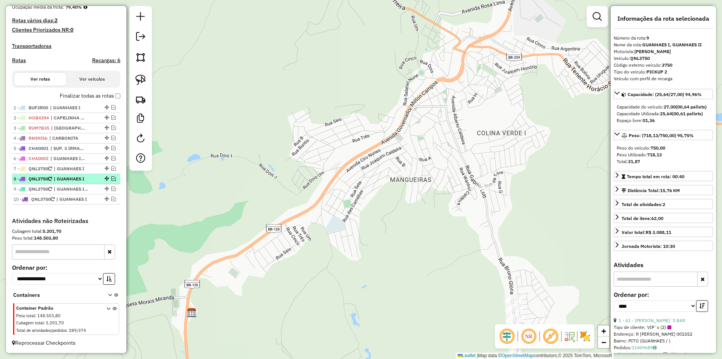
click at [81, 178] on span "| GUANHAES I" at bounding box center [71, 178] width 35 height 7
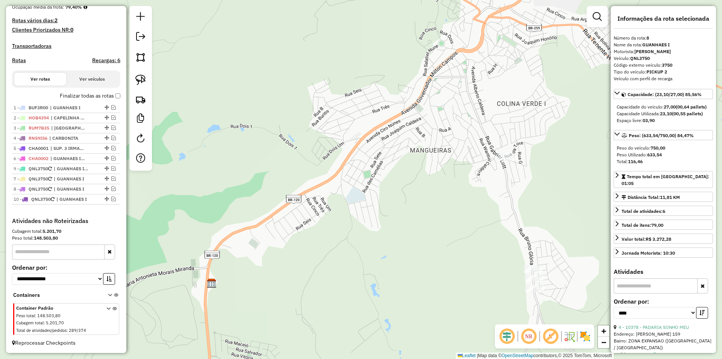
drag, startPoint x: 104, startPoint y: 189, endPoint x: 94, endPoint y: 165, distance: 25.3
click at [71, 168] on span "| GUANHAES I, GUANHAES II" at bounding box center [71, 168] width 35 height 7
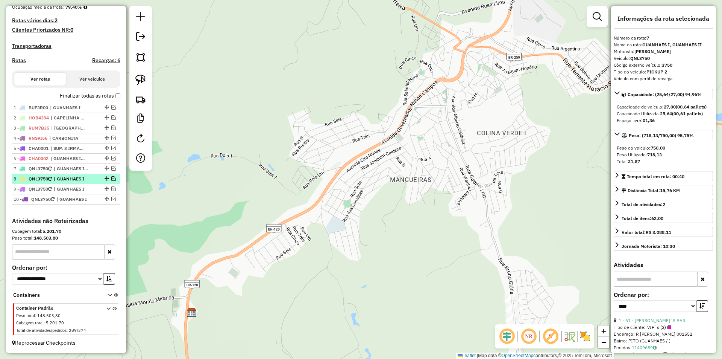
click at [81, 176] on span "| GUANHAES I" at bounding box center [71, 178] width 35 height 7
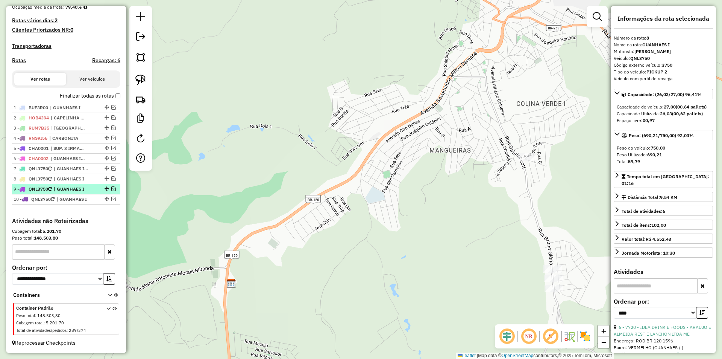
click at [78, 191] on span "| GUANHAES I" at bounding box center [71, 189] width 35 height 7
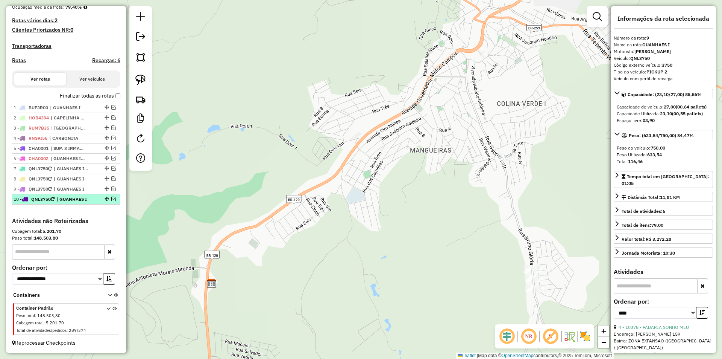
click at [76, 201] on span "| GUANHAES I" at bounding box center [73, 199] width 35 height 7
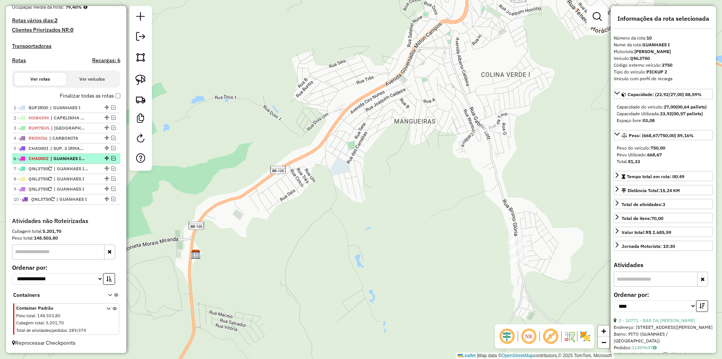
click at [76, 161] on span "| GUANHAES I, GUANHAES II" at bounding box center [67, 158] width 35 height 7
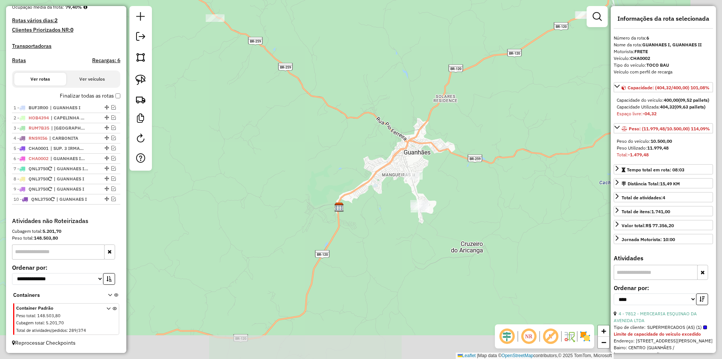
drag, startPoint x: 499, startPoint y: 238, endPoint x: 429, endPoint y: 203, distance: 78.1
click at [453, 213] on div "Janela de atendimento Grade de atendimento Capacidade Transportadoras Veículos …" at bounding box center [361, 179] width 722 height 359
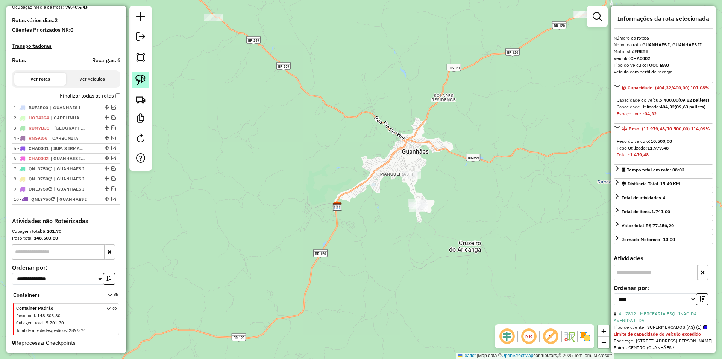
drag, startPoint x: 146, startPoint y: 80, endPoint x: 139, endPoint y: 58, distance: 23.2
click at [145, 80] on link at bounding box center [140, 79] width 17 height 17
drag, startPoint x: 442, startPoint y: 176, endPoint x: 487, endPoint y: 227, distance: 68.0
click at [111, 157] on em at bounding box center [113, 158] width 5 height 5
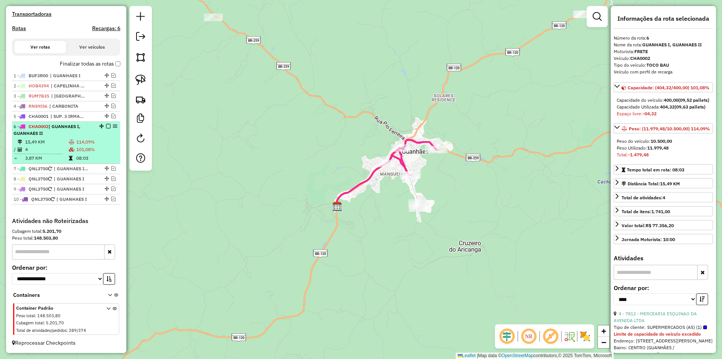
click at [98, 146] on td "114,09%" at bounding box center [96, 142] width 41 height 8
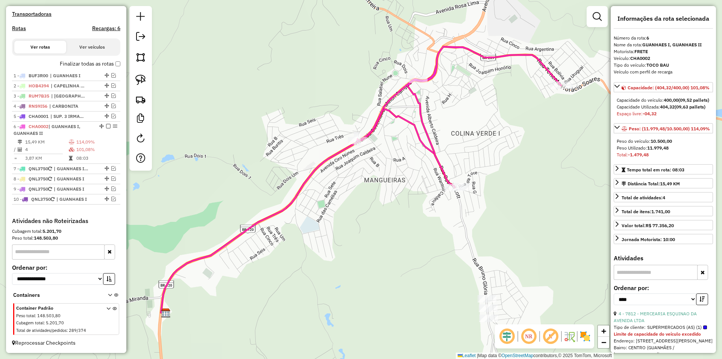
click at [443, 174] on icon at bounding box center [459, 117] width 204 height 141
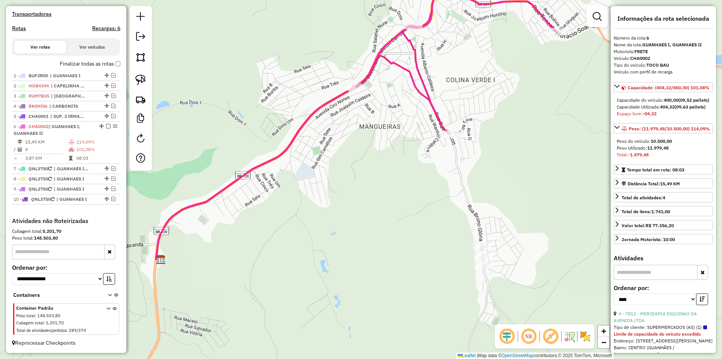
drag, startPoint x: 518, startPoint y: 219, endPoint x: 512, endPoint y: 171, distance: 48.2
click at [513, 172] on div "Janela de atendimento Grade de atendimento Capacidade Transportadoras Veículos …" at bounding box center [361, 179] width 722 height 359
click at [432, 109] on icon at bounding box center [453, 63] width 204 height 141
click at [70, 167] on span "| GUANHAES I, GUANHAES II" at bounding box center [71, 168] width 35 height 7
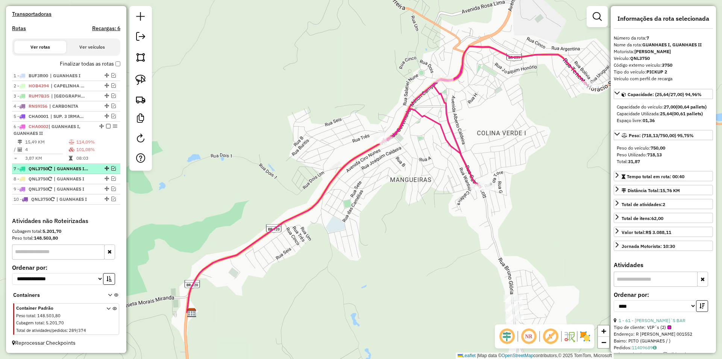
click at [66, 167] on span "| GUANHAES I, GUANHAES II" at bounding box center [71, 168] width 35 height 7
click at [78, 176] on span "| GUANHAES I" at bounding box center [71, 178] width 35 height 7
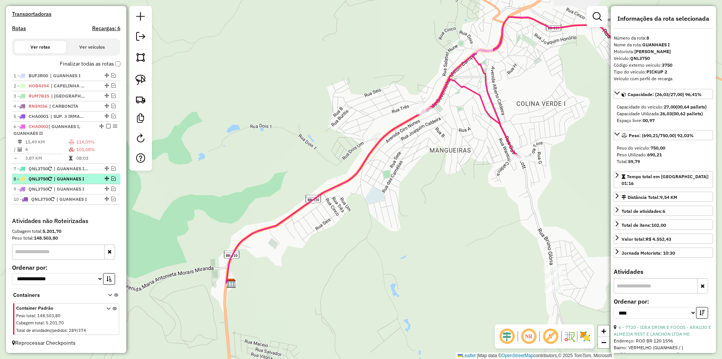
click at [76, 182] on span "| GUANHAES I" at bounding box center [71, 178] width 35 height 7
click at [79, 189] on span "| GUANHAES I" at bounding box center [71, 189] width 35 height 7
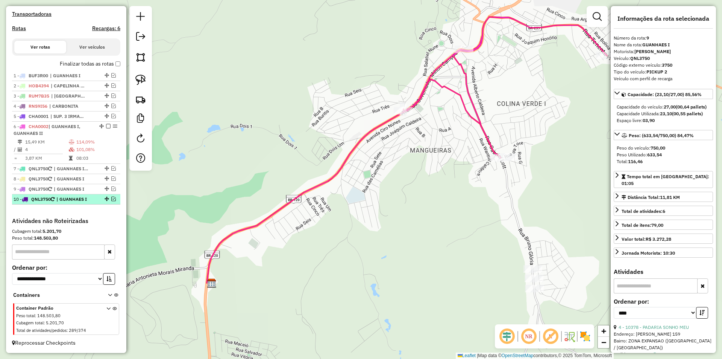
click at [82, 198] on span "| GUANHAES I" at bounding box center [73, 199] width 35 height 7
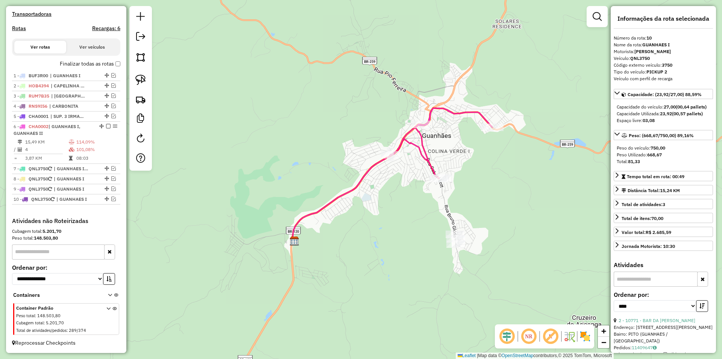
click at [374, 114] on div "Janela de atendimento Grade de atendimento Capacidade Transportadoras Veículos …" at bounding box center [361, 179] width 722 height 359
drag, startPoint x: 129, startPoint y: 81, endPoint x: 140, endPoint y: 80, distance: 10.6
click at [132, 81] on hb-router-mapa "Informações da Sessão 977865 - 12/08/2025 Criação: 11/08/2025 17:38 Depósito: B…" at bounding box center [361, 179] width 722 height 359
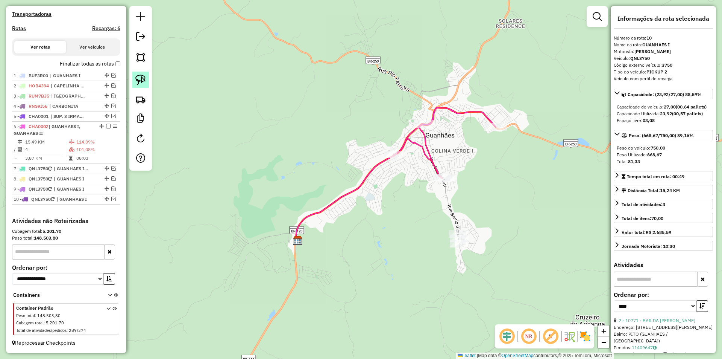
click at [141, 80] on img at bounding box center [140, 80] width 11 height 11
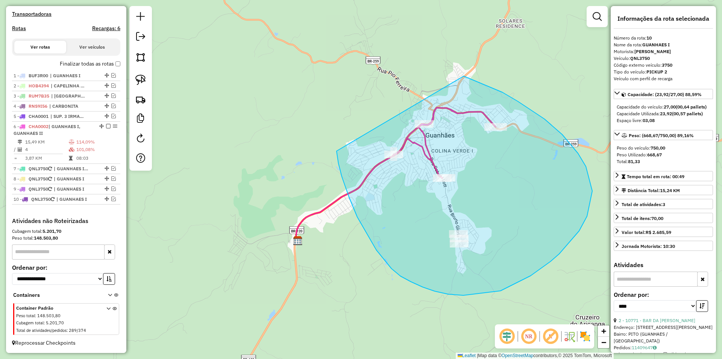
drag, startPoint x: 357, startPoint y: 217, endPoint x: 412, endPoint y: 65, distance: 160.8
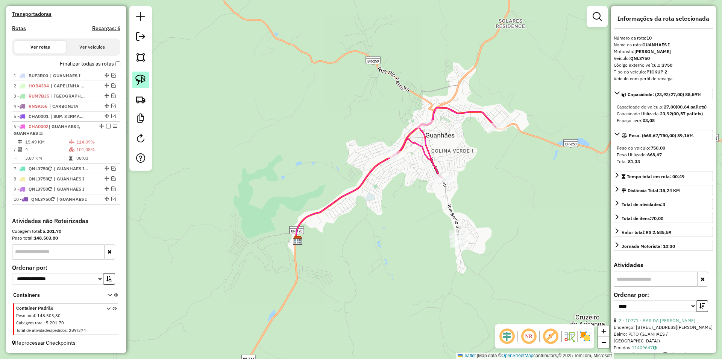
click at [144, 77] on img at bounding box center [140, 80] width 11 height 11
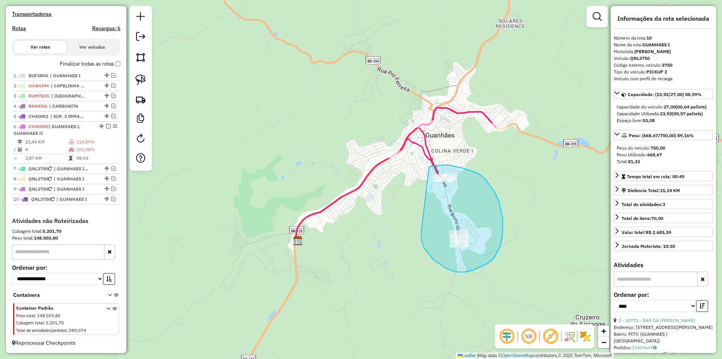
drag, startPoint x: 424, startPoint y: 248, endPoint x: 429, endPoint y: 167, distance: 81.4
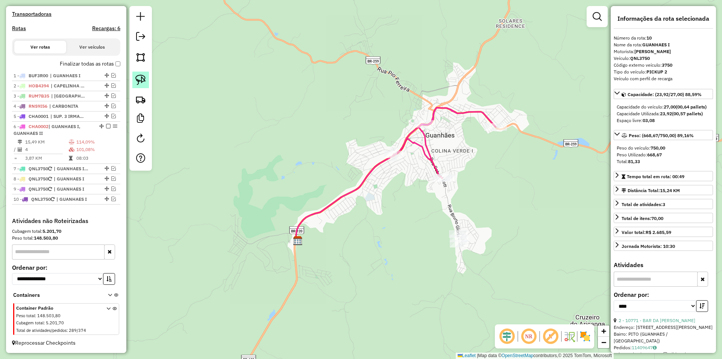
click at [140, 79] on img at bounding box center [140, 80] width 11 height 11
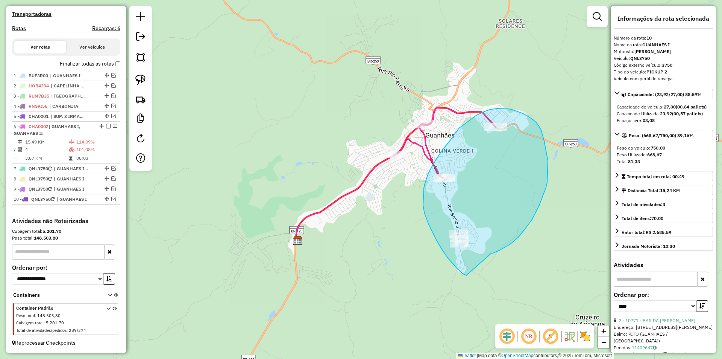
drag, startPoint x: 492, startPoint y: 253, endPoint x: 469, endPoint y: 277, distance: 33.3
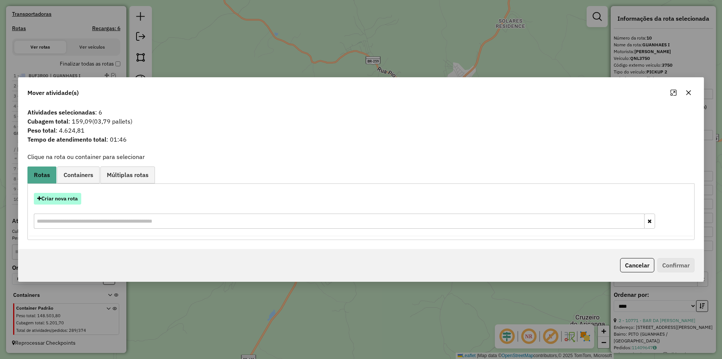
click at [70, 198] on button "Criar nova rota" at bounding box center [57, 199] width 47 height 12
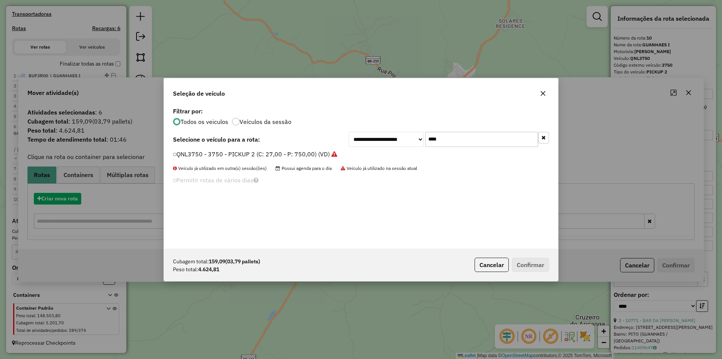
scroll to position [4, 2]
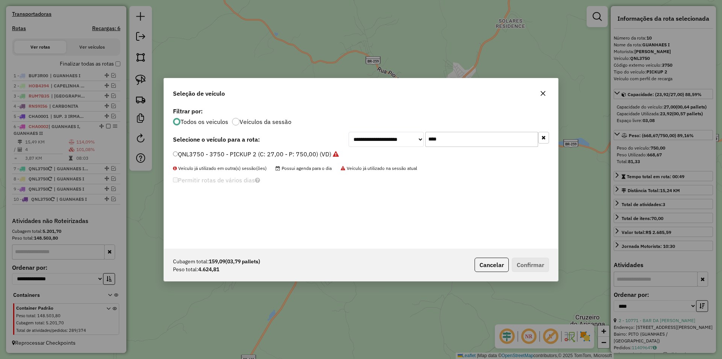
drag, startPoint x: 433, startPoint y: 137, endPoint x: 354, endPoint y: 130, distance: 79.0
click at [350, 134] on div "**********" at bounding box center [449, 139] width 201 height 15
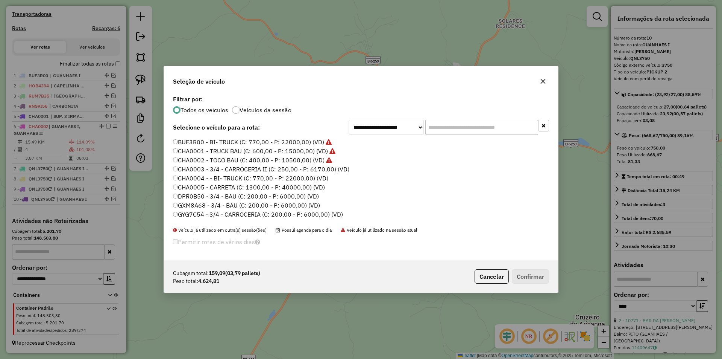
click at [211, 169] on label "CHA0003 - 3/4 - CARROCERIA II (C: 250,00 - P: 6170,00) (VD)" at bounding box center [261, 168] width 176 height 9
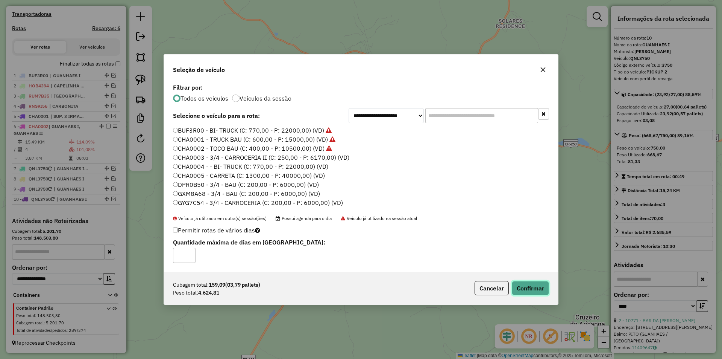
click at [537, 287] on button "Confirmar" at bounding box center [530, 288] width 37 height 14
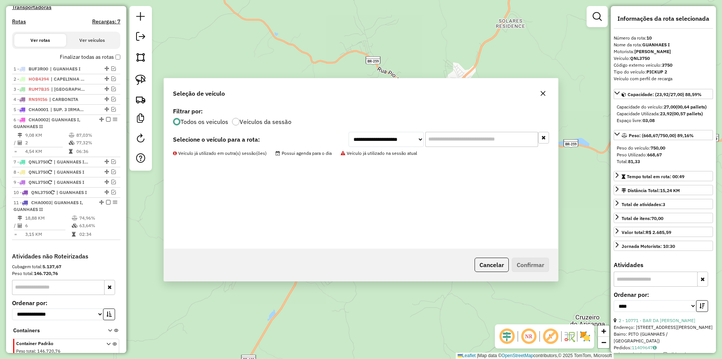
scroll to position [269, 0]
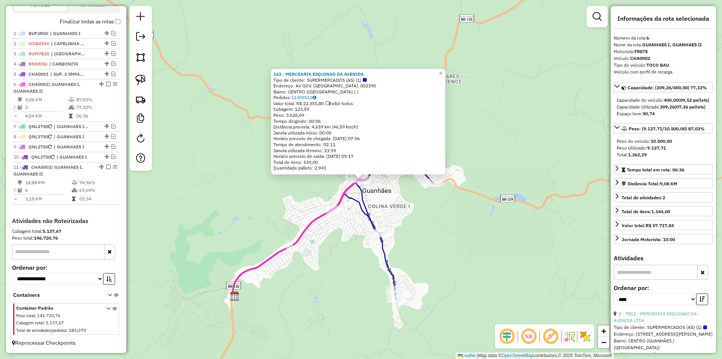
click at [384, 254] on icon at bounding box center [394, 230] width 77 height 135
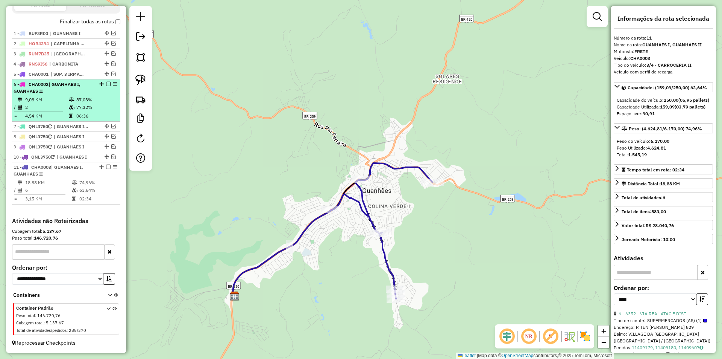
drag, startPoint x: 110, startPoint y: 84, endPoint x: 102, endPoint y: 104, distance: 21.7
click at [100, 105] on td "77,32%" at bounding box center [96, 107] width 41 height 8
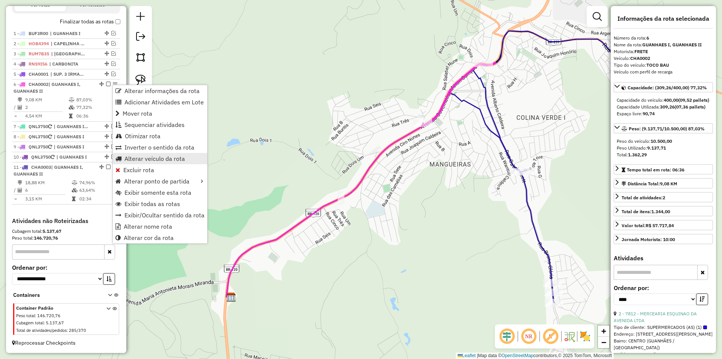
click at [169, 160] on span "Alterar veículo da rota" at bounding box center [155, 158] width 61 height 6
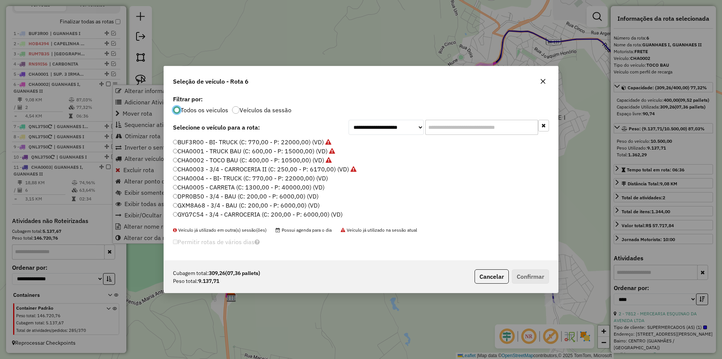
scroll to position [4, 2]
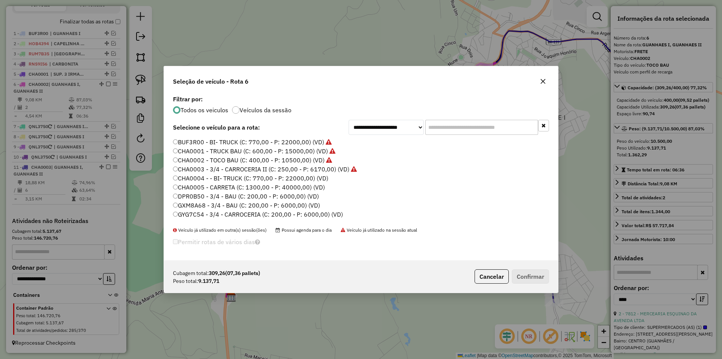
click at [463, 124] on input "text" at bounding box center [482, 127] width 113 height 15
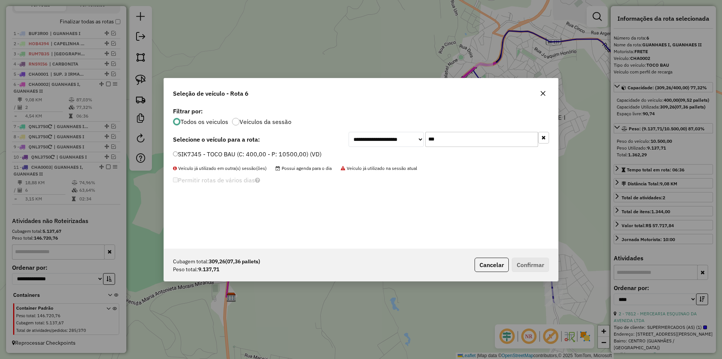
type input "***"
click at [213, 151] on label "SIK7J45 - TOCO BAU (C: 400,00 - P: 10500,00) (VD)" at bounding box center [247, 153] width 149 height 9
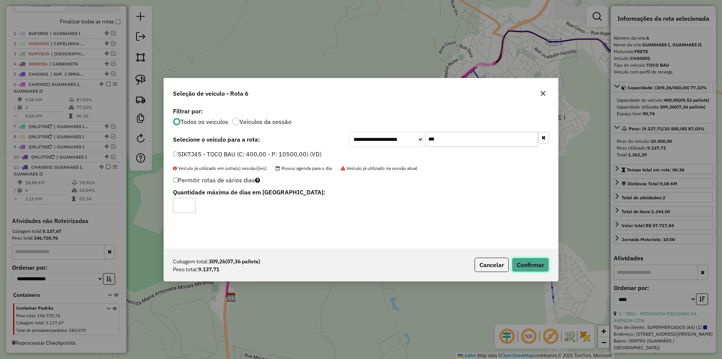
click at [537, 263] on button "Confirmar" at bounding box center [530, 264] width 37 height 14
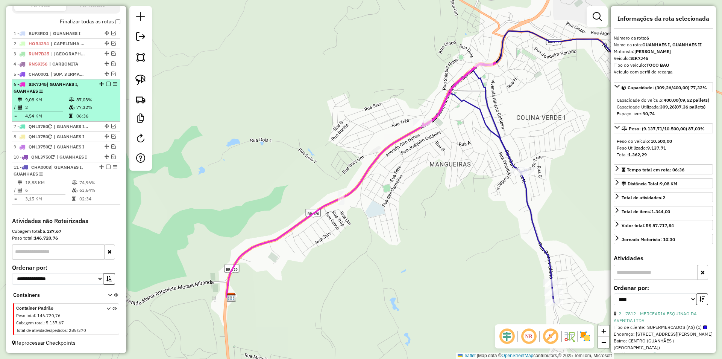
click at [106, 86] on em at bounding box center [108, 84] width 5 height 5
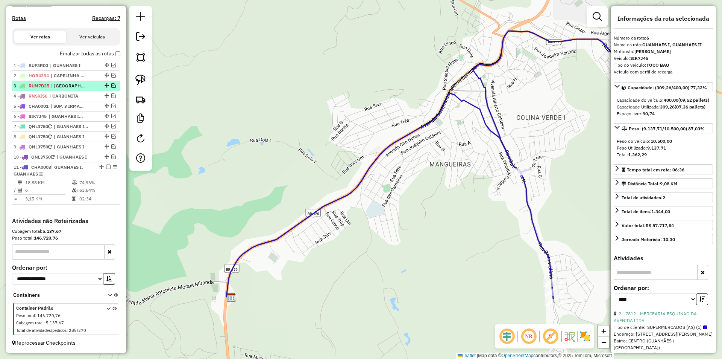
scroll to position [237, 0]
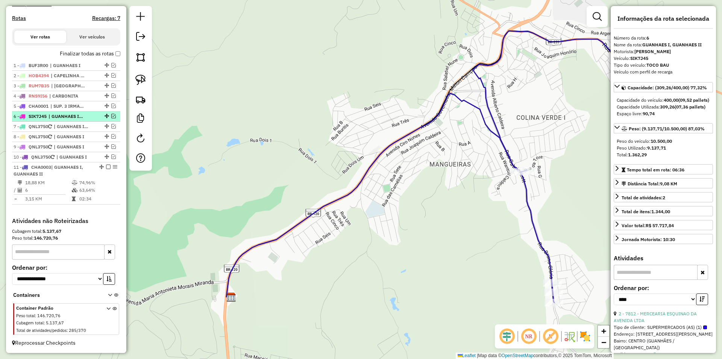
click at [76, 113] on span "| GUANHAES I, GUANHAES II" at bounding box center [66, 116] width 35 height 7
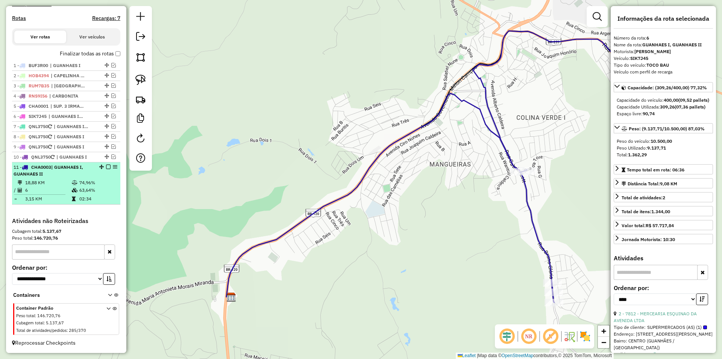
drag, startPoint x: 66, startPoint y: 179, endPoint x: 67, endPoint y: 176, distance: 3.8
click at [66, 178] on li "11 - CHA0003 | GUANHAES I, GUANHAES II 18,88 KM 74,96% / 6 63,64% = 3,15 KM 02:…" at bounding box center [66, 183] width 108 height 42
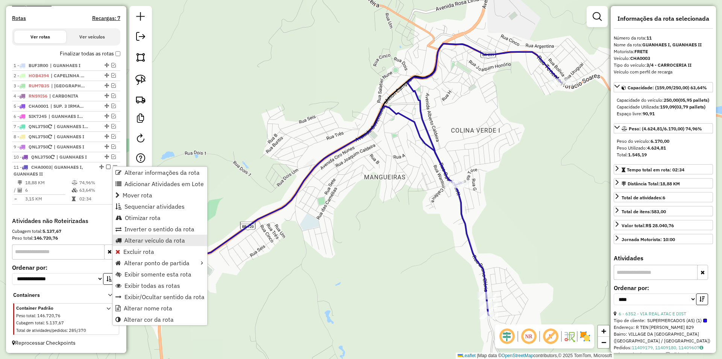
click at [178, 240] on span "Alterar veículo da rota" at bounding box center [155, 240] width 61 height 6
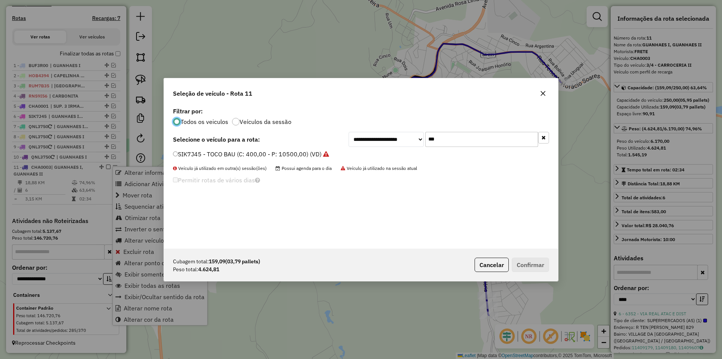
scroll to position [4, 2]
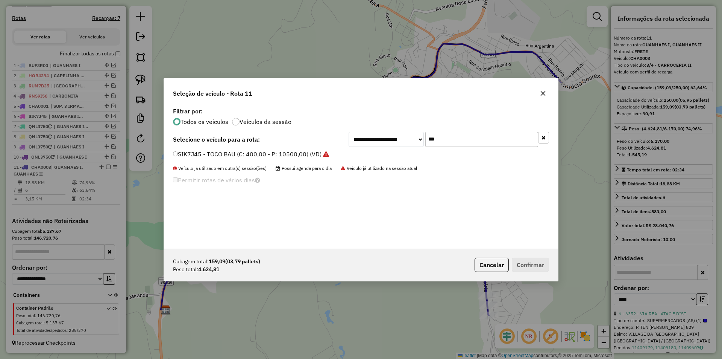
drag, startPoint x: 415, startPoint y: 140, endPoint x: 405, endPoint y: 138, distance: 10.1
click at [399, 139] on div "**********" at bounding box center [449, 139] width 201 height 15
type input "****"
click at [234, 154] on label "JXN7D59 - 3/4 - CARROCERIA (C: 200,00 - P: 6000,00) (VD)" at bounding box center [258, 153] width 170 height 9
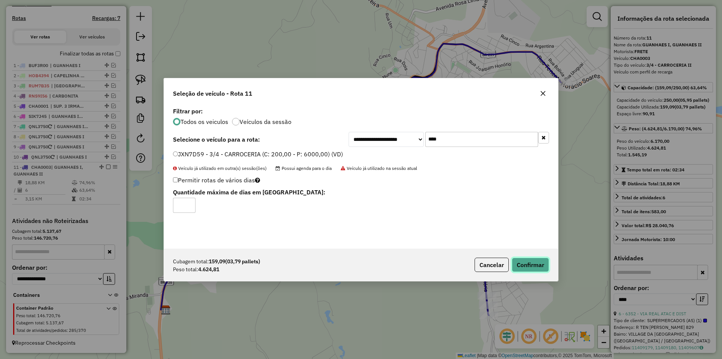
click at [530, 265] on button "Confirmar" at bounding box center [530, 264] width 37 height 14
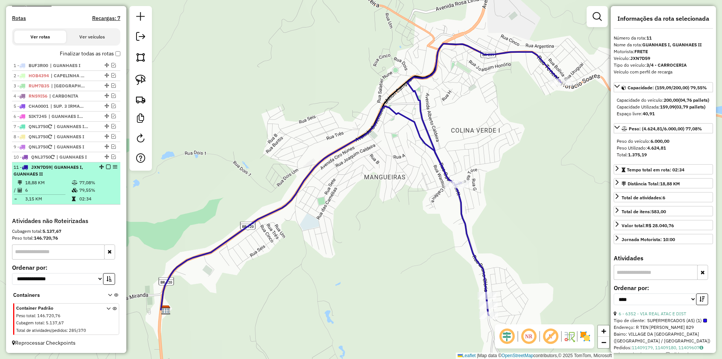
click at [49, 182] on td "18,88 KM" at bounding box center [48, 183] width 47 height 8
click at [107, 166] on em at bounding box center [108, 166] width 5 height 5
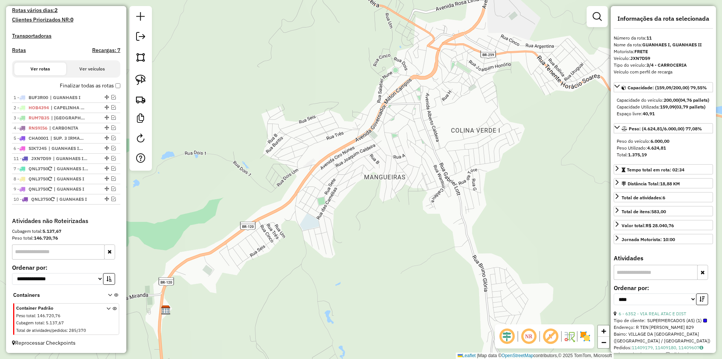
drag, startPoint x: 105, startPoint y: 199, endPoint x: 100, endPoint y: 154, distance: 45.0
click at [79, 139] on span "| SUP. 3 IRMAOS RETIRAR" at bounding box center [67, 138] width 35 height 7
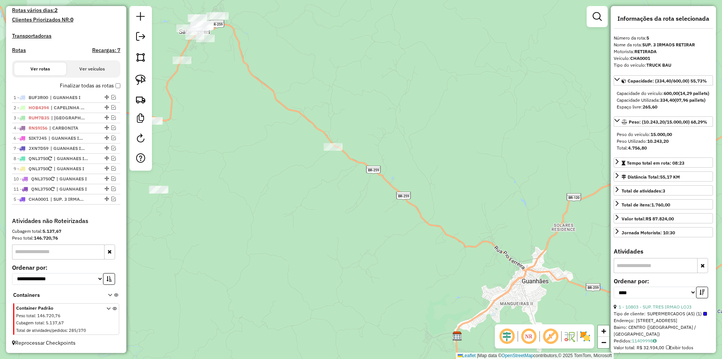
drag, startPoint x: 105, startPoint y: 138, endPoint x: 97, endPoint y: 210, distance: 72.6
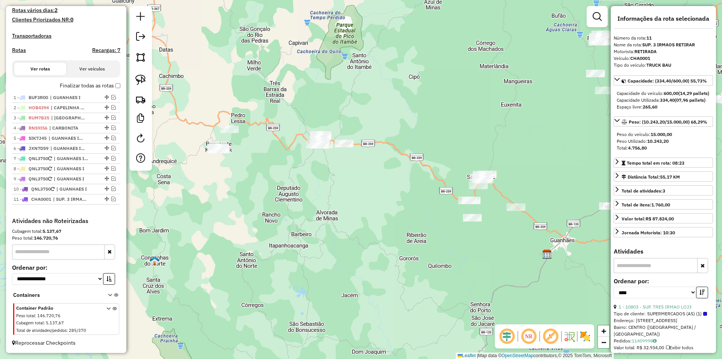
drag, startPoint x: 275, startPoint y: 230, endPoint x: 511, endPoint y: 234, distance: 236.0
click at [511, 234] on div "Janela de atendimento Grade de atendimento Capacidade Transportadoras Veículos …" at bounding box center [361, 179] width 722 height 359
drag, startPoint x: 324, startPoint y: 187, endPoint x: 332, endPoint y: 159, distance: 29.6
click at [328, 182] on div "Janela de atendimento Grade de atendimento Capacidade Transportadoras Veículos …" at bounding box center [361, 179] width 722 height 359
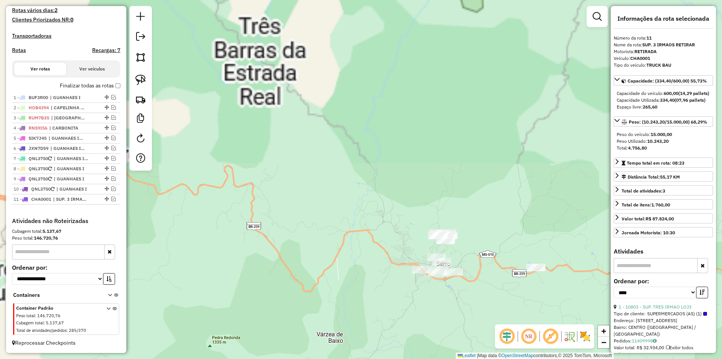
drag, startPoint x: 361, startPoint y: 218, endPoint x: 461, endPoint y: 328, distance: 148.6
click at [471, 342] on div "Janela de atendimento Grade de atendimento Capacidade Transportadoras Veículos …" at bounding box center [361, 179] width 722 height 359
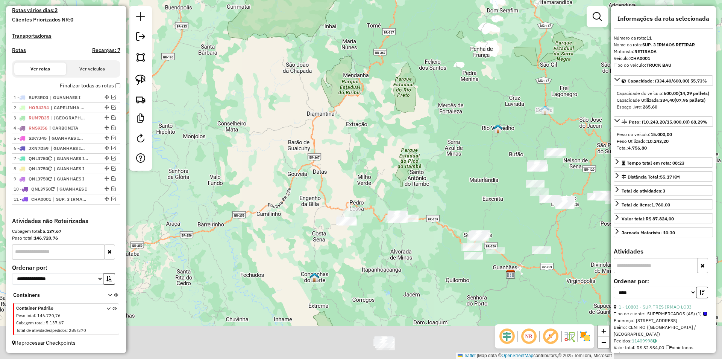
drag, startPoint x: 420, startPoint y: 234, endPoint x: 373, endPoint y: 138, distance: 106.7
click at [373, 138] on div "Janela de atendimento Grade de atendimento Capacidade Transportadoras Veículos …" at bounding box center [361, 179] width 722 height 359
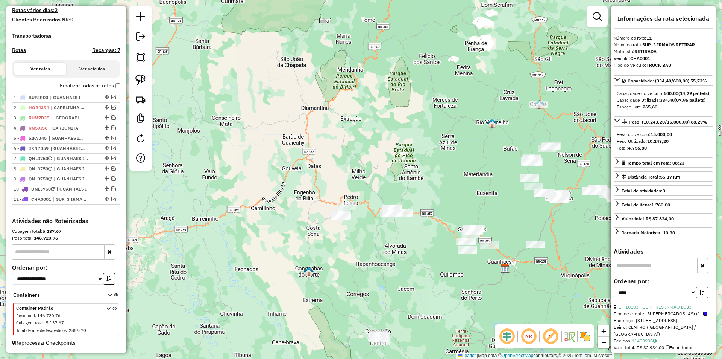
drag, startPoint x: 144, startPoint y: 84, endPoint x: 248, endPoint y: 113, distance: 108.6
click at [144, 84] on img at bounding box center [140, 80] width 11 height 11
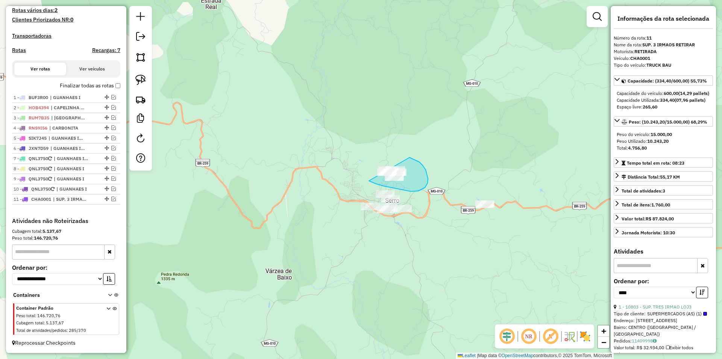
drag, startPoint x: 369, startPoint y: 181, endPoint x: 362, endPoint y: 153, distance: 28.7
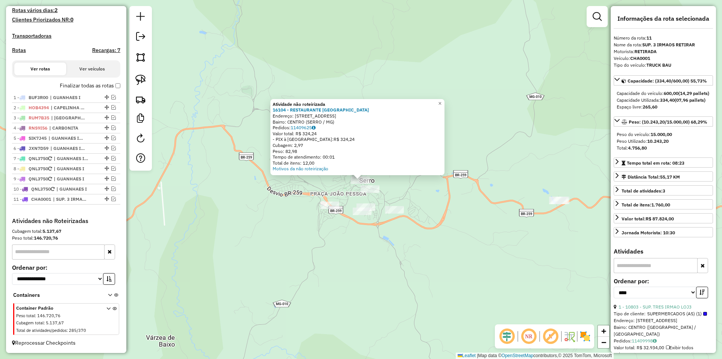
drag, startPoint x: 470, startPoint y: 261, endPoint x: 450, endPoint y: 255, distance: 20.9
click at [464, 260] on div "Atividade não roteirizada 16104 - RESTAURANTE SANTA RI Endereço: RUA RIO BRANCO…" at bounding box center [361, 179] width 722 height 359
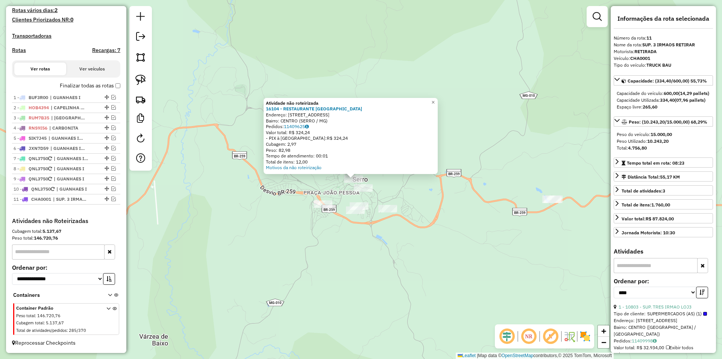
click at [357, 241] on div "Atividade não roteirizada 16104 - RESTAURANTE SANTA RI Endereço: RUA RIO BRANCO…" at bounding box center [361, 179] width 722 height 359
drag, startPoint x: 383, startPoint y: 274, endPoint x: 379, endPoint y: 269, distance: 6.4
click at [382, 273] on div "Atividade não roteirizada 16104 - RESTAURANTE SANTA RI Endereço: RUA RIO BRANCO…" at bounding box center [361, 179] width 722 height 359
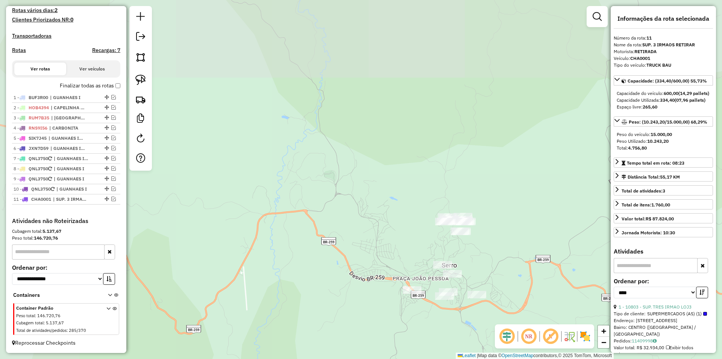
drag, startPoint x: 431, startPoint y: 228, endPoint x: 515, endPoint y: 289, distance: 104.0
click at [522, 303] on div "Janela de atendimento Grade de atendimento Capacidade Transportadoras Veículos …" at bounding box center [361, 179] width 722 height 359
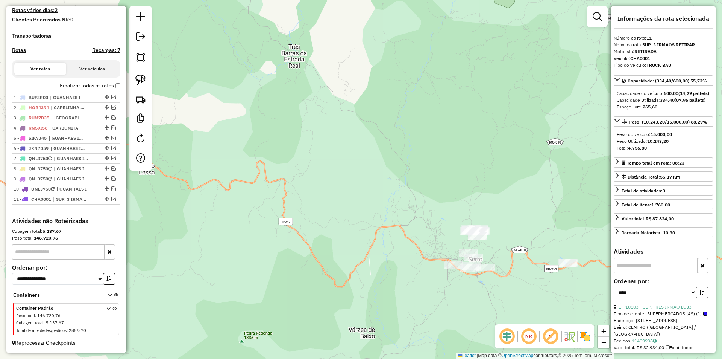
drag, startPoint x: 141, startPoint y: 77, endPoint x: 297, endPoint y: 109, distance: 158.4
click at [142, 76] on img at bounding box center [140, 80] width 11 height 11
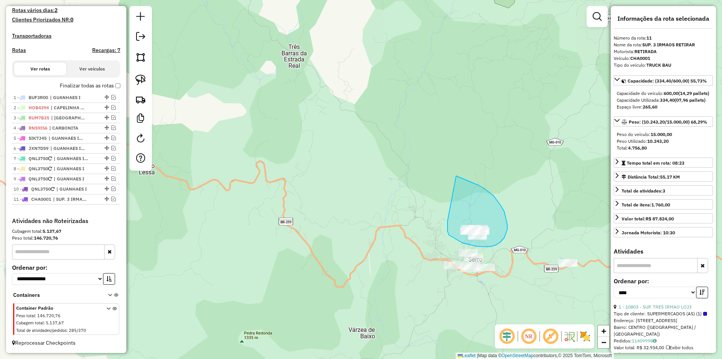
drag, startPoint x: 448, startPoint y: 231, endPoint x: 455, endPoint y: 175, distance: 56.2
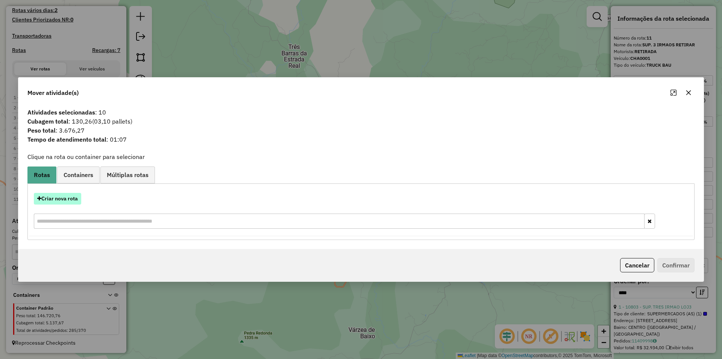
click at [70, 199] on button "Criar nova rota" at bounding box center [57, 199] width 47 height 12
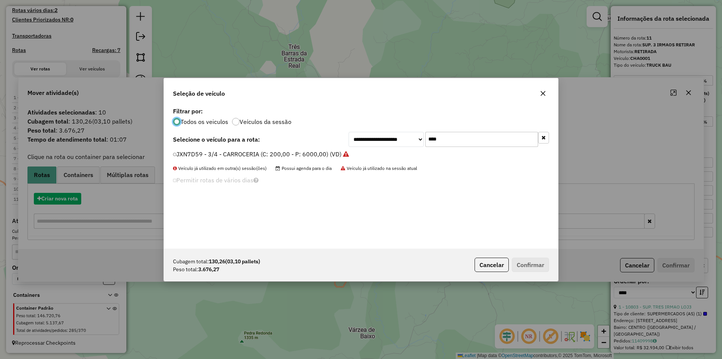
scroll to position [4, 2]
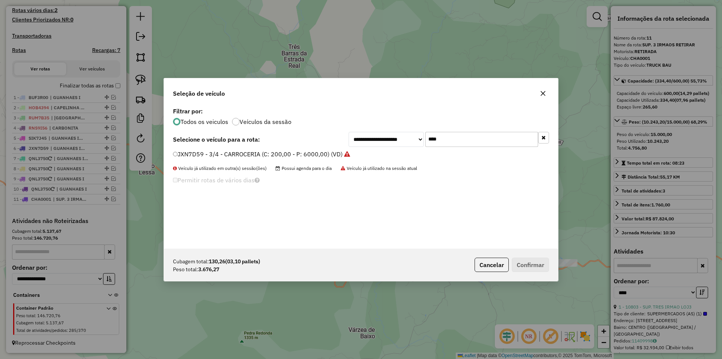
drag, startPoint x: 424, startPoint y: 136, endPoint x: 383, endPoint y: 135, distance: 40.3
click at [385, 135] on div "**********" at bounding box center [449, 139] width 201 height 15
type input "****"
click at [210, 153] on label "HBG9G43 - 9G43 - 3/4 - CARROCERIA (C: 200,00 - P: 6000,00) (VD)" at bounding box center [269, 153] width 192 height 9
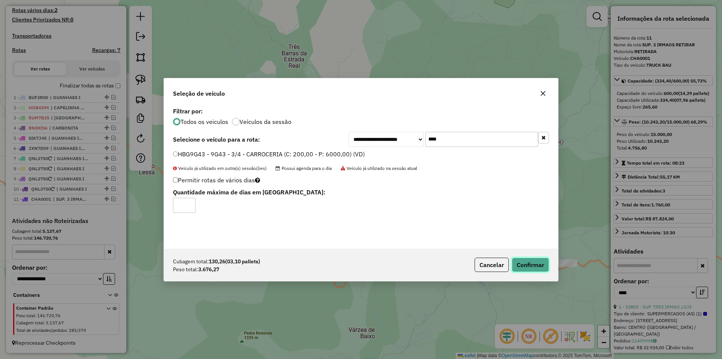
click at [528, 268] on button "Confirmar" at bounding box center [530, 264] width 37 height 14
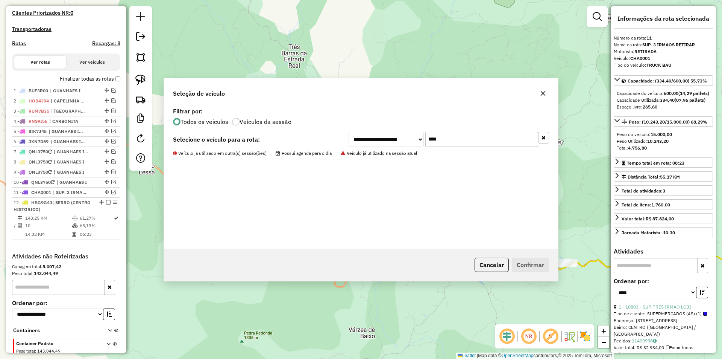
scroll to position [247, 0]
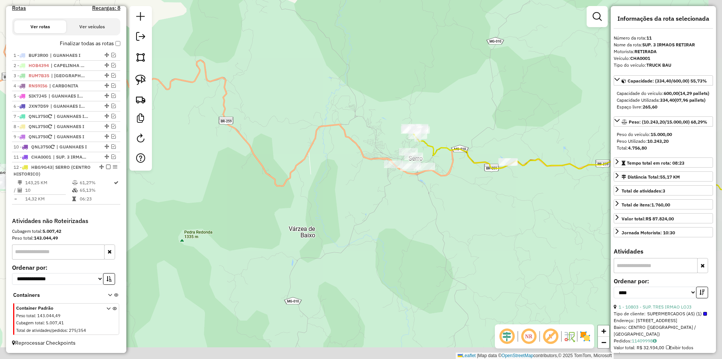
drag, startPoint x: 528, startPoint y: 284, endPoint x: 499, endPoint y: 171, distance: 117.3
click at [469, 182] on div "Janela de atendimento Grade de atendimento Capacidade Transportadoras Veículos …" at bounding box center [361, 179] width 722 height 359
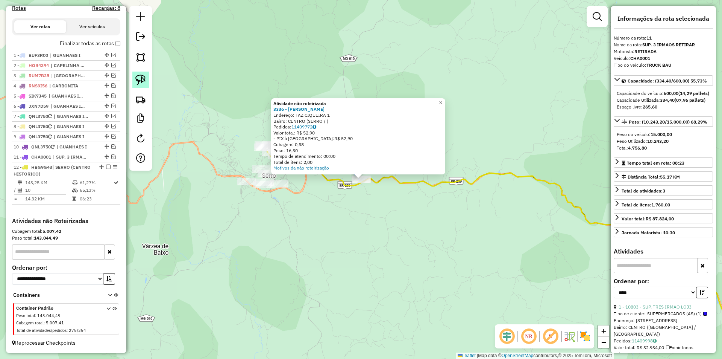
drag, startPoint x: 142, startPoint y: 80, endPoint x: 160, endPoint y: 99, distance: 25.8
click at [142, 80] on img at bounding box center [140, 80] width 11 height 11
drag, startPoint x: 266, startPoint y: 213, endPoint x: 274, endPoint y: 222, distance: 11.8
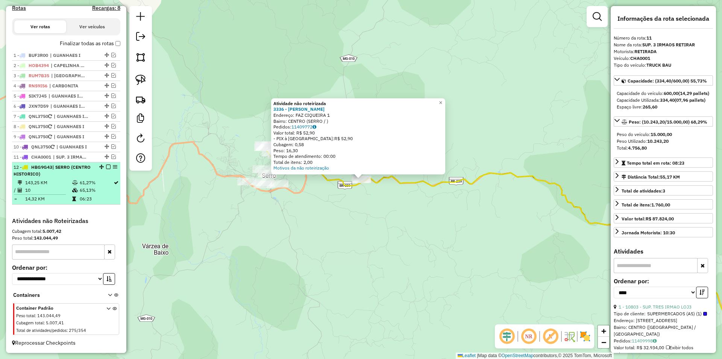
click at [96, 189] on td "65,13%" at bounding box center [96, 190] width 34 height 8
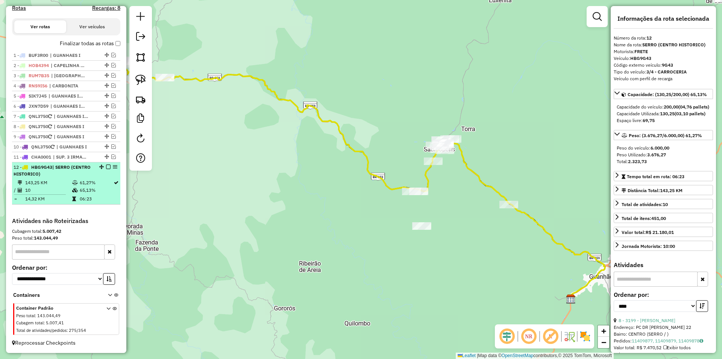
click at [106, 166] on em at bounding box center [108, 166] width 5 height 5
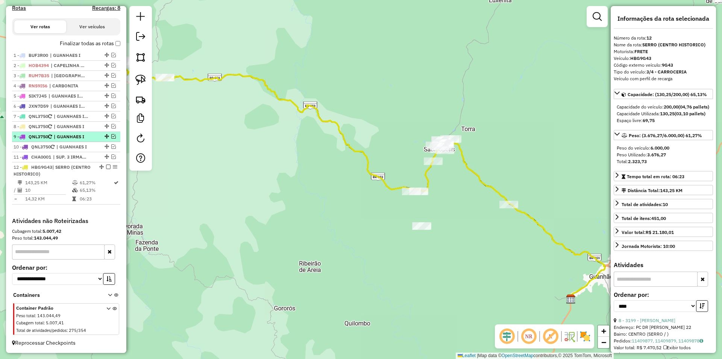
scroll to position [215, 0]
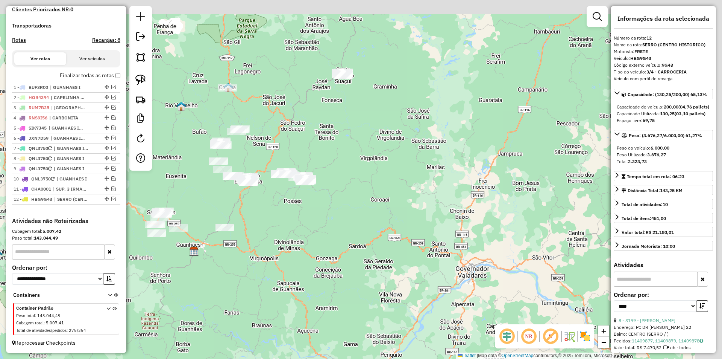
drag, startPoint x: 550, startPoint y: 138, endPoint x: 245, endPoint y: 212, distance: 314.3
click at [245, 212] on div "Janela de atendimento Grade de atendimento Capacidade Transportadoras Veículos …" at bounding box center [361, 179] width 722 height 359
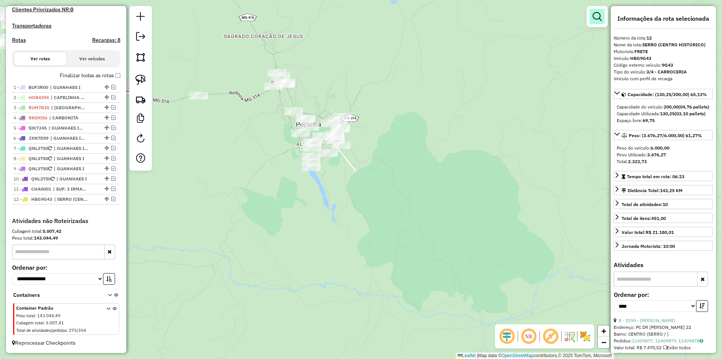
click at [604, 14] on link at bounding box center [597, 16] width 15 height 15
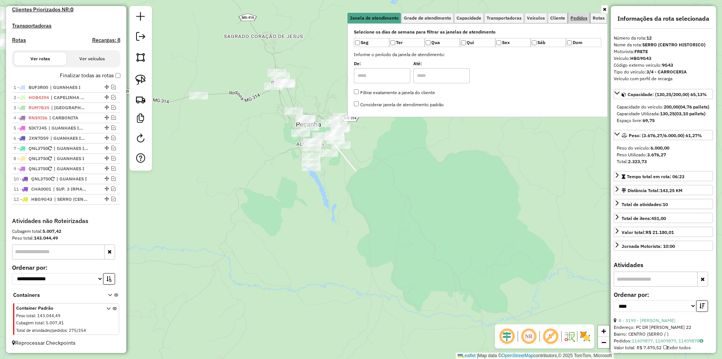
click at [581, 21] on link "Pedidos" at bounding box center [579, 18] width 21 height 11
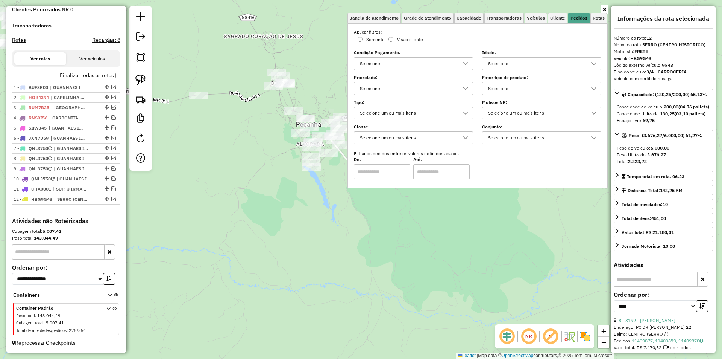
click at [487, 62] on div "Selecione" at bounding box center [536, 64] width 101 height 12
click at [491, 79] on div "All items unselected" at bounding box center [490, 80] width 7 height 7
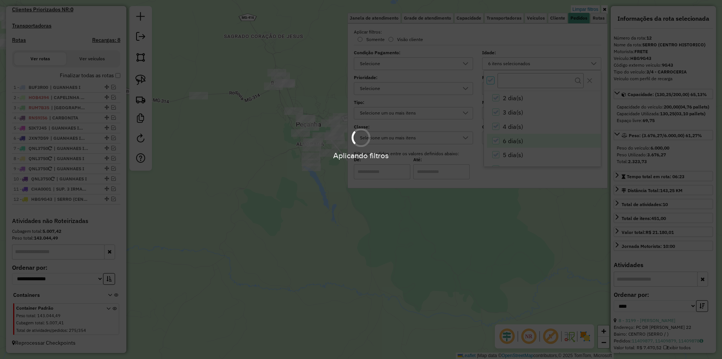
scroll to position [16, 0]
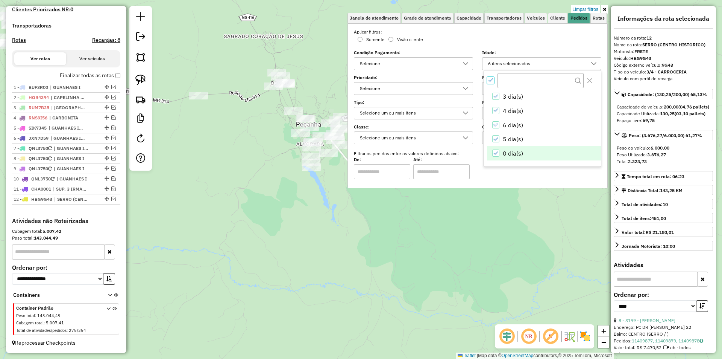
click at [497, 152] on icon "0 dia(s)" at bounding box center [495, 153] width 5 height 5
click at [308, 210] on div "Limpar filtros Janela de atendimento Grade de atendimento Capacidade Transporta…" at bounding box center [361, 179] width 722 height 359
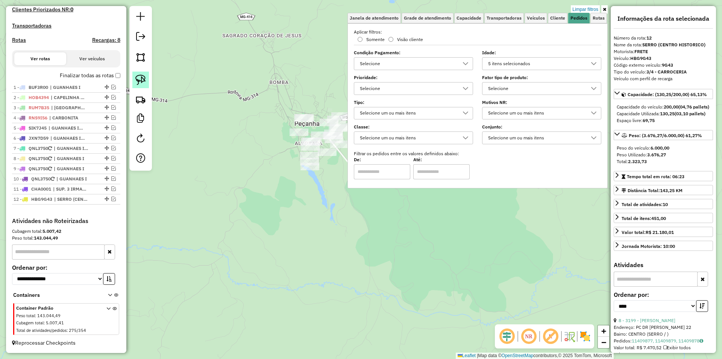
click at [143, 82] on img at bounding box center [140, 80] width 11 height 11
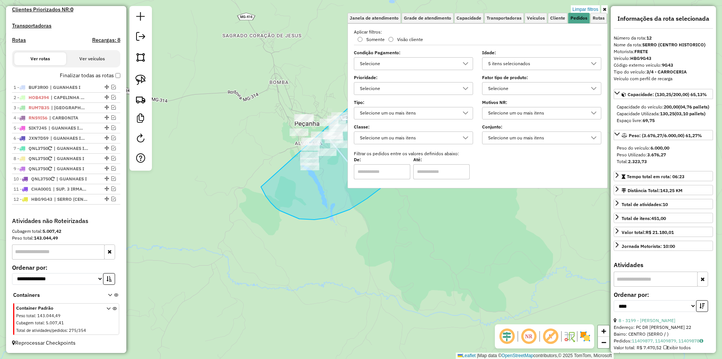
drag, startPoint x: 315, startPoint y: 219, endPoint x: 274, endPoint y: 69, distance: 155.6
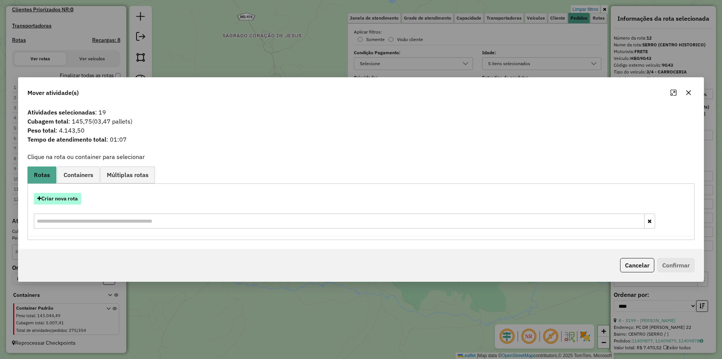
click at [70, 198] on button "Criar nova rota" at bounding box center [57, 199] width 47 height 12
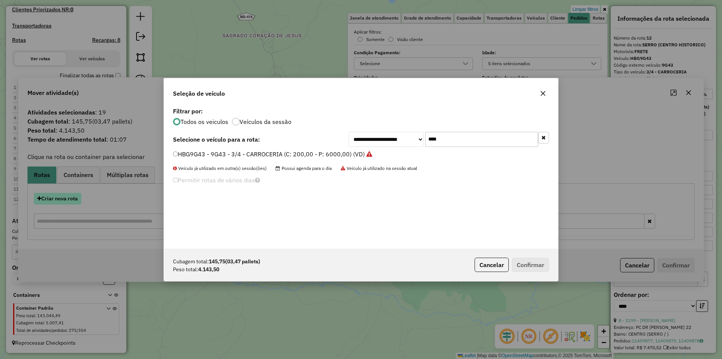
scroll to position [4, 2]
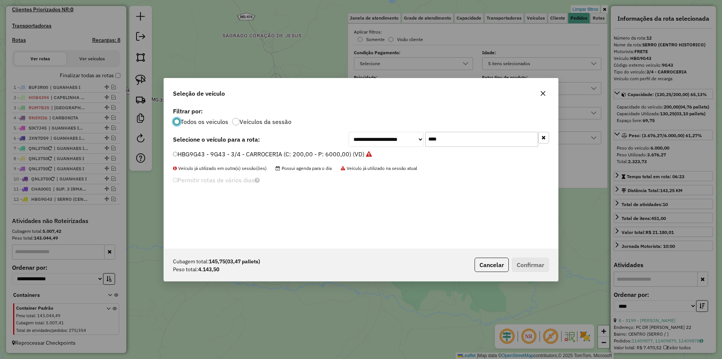
drag, startPoint x: 462, startPoint y: 140, endPoint x: 362, endPoint y: 125, distance: 101.1
click at [357, 132] on div "**********" at bounding box center [449, 139] width 201 height 15
type input "**"
click at [219, 155] on label "GYG7C54 - 3/4 - CARROCERIA (C: 200,00 - P: 6000,00) (VD)" at bounding box center [258, 153] width 170 height 9
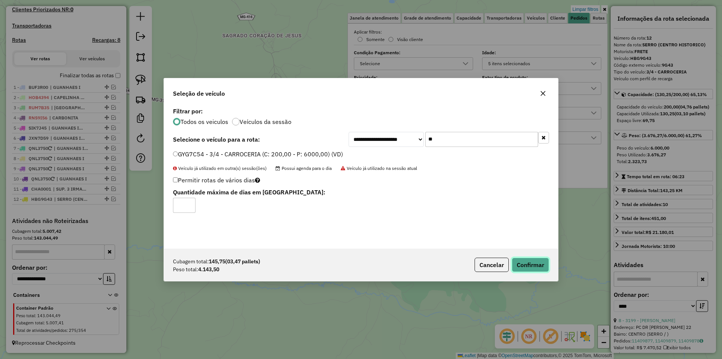
click at [530, 263] on button "Confirmar" at bounding box center [530, 264] width 37 height 14
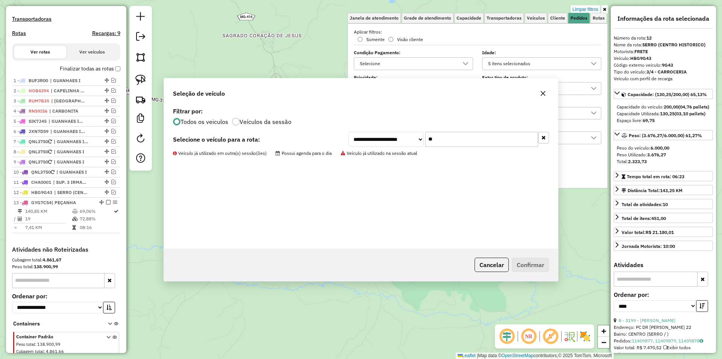
scroll to position [250, 0]
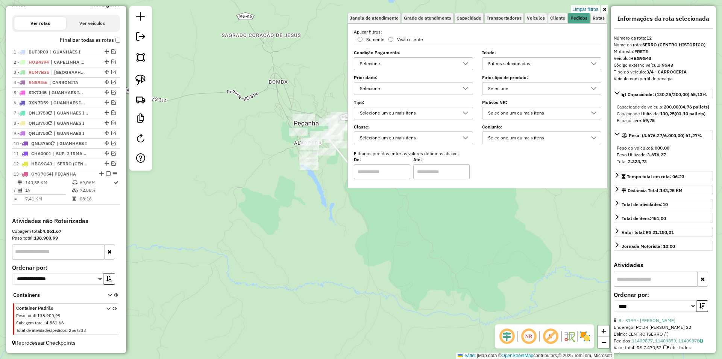
drag, startPoint x: 425, startPoint y: 240, endPoint x: 428, endPoint y: 227, distance: 13.1
click at [424, 239] on div "Limpar filtros Janela de atendimento Grade de atendimento Capacidade Transporta…" at bounding box center [361, 179] width 722 height 359
click at [592, 66] on icon at bounding box center [594, 64] width 6 height 6
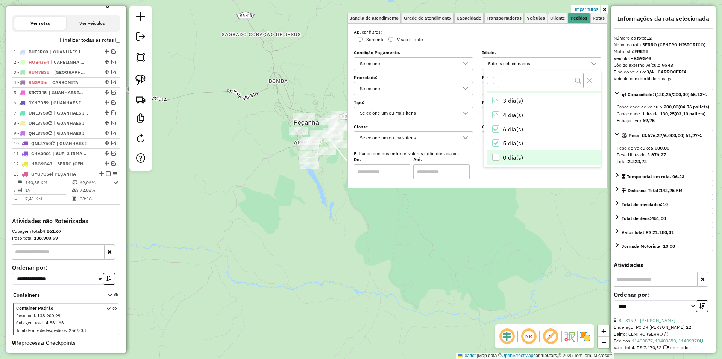
scroll to position [16, 0]
click at [495, 151] on div "0 dia(s)" at bounding box center [496, 152] width 7 height 7
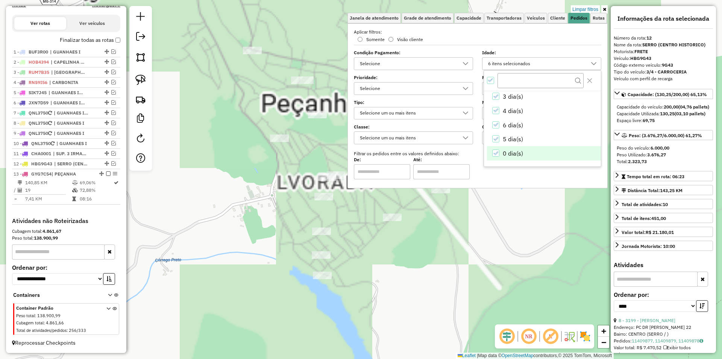
drag, startPoint x: 302, startPoint y: 170, endPoint x: 300, endPoint y: 166, distance: 4.7
click at [299, 169] on div "Rota 13 - Placa GYG7C54 8736 - BAR DO DE Limpar filtros Janela de atendimento G…" at bounding box center [361, 179] width 722 height 359
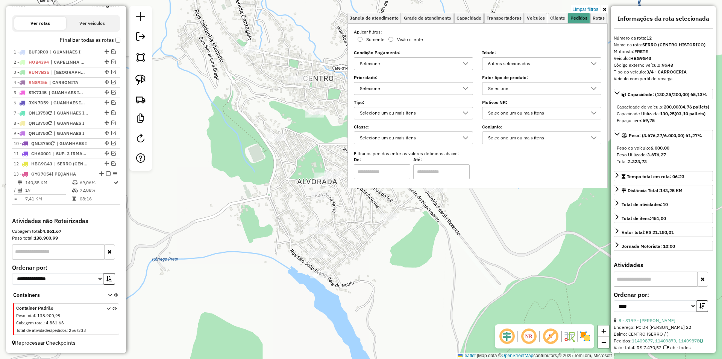
click at [321, 141] on div "Limpar filtros Janela de atendimento Grade de atendimento Capacidade Transporta…" at bounding box center [361, 179] width 722 height 359
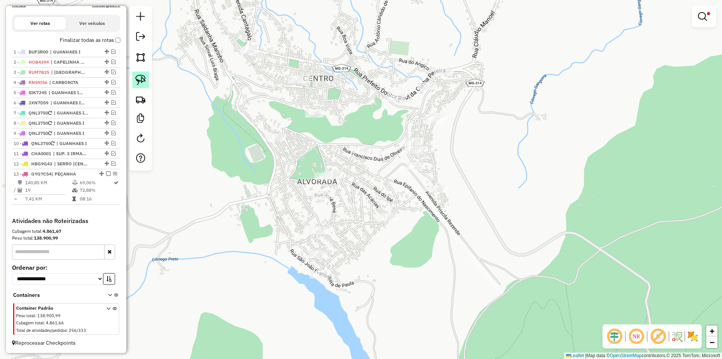
click at [142, 79] on img at bounding box center [140, 80] width 11 height 11
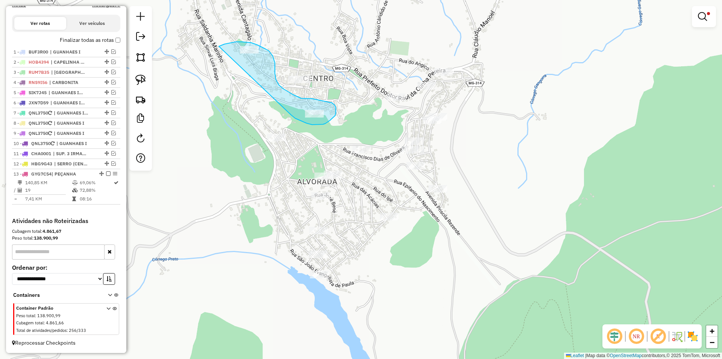
drag, startPoint x: 293, startPoint y: 116, endPoint x: 219, endPoint y: 46, distance: 101.4
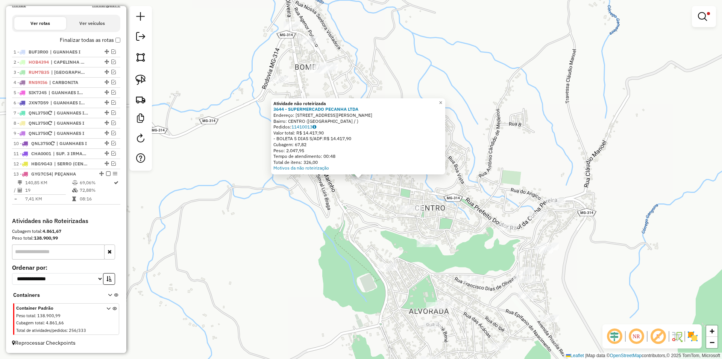
click at [408, 78] on div "Atividade não roteirizada 3644 - SUPERMERCADO PECANHA LTDA Endereço: AV JOSE PI…" at bounding box center [361, 179] width 722 height 359
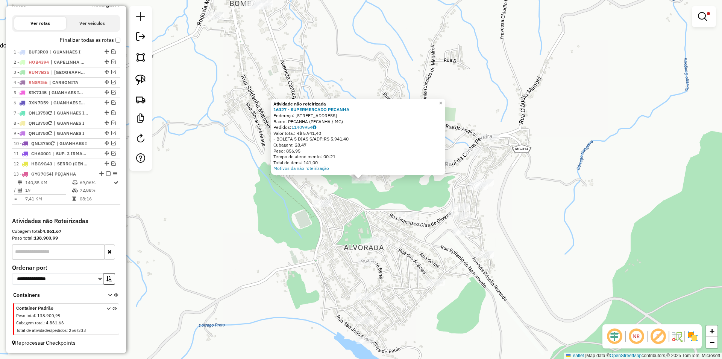
click at [410, 27] on div "Atividade não roteirizada 16327 - SUPERMERCADO PECANHA Endereço: AVENIDA DOS BR…" at bounding box center [361, 179] width 722 height 359
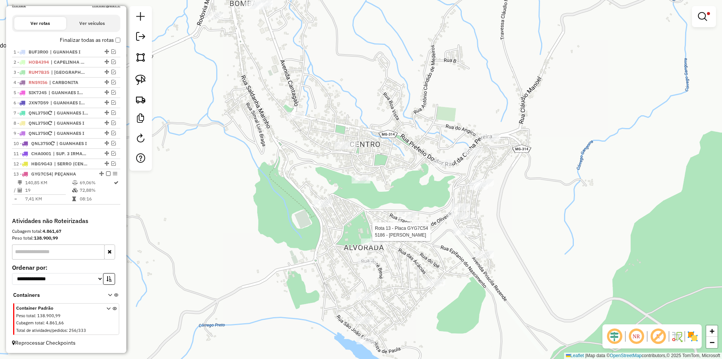
select select "*********"
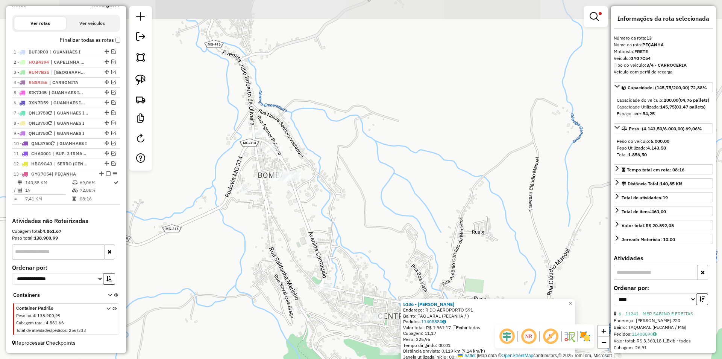
drag, startPoint x: 389, startPoint y: 41, endPoint x: 519, endPoint y: 264, distance: 258.5
click at [519, 264] on div "5186 - ROBERTO DE ARAUJO RIBEIRO Endereço: R DO AEROPORTO 591 Bairro: TAQUARAL …" at bounding box center [361, 179] width 722 height 359
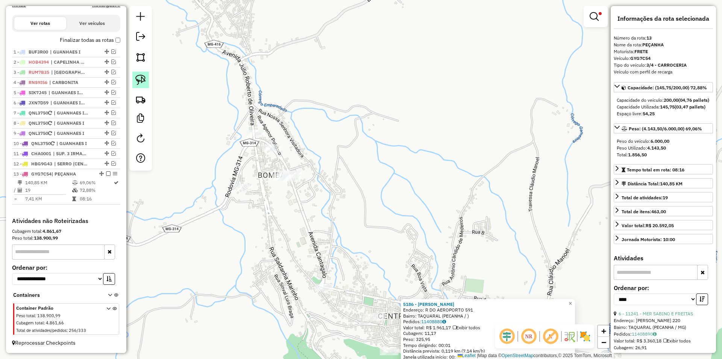
click at [142, 76] on img at bounding box center [140, 80] width 11 height 11
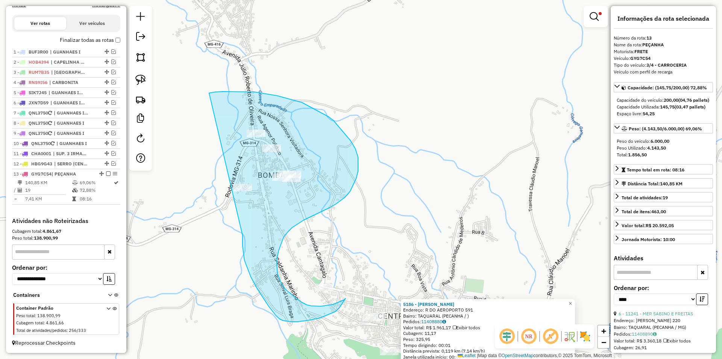
drag, startPoint x: 243, startPoint y: 238, endPoint x: 190, endPoint y: 96, distance: 151.5
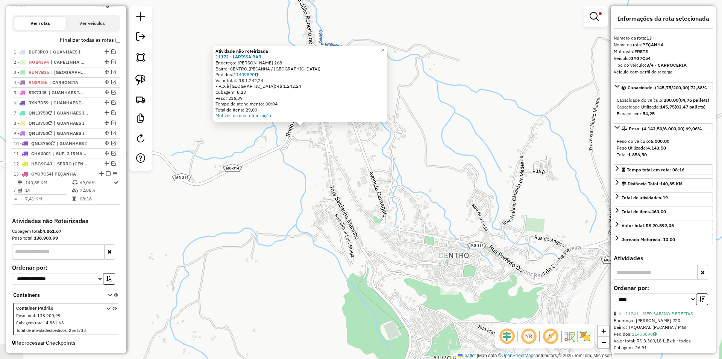
drag, startPoint x: 550, startPoint y: 191, endPoint x: 458, endPoint y: 138, distance: 107.2
click at [491, 138] on div "Atividade não roteirizada 11172 - LARISSA BAR Endereço: OTILIA AUGUSTA DAYRELL …" at bounding box center [361, 179] width 722 height 359
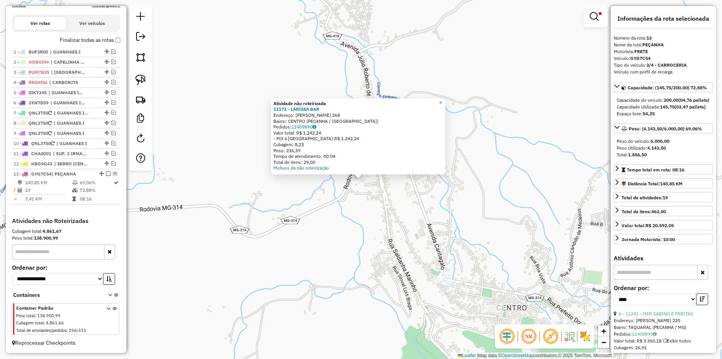
drag, startPoint x: 525, startPoint y: 146, endPoint x: 452, endPoint y: 152, distance: 73.2
click at [524, 146] on div "Atividade não roteirizada 11172 - LARISSA BAR Endereço: OTILIA AUGUSTA DAYRELL …" at bounding box center [361, 179] width 722 height 359
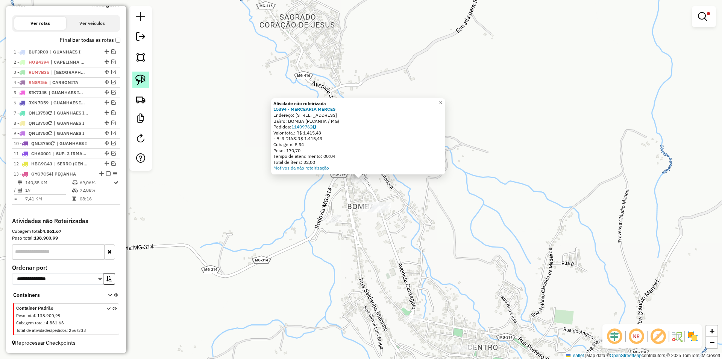
click at [143, 78] on img at bounding box center [140, 80] width 11 height 11
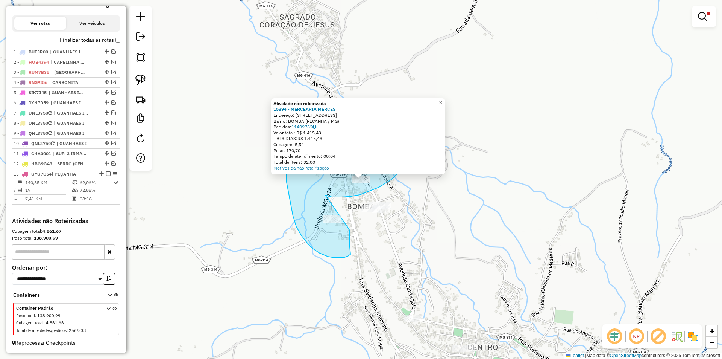
drag, startPoint x: 332, startPoint y: 197, endPoint x: 349, endPoint y: 229, distance: 36.4
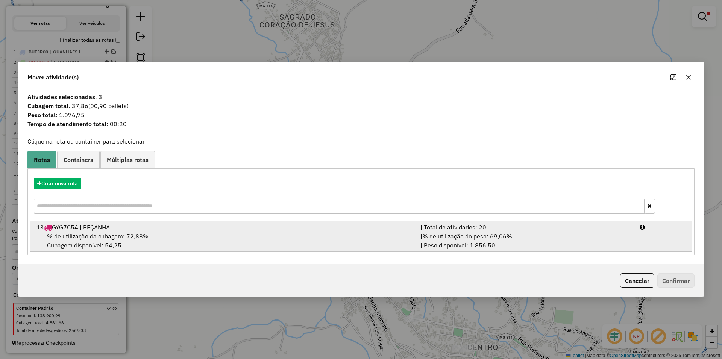
click at [122, 236] on span "% de utilização da cubagem: 72,88%" at bounding box center [98, 236] width 102 height 8
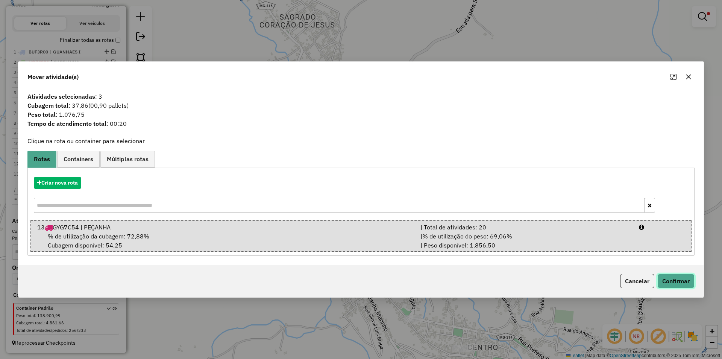
click at [666, 278] on button "Confirmar" at bounding box center [676, 281] width 37 height 14
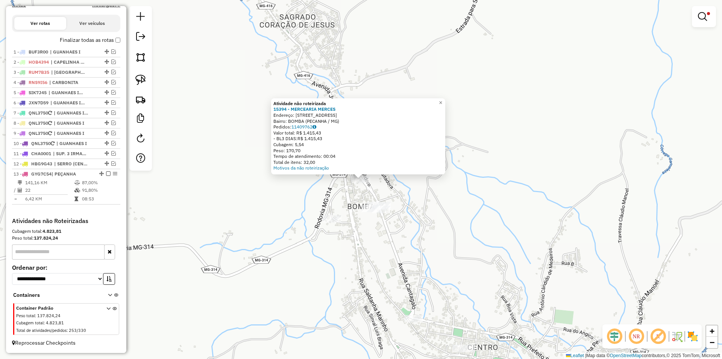
click at [465, 239] on div "Atividade não roteirizada 15394 - MERCEARIA MERCES Endereço: AVENIDA CANTAGALO …" at bounding box center [361, 179] width 722 height 359
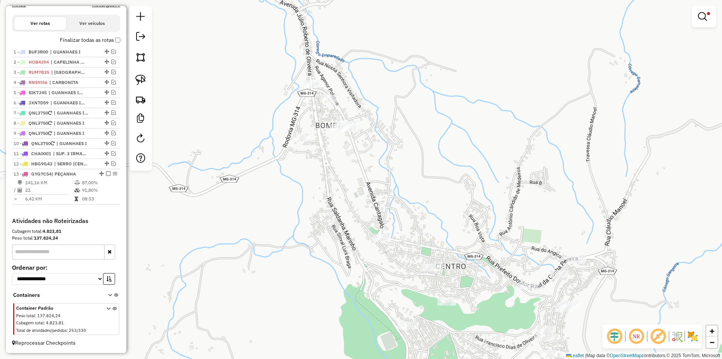
drag, startPoint x: 476, startPoint y: 201, endPoint x: 427, endPoint y: 120, distance: 94.7
click at [427, 119] on div "Limpar filtros Janela de atendimento Grade de atendimento Capacidade Transporta…" at bounding box center [361, 179] width 722 height 359
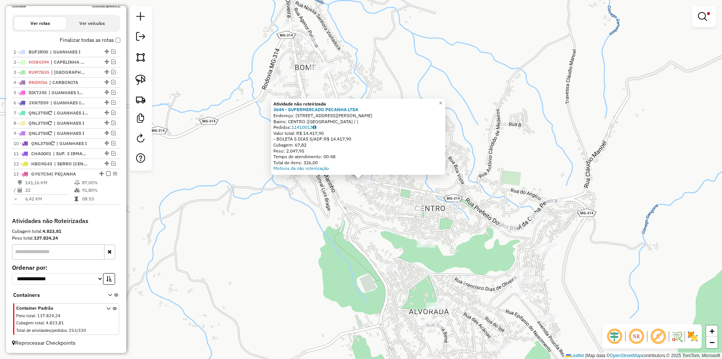
click at [491, 131] on div "Atividade não roteirizada 3644 - SUPERMERCADO PECANHA LTDA Endereço: AV JOSE PI…" at bounding box center [361, 179] width 722 height 359
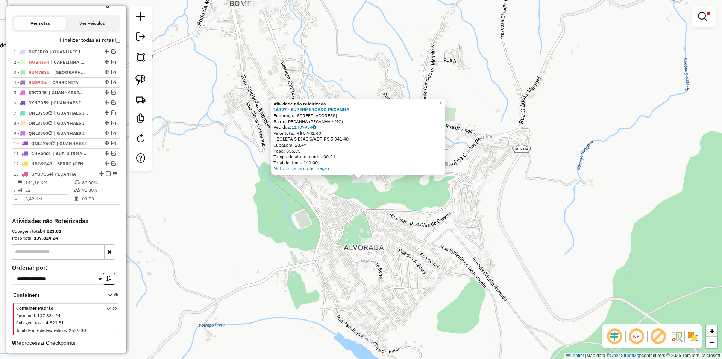
click at [303, 255] on div "Rota 13 - Placa GYG7C54 10136 - BAR DA ADRIANA Atividade não roteirizada 16327 …" at bounding box center [361, 179] width 722 height 359
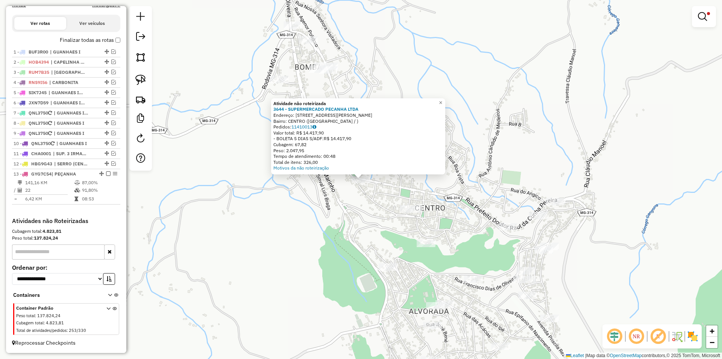
drag, startPoint x: 493, startPoint y: 121, endPoint x: 507, endPoint y: 119, distance: 13.6
click at [496, 119] on div "Atividade não roteirizada 3644 - SUPERMERCADO PECANHA LTDA Endereço: AV JOSE PI…" at bounding box center [361, 179] width 722 height 359
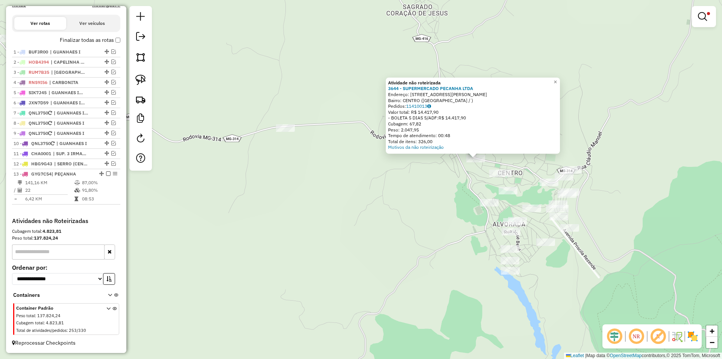
drag, startPoint x: 295, startPoint y: 143, endPoint x: 306, endPoint y: 143, distance: 10.9
click at [298, 143] on div "Atividade não roteirizada 3644 - SUPERMERCADO PECANHA LTDA Endereço: AV JOSE PI…" at bounding box center [361, 179] width 722 height 359
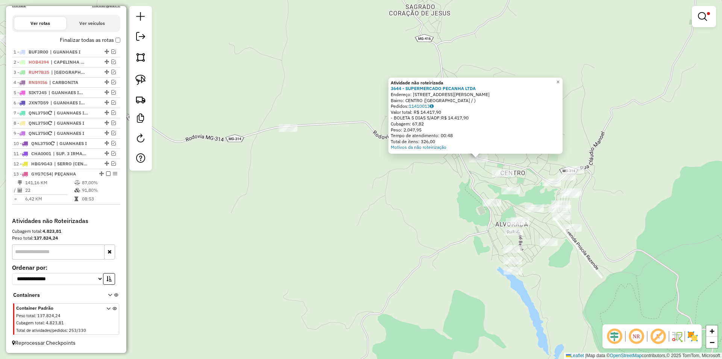
click at [349, 143] on div "Atividade não roteirizada 3644 - SUPERMERCADO PECANHA LTDA Endereço: AV JOSE PI…" at bounding box center [361, 179] width 722 height 359
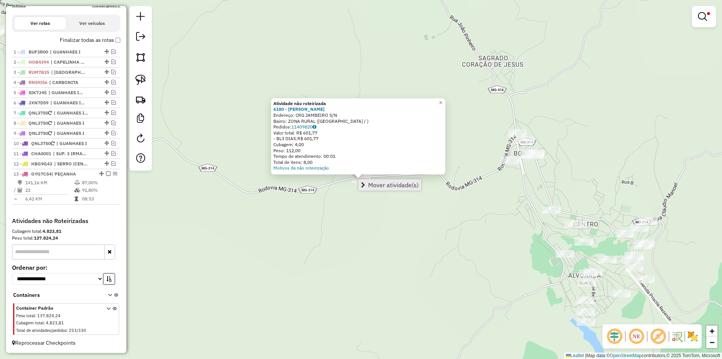
click at [394, 182] on span "Mover atividade(s)" at bounding box center [393, 185] width 50 height 6
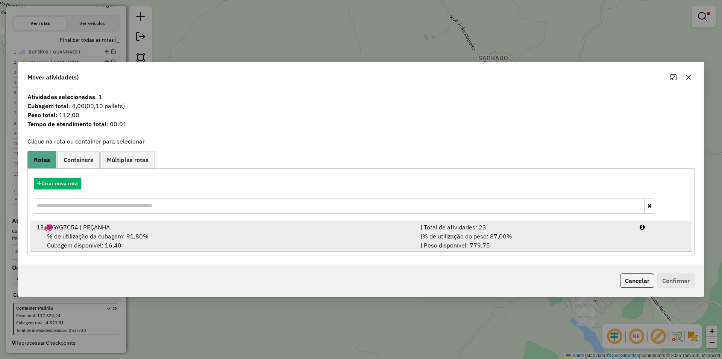
click at [146, 237] on span "% de utilização da cubagem: 91,80%" at bounding box center [98, 236] width 102 height 8
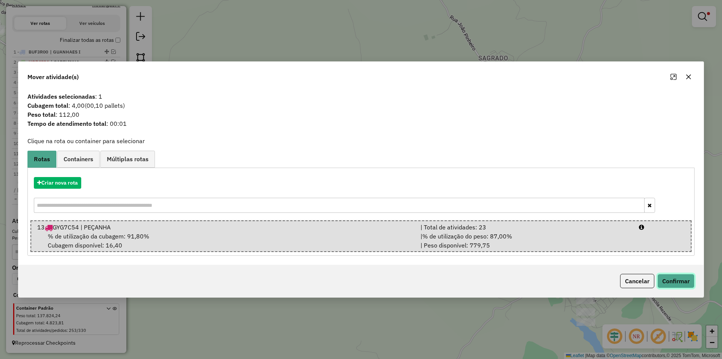
click at [677, 280] on button "Confirmar" at bounding box center [676, 281] width 37 height 14
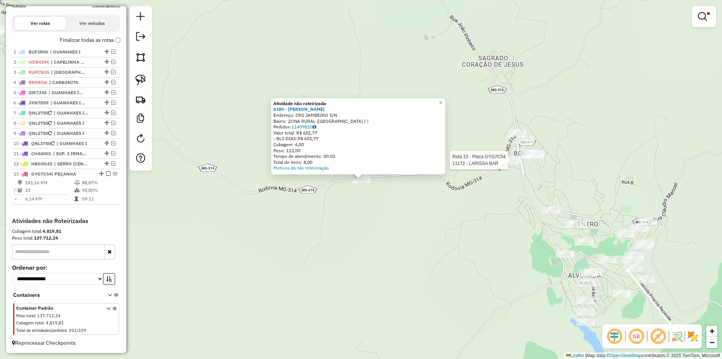
select select "*********"
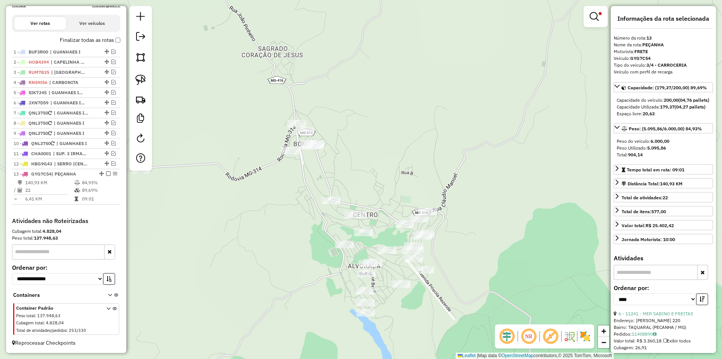
drag, startPoint x: 561, startPoint y: 285, endPoint x: 491, endPoint y: 262, distance: 73.9
click at [491, 262] on div "Limpar filtros Janela de atendimento Grade de atendimento Capacidade Transporta…" at bounding box center [361, 179] width 722 height 359
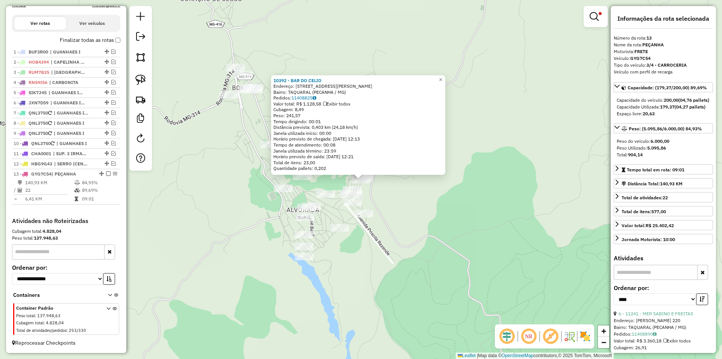
click at [246, 114] on div "10392 - BAR DO CELIO Endereço: Rua Juca Vilela 22 Bairro: TAQUARAL (PECANHA / M…" at bounding box center [361, 179] width 722 height 359
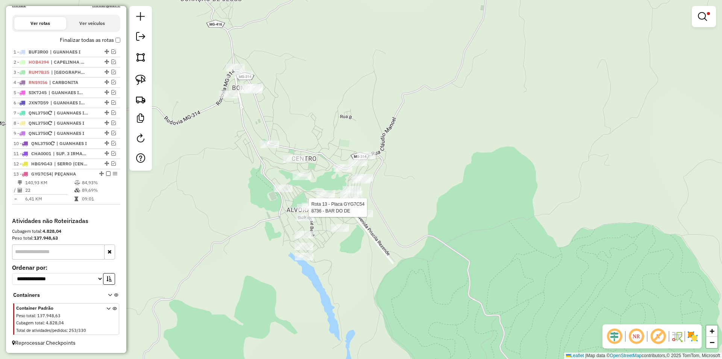
select select "*********"
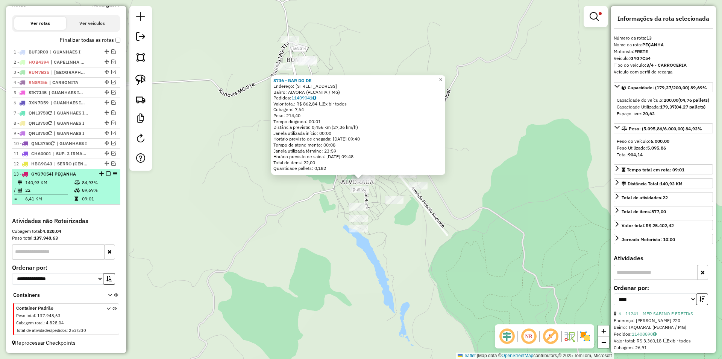
click at [106, 173] on em at bounding box center [108, 173] width 5 height 5
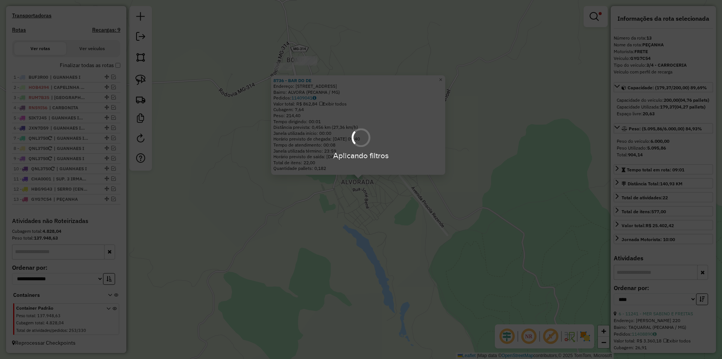
scroll to position [225, 0]
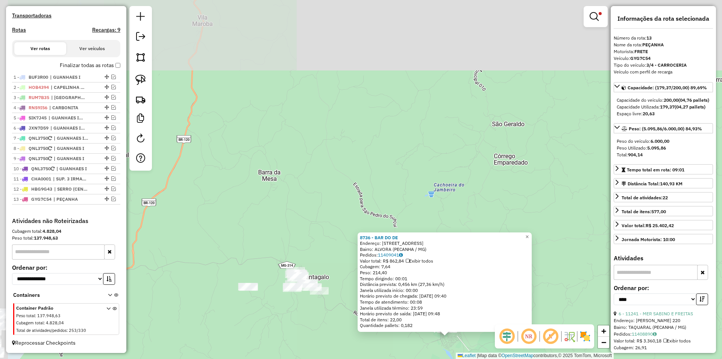
drag, startPoint x: 291, startPoint y: 203, endPoint x: 363, endPoint y: 243, distance: 83.2
click at [336, 329] on div "8736 - BAR DO DE Endereço: RUA DO JACARANDA 161 Bairro: ALVORA (PECANHA / MG) P…" at bounding box center [361, 179] width 722 height 359
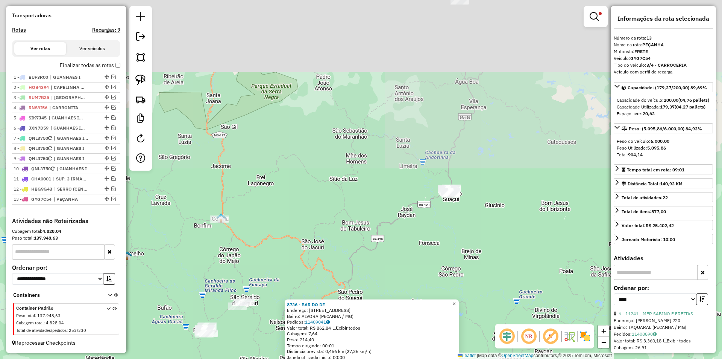
drag, startPoint x: 531, startPoint y: 144, endPoint x: 452, endPoint y: 251, distance: 133.0
click at [501, 312] on div "8736 - BAR DO DE Endereço: RUA DO JACARANDA 161 Bairro: ALVORA (PECANHA / MG) P…" at bounding box center [361, 179] width 722 height 359
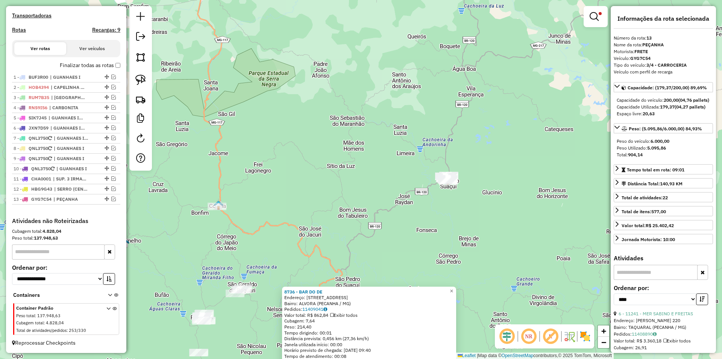
click at [400, 205] on div "8736 - BAR DO DE Endereço: RUA DO JACARANDA 161 Bairro: ALVORA (PECANHA / MG) P…" at bounding box center [361, 179] width 722 height 359
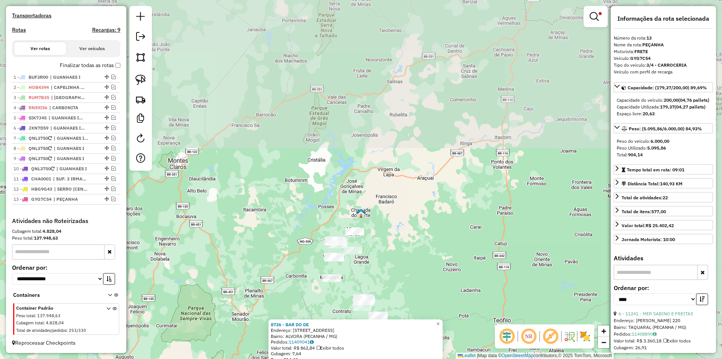
drag, startPoint x: 491, startPoint y: 74, endPoint x: 415, endPoint y: 246, distance: 188.2
click at [415, 252] on div "8736 - BAR DO DE Endereço: RUA DO JACARANDA 161 Bairro: ALVORA (PECANHA / MG) P…" at bounding box center [361, 179] width 722 height 359
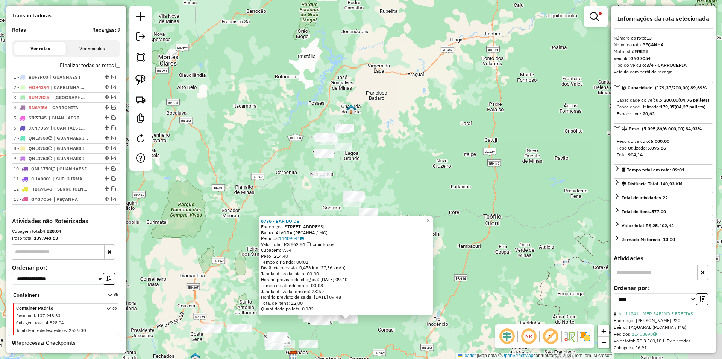
drag, startPoint x: 482, startPoint y: 279, endPoint x: 471, endPoint y: 168, distance: 111.5
click at [472, 167] on div "8736 - BAR DO DE Endereço: RUA DO JACARANDA 161 Bairro: ALVORA (PECANHA / MG) P…" at bounding box center [361, 179] width 722 height 359
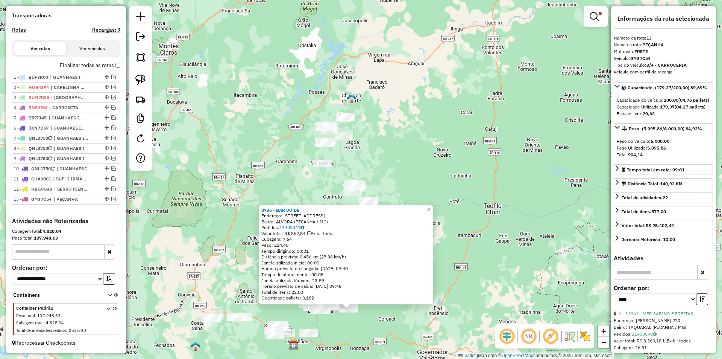
click at [477, 219] on div "8736 - BAR DO DE Endereço: RUA DO JACARANDA 161 Bairro: ALVORA (PECANHA / MG) P…" at bounding box center [361, 179] width 722 height 359
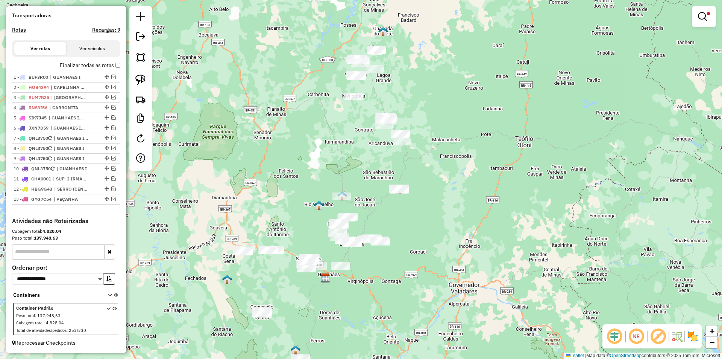
drag, startPoint x: 410, startPoint y: 281, endPoint x: 431, endPoint y: 230, distance: 55.5
click at [431, 230] on div "Limpar filtros Janela de atendimento Grade de atendimento Capacidade Transporta…" at bounding box center [361, 179] width 722 height 359
click at [90, 207] on div "1 - BUF3R00 | GUANHAES I 2 - HOB4394 | CAPELINHA (SHOPEE) 3 - RUM7B35 | CHAPADA…" at bounding box center [66, 144] width 108 height 145
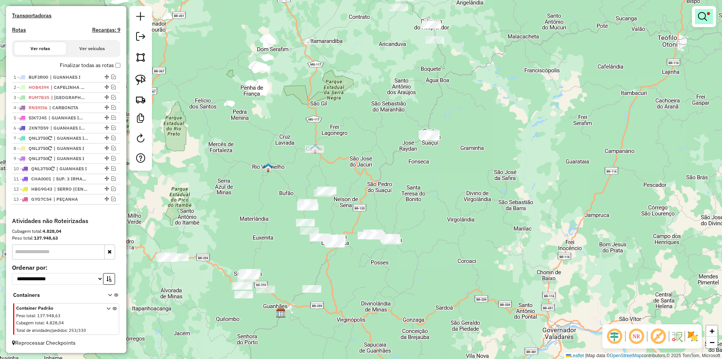
click at [709, 18] on link at bounding box center [704, 16] width 18 height 15
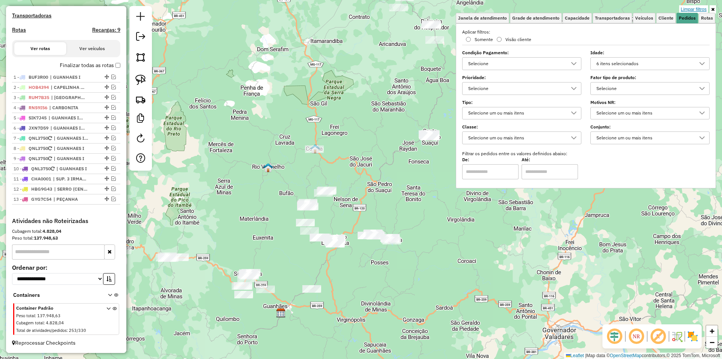
click at [699, 7] on link "Limpar filtros" at bounding box center [694, 9] width 29 height 8
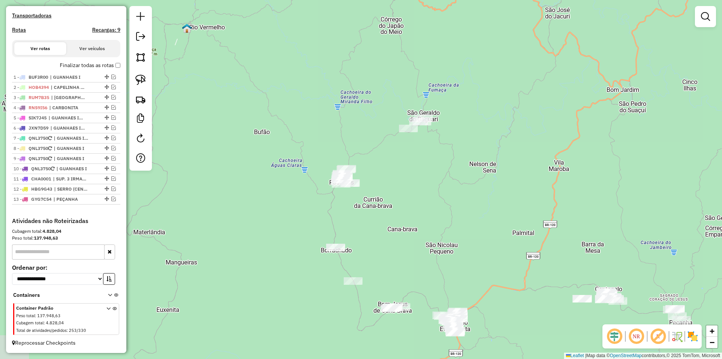
drag, startPoint x: 367, startPoint y: 215, endPoint x: 506, endPoint y: 257, distance: 144.9
click at [514, 266] on div "Janela de atendimento Grade de atendimento Capacidade Transportadoras Veículos …" at bounding box center [361, 179] width 722 height 359
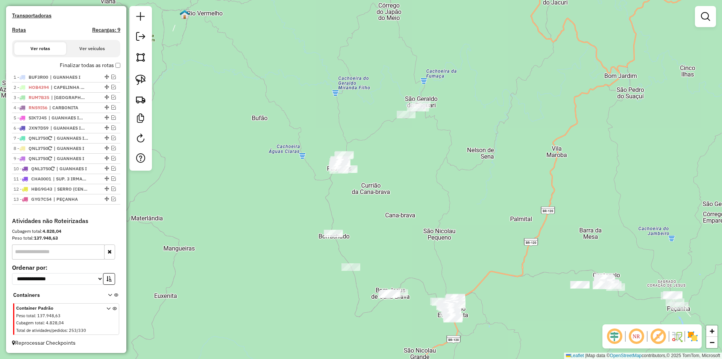
drag, startPoint x: 141, startPoint y: 80, endPoint x: 241, endPoint y: 119, distance: 106.8
click at [141, 79] on img at bounding box center [140, 80] width 11 height 11
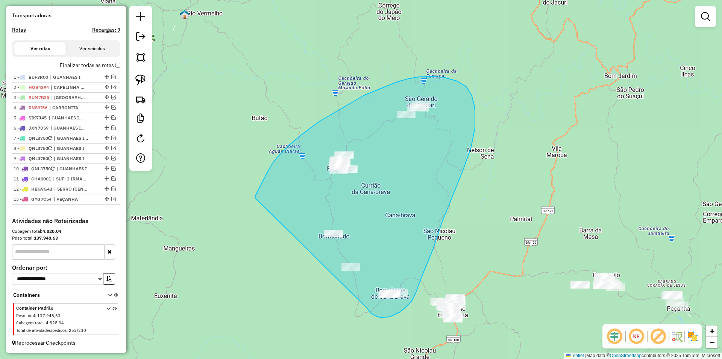
drag, startPoint x: 372, startPoint y: 313, endPoint x: 255, endPoint y: 198, distance: 164.4
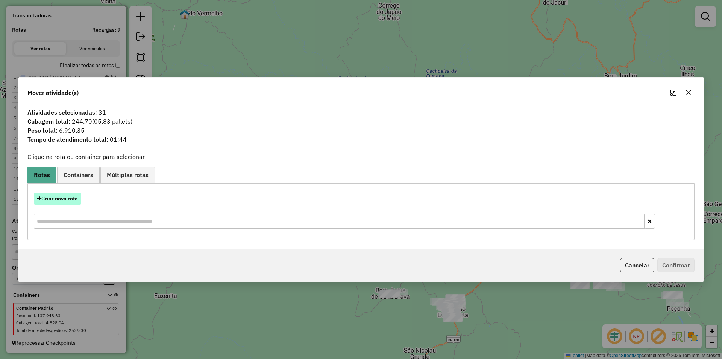
click at [63, 198] on button "Criar nova rota" at bounding box center [57, 199] width 47 height 12
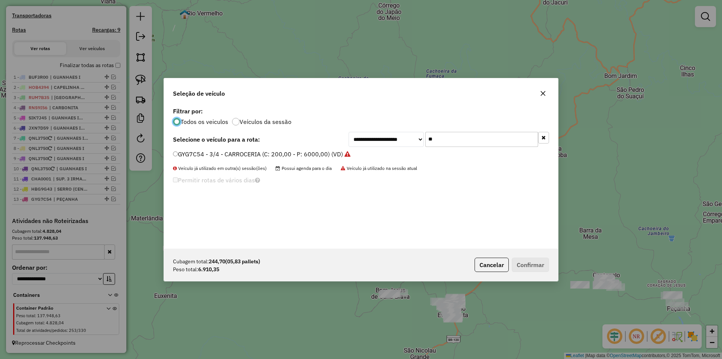
scroll to position [4, 2]
drag, startPoint x: 443, startPoint y: 143, endPoint x: 418, endPoint y: 127, distance: 29.8
click at [386, 141] on div "**********" at bounding box center [449, 139] width 201 height 15
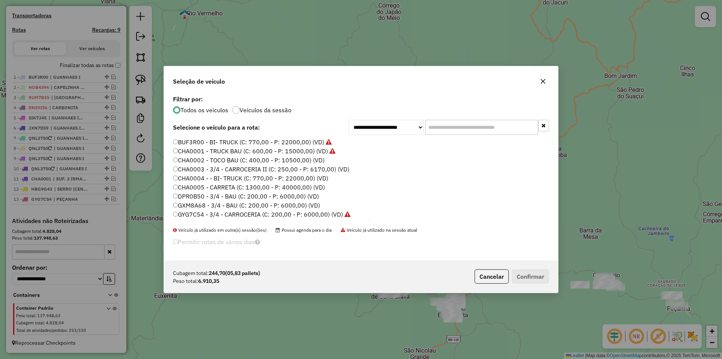
click at [207, 161] on label "CHA0002 - TOCO BAU (C: 400,00 - P: 10500,00) (VD)" at bounding box center [249, 159] width 152 height 9
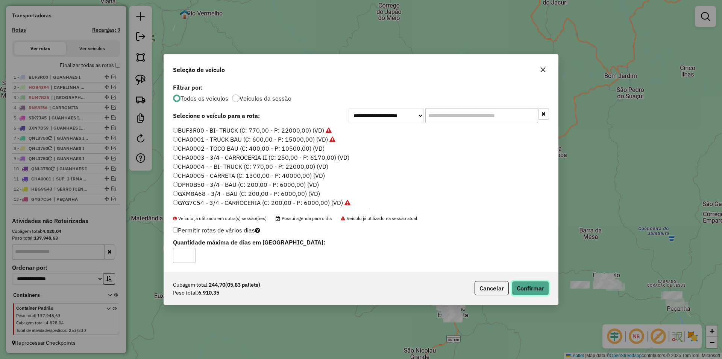
click at [539, 287] on button "Confirmar" at bounding box center [530, 288] width 37 height 14
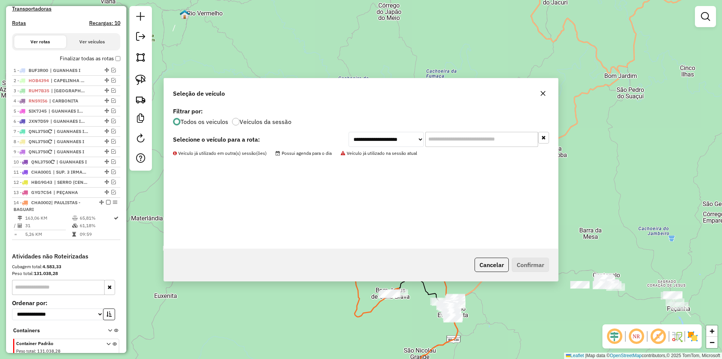
scroll to position [267, 0]
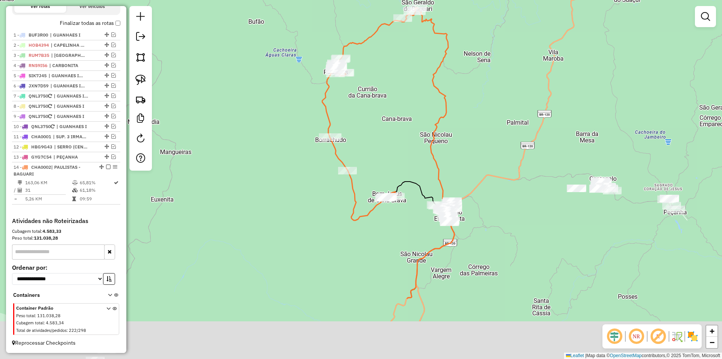
drag, startPoint x: 511, startPoint y: 293, endPoint x: 500, endPoint y: 194, distance: 99.6
click at [507, 187] on div "Janela de atendimento Grade de atendimento Capacidade Transportadoras Veículos …" at bounding box center [361, 179] width 722 height 359
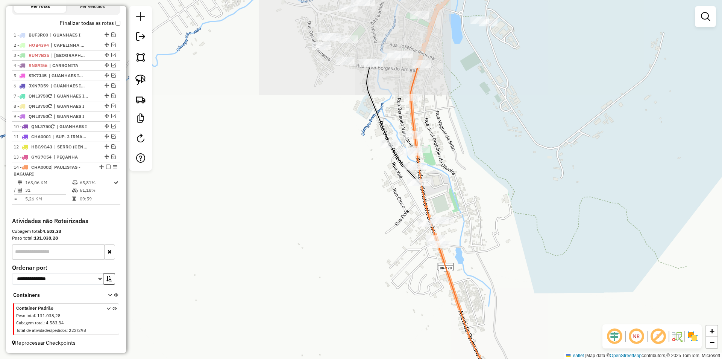
drag, startPoint x: 468, startPoint y: 128, endPoint x: 475, endPoint y: 185, distance: 57.3
click at [475, 185] on div "Janela de atendimento Grade de atendimento Capacidade Transportadoras Veículos …" at bounding box center [361, 179] width 722 height 359
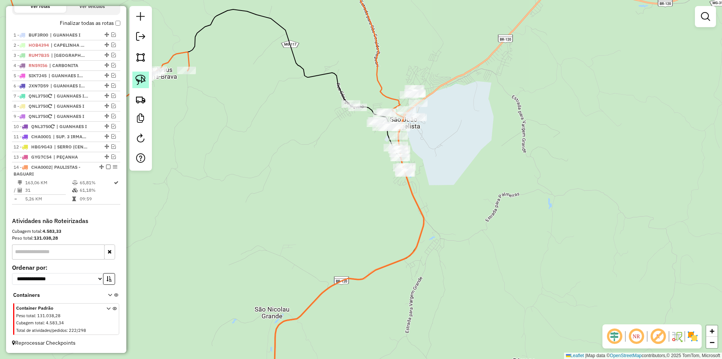
click at [141, 83] on img at bounding box center [140, 80] width 11 height 11
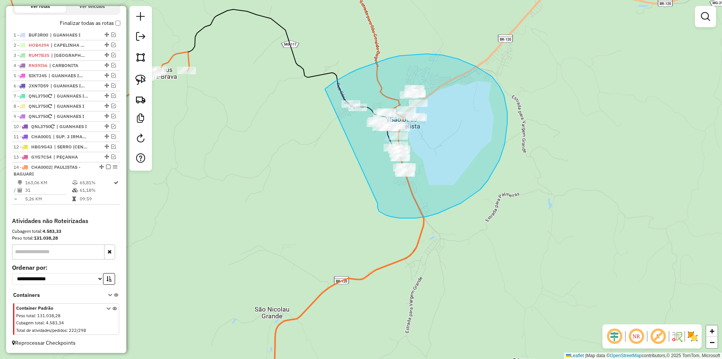
drag, startPoint x: 379, startPoint y: 211, endPoint x: 325, endPoint y: 89, distance: 133.4
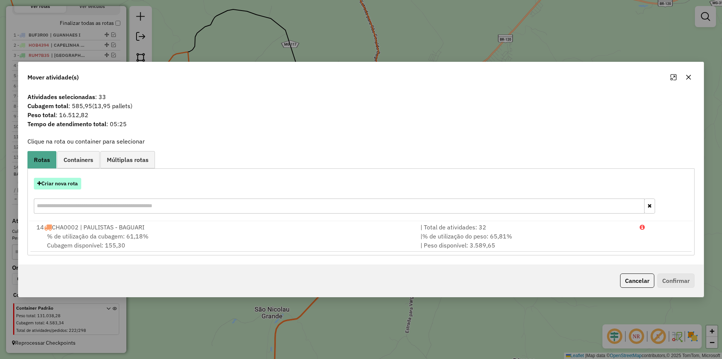
click at [62, 178] on button "Criar nova rota" at bounding box center [57, 184] width 47 height 12
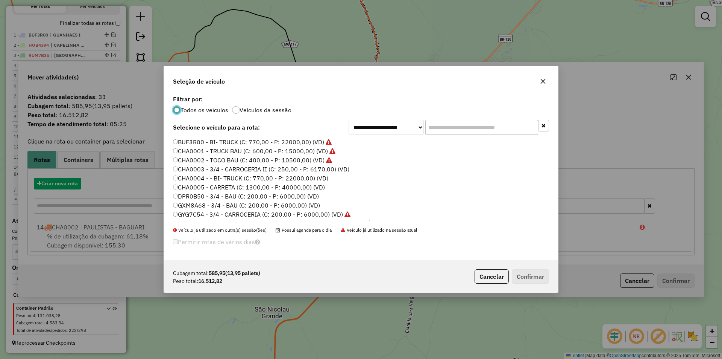
scroll to position [4, 2]
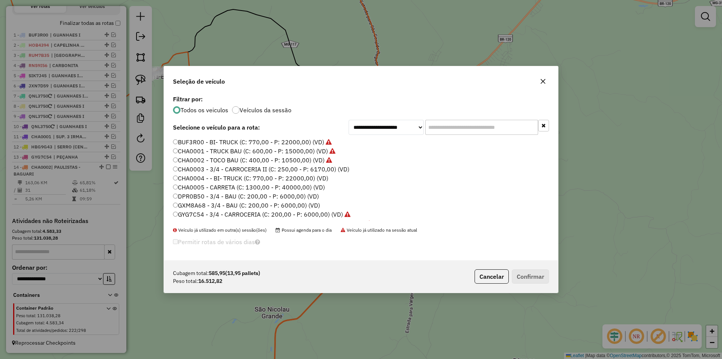
click at [196, 149] on label "CHA0001 - TRUCK BAU (C: 600,00 - P: 15000,00) (VD)" at bounding box center [254, 150] width 163 height 9
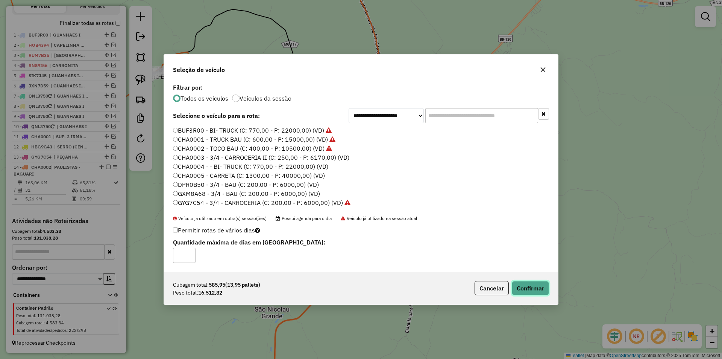
click at [541, 290] on button "Confirmar" at bounding box center [530, 288] width 37 height 14
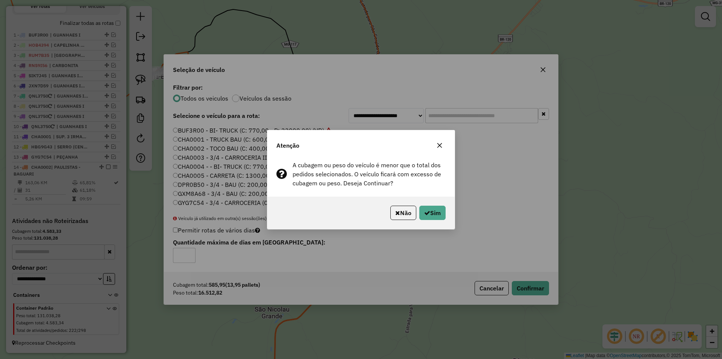
drag, startPoint x: 408, startPoint y: 212, endPoint x: 401, endPoint y: 232, distance: 21.2
click at [411, 254] on div "Atenção A cubagem ou peso do veículo é menor que o total dos pedidos selecionad…" at bounding box center [361, 179] width 722 height 359
click at [434, 213] on button "Sim" at bounding box center [433, 212] width 26 height 14
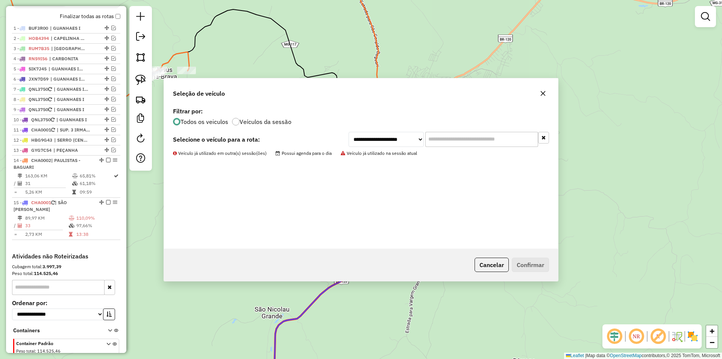
scroll to position [269, 0]
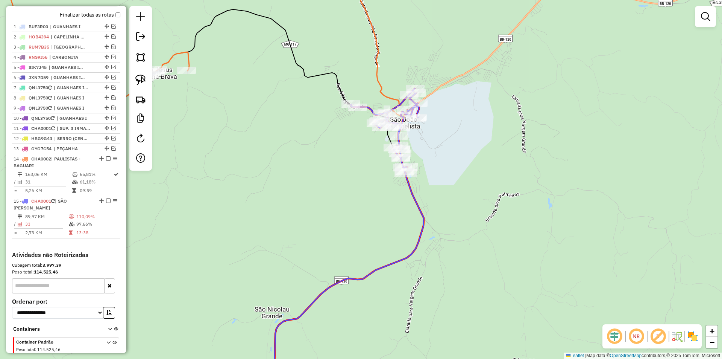
select select "*********"
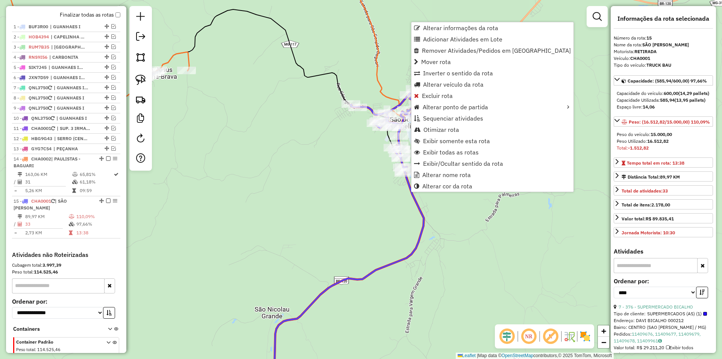
scroll to position [309, 0]
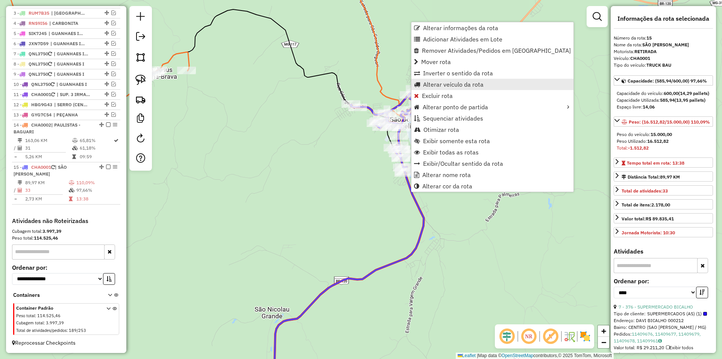
click at [458, 86] on span "Alterar veículo da rota" at bounding box center [453, 84] width 61 height 6
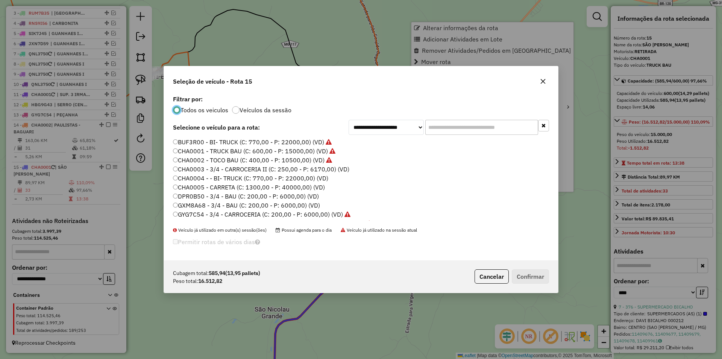
scroll to position [4, 2]
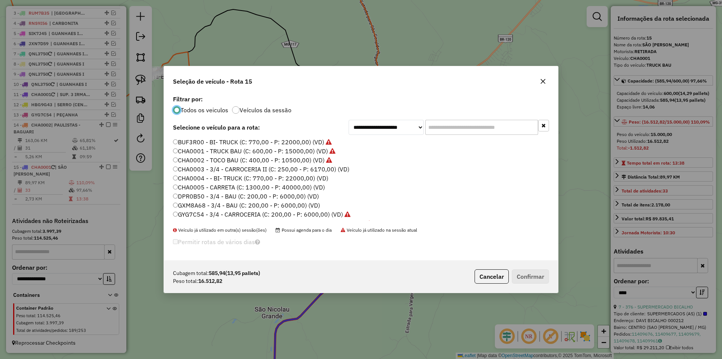
click at [491, 124] on input "text" at bounding box center [482, 127] width 113 height 15
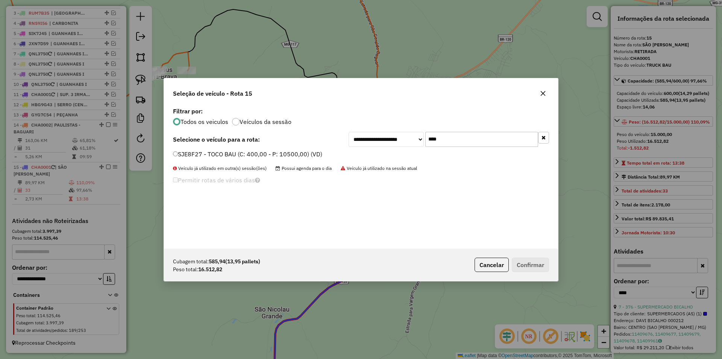
type input "****"
click at [281, 153] on label "SJE8F27 - TOCO BAU (C: 400,00 - P: 10500,00) (VD)" at bounding box center [247, 153] width 149 height 9
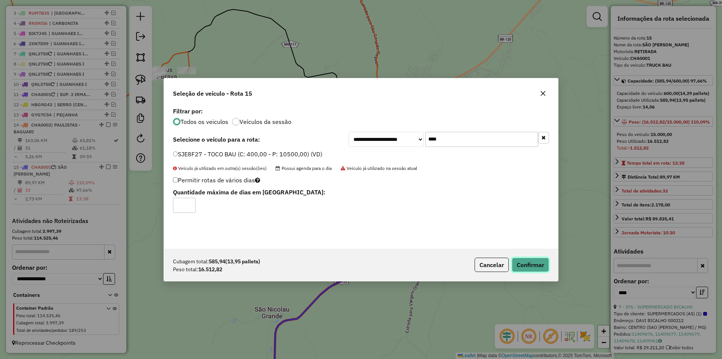
click at [529, 263] on button "Confirmar" at bounding box center [530, 264] width 37 height 14
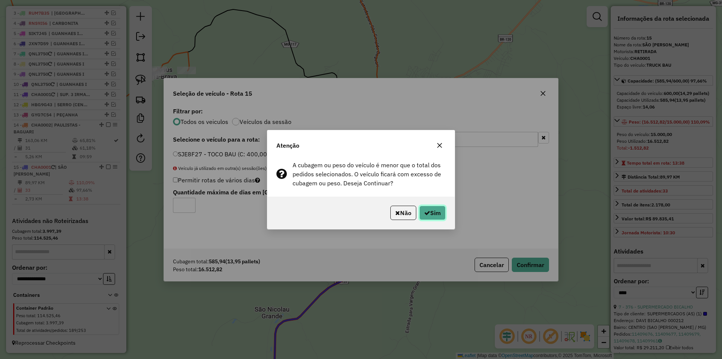
click at [427, 207] on button "Sim" at bounding box center [433, 212] width 26 height 14
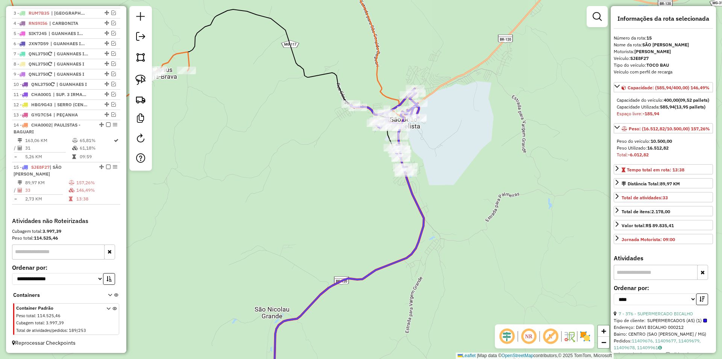
click at [414, 198] on icon at bounding box center [348, 284] width 152 height 222
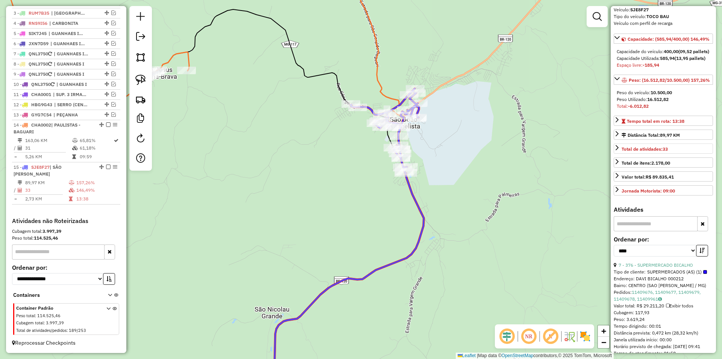
scroll to position [113, 0]
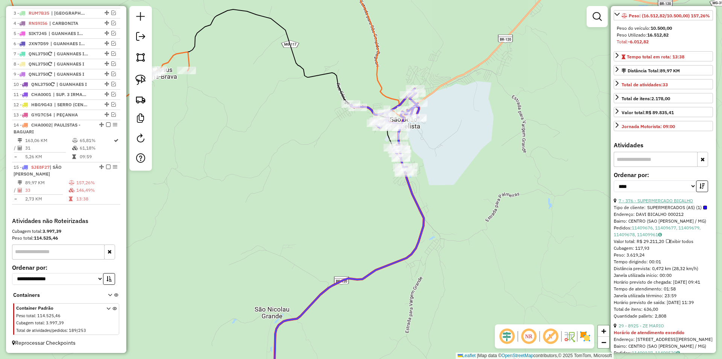
click at [678, 203] on link "7 - 376 - SUPERMERCADO BICALHO" at bounding box center [656, 201] width 75 height 6
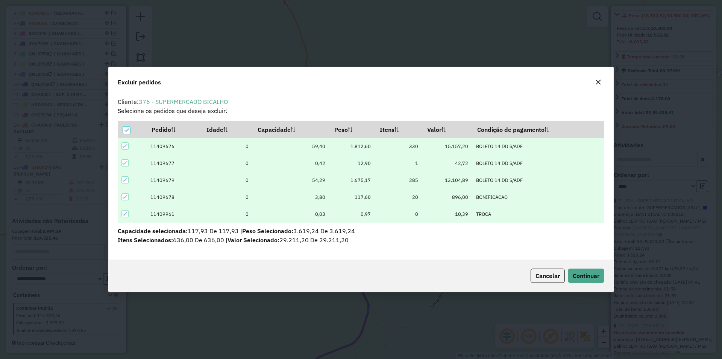
scroll to position [0, 0]
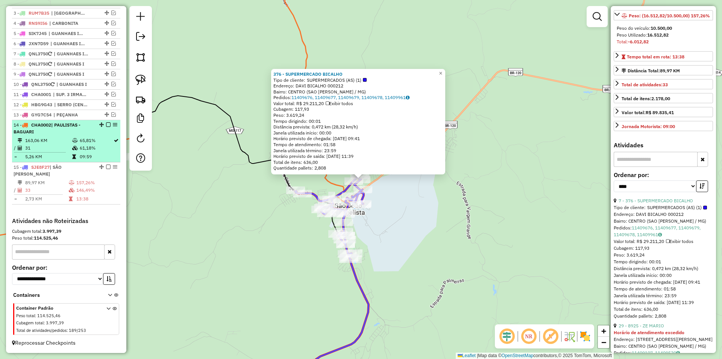
click at [73, 146] on icon at bounding box center [75, 148] width 6 height 5
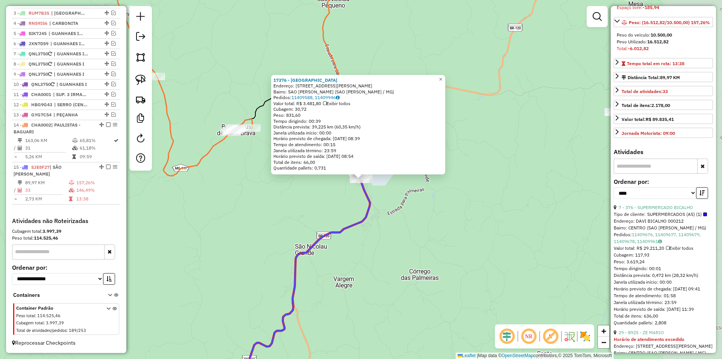
scroll to position [113, 0]
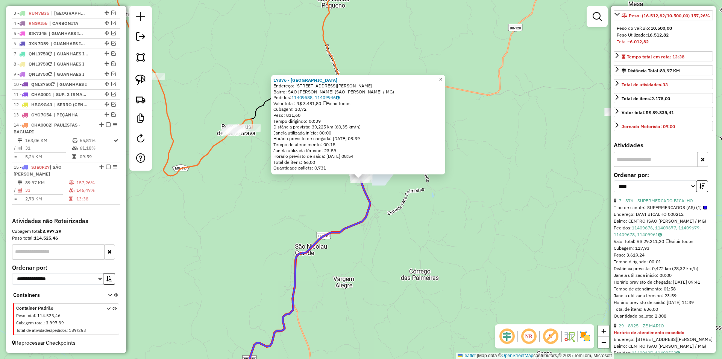
drag, startPoint x: 653, startPoint y: 228, endPoint x: 616, endPoint y: 221, distance: 37.5
click at [652, 203] on link "7 - 376 - SUPERMERCADO BICALHO" at bounding box center [656, 201] width 75 height 6
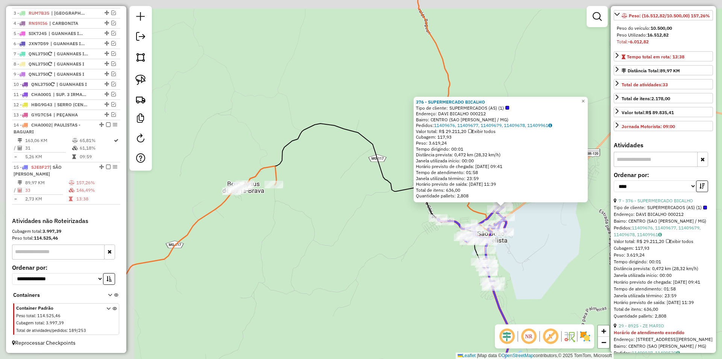
drag, startPoint x: 474, startPoint y: 202, endPoint x: 573, endPoint y: 221, distance: 100.8
click at [573, 221] on div "376 - SUPERMERCADO BICALHO Tipo de cliente: SUPERMERCADOS (AS) (1) Endereço: DA…" at bounding box center [361, 179] width 722 height 359
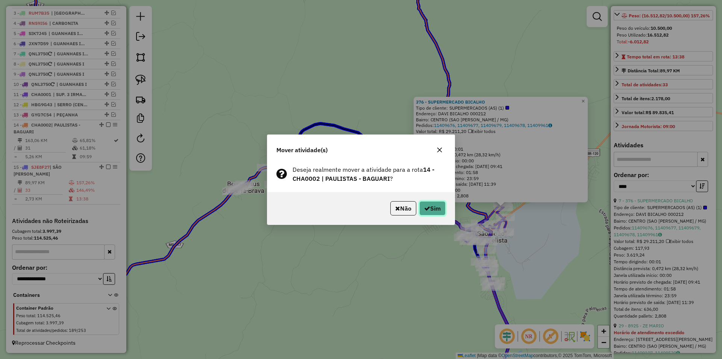
click at [436, 208] on button "Sim" at bounding box center [433, 208] width 26 height 14
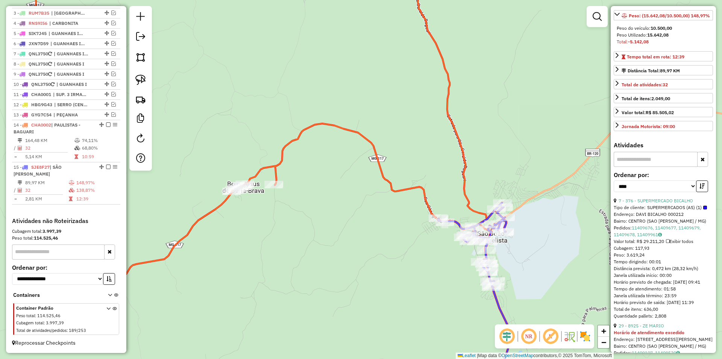
click at [276, 176] on icon at bounding box center [258, 121] width 475 height 315
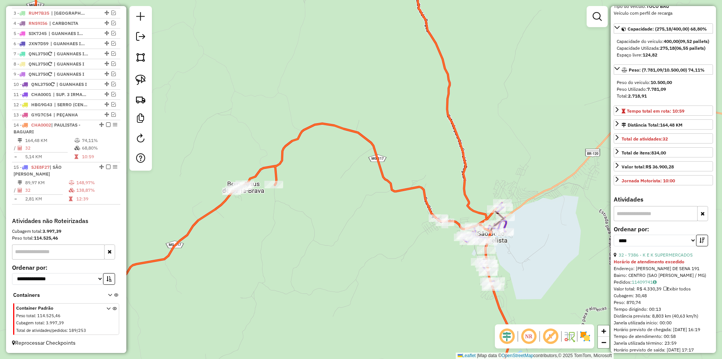
scroll to position [0, 0]
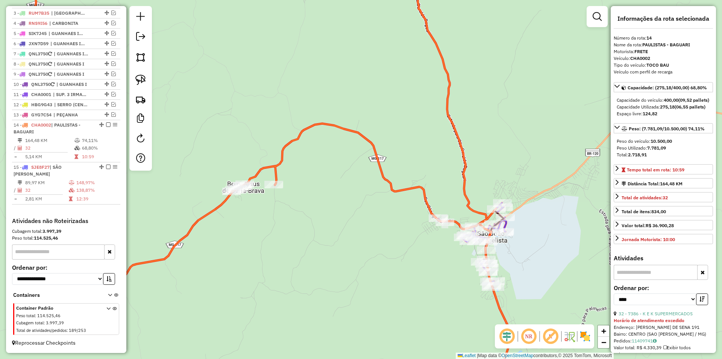
click at [425, 193] on icon at bounding box center [258, 121] width 475 height 315
click at [424, 194] on icon at bounding box center [258, 121] width 475 height 315
click at [277, 176] on icon at bounding box center [258, 121] width 475 height 315
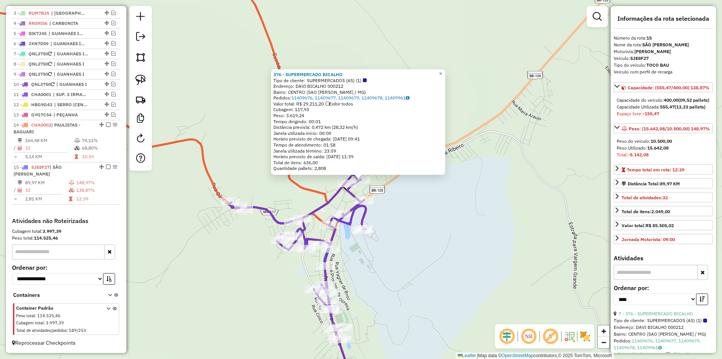
drag, startPoint x: 499, startPoint y: 215, endPoint x: 455, endPoint y: 199, distance: 47.0
click at [498, 215] on div "376 - SUPERMERCADO BICALHO Tipo de cliente: SUPERMERCADOS (AS) (1) Endereço: DA…" at bounding box center [361, 179] width 722 height 359
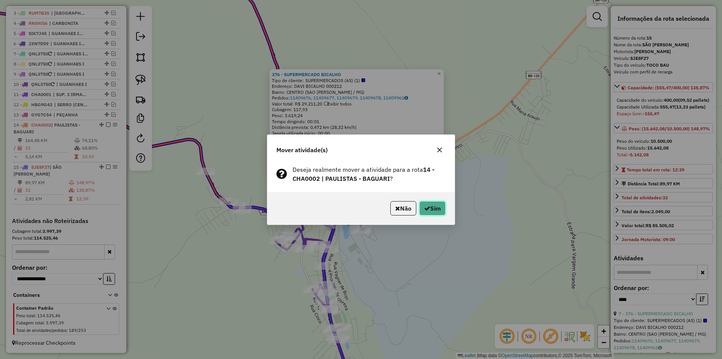
click at [432, 205] on button "Sim" at bounding box center [433, 208] width 26 height 14
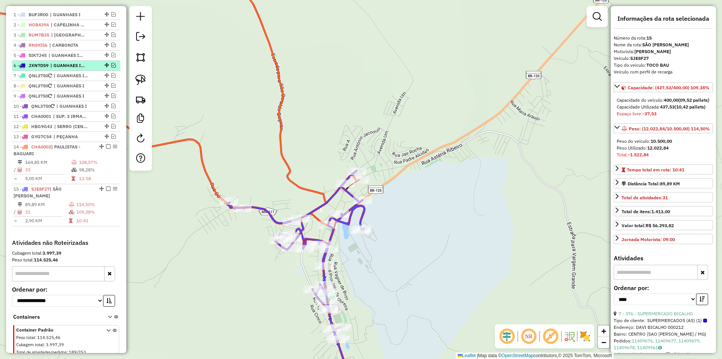
scroll to position [234, 0]
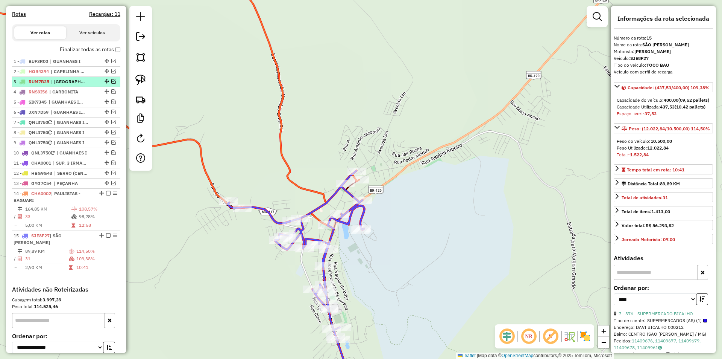
click at [111, 84] on em at bounding box center [113, 81] width 5 height 5
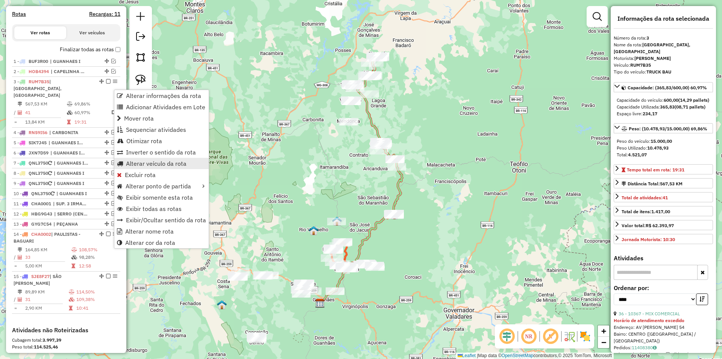
click at [157, 164] on span "Alterar veículo da rota" at bounding box center [156, 163] width 61 height 6
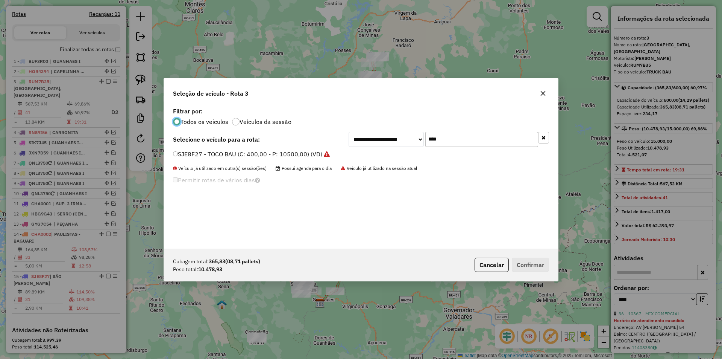
scroll to position [4, 2]
drag, startPoint x: 394, startPoint y: 141, endPoint x: 405, endPoint y: 135, distance: 12.5
click at [385, 140] on div "**********" at bounding box center [449, 139] width 201 height 15
type input "****"
click at [198, 155] on label "RNS9I56 - - TRUCK BAU (C: 600,00 - P: 15000,00) (VD)" at bounding box center [255, 153] width 164 height 9
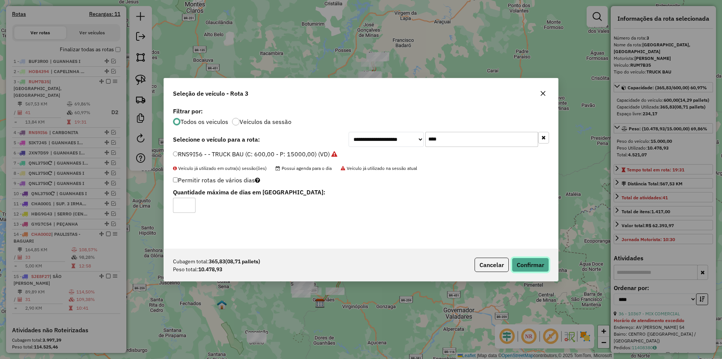
click at [531, 265] on button "Confirmar" at bounding box center [530, 264] width 37 height 14
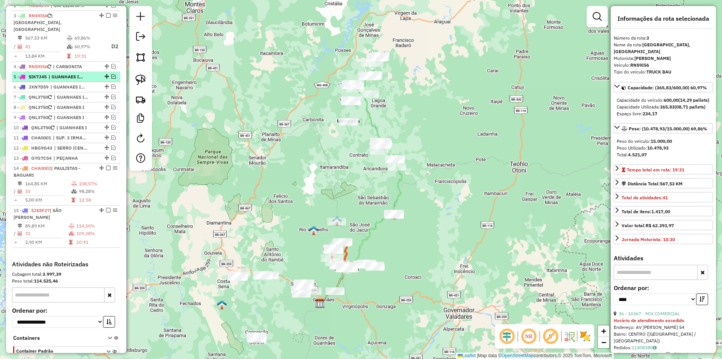
scroll to position [312, 0]
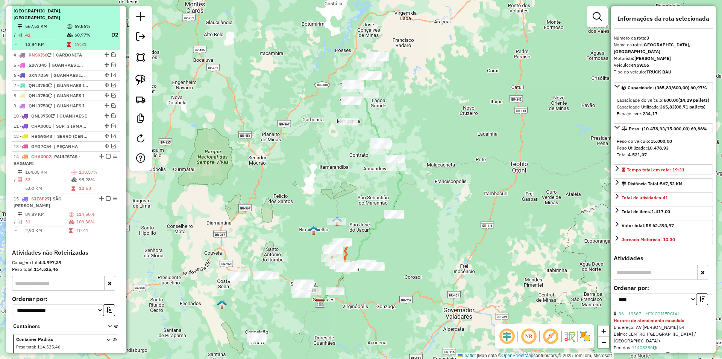
click at [106, 6] on em at bounding box center [108, 4] width 5 height 5
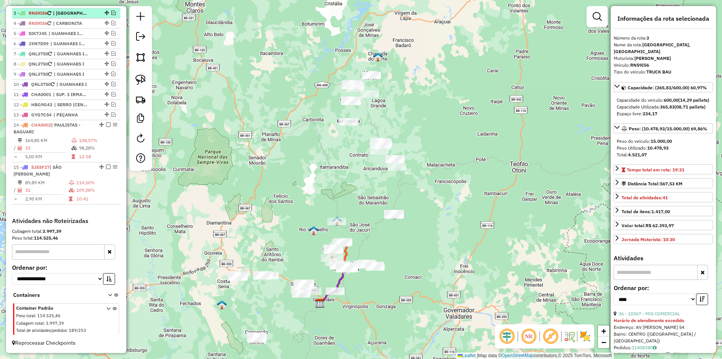
scroll to position [309, 0]
click at [111, 23] on em at bounding box center [113, 23] width 5 height 5
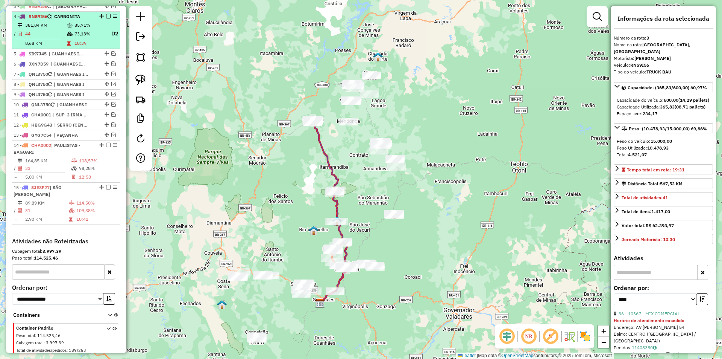
scroll to position [312, 0]
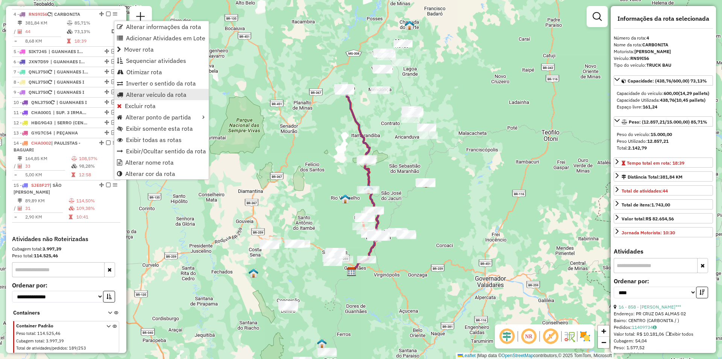
click at [168, 95] on span "Alterar veículo da rota" at bounding box center [156, 94] width 61 height 6
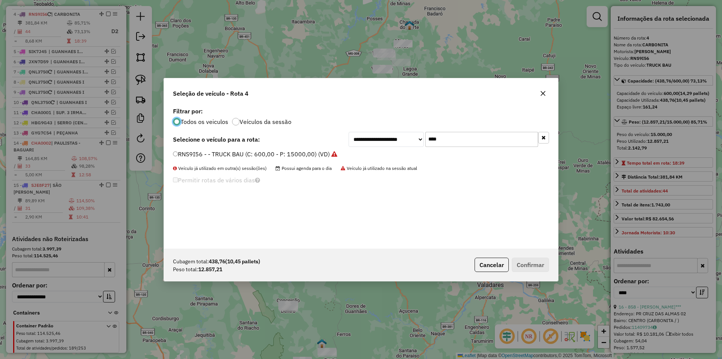
scroll to position [4, 2]
drag, startPoint x: 430, startPoint y: 139, endPoint x: 372, endPoint y: 138, distance: 58.0
click at [372, 138] on div "**********" at bounding box center [449, 139] width 201 height 15
type input "****"
click at [245, 155] on label "RUM7B35 - TRUCK BAU (C: 600,00 - P: 15000,00) (VD)" at bounding box center [251, 153] width 156 height 9
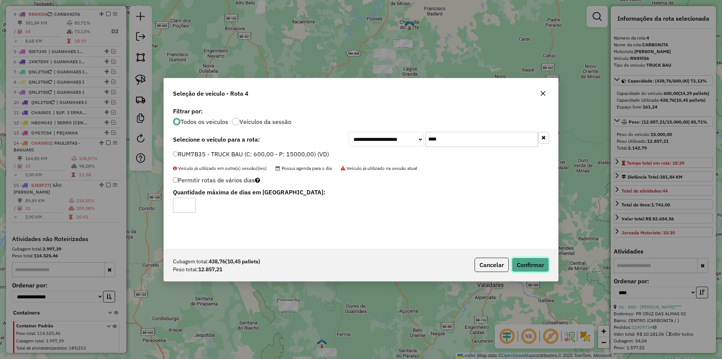
click at [529, 265] on button "Confirmar" at bounding box center [530, 264] width 37 height 14
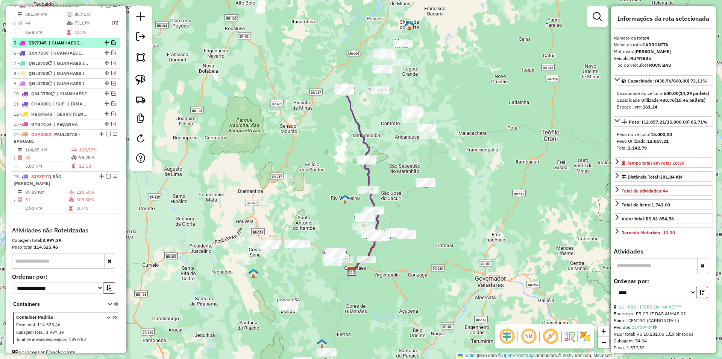
scroll to position [322, 0]
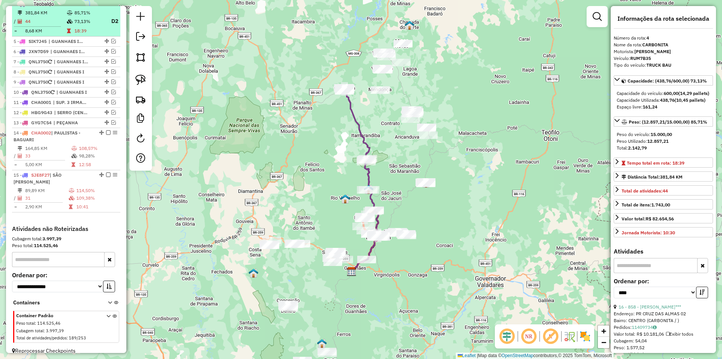
click at [106, 6] on em at bounding box center [108, 4] width 5 height 5
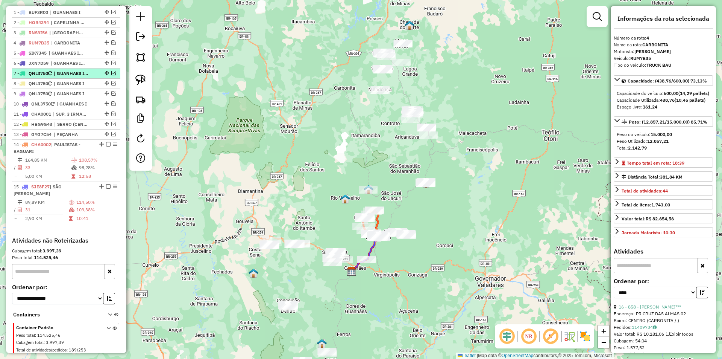
scroll to position [272, 0]
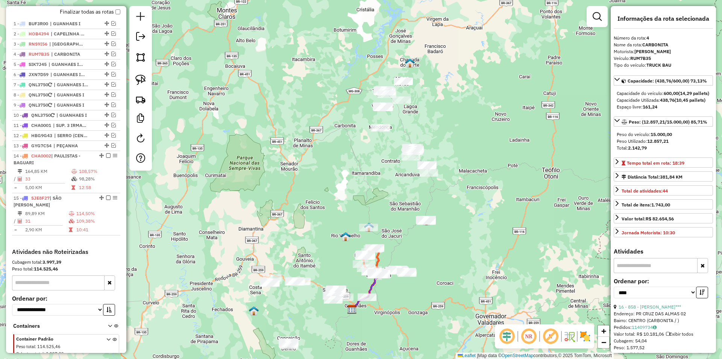
drag, startPoint x: 469, startPoint y: 138, endPoint x: 469, endPoint y: 168, distance: 30.5
click at [469, 168] on div "Janela de atendimento Grade de atendimento Capacidade Transportadoras Veículos …" at bounding box center [361, 179] width 722 height 359
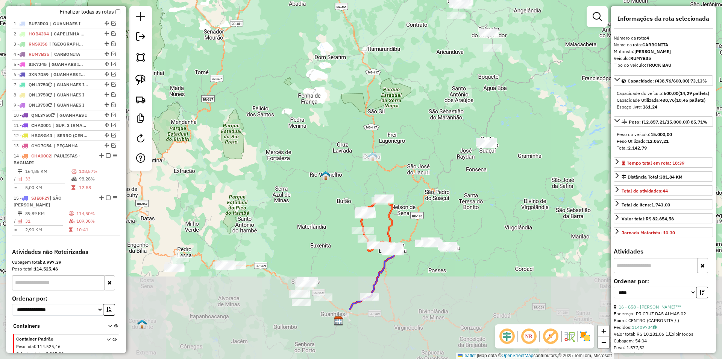
drag, startPoint x: 398, startPoint y: 262, endPoint x: 433, endPoint y: 138, distance: 128.1
click at [433, 134] on div "Janela de atendimento Grade de atendimento Capacidade Transportadoras Veículos …" at bounding box center [361, 179] width 722 height 359
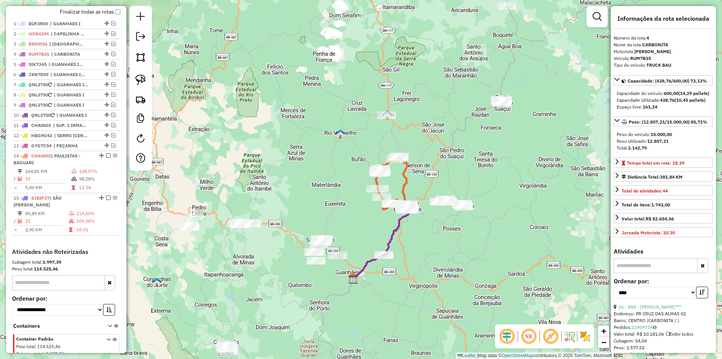
click at [403, 189] on icon at bounding box center [381, 217] width 56 height 122
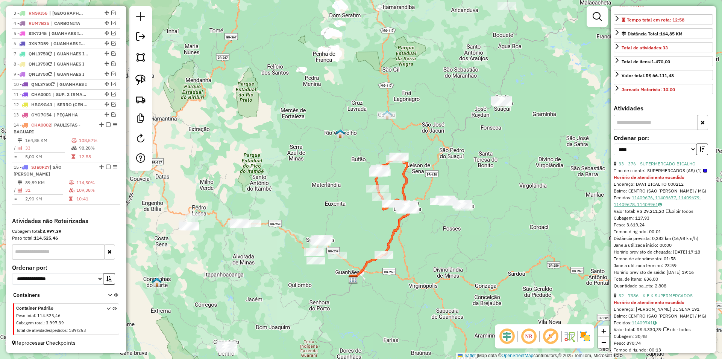
scroll to position [151, 0]
click at [397, 229] on icon at bounding box center [381, 217] width 56 height 122
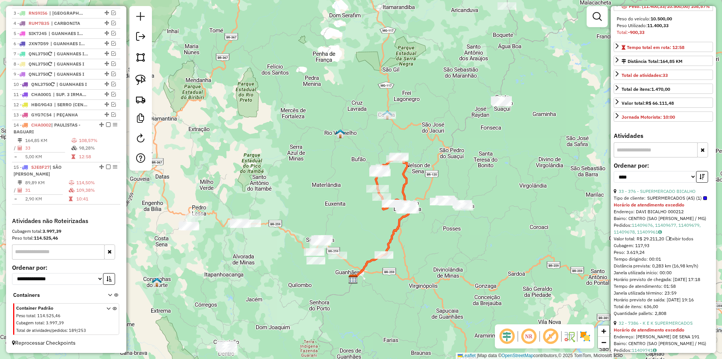
scroll to position [113, 0]
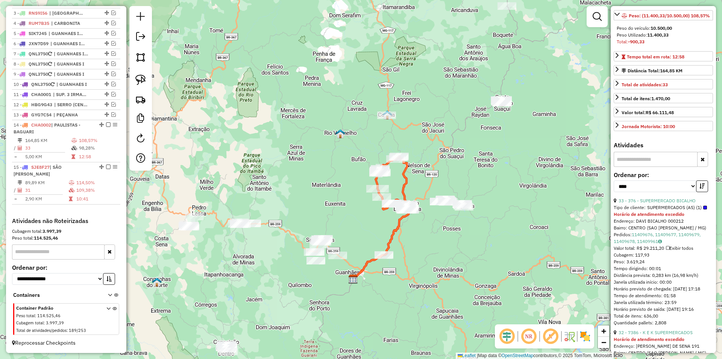
click at [403, 188] on icon at bounding box center [381, 217] width 56 height 122
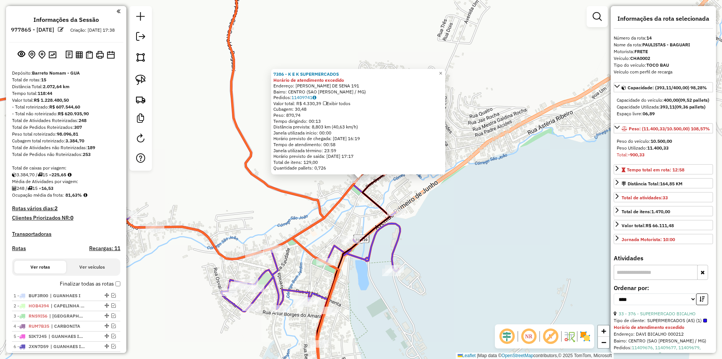
select select "*********"
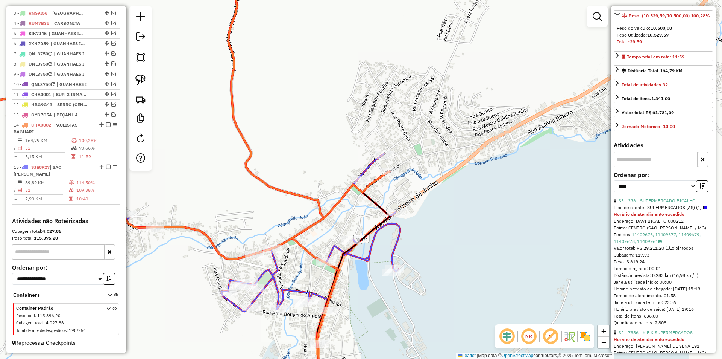
drag, startPoint x: 431, startPoint y: 184, endPoint x: 419, endPoint y: 177, distance: 13.8
click at [430, 178] on div "Janela de atendimento Grade de atendimento Capacidade Transportadoras Veículos …" at bounding box center [361, 179] width 722 height 359
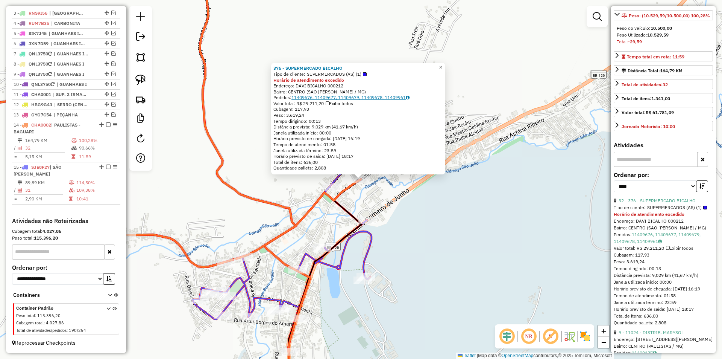
click at [381, 97] on link "11409676, 11409677, 11409679, 11409678, 11409961" at bounding box center [351, 97] width 118 height 6
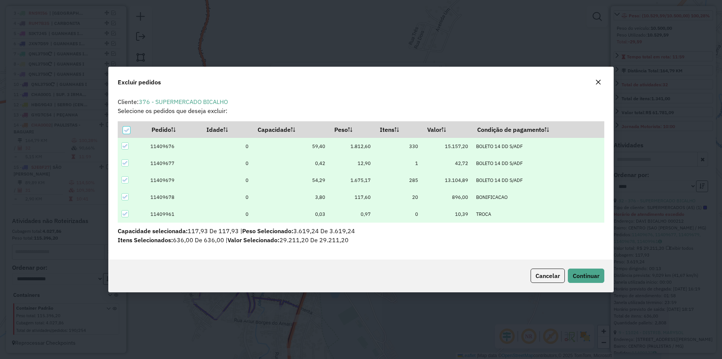
scroll to position [0, 0]
click at [125, 131] on icon at bounding box center [126, 130] width 5 height 5
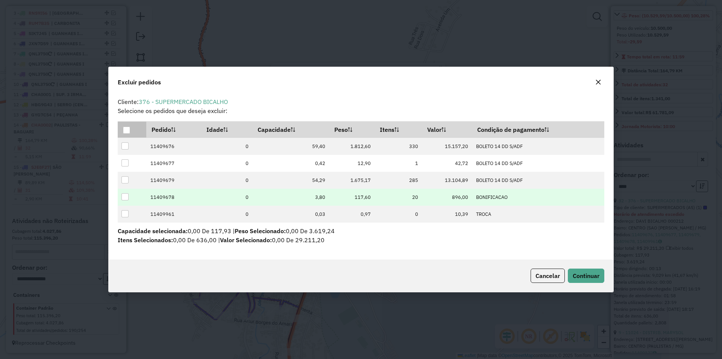
click at [124, 196] on div at bounding box center [125, 196] width 7 height 7
click at [590, 274] on span "Continuar" at bounding box center [586, 276] width 27 height 8
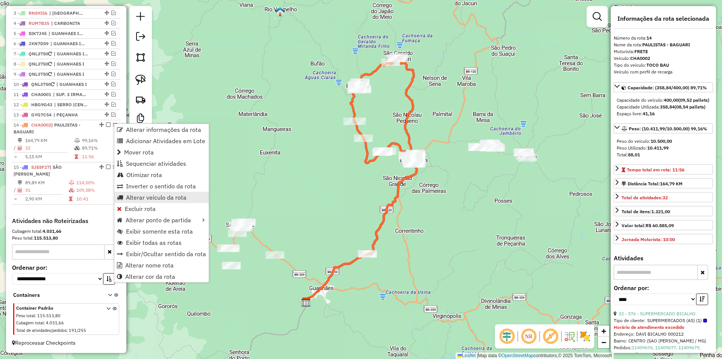
click at [179, 198] on span "Alterar veículo da rota" at bounding box center [156, 197] width 61 height 6
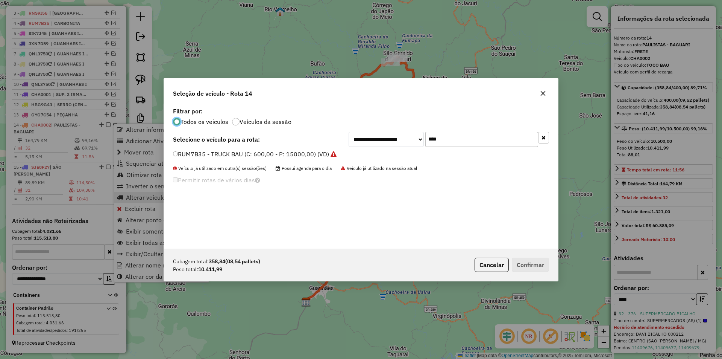
scroll to position [4, 2]
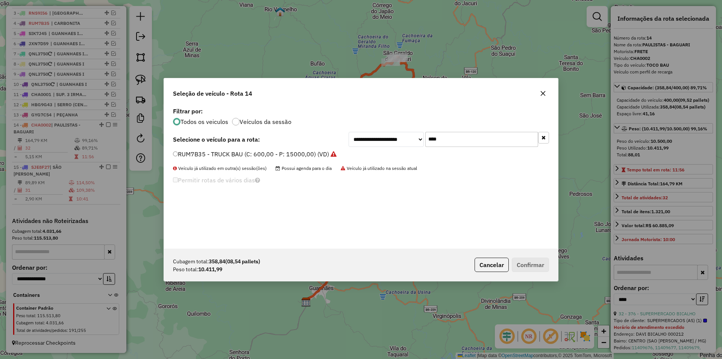
drag, startPoint x: 446, startPoint y: 135, endPoint x: 403, endPoint y: 139, distance: 43.1
click at [403, 139] on div "**********" at bounding box center [449, 139] width 201 height 15
click at [201, 201] on div "**********" at bounding box center [361, 176] width 394 height 143
drag, startPoint x: 458, startPoint y: 138, endPoint x: 382, endPoint y: 123, distance: 76.9
click at [374, 136] on div "**********" at bounding box center [449, 139] width 201 height 15
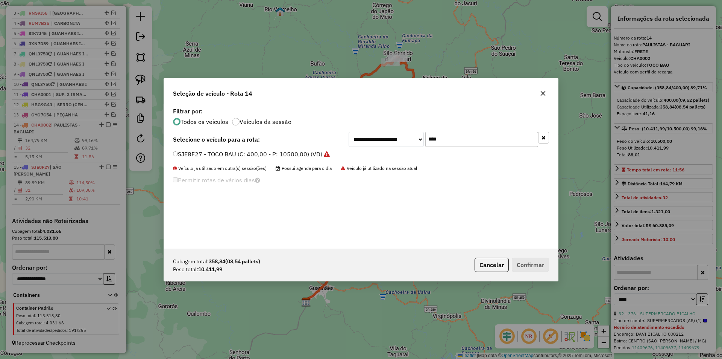
type input "****"
click at [239, 157] on label "SJE8F27 - TOCO BAU (C: 400,00 - P: 10500,00) (VD)" at bounding box center [251, 153] width 157 height 9
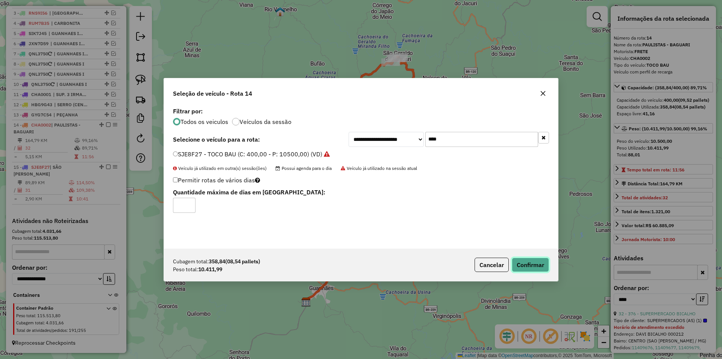
click at [531, 263] on button "Confirmar" at bounding box center [530, 264] width 37 height 14
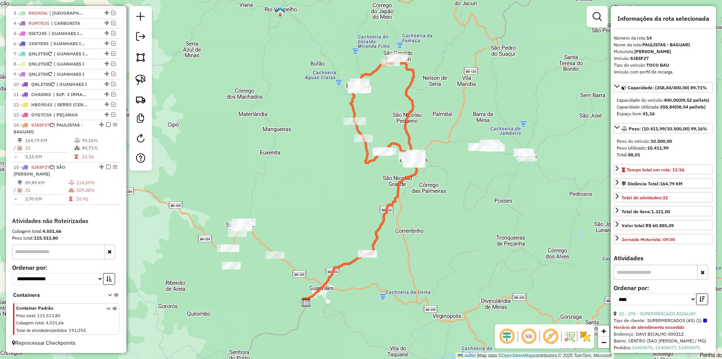
click at [366, 148] on icon at bounding box center [383, 110] width 65 height 106
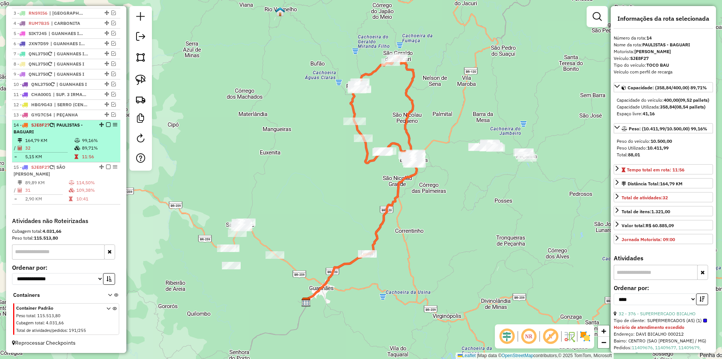
click at [107, 124] on em at bounding box center [108, 124] width 5 height 5
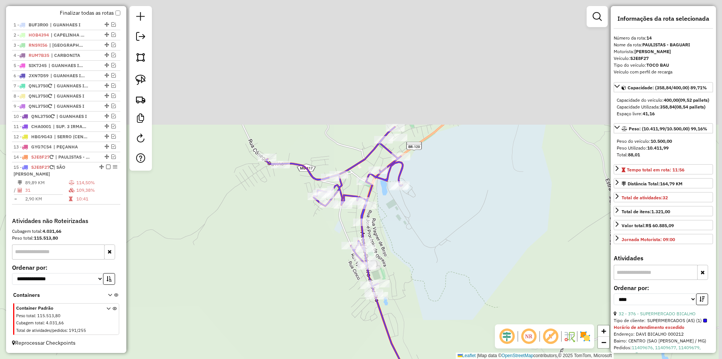
drag, startPoint x: 441, startPoint y: 107, endPoint x: 400, endPoint y: 184, distance: 87.2
click at [429, 231] on div "Janela de atendimento Grade de atendimento Capacidade Transportadoras Veículos …" at bounding box center [361, 179] width 722 height 359
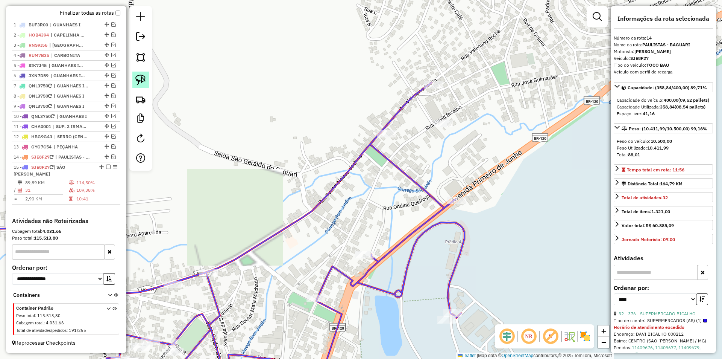
click at [144, 76] on img at bounding box center [140, 80] width 11 height 11
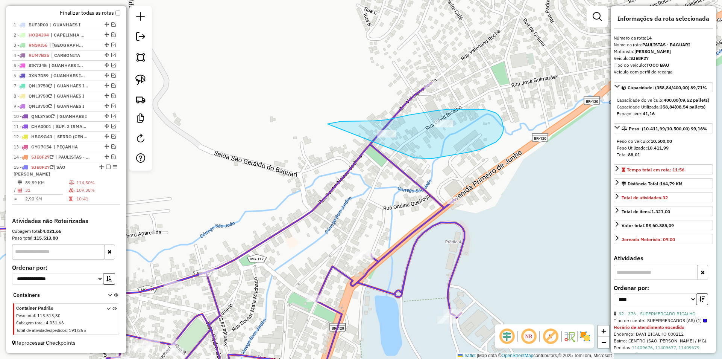
drag, startPoint x: 418, startPoint y: 158, endPoint x: 322, endPoint y: 124, distance: 102.2
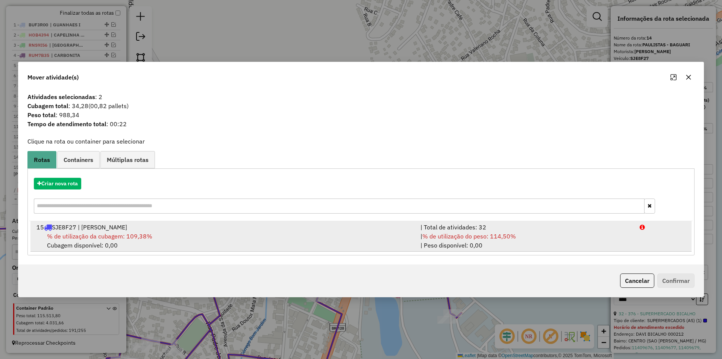
click at [101, 233] on span "% de utilização da cubagem: 109,38%" at bounding box center [99, 236] width 105 height 8
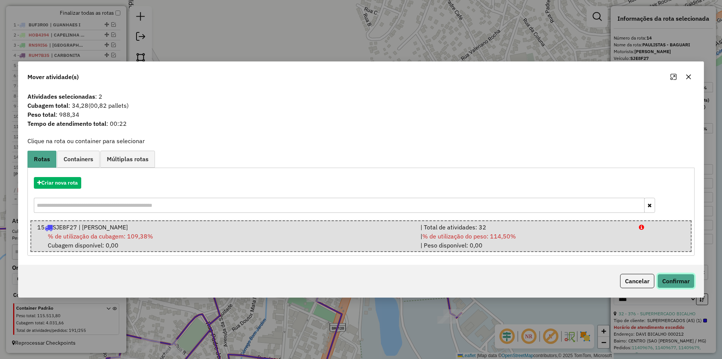
click at [681, 286] on button "Confirmar" at bounding box center [676, 281] width 37 height 14
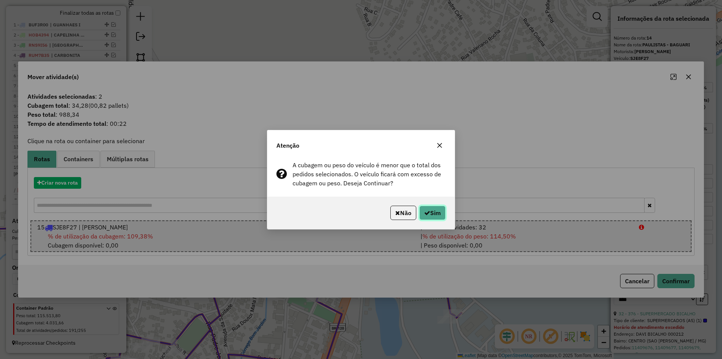
click at [435, 208] on button "Sim" at bounding box center [433, 212] width 26 height 14
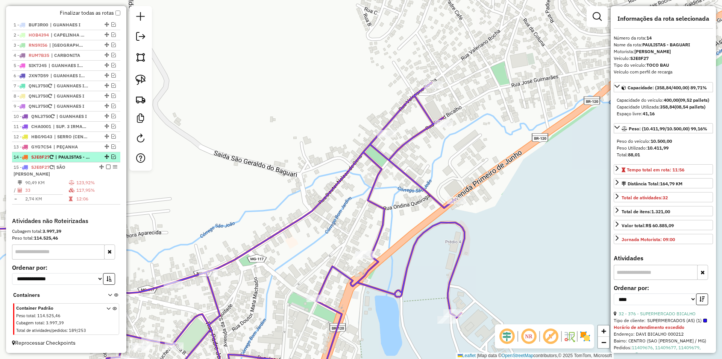
click at [64, 156] on span "| PAULISTAS - BAGUARI" at bounding box center [72, 157] width 35 height 7
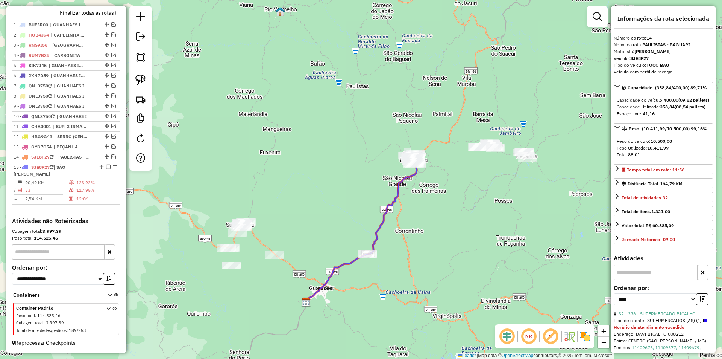
click at [400, 199] on icon at bounding box center [361, 233] width 111 height 138
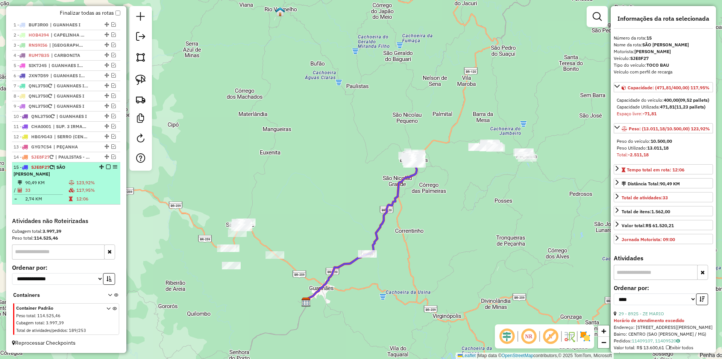
click at [62, 174] on div "15 - SJE8F27 | SÃO JOÃO EVANGELISTA" at bounding box center [54, 171] width 80 height 14
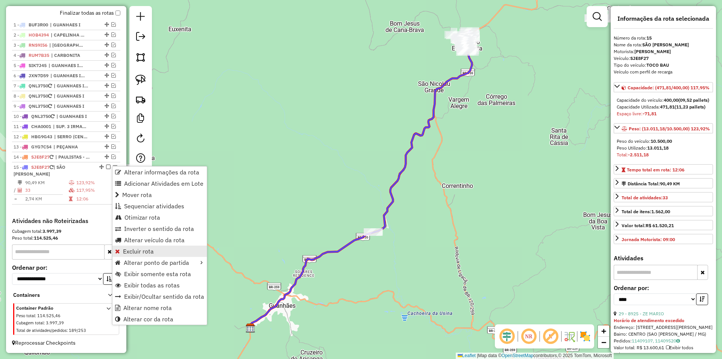
click at [137, 248] on span "Excluir rota" at bounding box center [138, 251] width 31 height 6
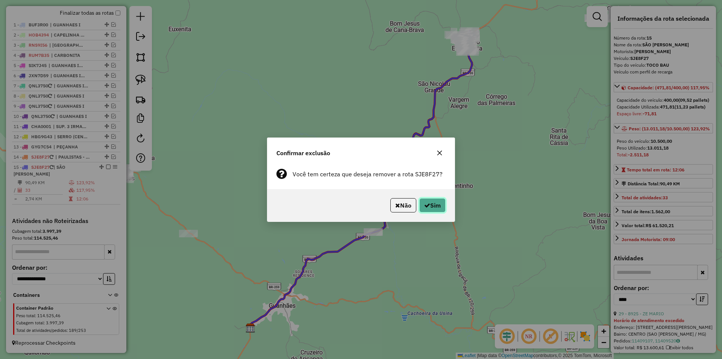
click at [432, 205] on button "Sim" at bounding box center [433, 205] width 26 height 14
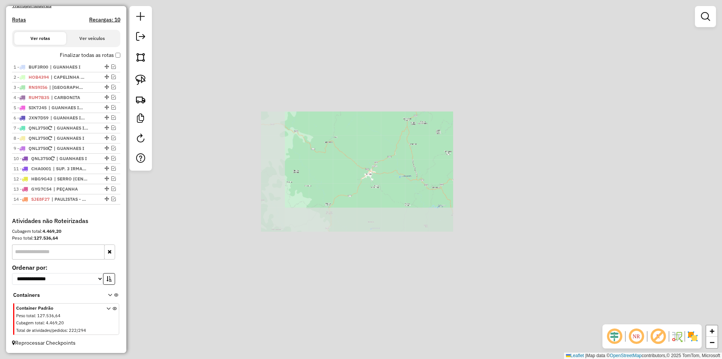
scroll to position [235, 0]
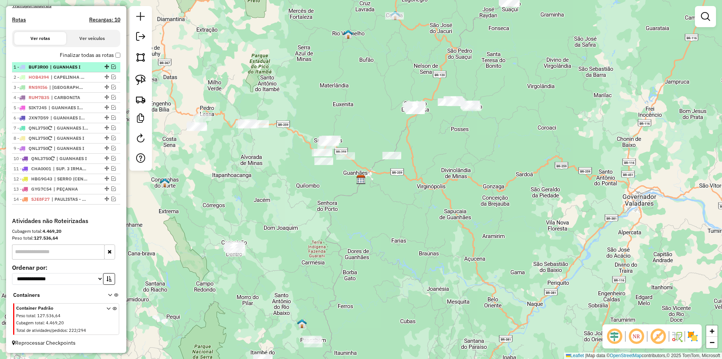
click at [112, 65] on em at bounding box center [113, 66] width 5 height 5
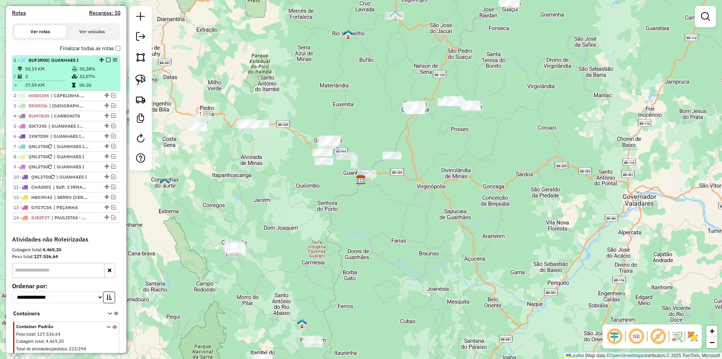
scroll to position [260, 0]
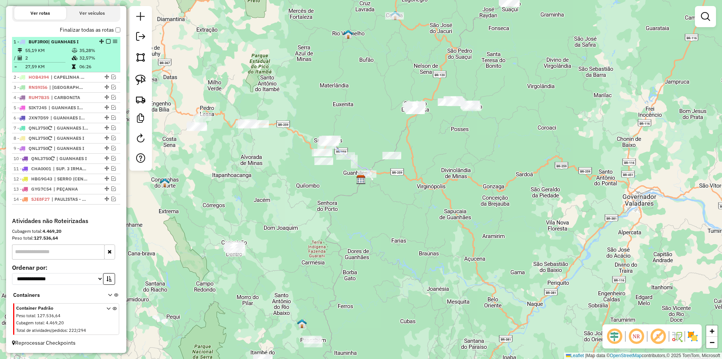
select select "*********"
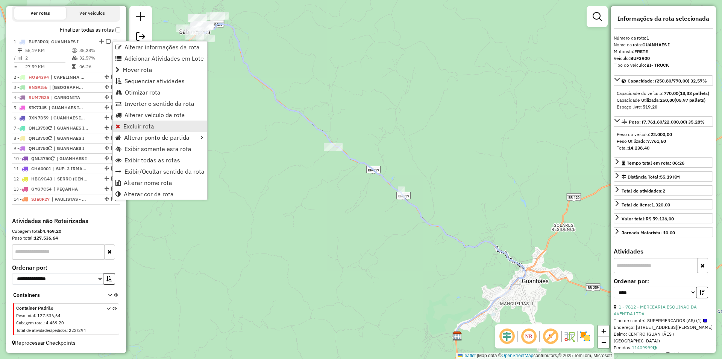
click at [143, 125] on span "Excluir rota" at bounding box center [138, 126] width 31 height 6
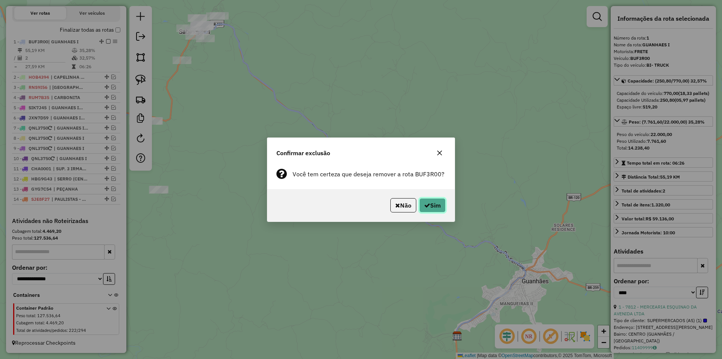
click at [441, 207] on button "Sim" at bounding box center [433, 205] width 26 height 14
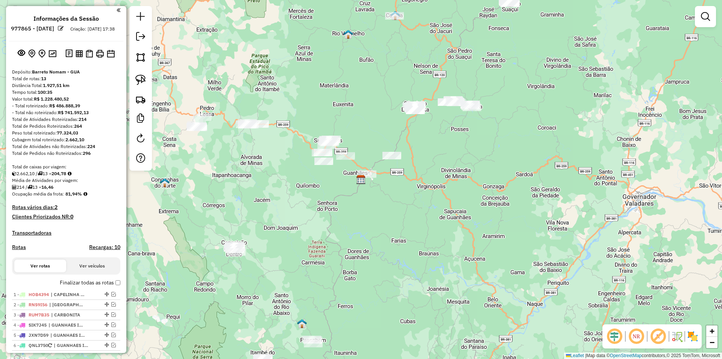
scroll to position [0, 0]
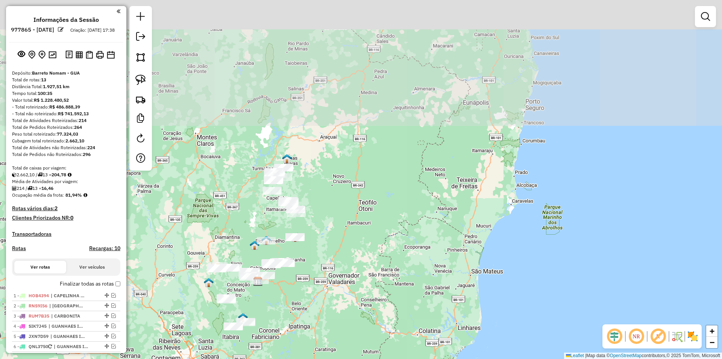
drag, startPoint x: 348, startPoint y: 136, endPoint x: 305, endPoint y: 200, distance: 77.5
click at [354, 236] on div "Janela de atendimento Grade de atendimento Capacidade Transportadoras Veículos …" at bounding box center [361, 179] width 722 height 359
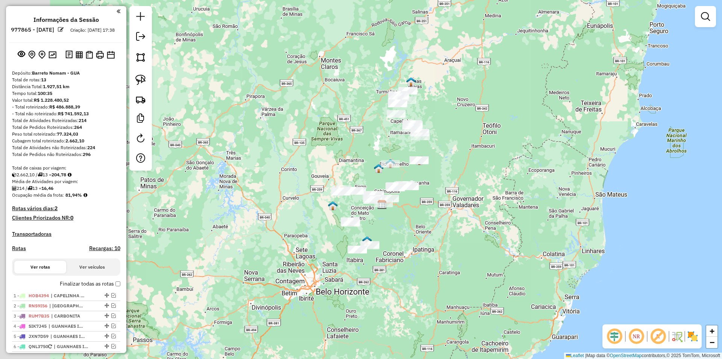
drag, startPoint x: 170, startPoint y: 182, endPoint x: 307, endPoint y: 119, distance: 150.8
click at [308, 120] on div "Janela de atendimento Grade de atendimento Capacidade Transportadoras Veículos …" at bounding box center [361, 179] width 722 height 359
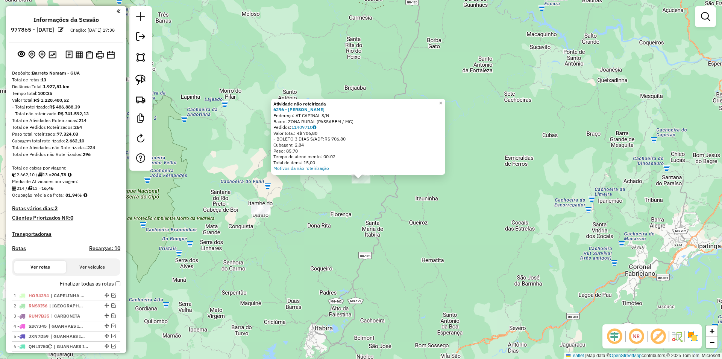
drag, startPoint x: 394, startPoint y: 241, endPoint x: 389, endPoint y: 239, distance: 5.2
click at [391, 241] on div "Atividade não roteirizada 6296 - SEBASTIAO DA SILVA PEREIRA Endereço: AT CAPINA…" at bounding box center [361, 179] width 722 height 359
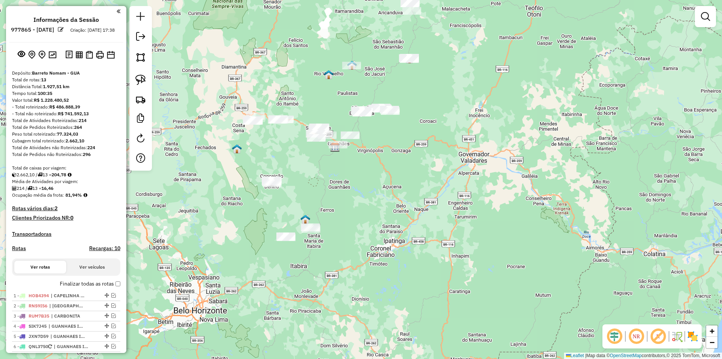
drag, startPoint x: 344, startPoint y: 130, endPoint x: 364, endPoint y: 222, distance: 94.3
click at [354, 215] on div "Janela de atendimento Grade de atendimento Capacidade Transportadoras Veículos …" at bounding box center [361, 179] width 722 height 359
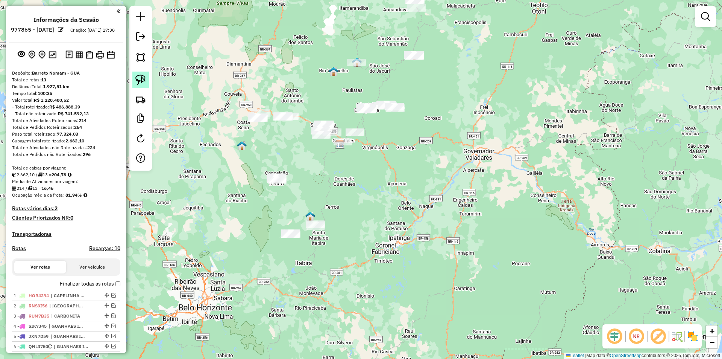
click at [135, 78] on img at bounding box center [140, 80] width 11 height 11
drag, startPoint x: 365, startPoint y: 250, endPoint x: 261, endPoint y: 248, distance: 104.6
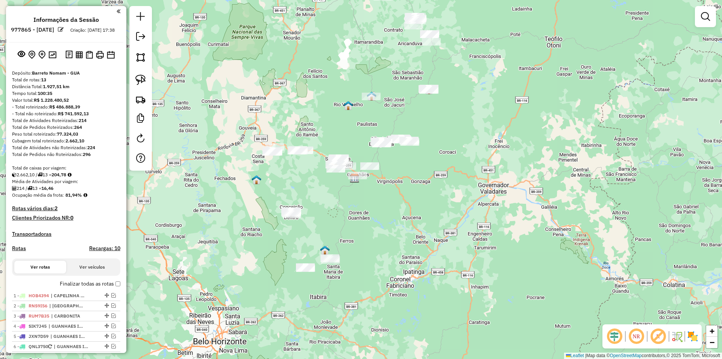
drag, startPoint x: 435, startPoint y: 152, endPoint x: 433, endPoint y: 141, distance: 11.0
click at [458, 180] on div "Janela de atendimento Grade de atendimento Capacidade Transportadoras Veículos …" at bounding box center [361, 179] width 722 height 359
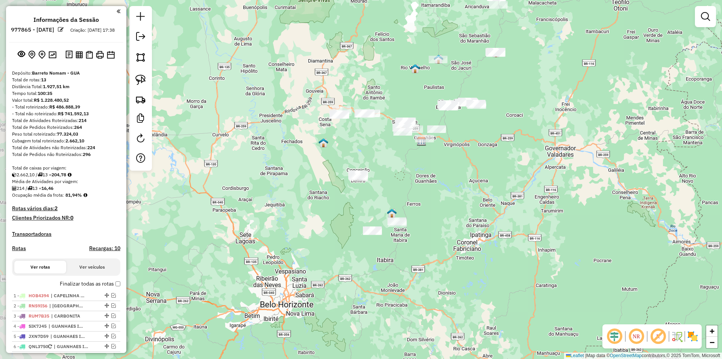
drag, startPoint x: 321, startPoint y: 214, endPoint x: 341, endPoint y: 176, distance: 43.2
click at [375, 181] on div "Janela de atendimento Grade de atendimento Capacidade Transportadoras Veículos …" at bounding box center [361, 179] width 722 height 359
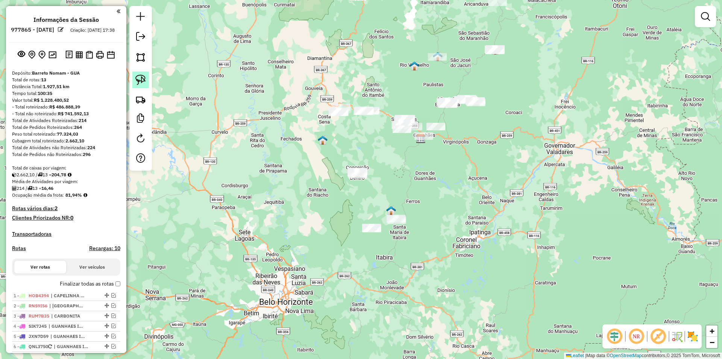
click at [137, 76] on img at bounding box center [140, 80] width 11 height 11
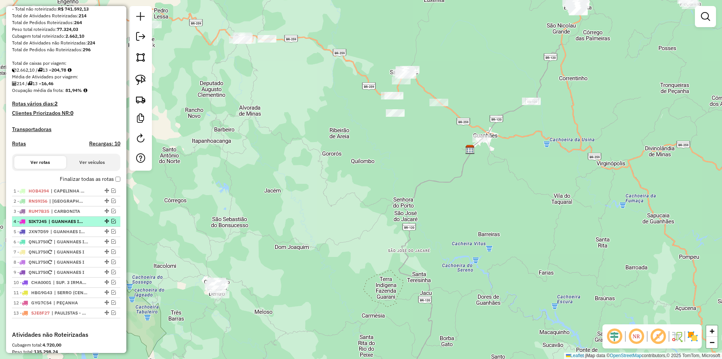
scroll to position [151, 0]
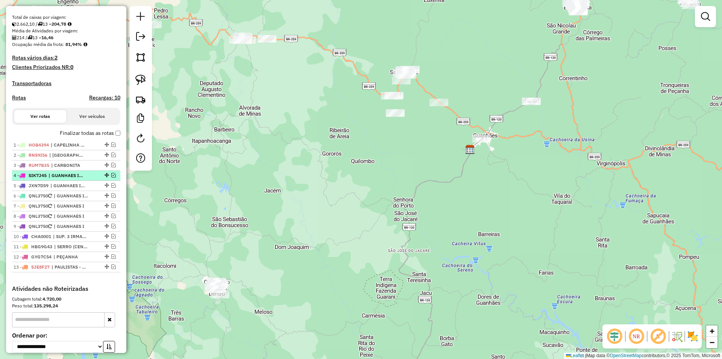
drag, startPoint x: 102, startPoint y: 264, endPoint x: 76, endPoint y: 180, distance: 87.4
click at [76, 180] on ul "1 - HOB4394 | CAPELINHA (SHOPEE) 2 - RNS9I56 | CHAPADA DO NORTE, MINAS NOVAS 3 …" at bounding box center [66, 206] width 108 height 132
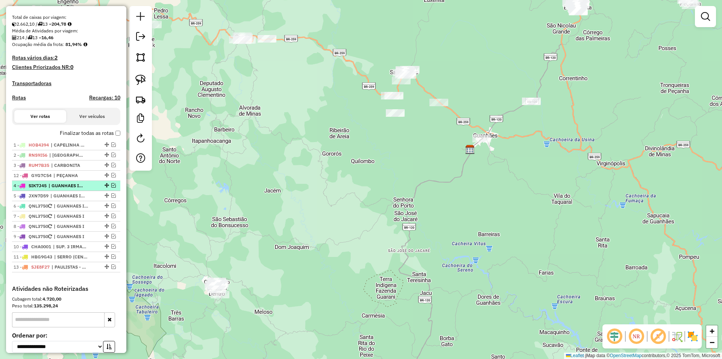
drag, startPoint x: 103, startPoint y: 261, endPoint x: 90, endPoint y: 182, distance: 79.7
drag, startPoint x: 105, startPoint y: 274, endPoint x: 94, endPoint y: 191, distance: 83.5
drag, startPoint x: 103, startPoint y: 274, endPoint x: 102, endPoint y: 201, distance: 73.8
click at [45, 283] on div "1 - HOB4394 | CAPELINHA (SHOPEE) 2 - RNS9I56 | CHAPADA DO NORTE, MINAS NOVAS 3 …" at bounding box center [66, 212] width 108 height 145
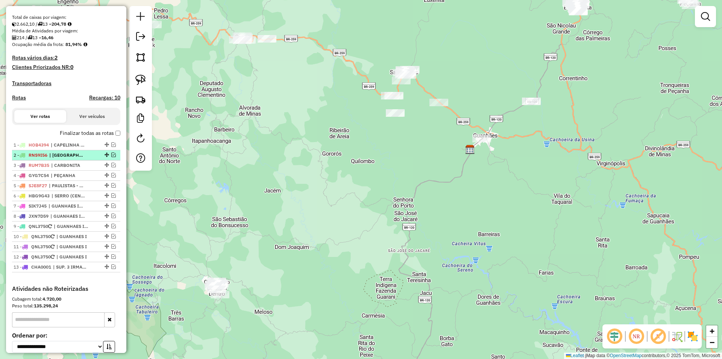
click at [62, 158] on span "| [GEOGRAPHIC_DATA], [GEOGRAPHIC_DATA]" at bounding box center [66, 155] width 35 height 7
select select "*********"
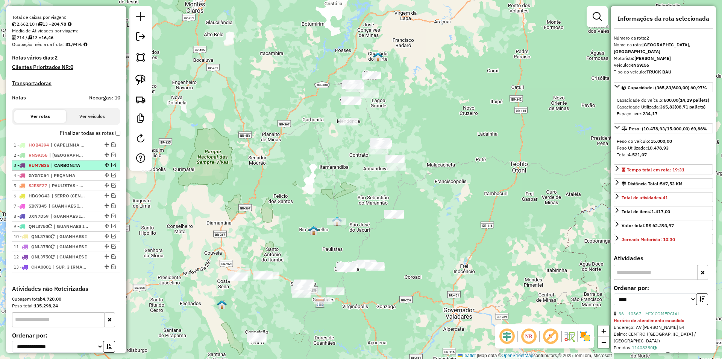
click at [60, 169] on span "| CARBONITA" at bounding box center [68, 165] width 35 height 7
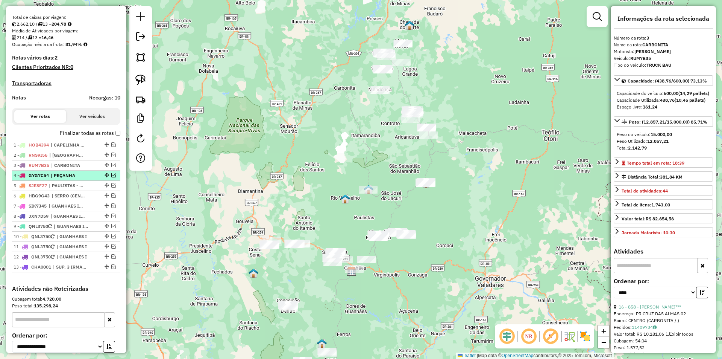
click at [82, 181] on li "4 - GYG7C54 | PEÇANHA" at bounding box center [66, 175] width 108 height 10
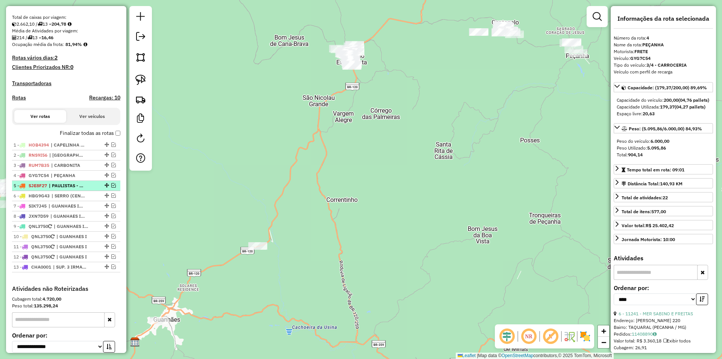
click at [82, 189] on span "| PAULISTAS - BAGUARI" at bounding box center [66, 185] width 35 height 7
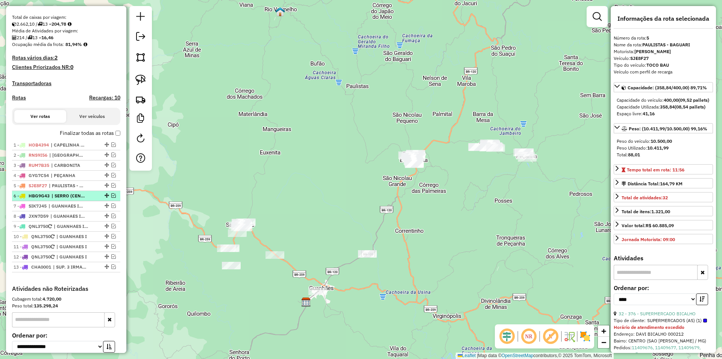
click at [80, 199] on span "| SERRO (CENTRO HISTORICO)" at bounding box center [69, 195] width 35 height 7
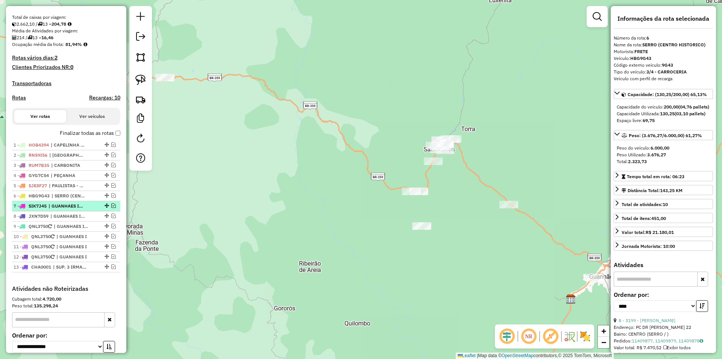
click at [75, 209] on span "| GUANHAES I, GUANHAES II" at bounding box center [66, 205] width 35 height 7
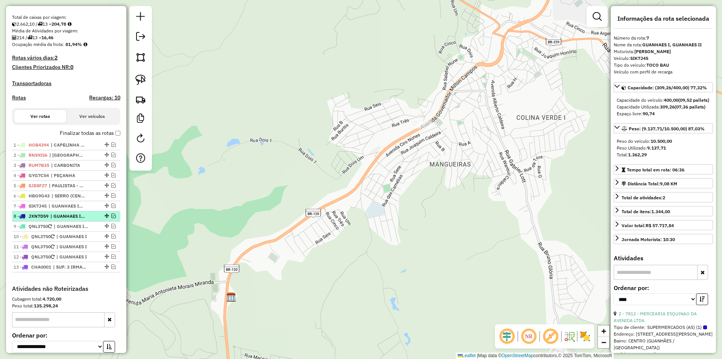
click at [67, 219] on span "| GUANHAES I, GUANHAES II" at bounding box center [67, 216] width 35 height 7
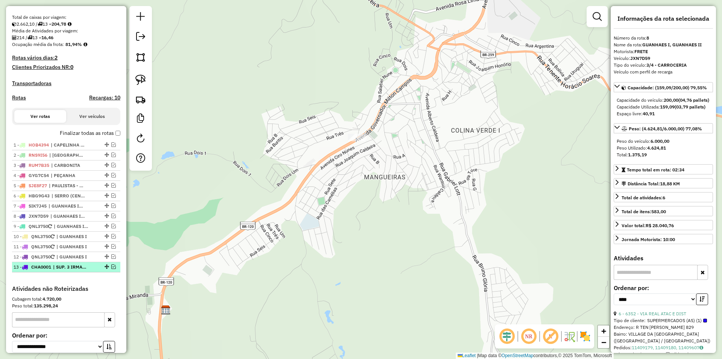
click at [75, 270] on span "| SUP. 3 IRMAOS RETIRAR" at bounding box center [70, 266] width 35 height 7
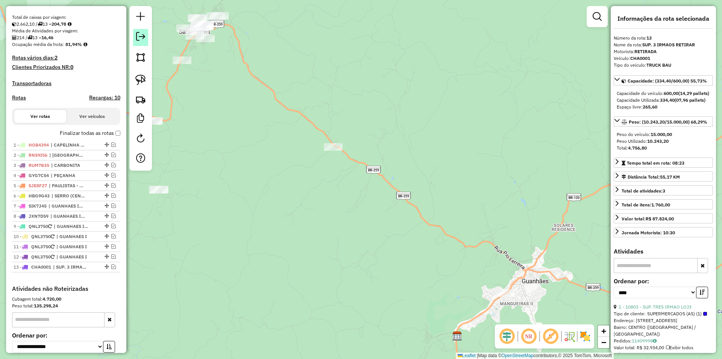
click at [143, 36] on em at bounding box center [140, 36] width 9 height 9
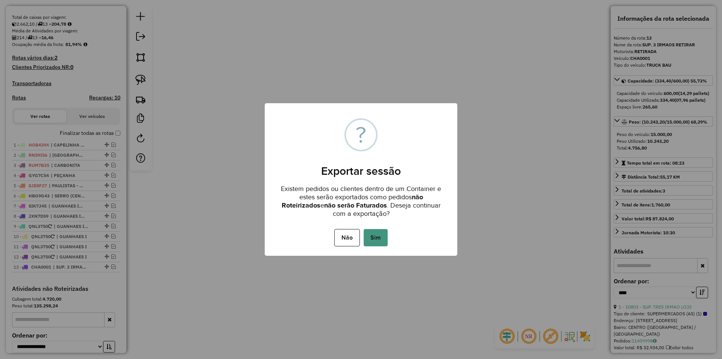
click at [383, 239] on button "Sim" at bounding box center [376, 237] width 24 height 17
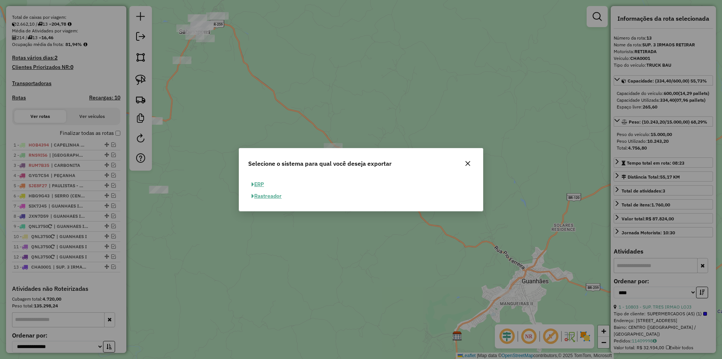
click at [255, 185] on button "ERP" at bounding box center [257, 184] width 19 height 12
select select "**"
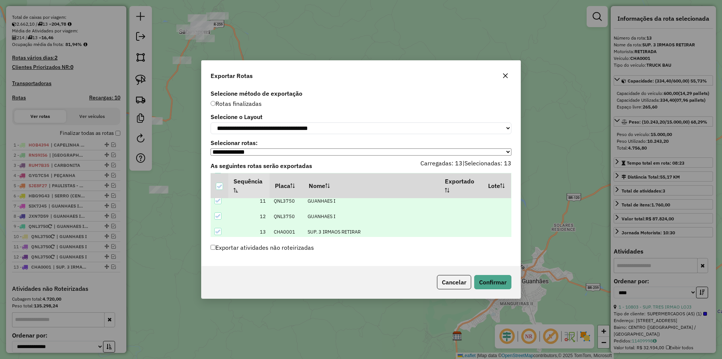
scroll to position [162, 0]
click at [498, 283] on button "Confirmar" at bounding box center [492, 282] width 37 height 14
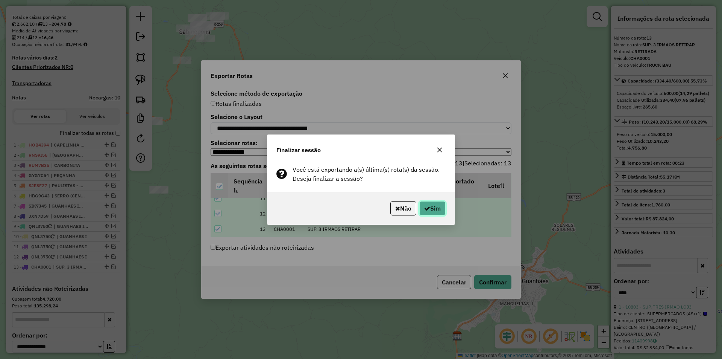
click at [430, 214] on button "Sim" at bounding box center [433, 208] width 26 height 14
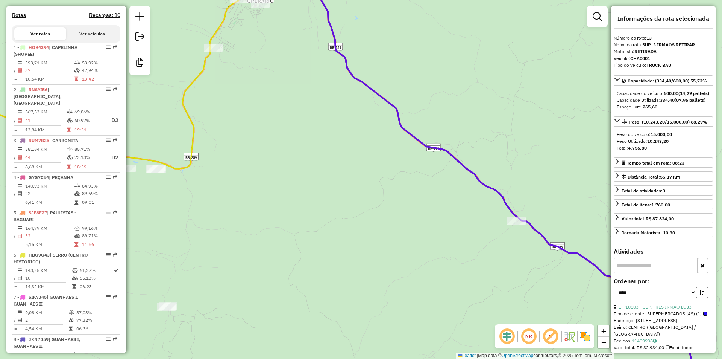
scroll to position [263, 0]
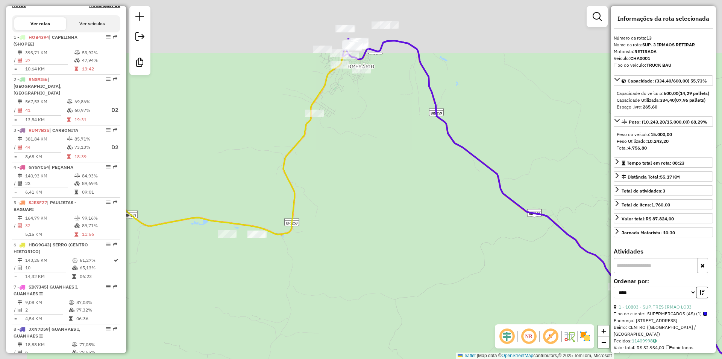
drag, startPoint x: 262, startPoint y: 189, endPoint x: 382, endPoint y: 218, distance: 123.1
click at [362, 245] on div "Janela de atendimento Grade de atendimento Capacidade Transportadoras Veículos …" at bounding box center [361, 179] width 722 height 359
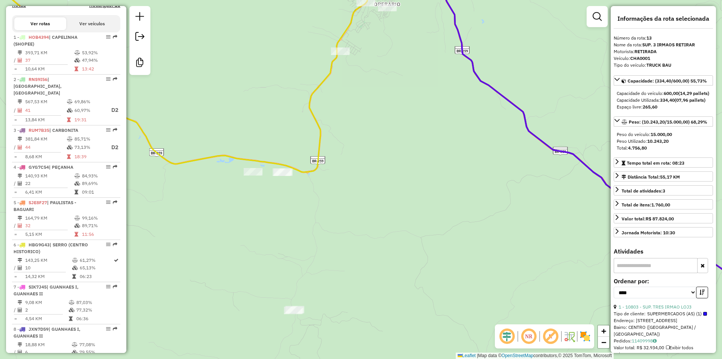
drag, startPoint x: 317, startPoint y: 234, endPoint x: 335, endPoint y: 191, distance: 46.7
click at [337, 193] on div "Janela de atendimento Grade de atendimento Capacidade Transportadoras Veículos …" at bounding box center [361, 179] width 722 height 359
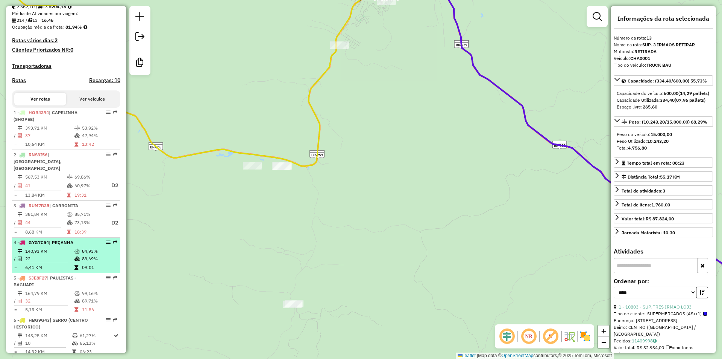
scroll to position [151, 0]
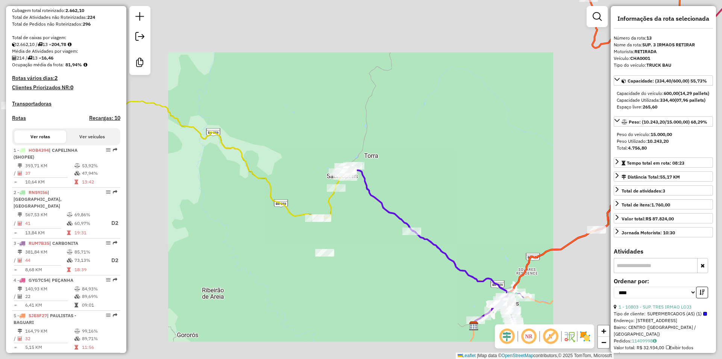
drag, startPoint x: 484, startPoint y: 161, endPoint x: 378, endPoint y: 116, distance: 115.5
click at [378, 116] on div "Janela de atendimento Grade de atendimento Capacidade Transportadoras Veículos …" at bounding box center [361, 179] width 722 height 359
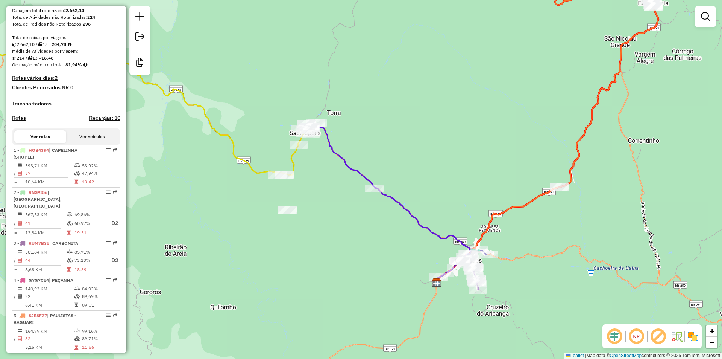
drag, startPoint x: 511, startPoint y: 203, endPoint x: 473, endPoint y: 160, distance: 56.8
click at [473, 160] on div "Janela de atendimento Grade de atendimento Capacidade Transportadoras Veículos …" at bounding box center [361, 179] width 722 height 359
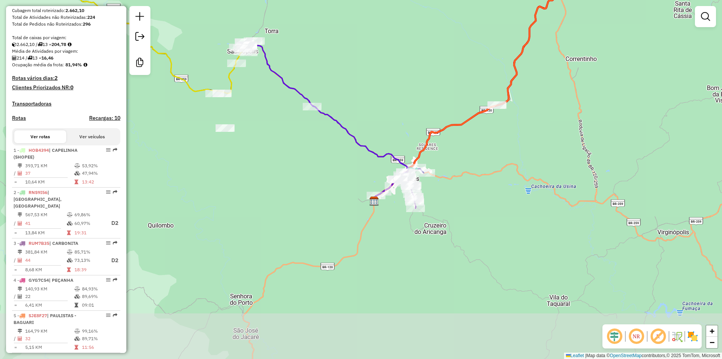
drag, startPoint x: 484, startPoint y: 249, endPoint x: 434, endPoint y: 196, distance: 72.7
click at [452, 198] on div "Janela de atendimento Grade de atendimento Capacidade Transportadoras Veículos …" at bounding box center [361, 179] width 722 height 359
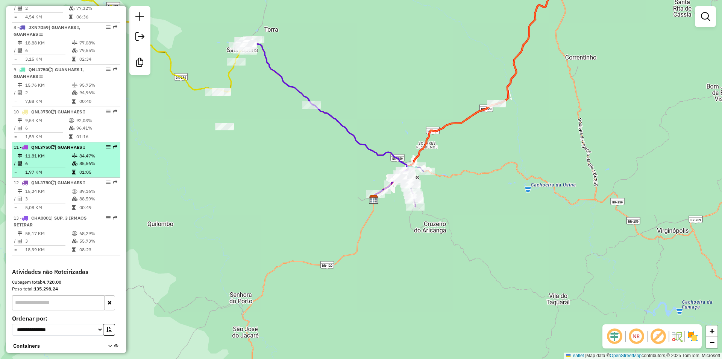
scroll to position [599, 0]
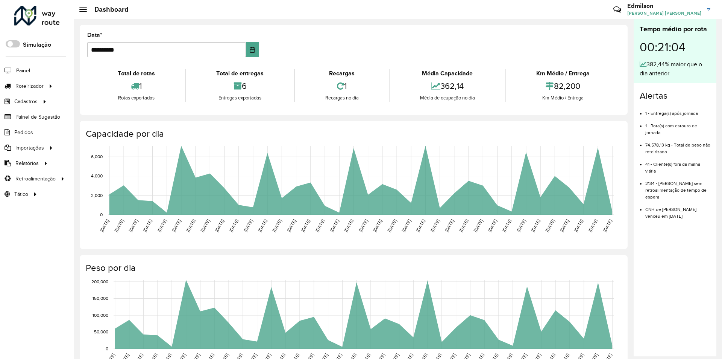
click at [505, 35] on formly-group "**********" at bounding box center [354, 47] width 542 height 31
